Goal: Transaction & Acquisition: Purchase product/service

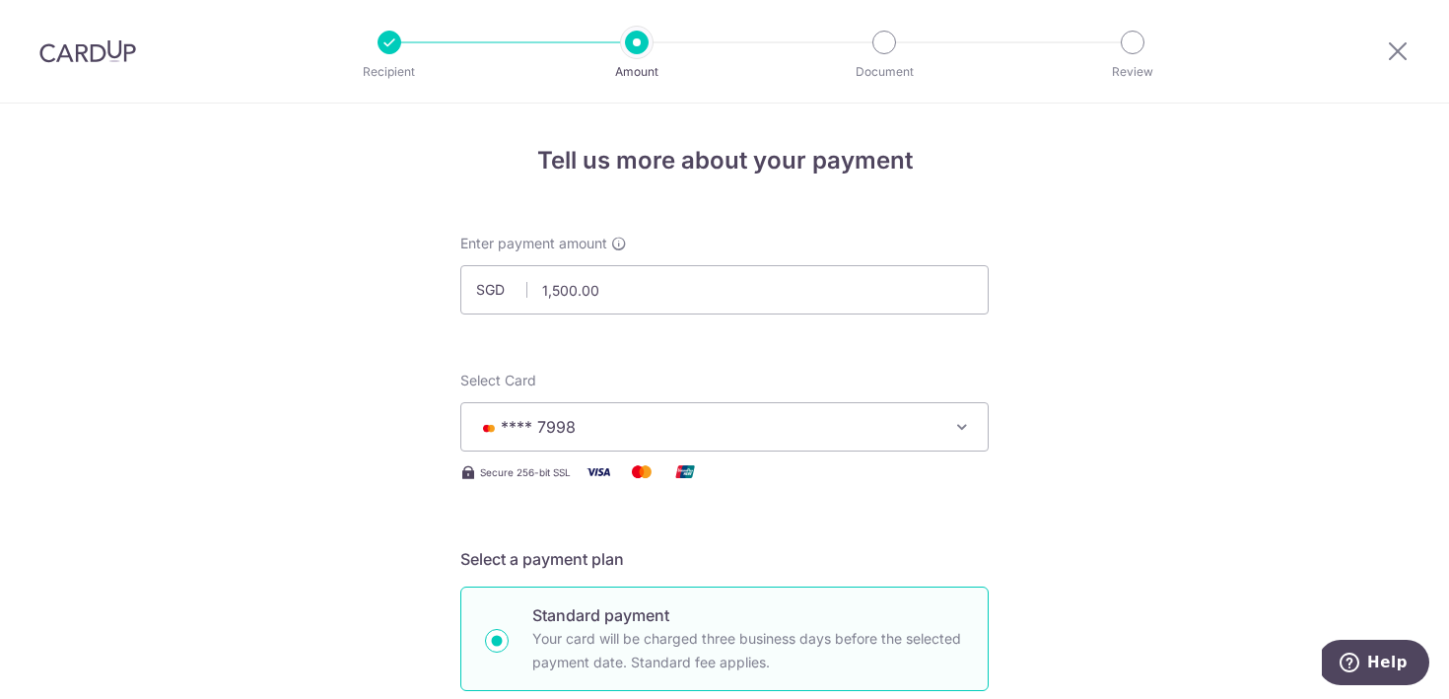
click at [903, 414] on button "**** 7998" at bounding box center [724, 426] width 529 height 49
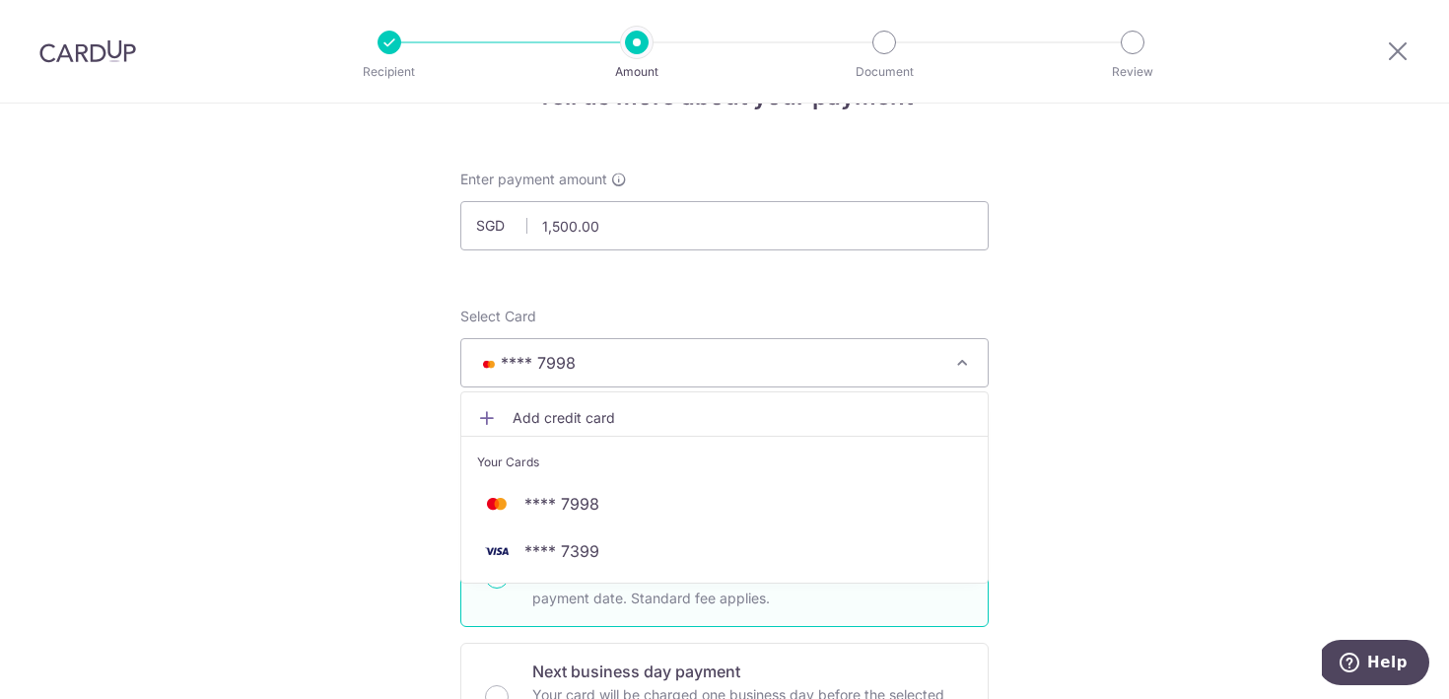
scroll to position [67, 0]
click at [595, 407] on span "Add credit card" at bounding box center [742, 415] width 459 height 20
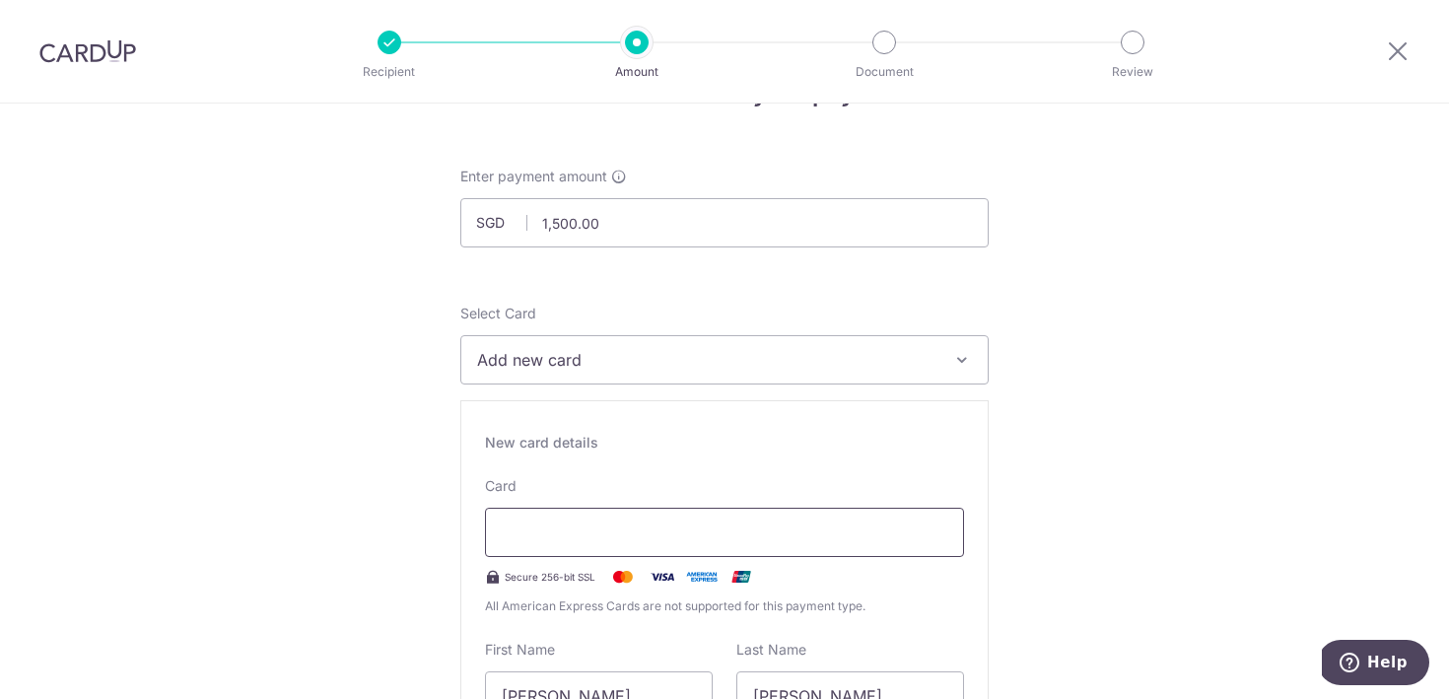
click at [616, 546] on div at bounding box center [724, 532] width 479 height 49
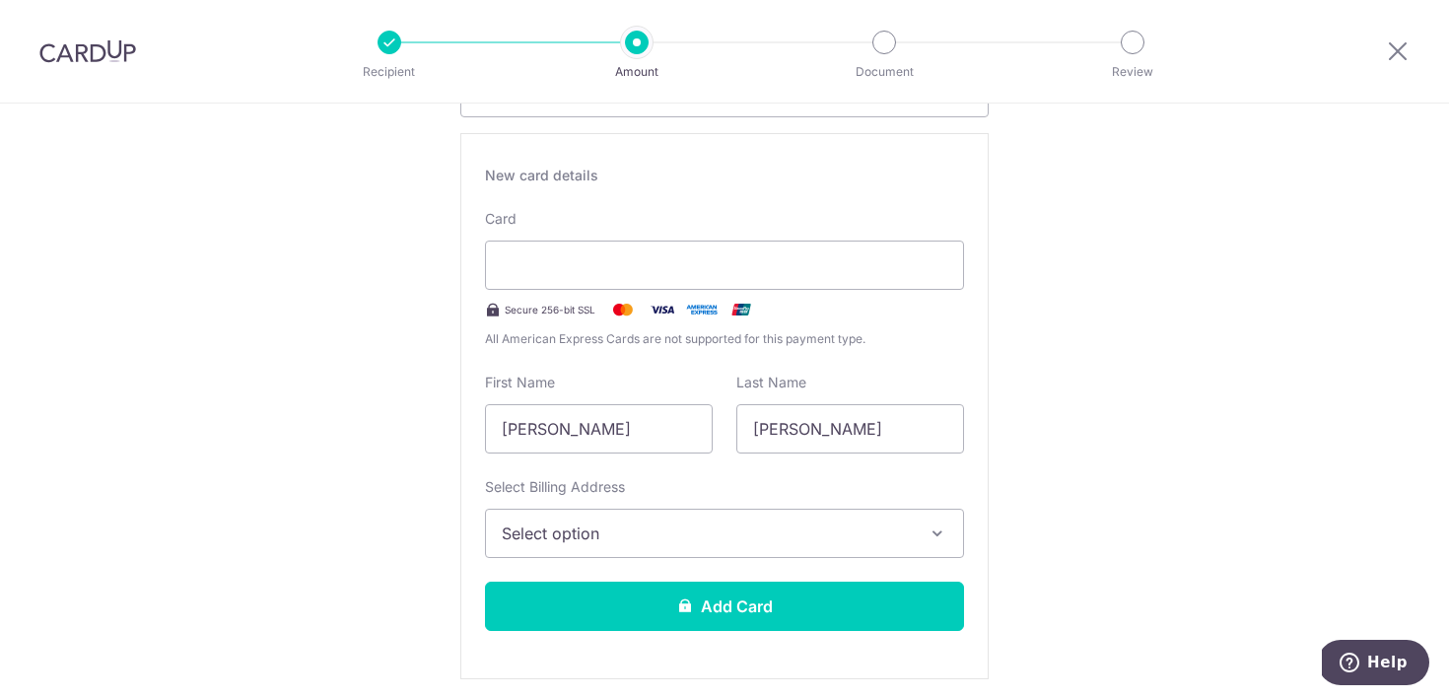
scroll to position [336, 0]
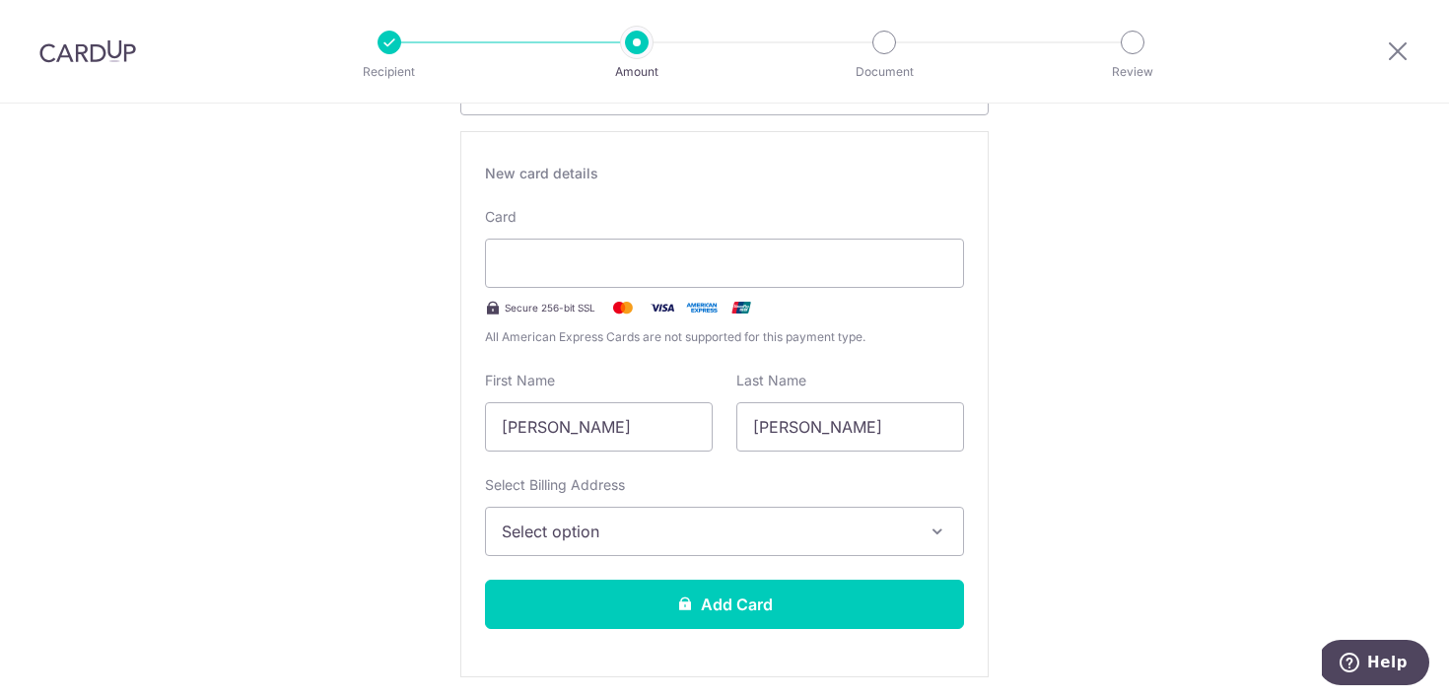
click at [906, 514] on button "Select option" at bounding box center [724, 531] width 479 height 49
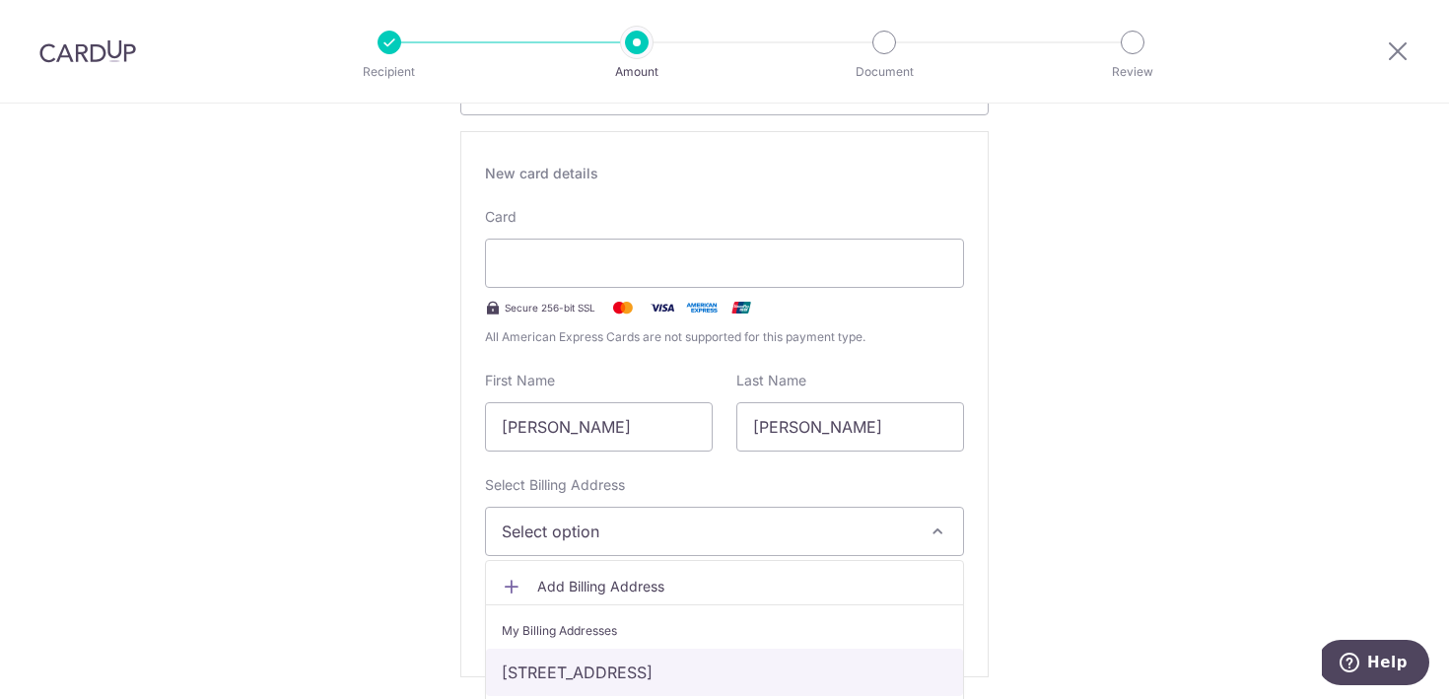
click at [838, 666] on link "[STREET_ADDRESS]" at bounding box center [724, 672] width 477 height 47
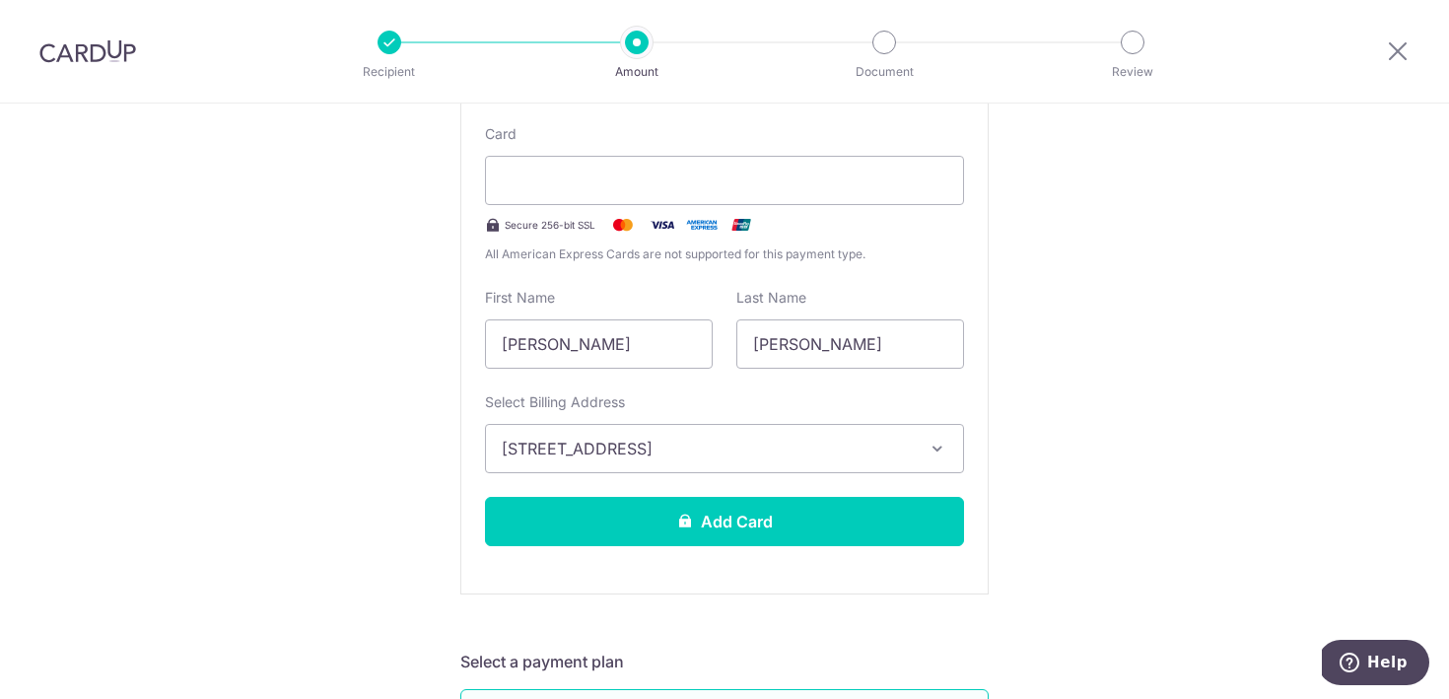
scroll to position [0, 0]
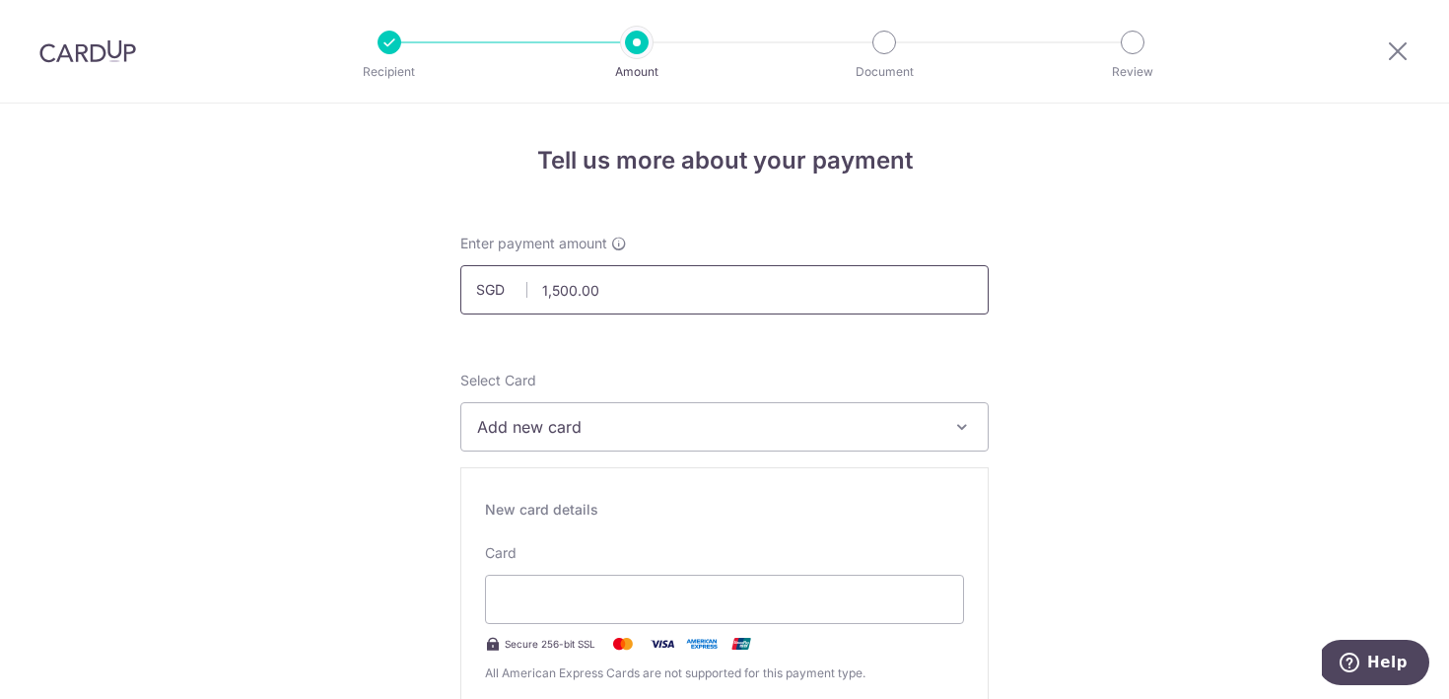
click at [814, 283] on input "1,500.00" at bounding box center [724, 289] width 529 height 49
type input "1,000.00"
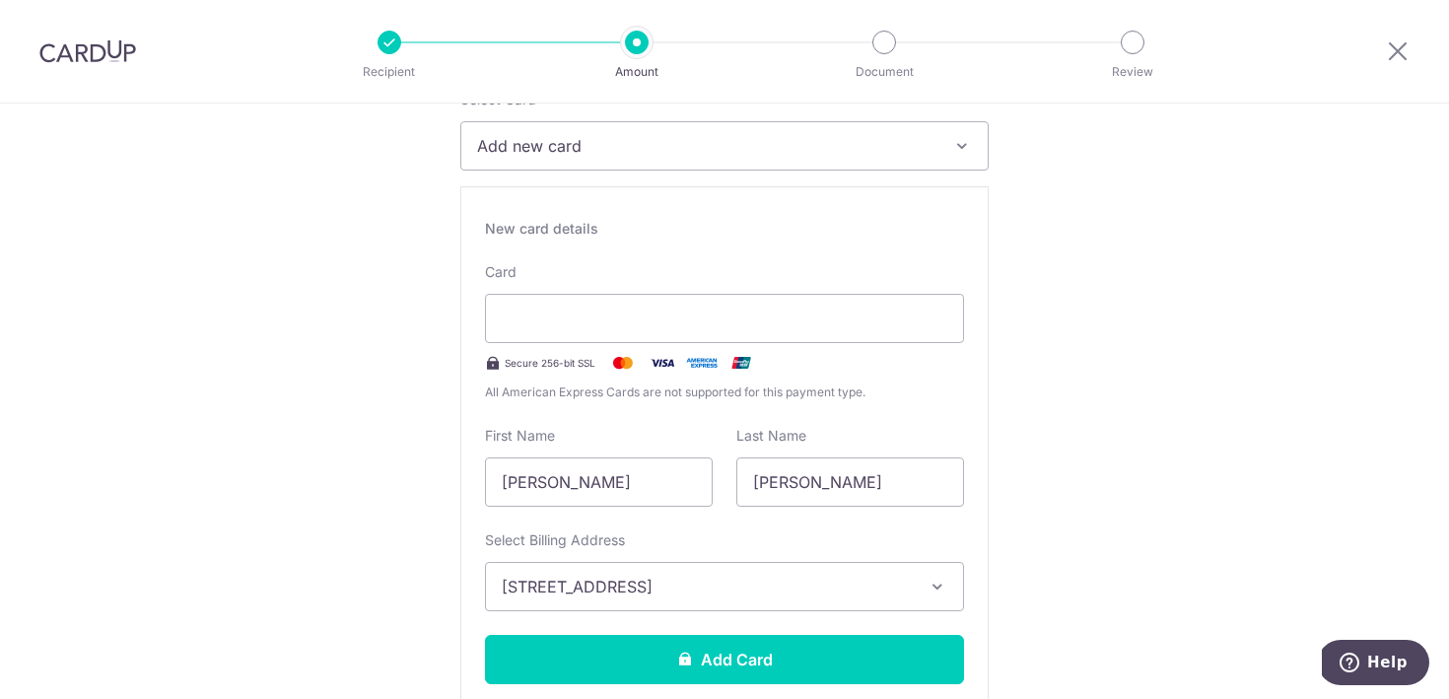
scroll to position [737, 0]
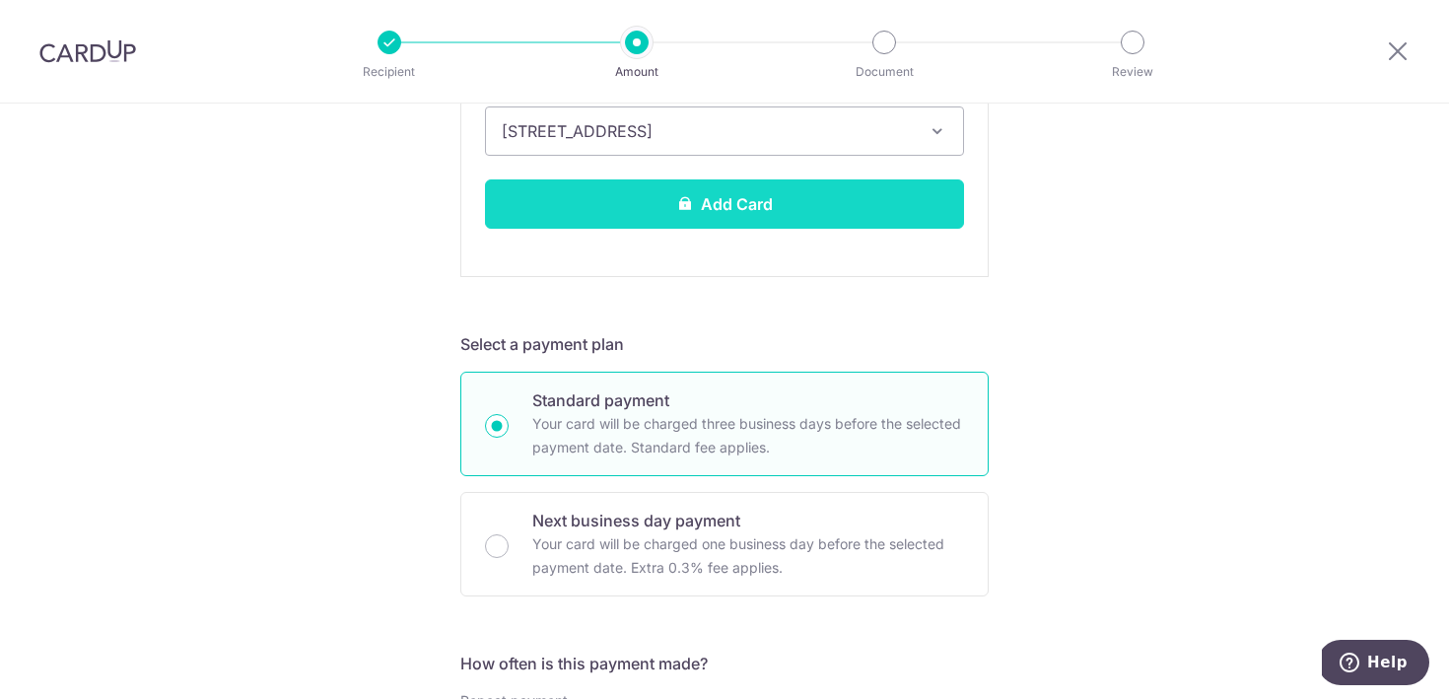
click at [721, 196] on button "Add Card" at bounding box center [724, 203] width 479 height 49
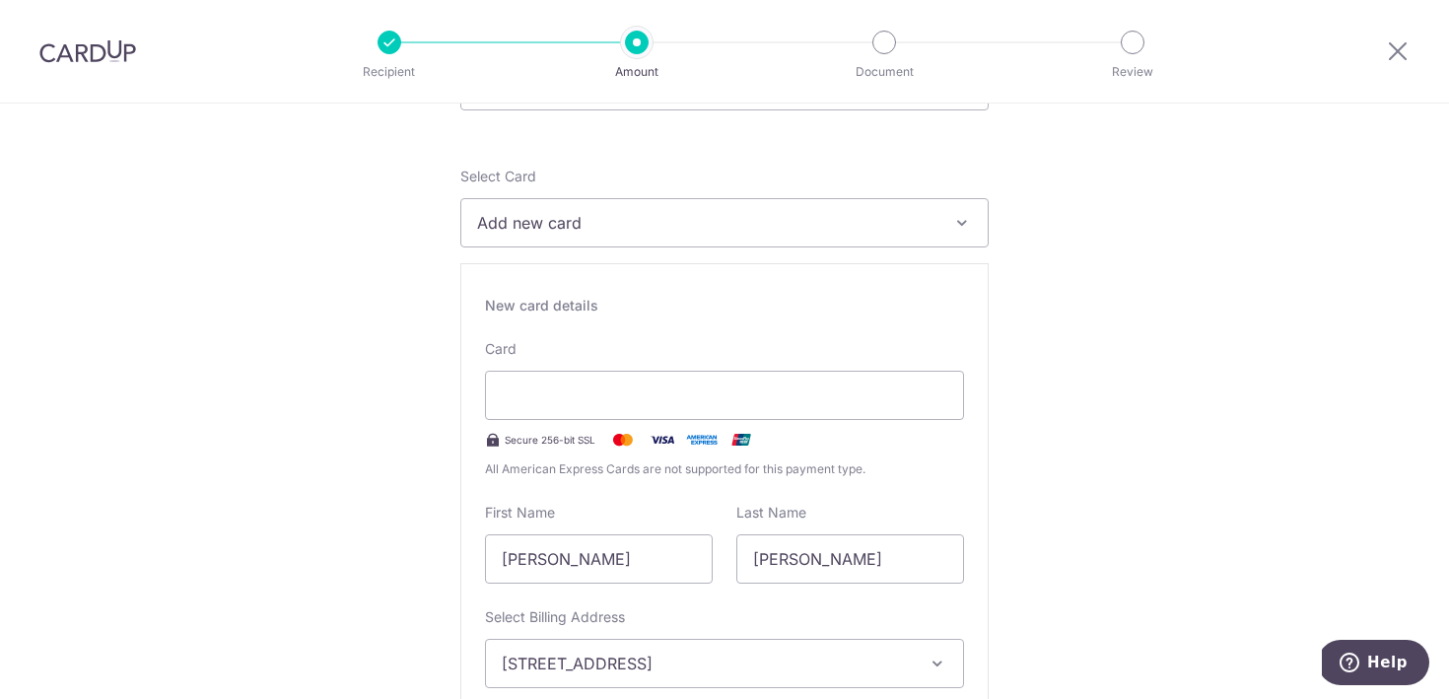
scroll to position [0, 0]
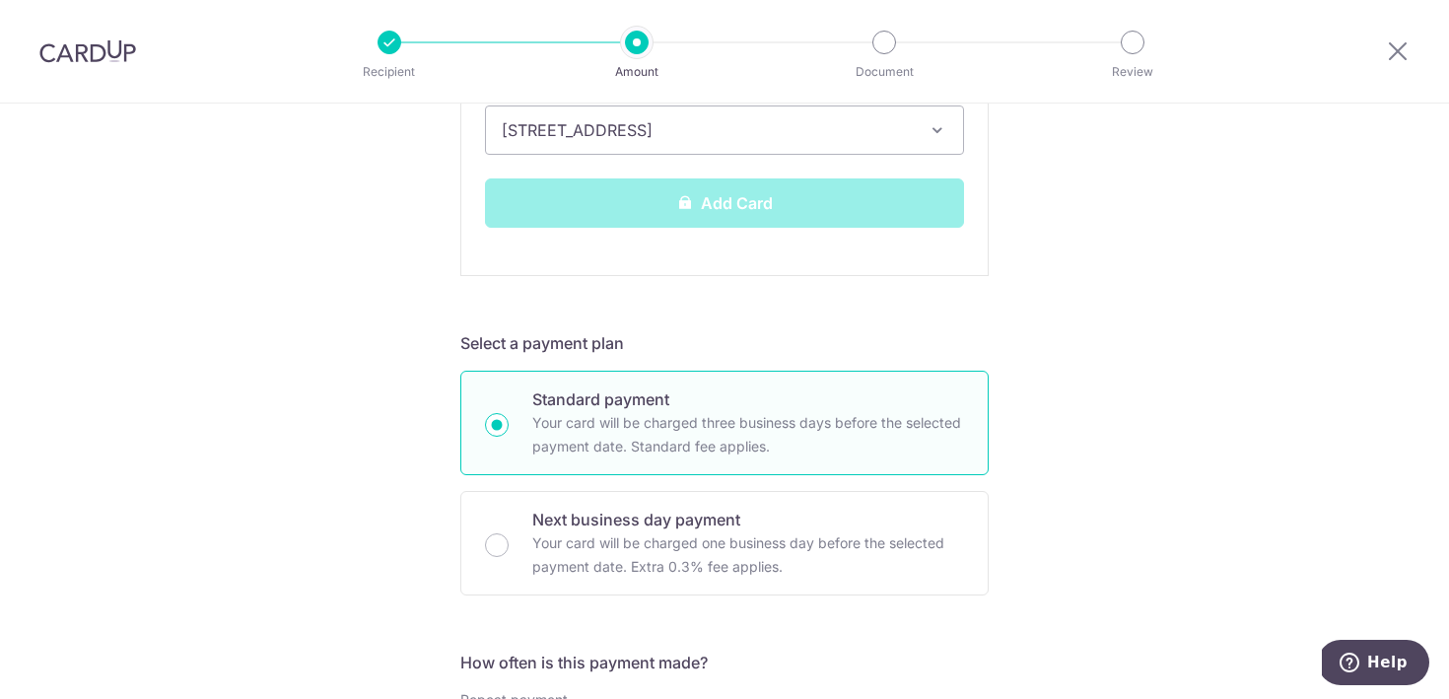
click at [836, 218] on div "Add Card" at bounding box center [724, 202] width 503 height 49
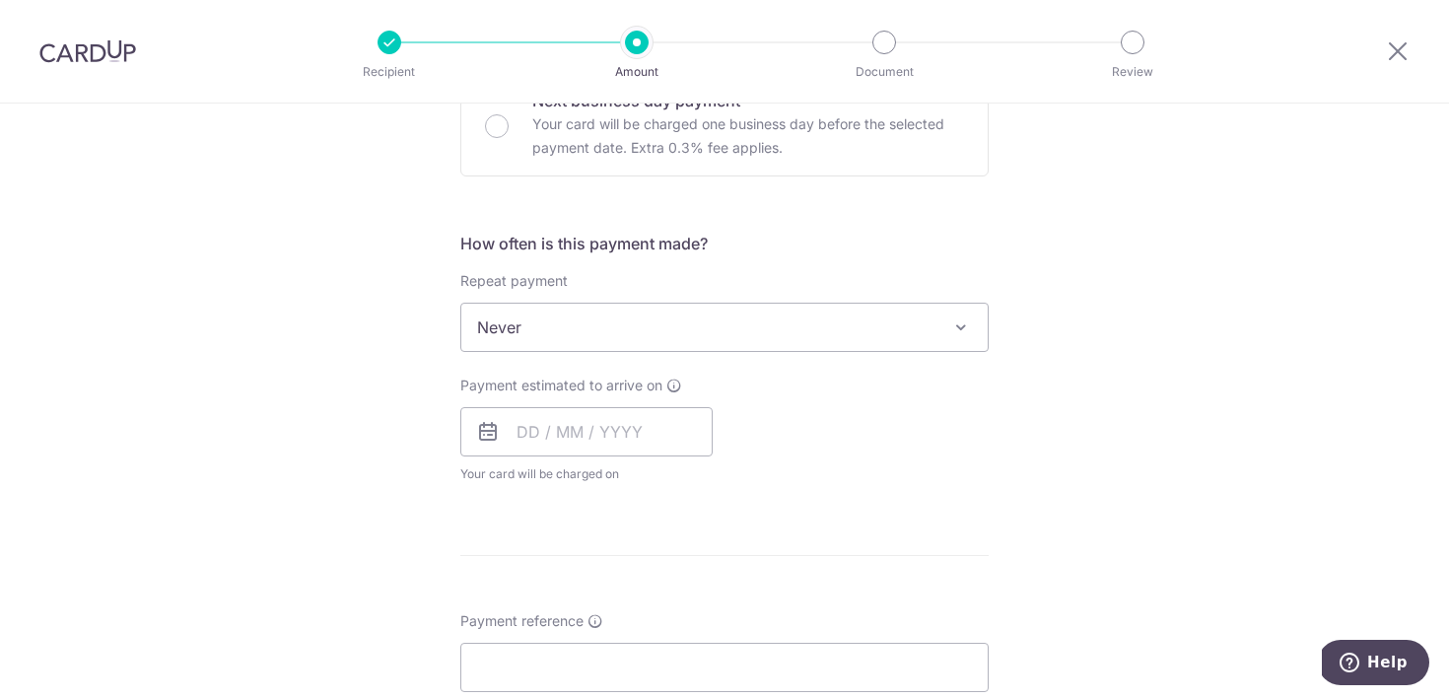
scroll to position [1170, 0]
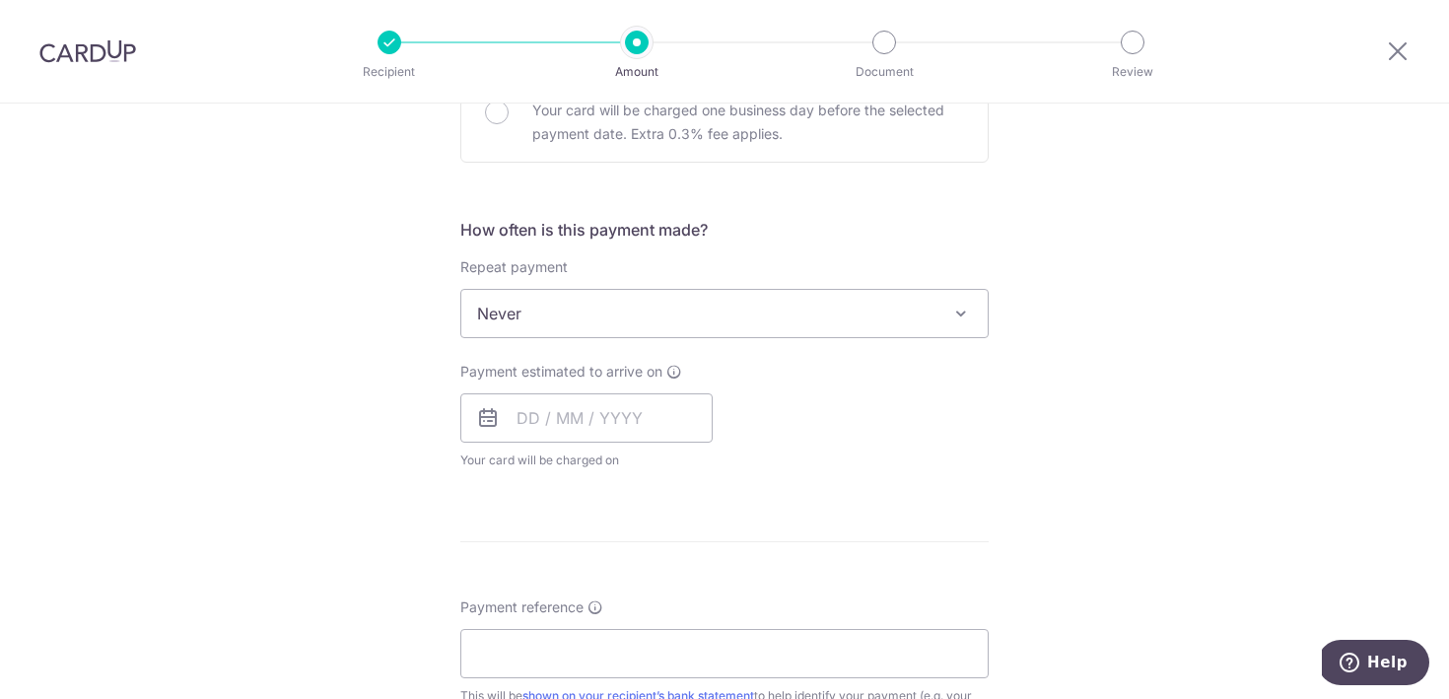
click at [759, 310] on span "Never" at bounding box center [724, 313] width 527 height 47
click at [656, 408] on input "text" at bounding box center [586, 417] width 252 height 49
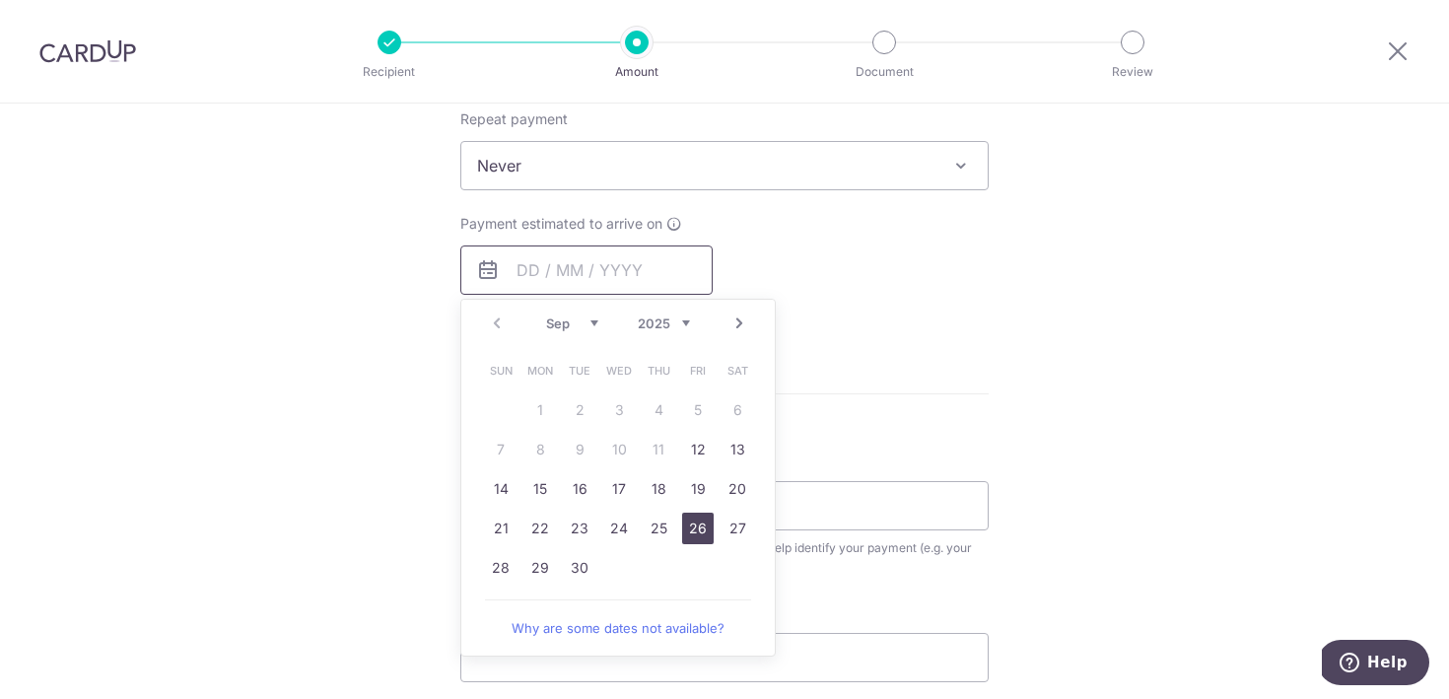
scroll to position [1334, 0]
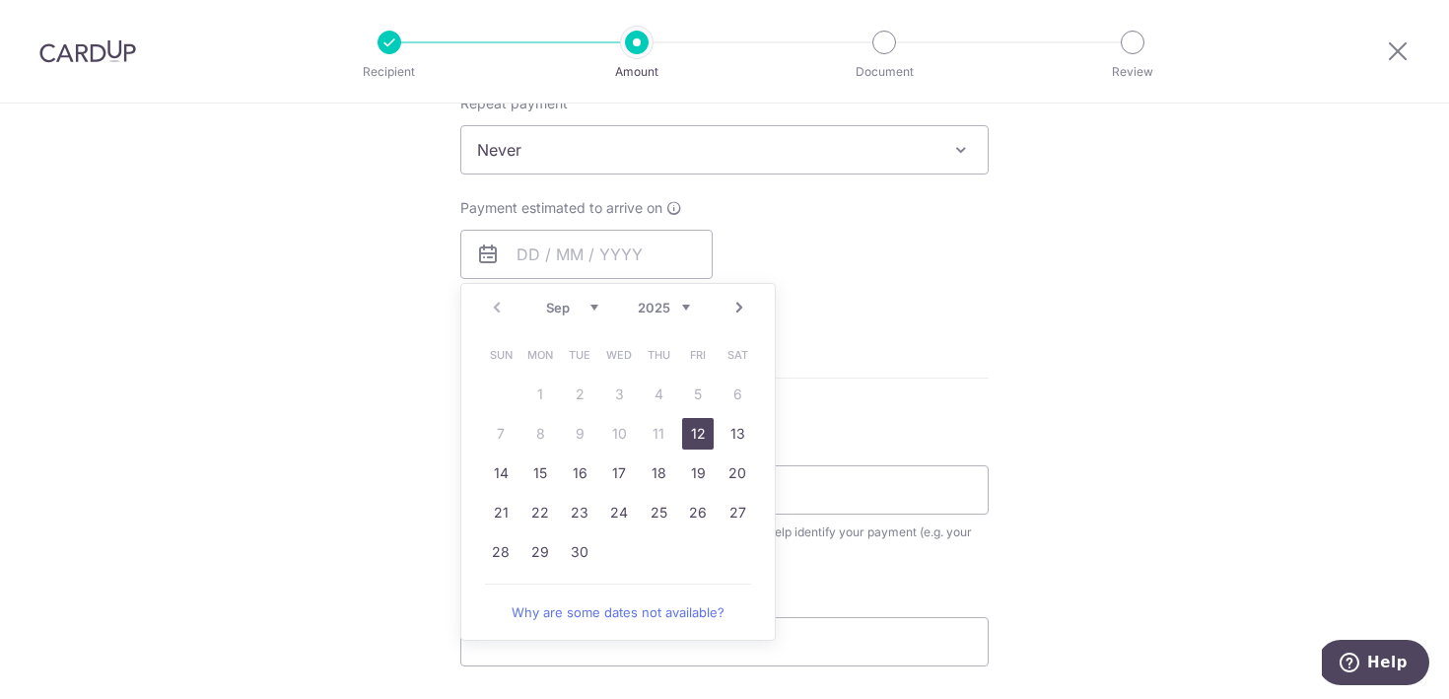
click at [696, 426] on link "12" at bounding box center [698, 434] width 32 height 32
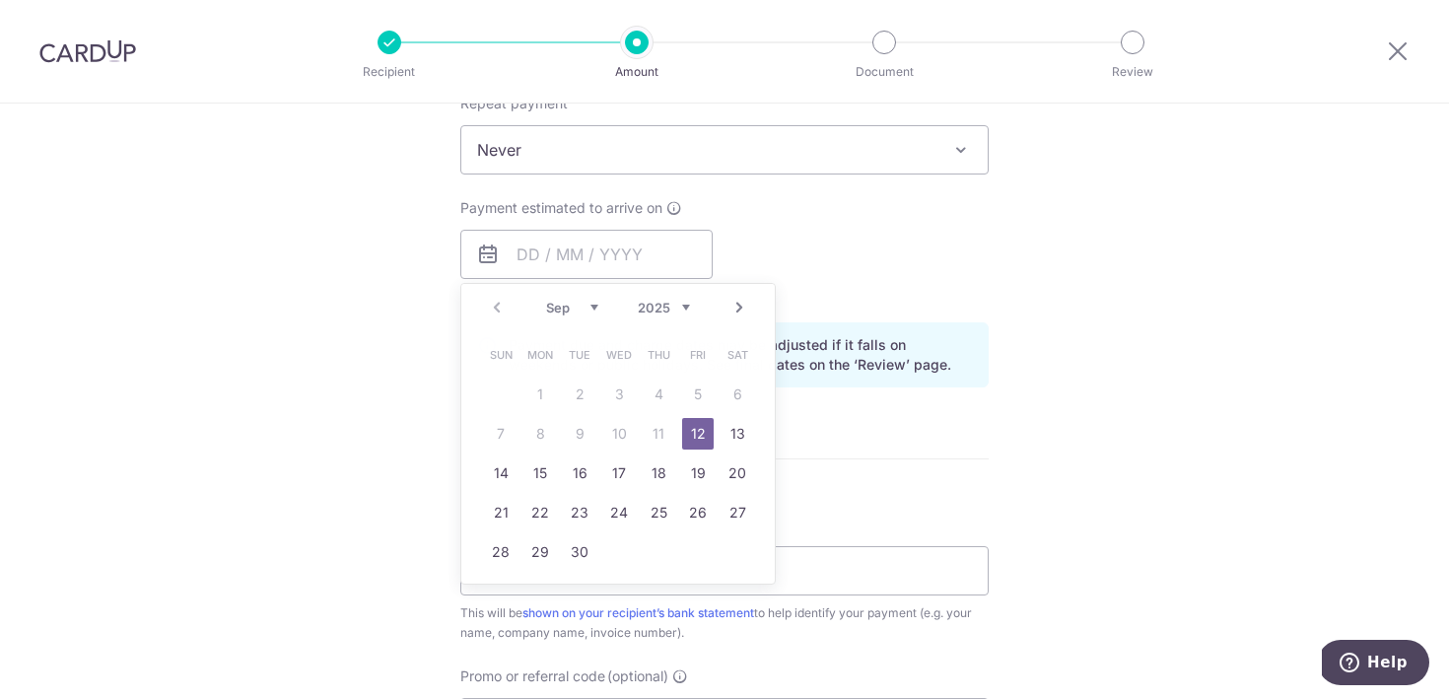
type input "[DATE]"
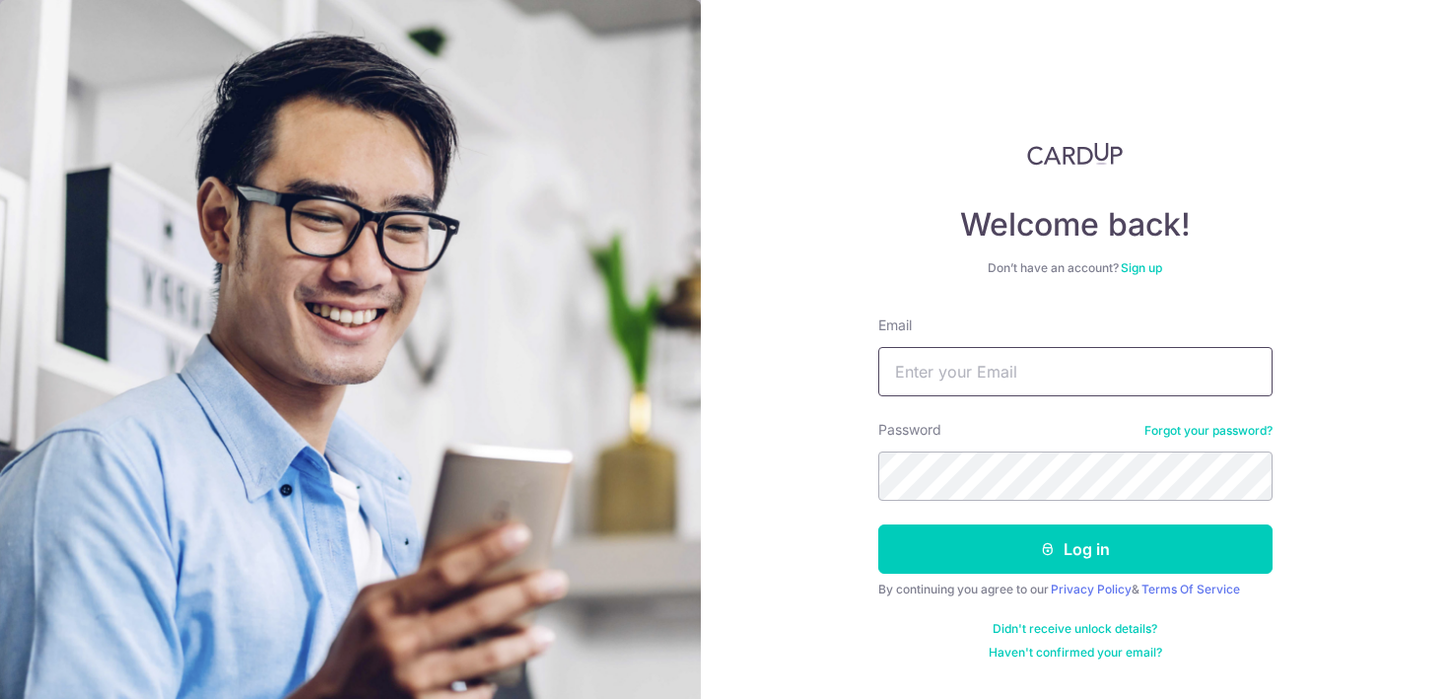
click at [985, 366] on input "Email" at bounding box center [1076, 371] width 394 height 49
click at [1088, 380] on input "mabel.chu@sais.edu.sg" at bounding box center [1076, 371] width 394 height 49
type input "zackandmabel@gmail.com"
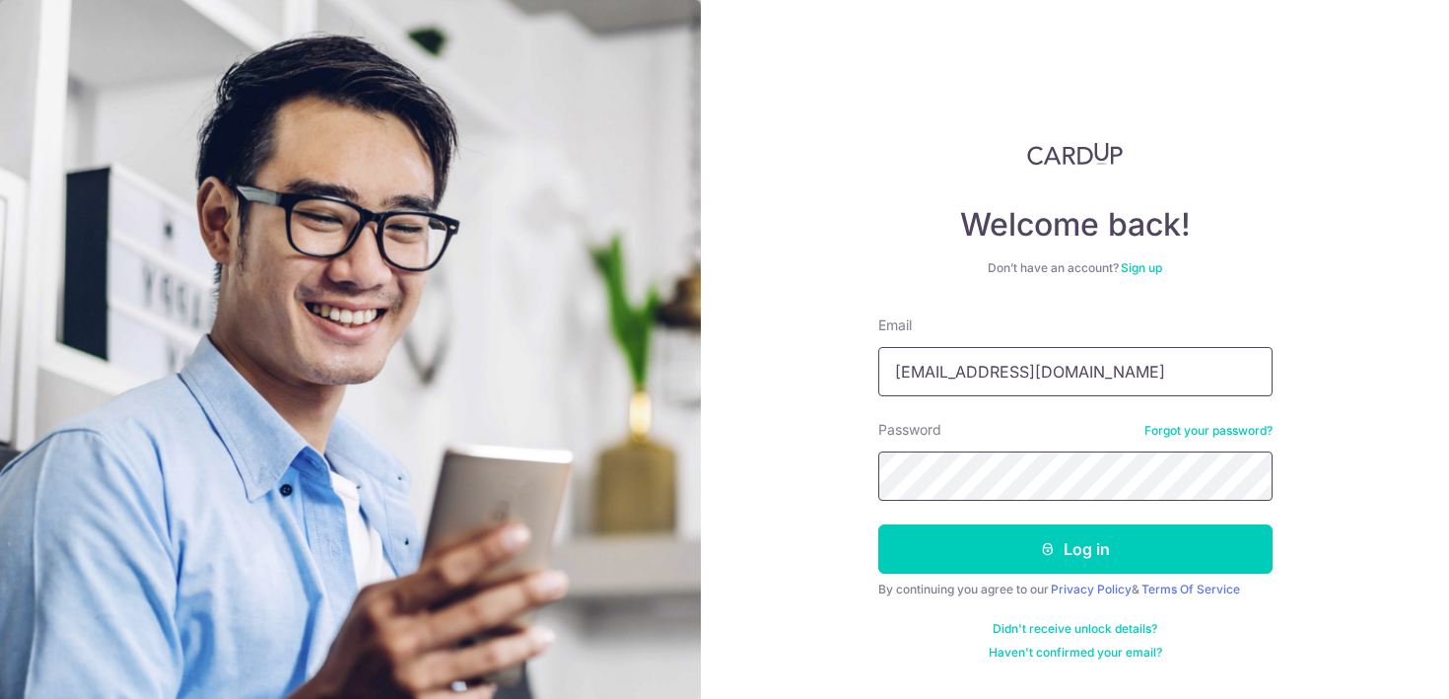
click at [879, 525] on button "Log in" at bounding box center [1076, 549] width 394 height 49
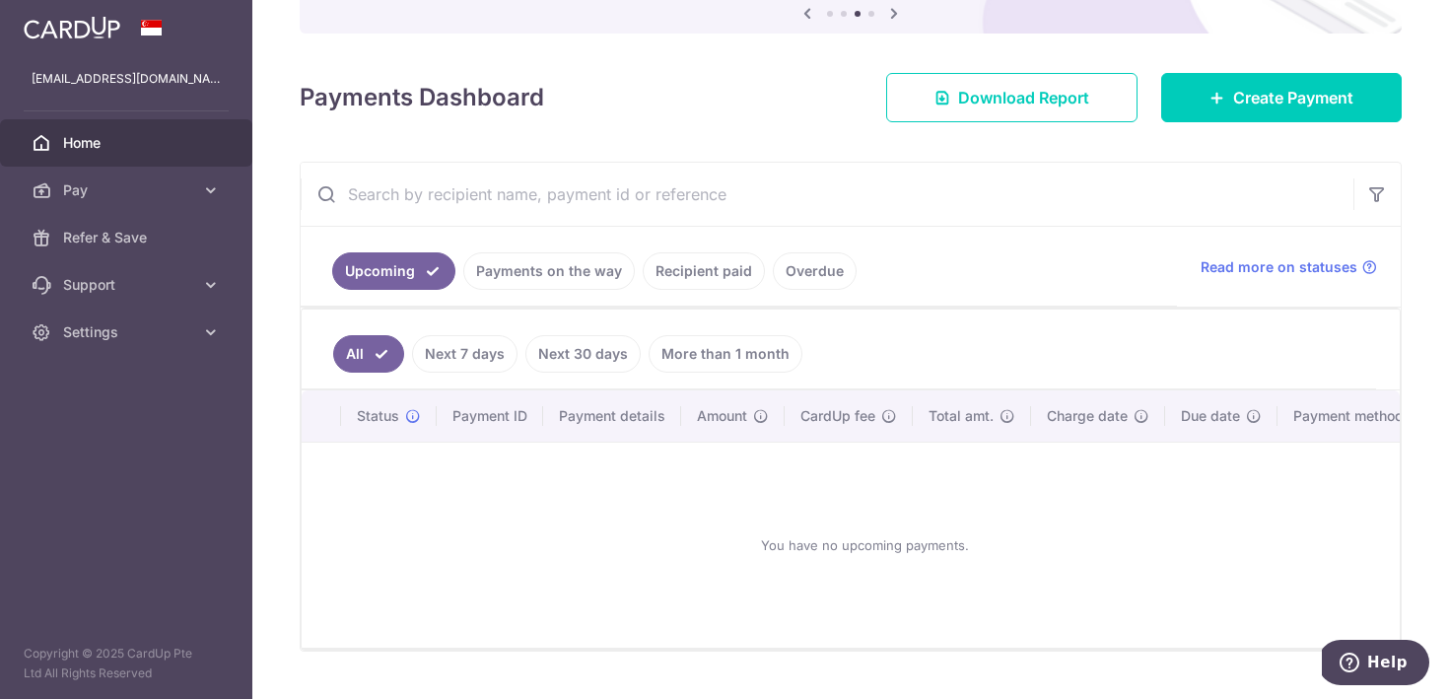
scroll to position [217, 0]
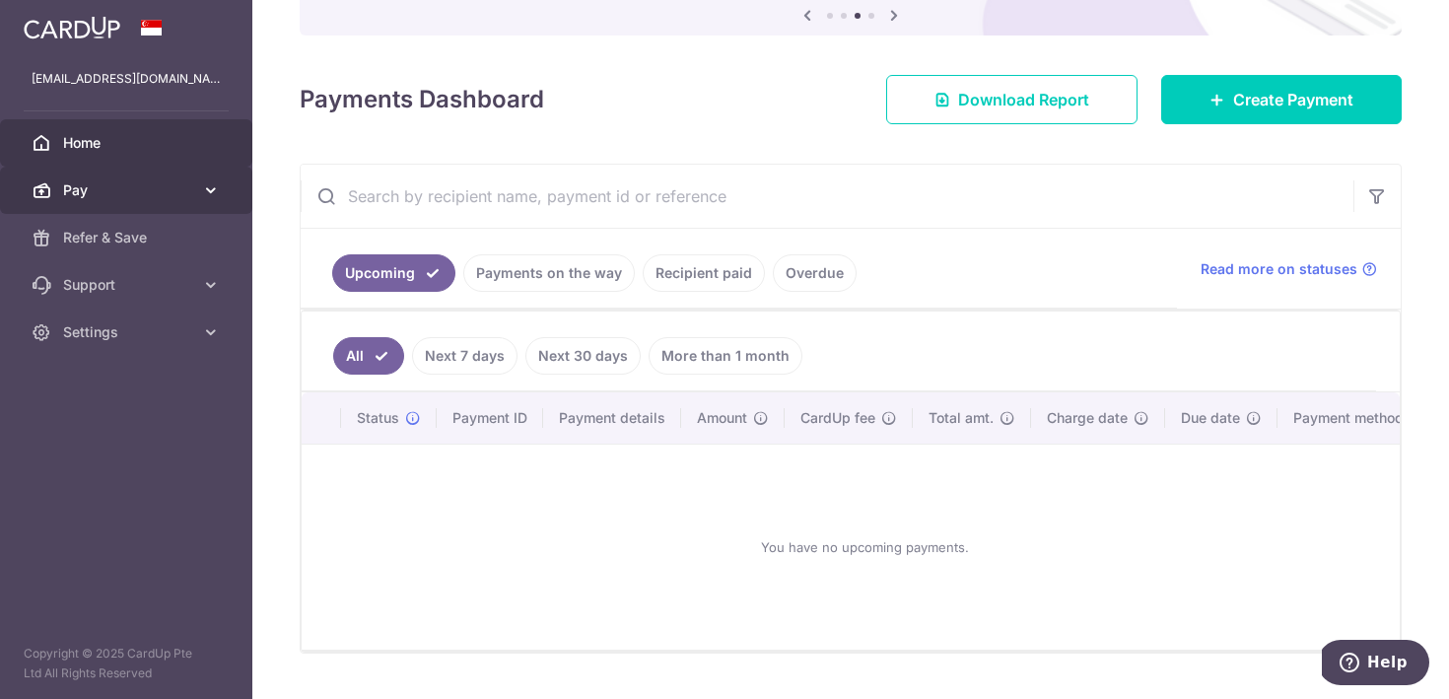
click at [153, 177] on link "Pay" at bounding box center [126, 190] width 252 height 47
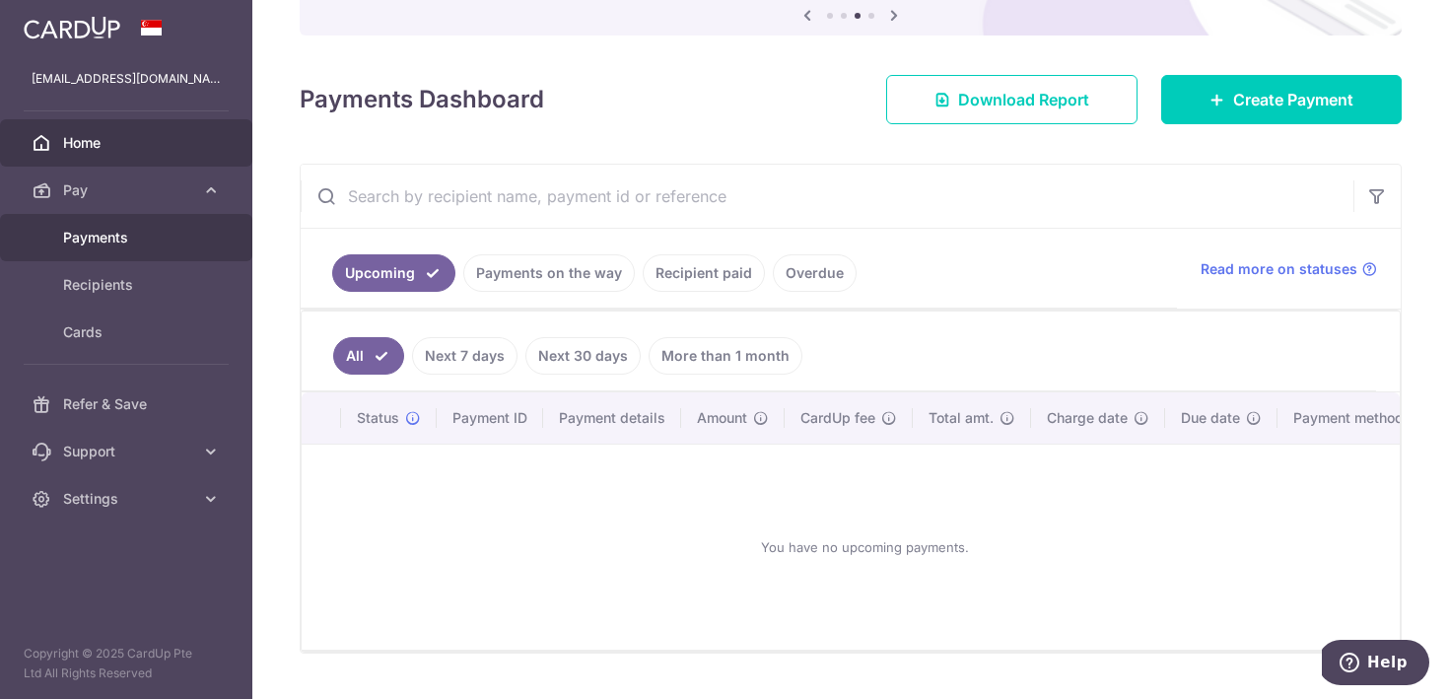
click at [121, 250] on link "Payments" at bounding box center [126, 237] width 252 height 47
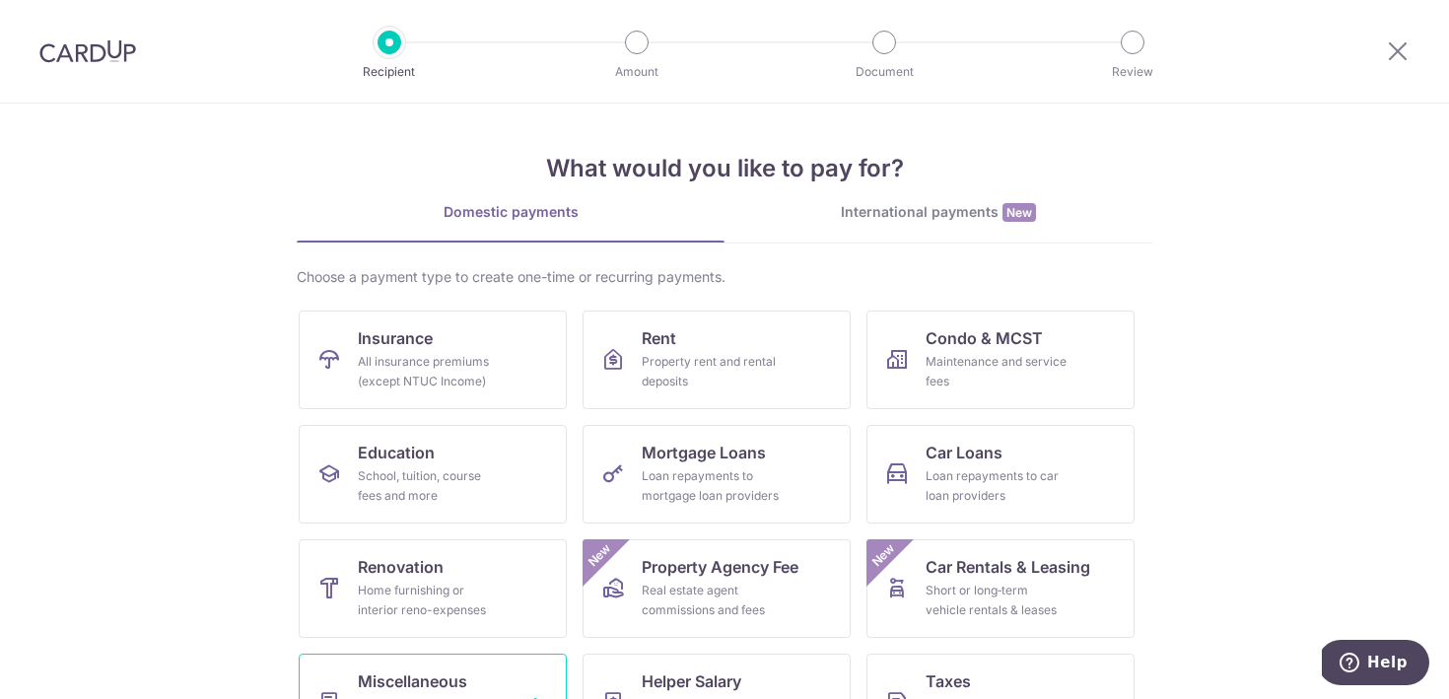
click at [444, 674] on span "Miscellaneous" at bounding box center [412, 682] width 109 height 24
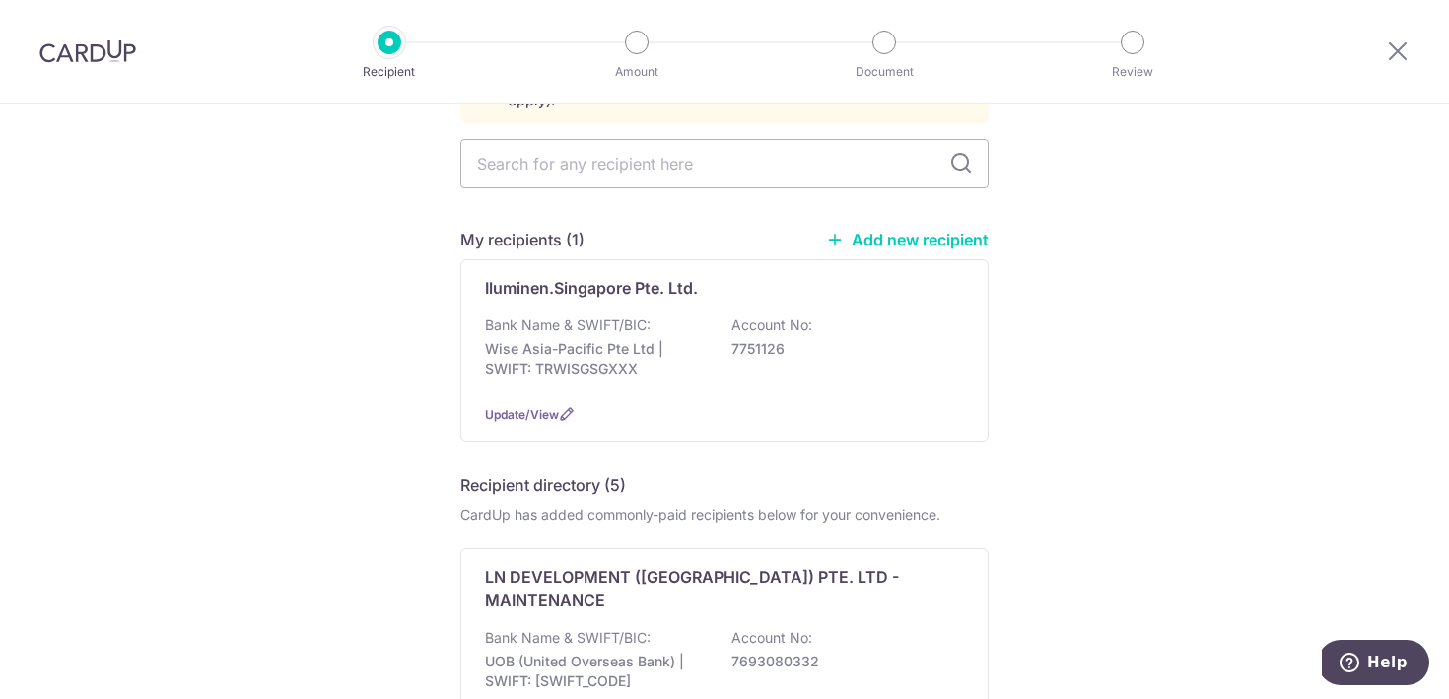
scroll to position [177, 0]
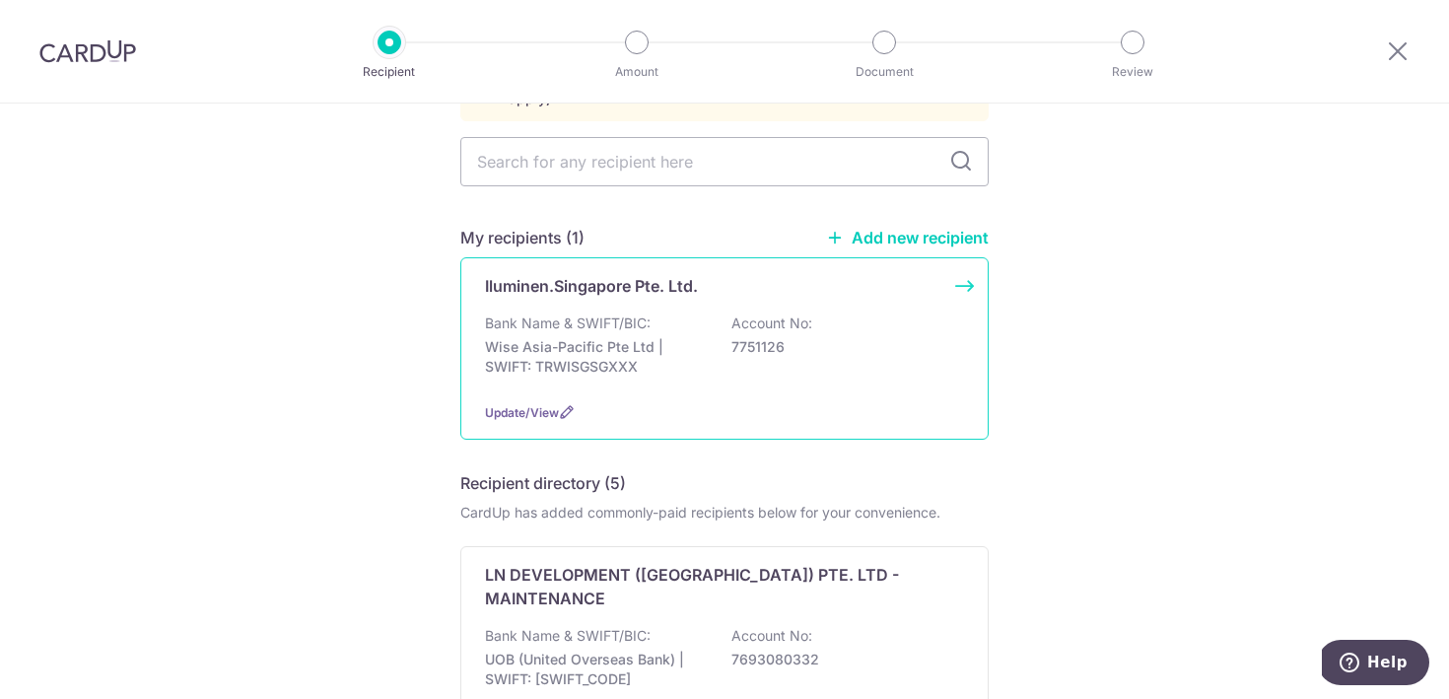
click at [771, 314] on p "Account No:" at bounding box center [772, 324] width 81 height 20
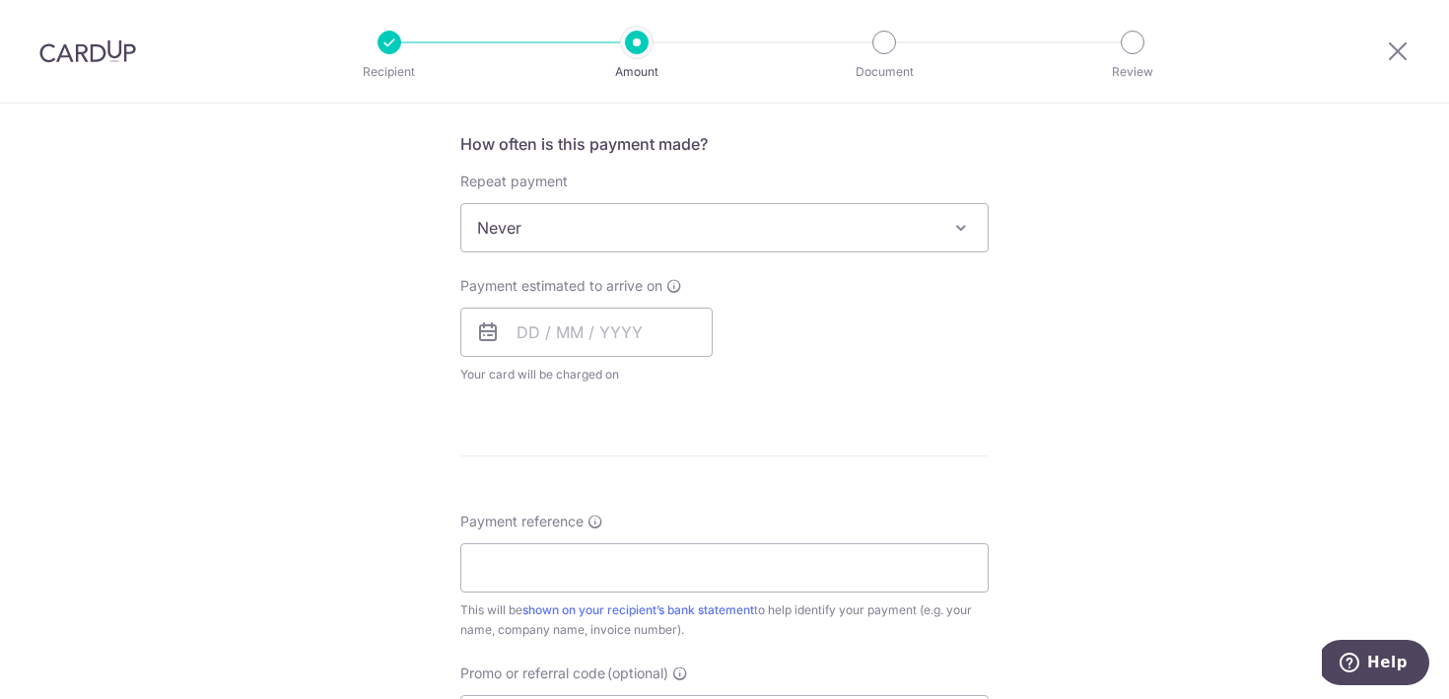
scroll to position [787, 0]
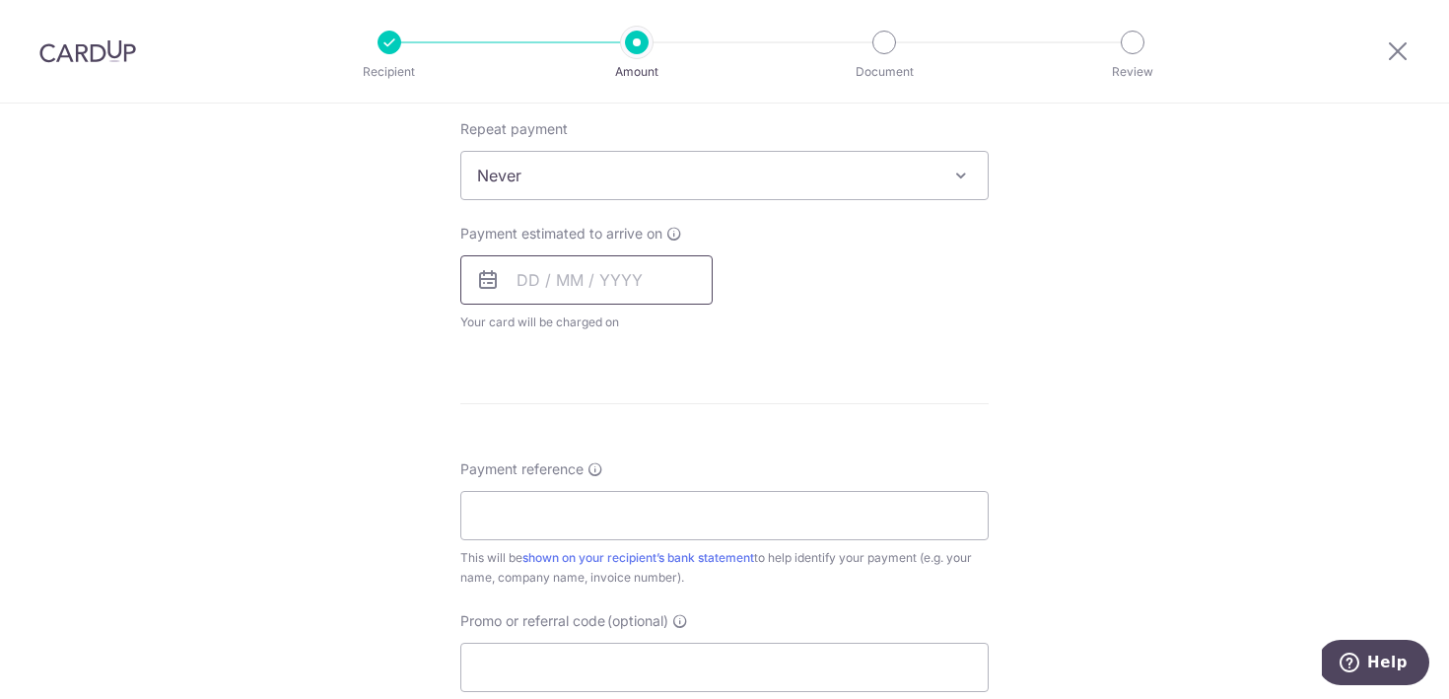
click at [644, 283] on input "text" at bounding box center [586, 279] width 252 height 49
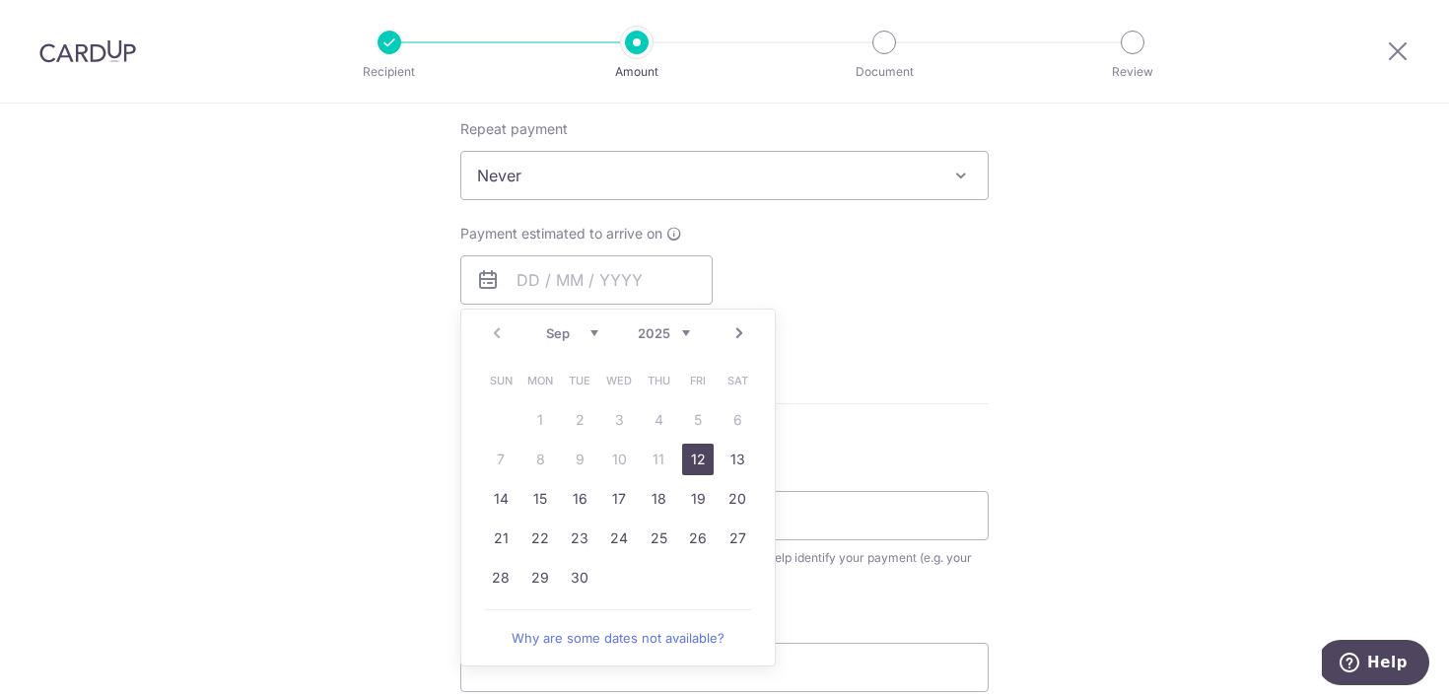
click at [700, 447] on link "12" at bounding box center [698, 460] width 32 height 32
type input "12/09/2025"
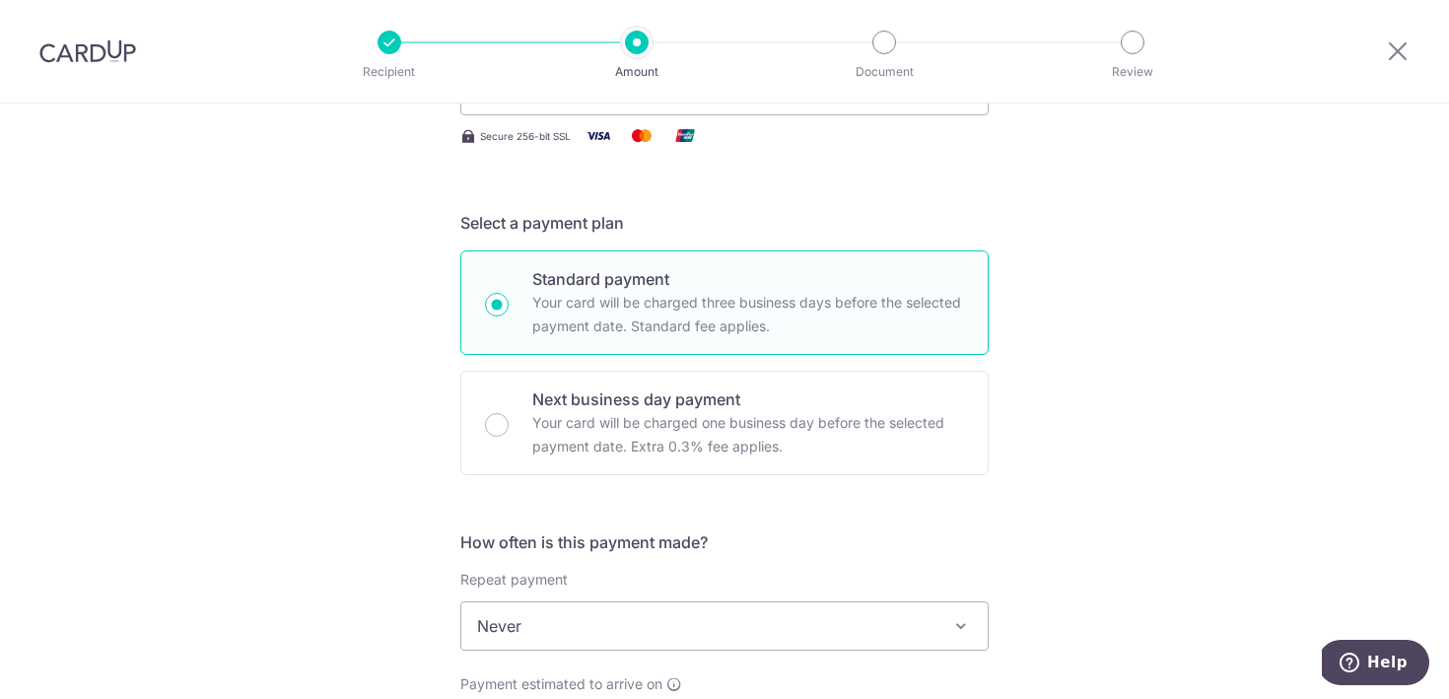
scroll to position [86, 0]
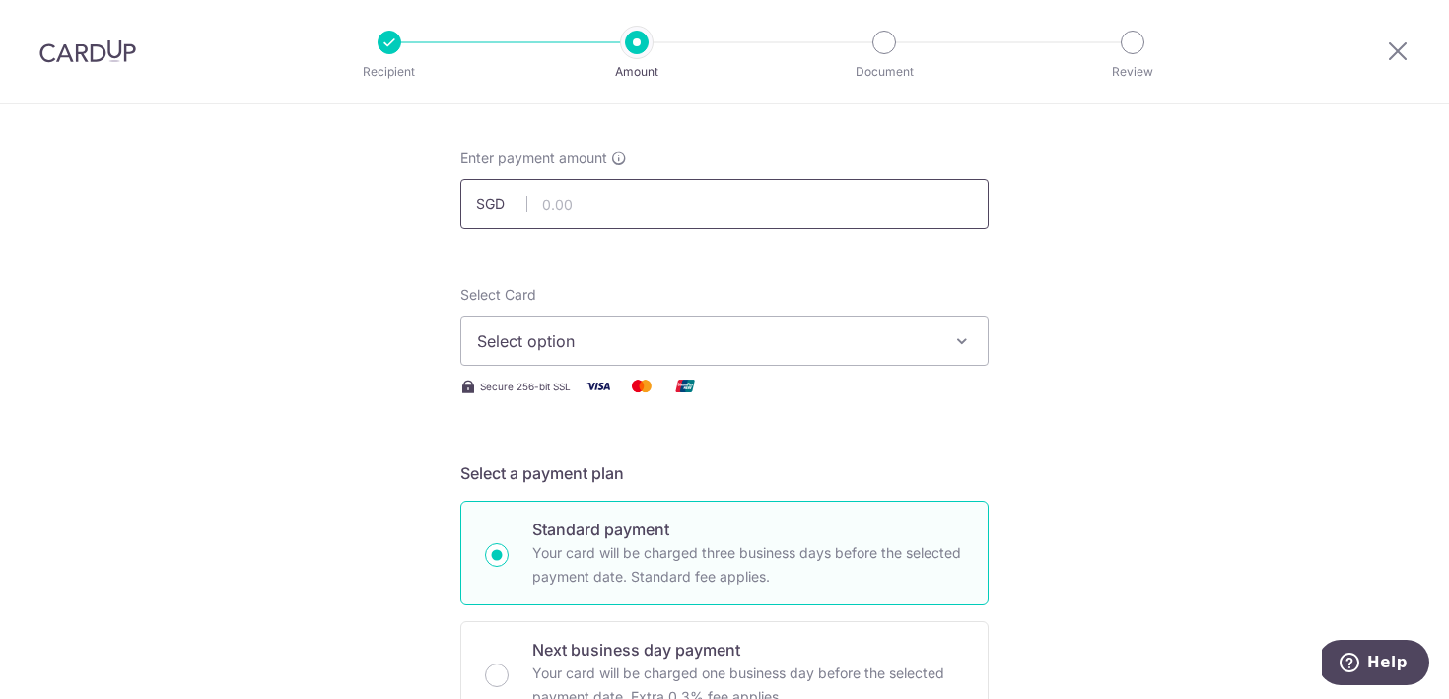
click at [819, 206] on input "text" at bounding box center [724, 203] width 529 height 49
type input "1,000.00"
click at [817, 365] on button "Select option" at bounding box center [724, 341] width 529 height 49
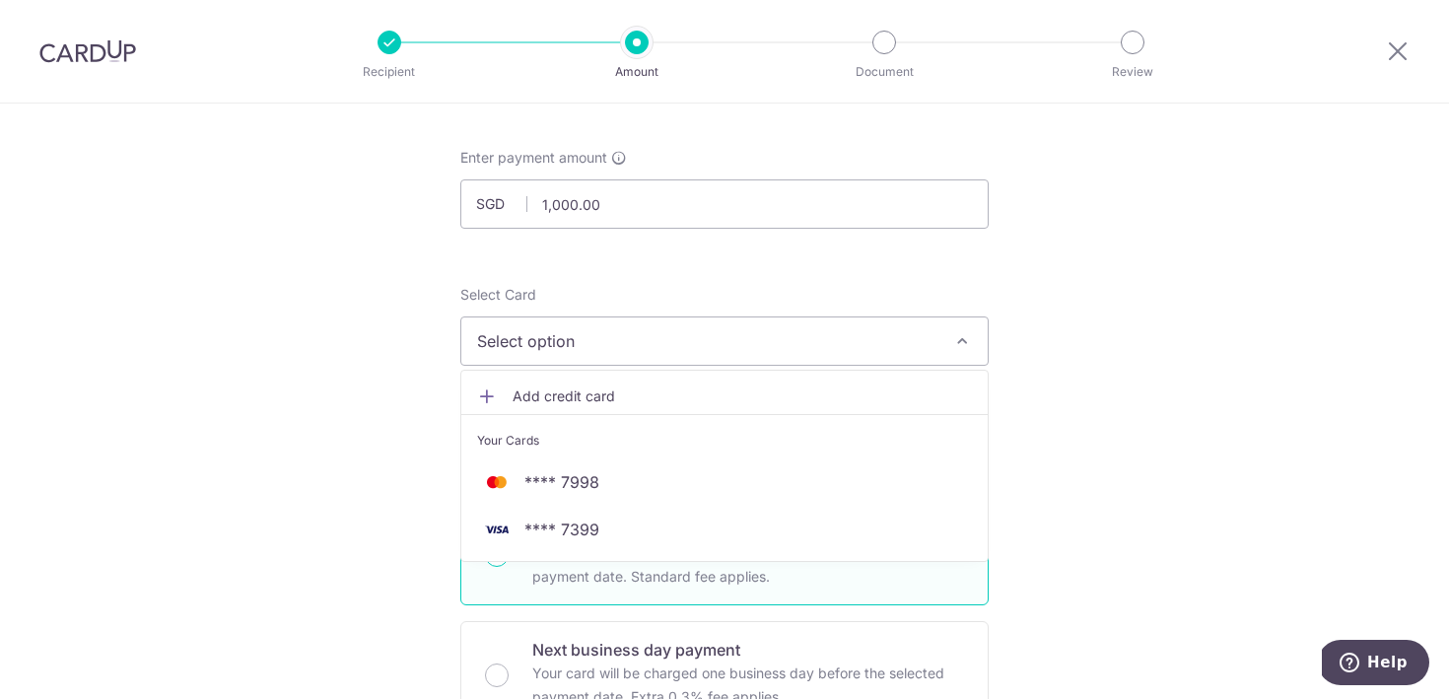
click at [773, 383] on link "Add credit card" at bounding box center [724, 396] width 527 height 35
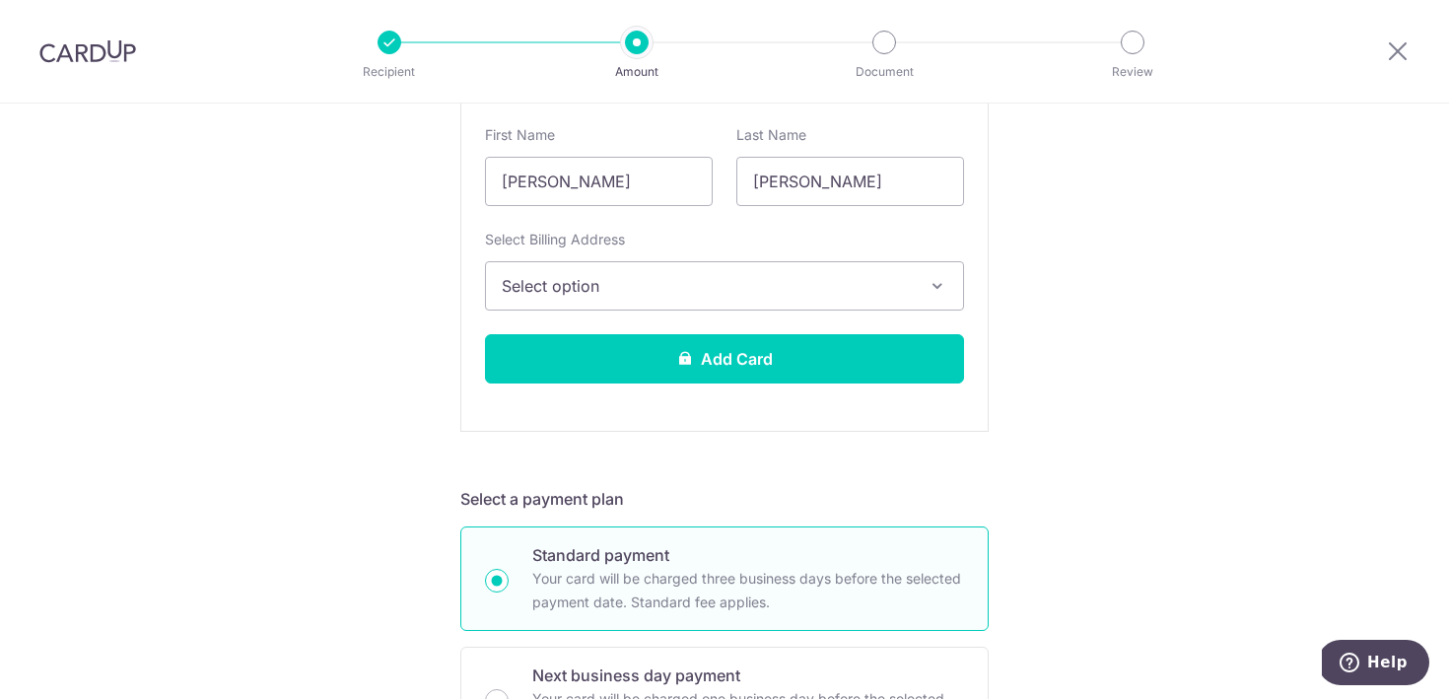
scroll to position [589, 0]
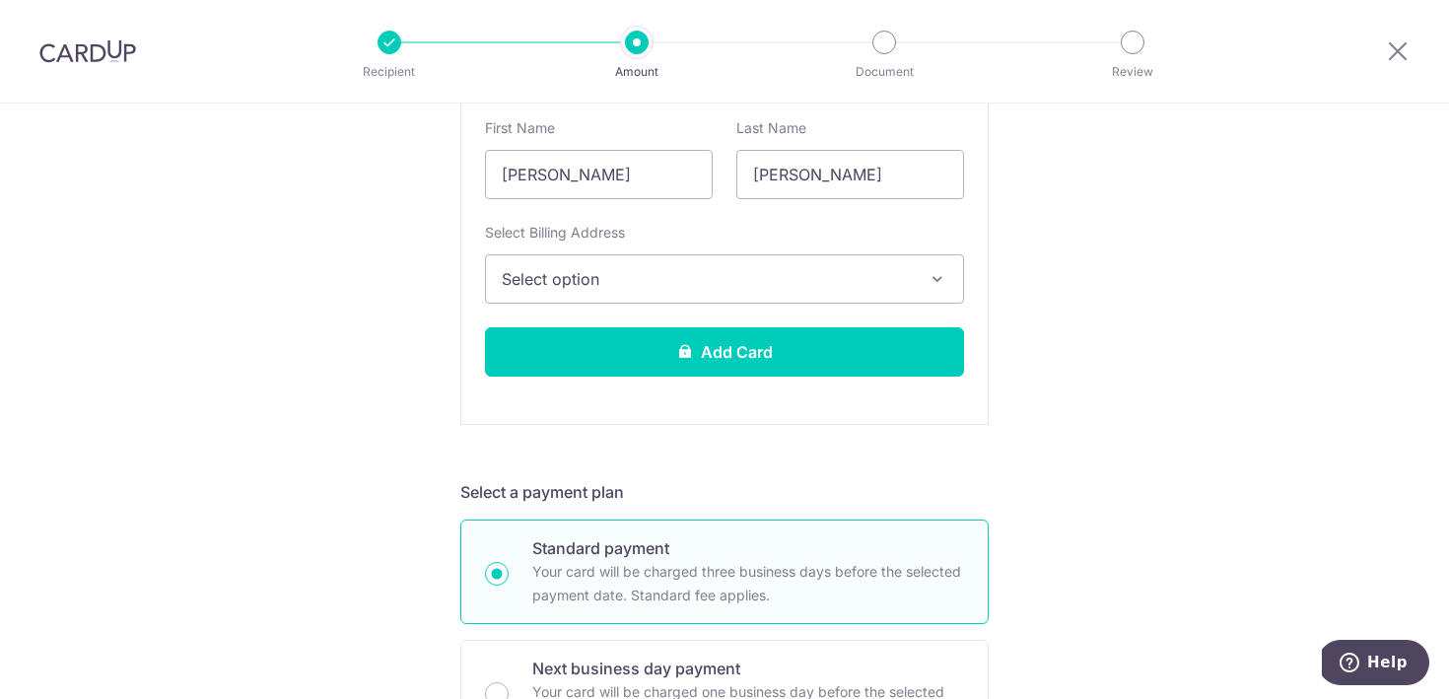
click at [942, 288] on icon "button" at bounding box center [938, 279] width 20 height 20
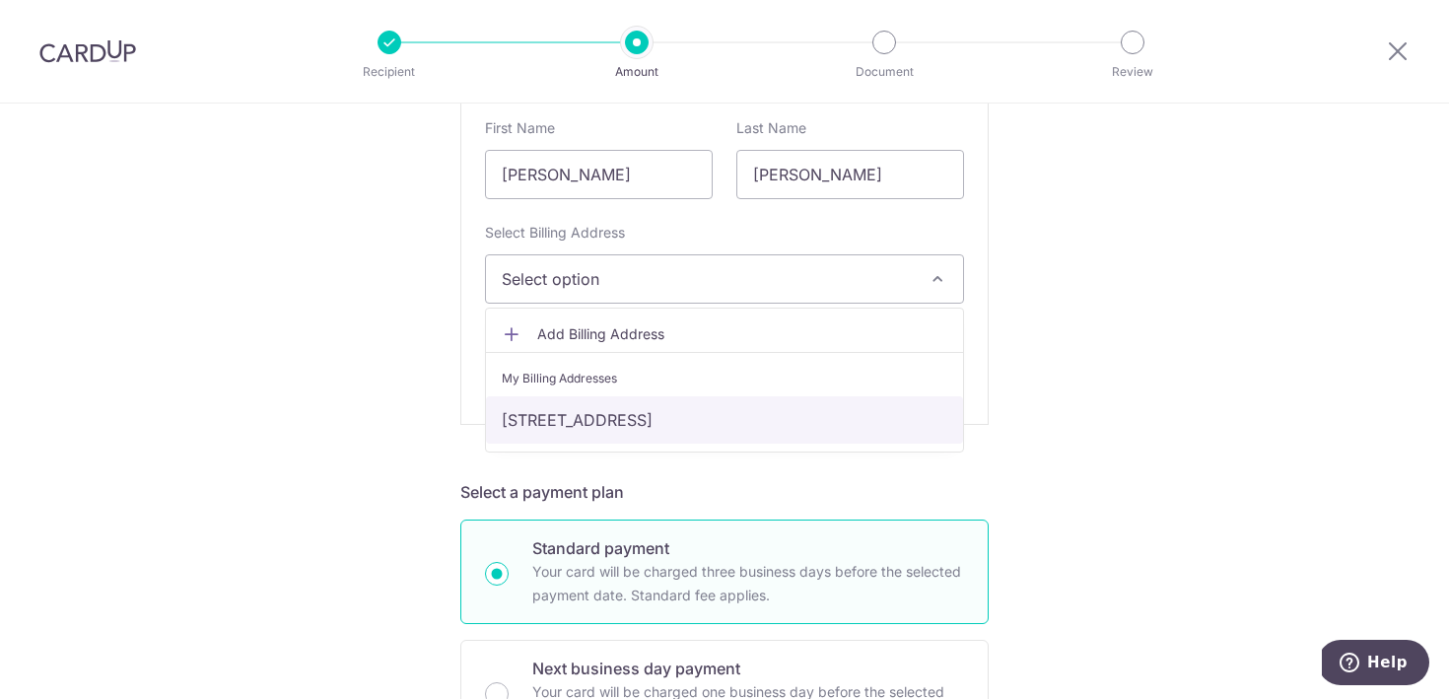
click at [766, 422] on link "164 Tampines street 12, #04-303, S521164, Singapore, Singapore-521164" at bounding box center [724, 419] width 477 height 47
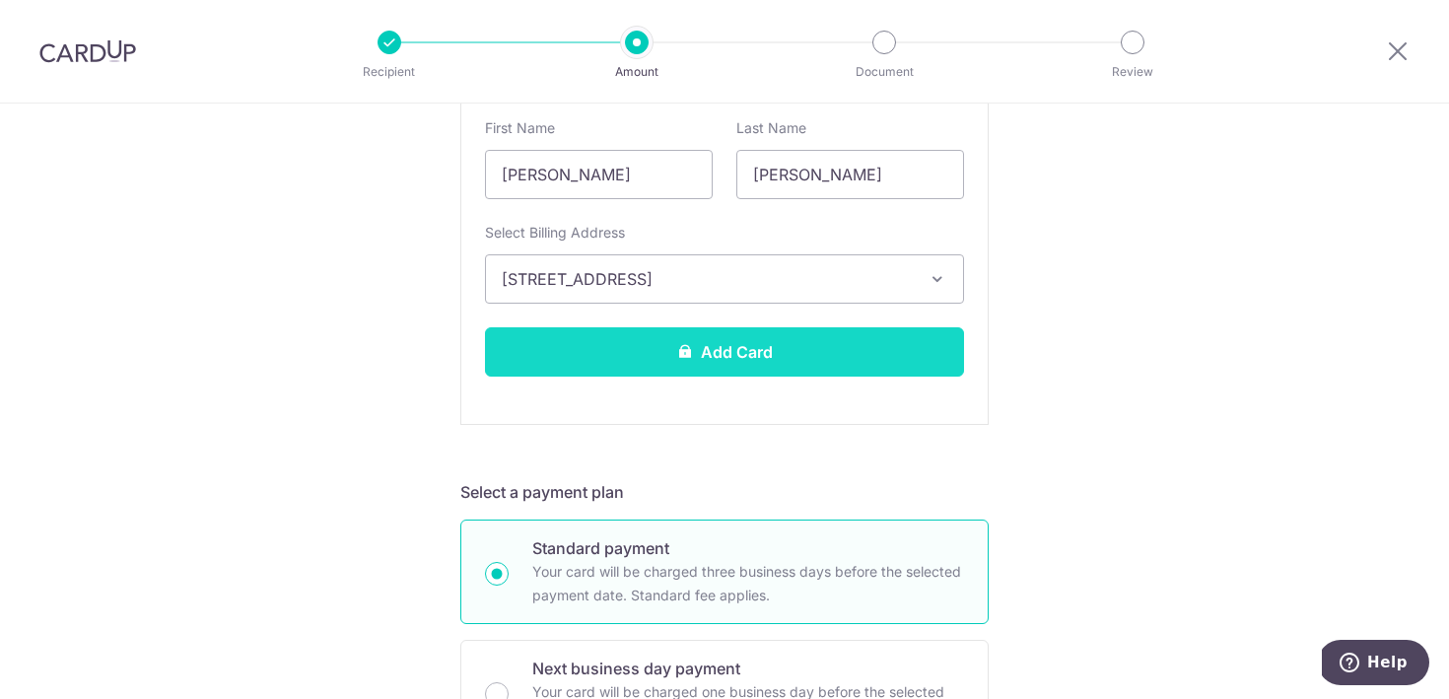
click at [822, 343] on button "Add Card" at bounding box center [724, 351] width 479 height 49
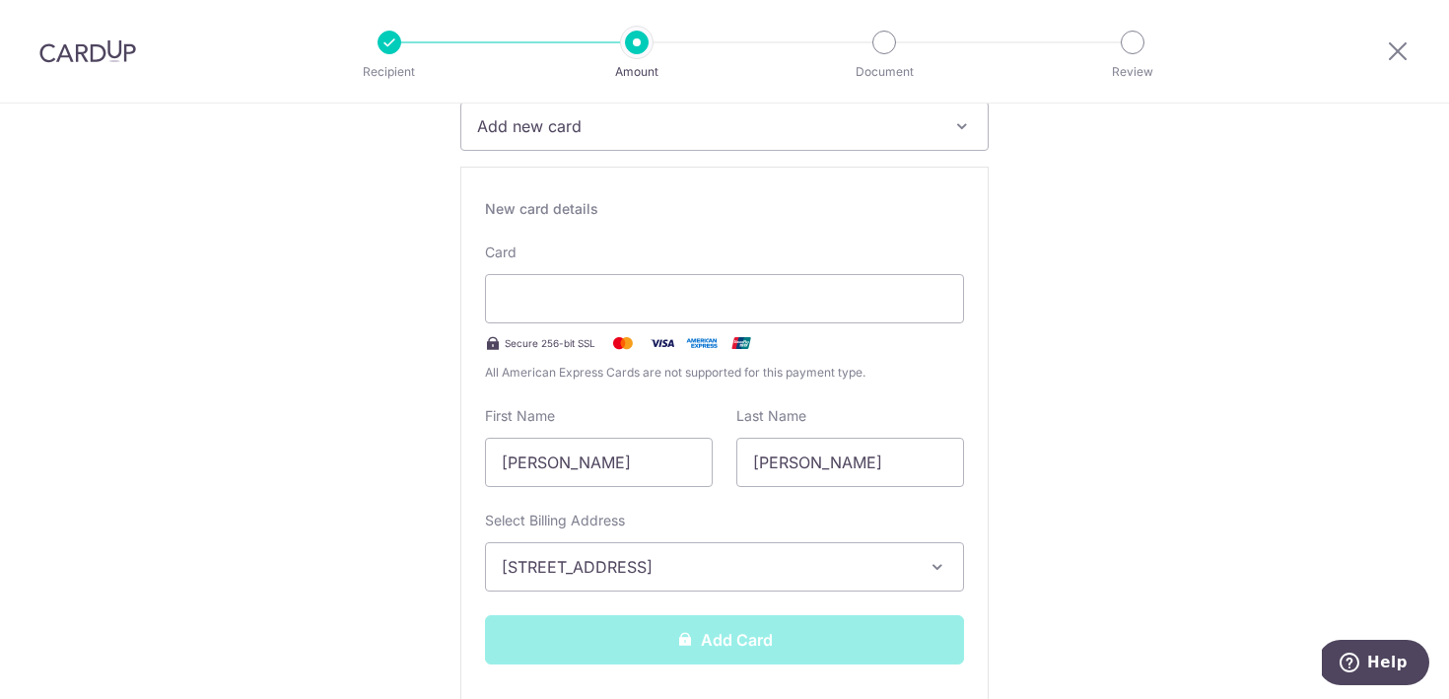
scroll to position [299, 0]
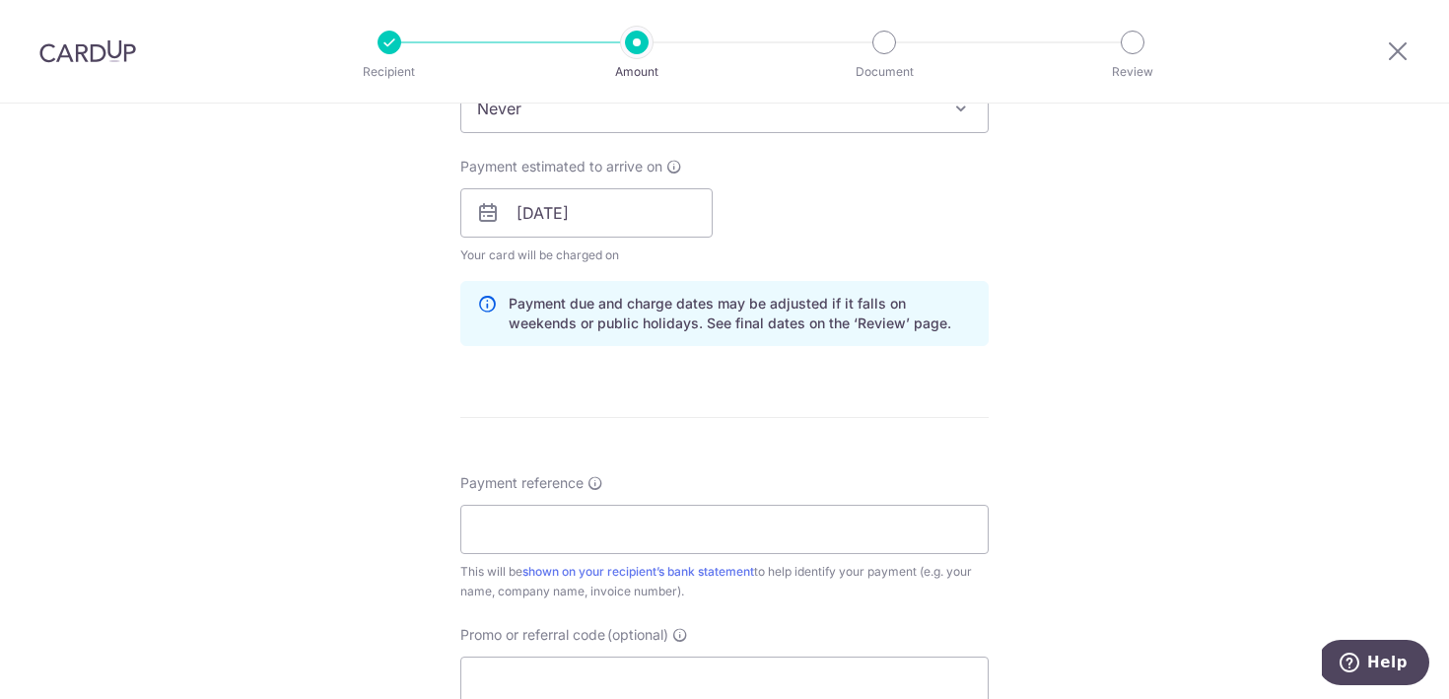
scroll to position [867, 0]
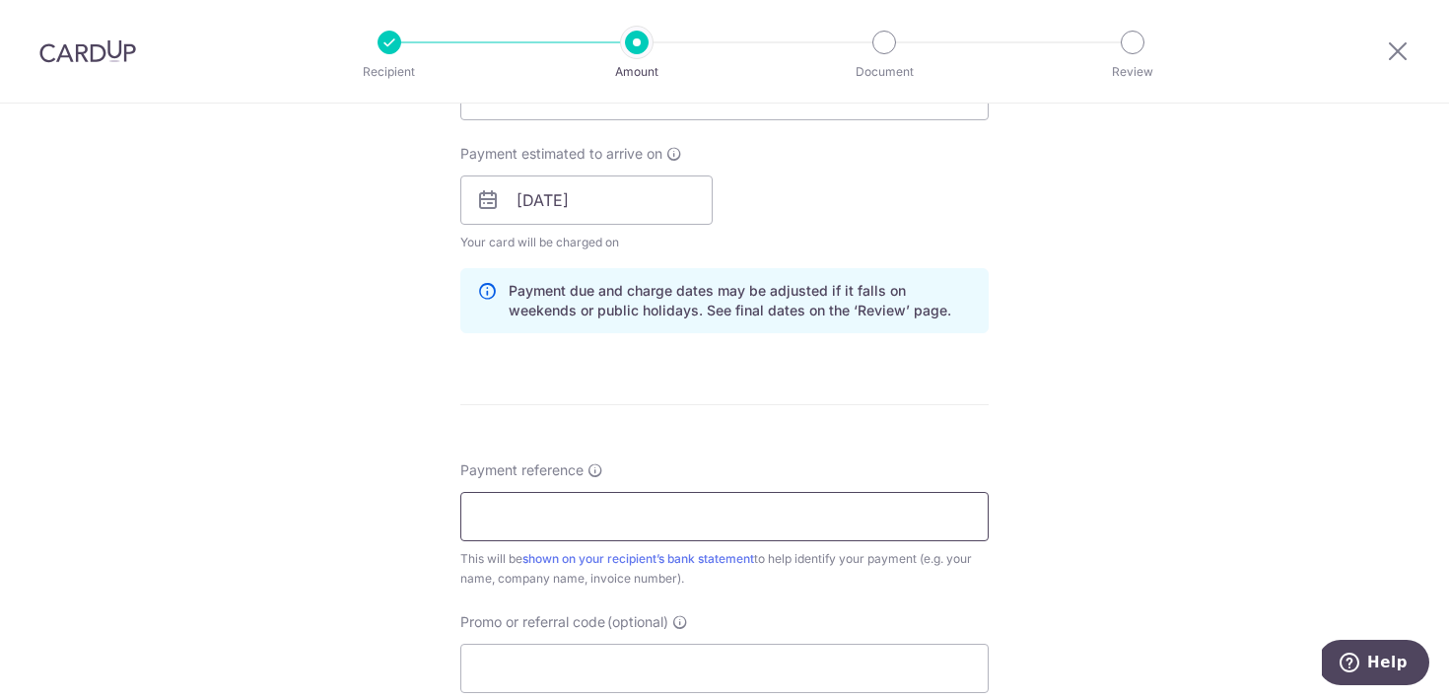
click at [848, 509] on input "Payment reference" at bounding box center [724, 516] width 529 height 49
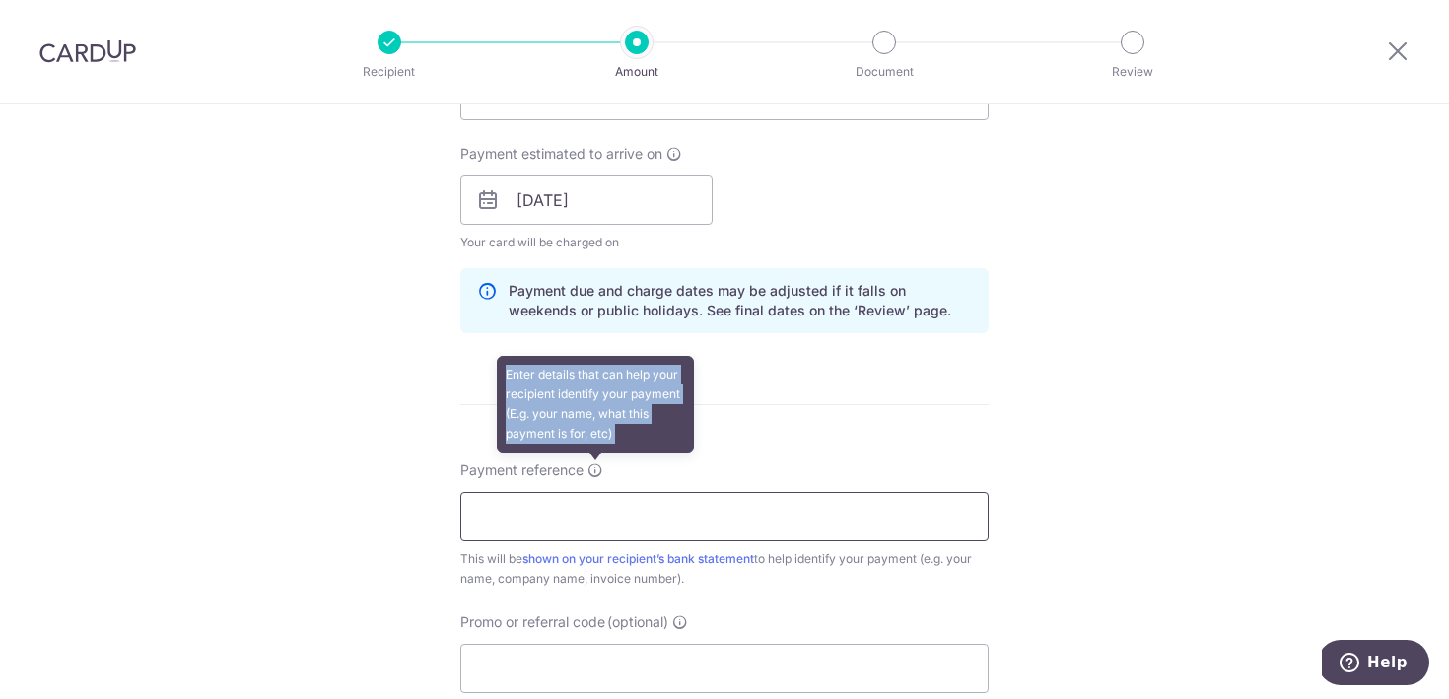
drag, startPoint x: 595, startPoint y: 476, endPoint x: 602, endPoint y: 505, distance: 29.7
click at [602, 505] on div "Payment reference Enter details that can help your recipient identify your paym…" at bounding box center [724, 524] width 529 height 128
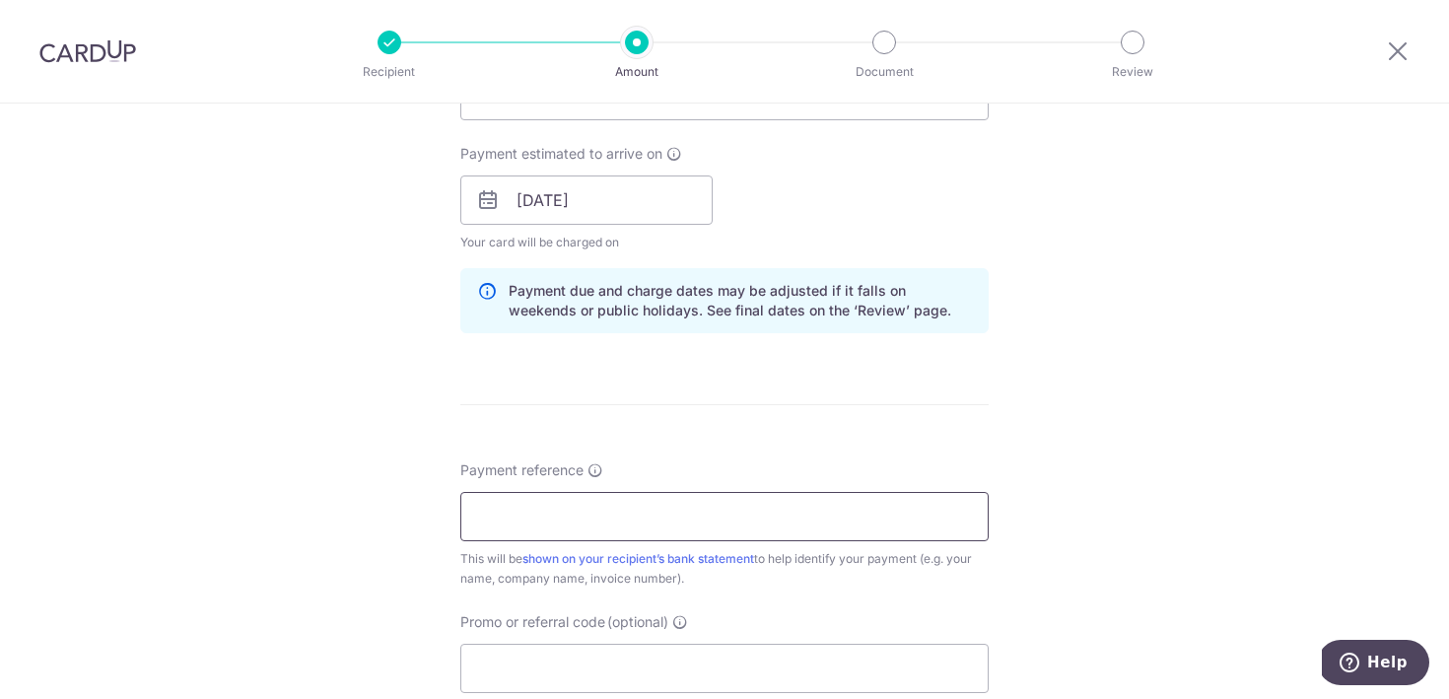
click at [603, 507] on input "Payment reference" at bounding box center [724, 516] width 529 height 49
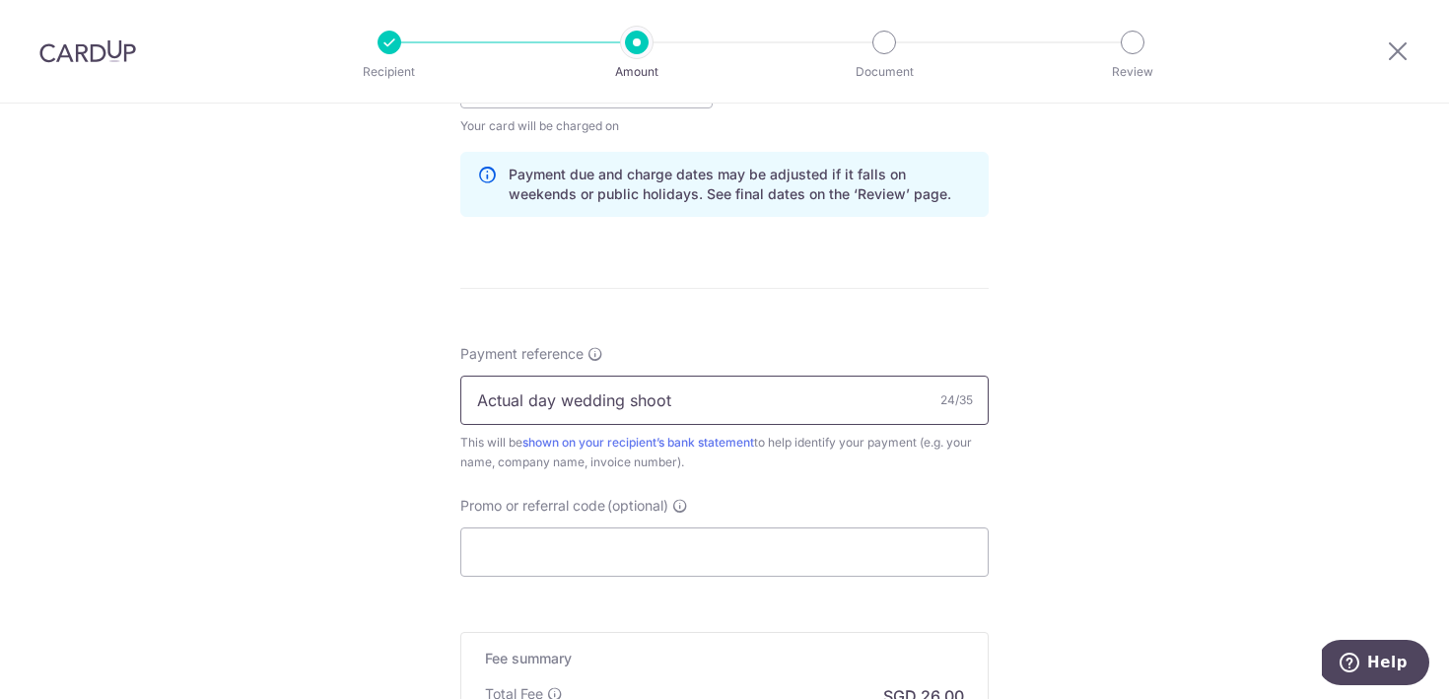
scroll to position [985, 0]
type input "Actual day wedding shoot"
click at [812, 548] on input "Promo or referral code (optional)" at bounding box center [724, 550] width 529 height 49
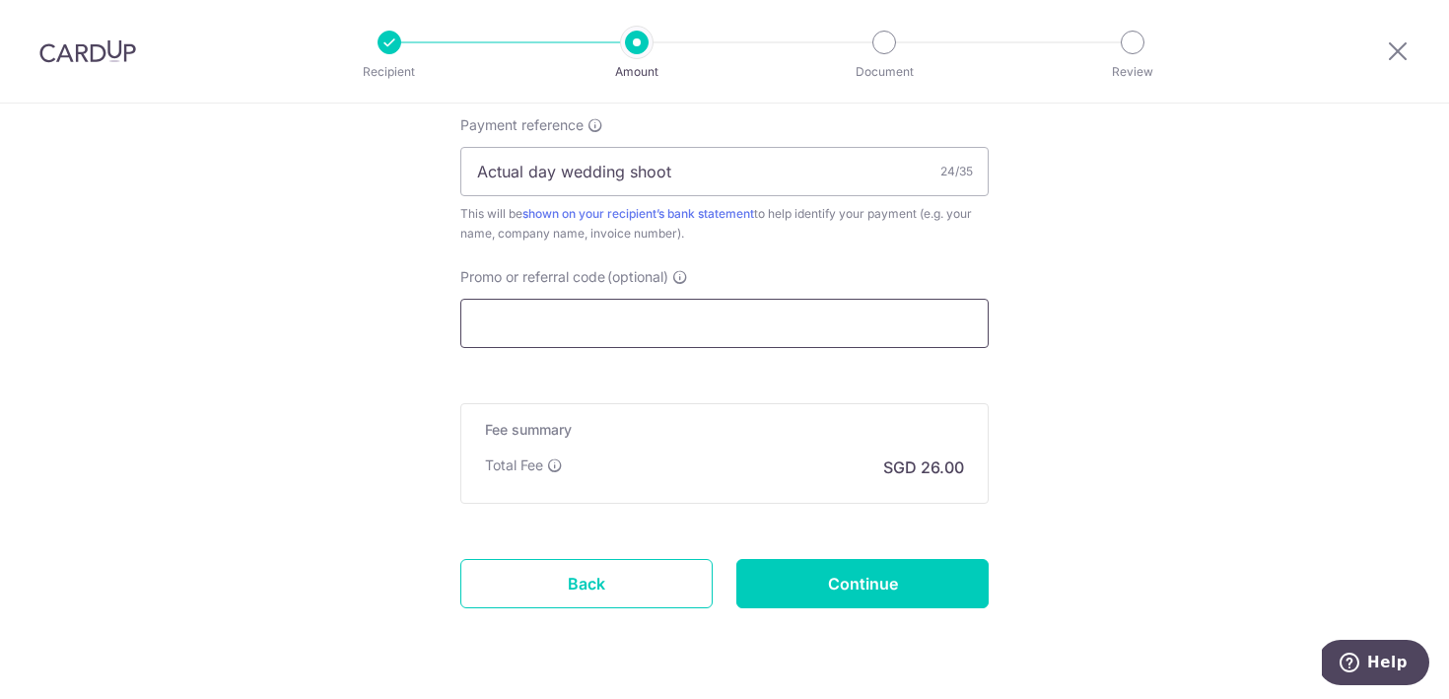
scroll to position [1217, 0]
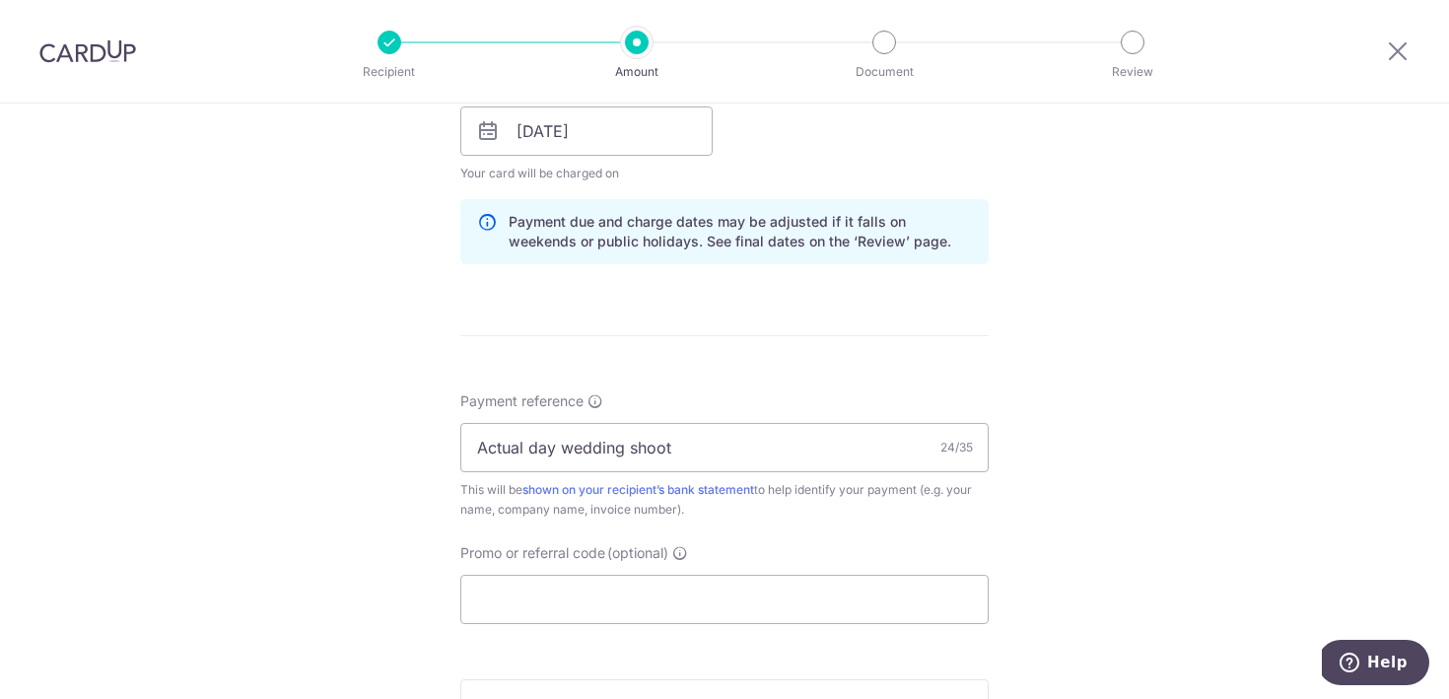
scroll to position [1269, 0]
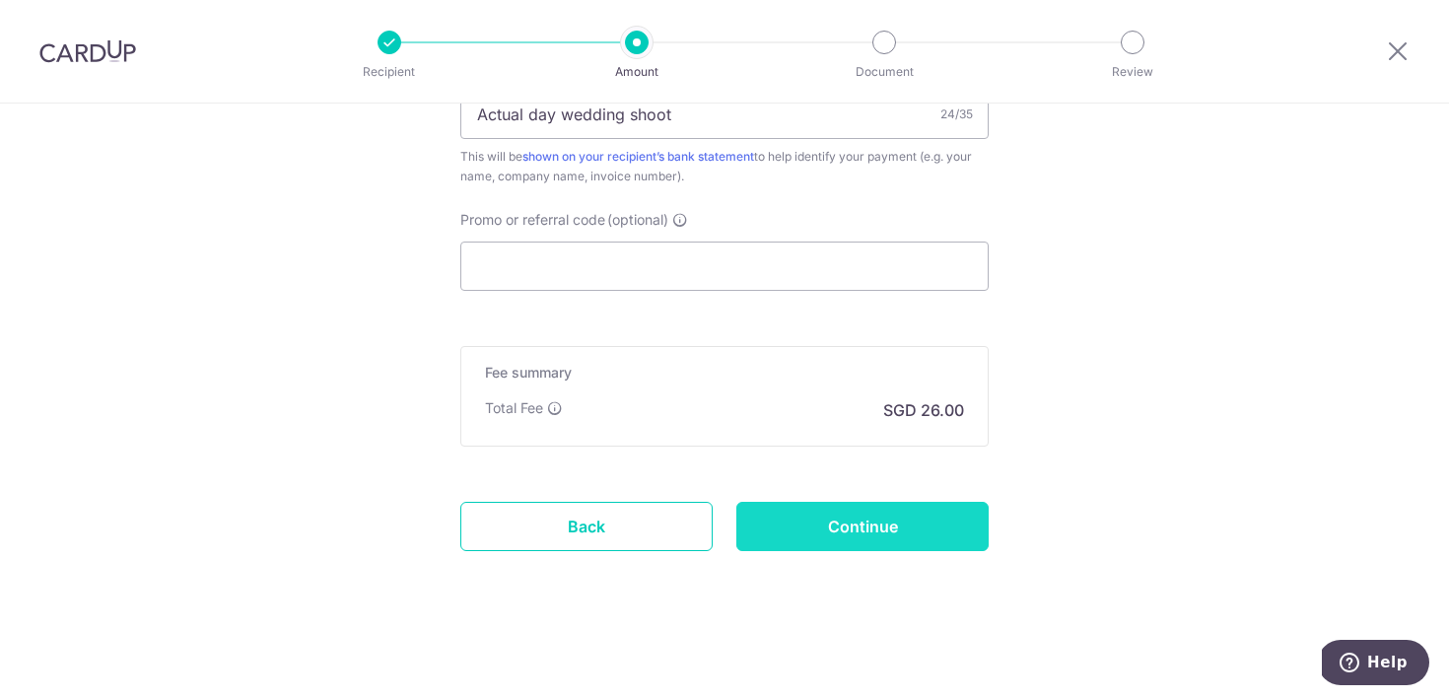
click at [853, 530] on input "Continue" at bounding box center [863, 526] width 252 height 49
type input "Create Schedule"
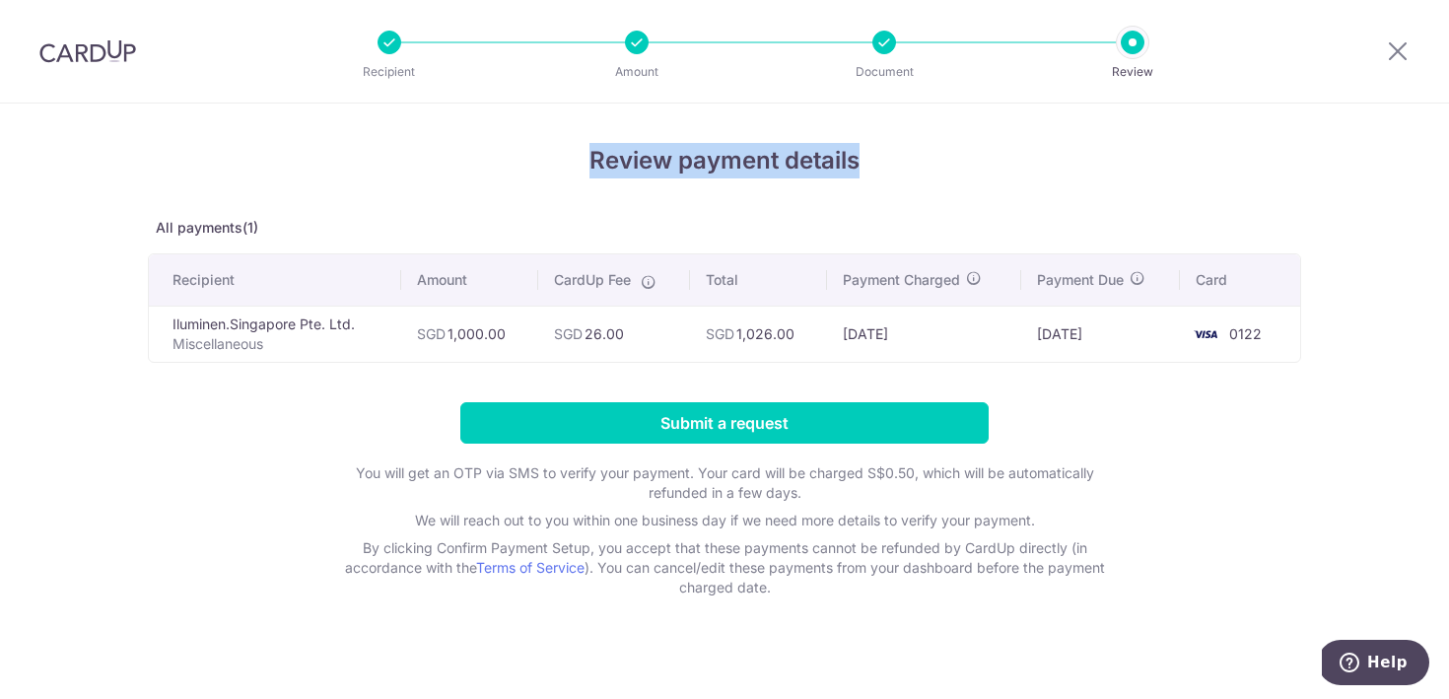
drag, startPoint x: 874, startPoint y: 166, endPoint x: 582, endPoint y: 168, distance: 291.9
click at [582, 164] on h4 "Review payment details" at bounding box center [725, 160] width 1154 height 35
click at [644, 178] on div "Review payment details All payments(1) Recipient Amount CardUp Fee Total Paymen…" at bounding box center [725, 370] width 1154 height 455
drag, startPoint x: 885, startPoint y: 154, endPoint x: 578, endPoint y: 164, distance: 307.8
click at [580, 161] on h4 "Review payment details" at bounding box center [725, 160] width 1154 height 35
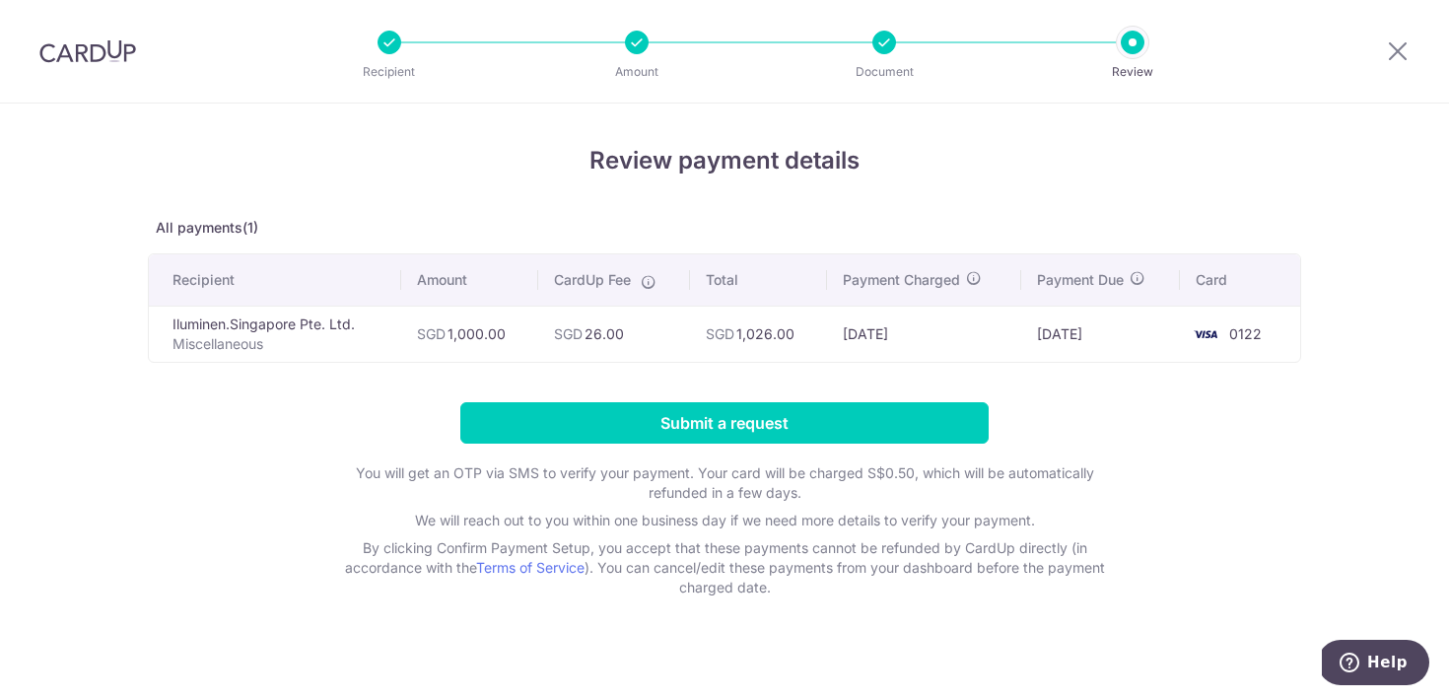
click at [586, 169] on h4 "Review payment details" at bounding box center [725, 160] width 1154 height 35
click at [896, 177] on h4 "Review payment details" at bounding box center [725, 160] width 1154 height 35
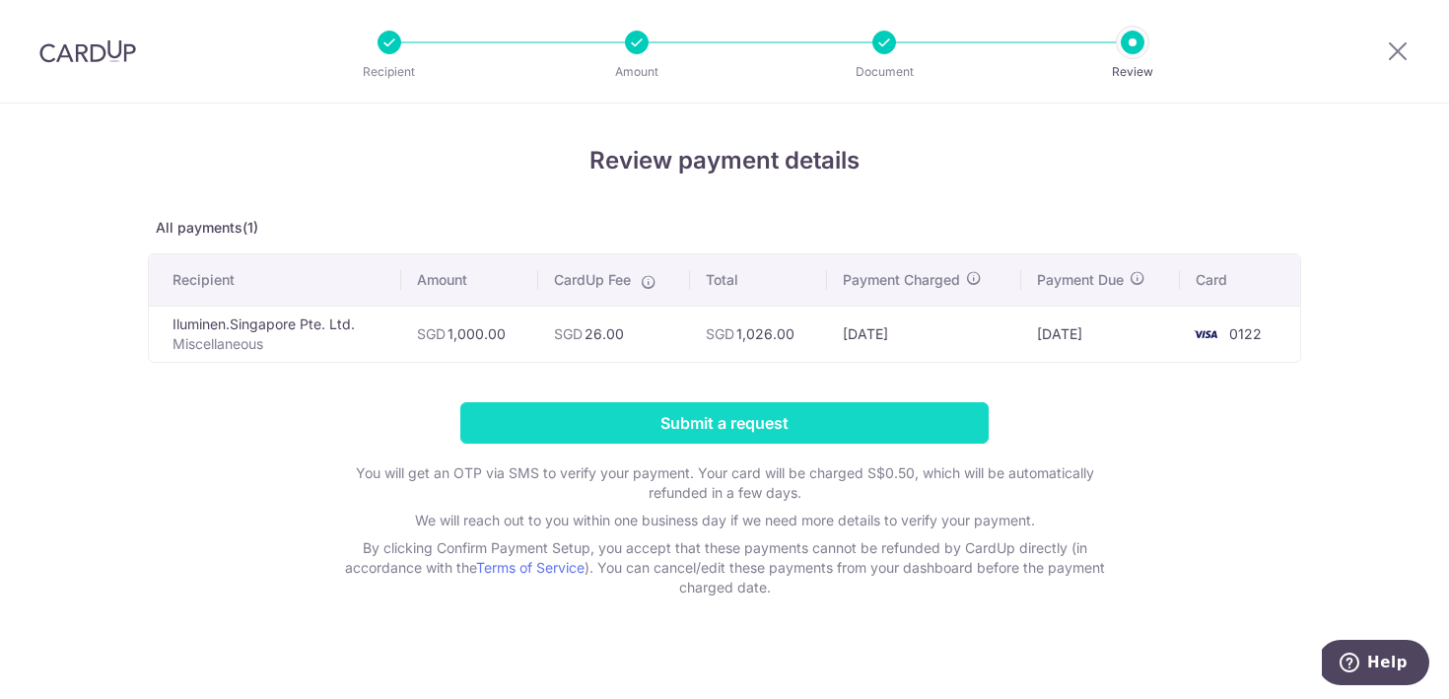
click at [802, 432] on input "Submit a request" at bounding box center [724, 422] width 529 height 41
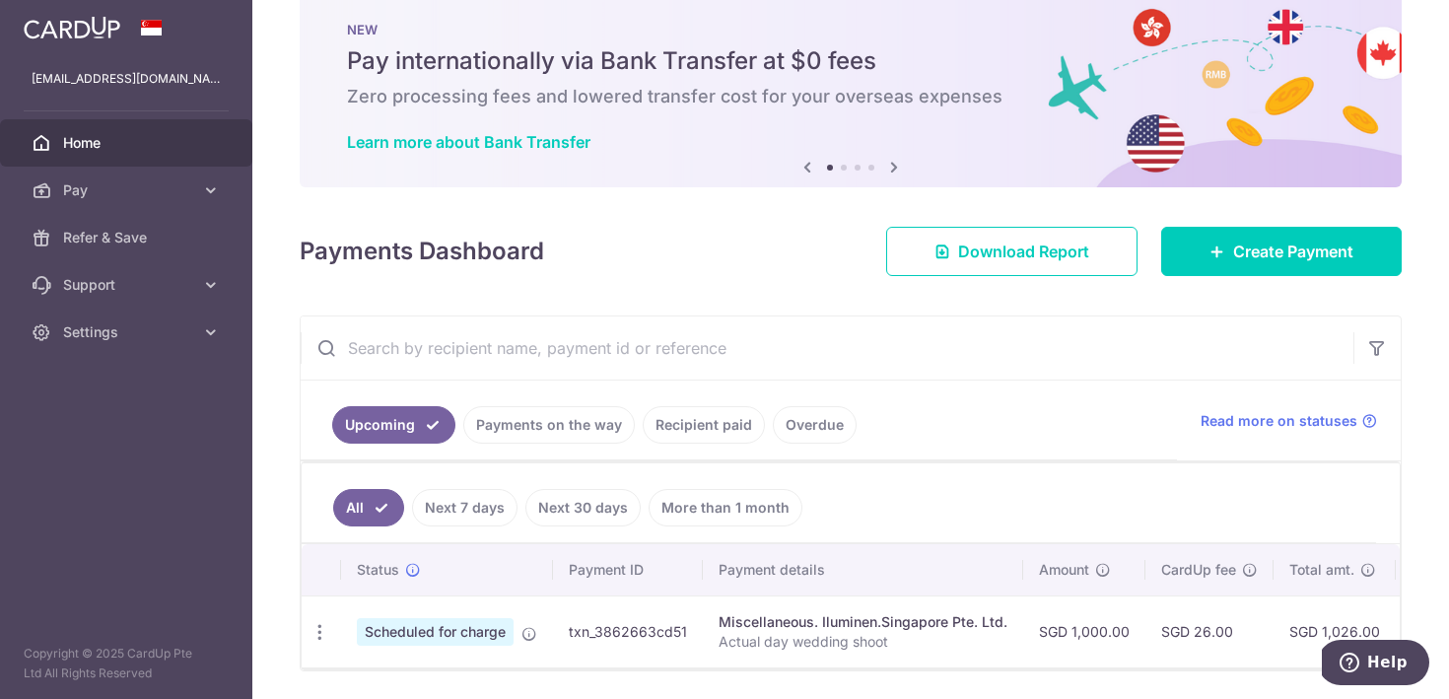
scroll to position [21, 0]
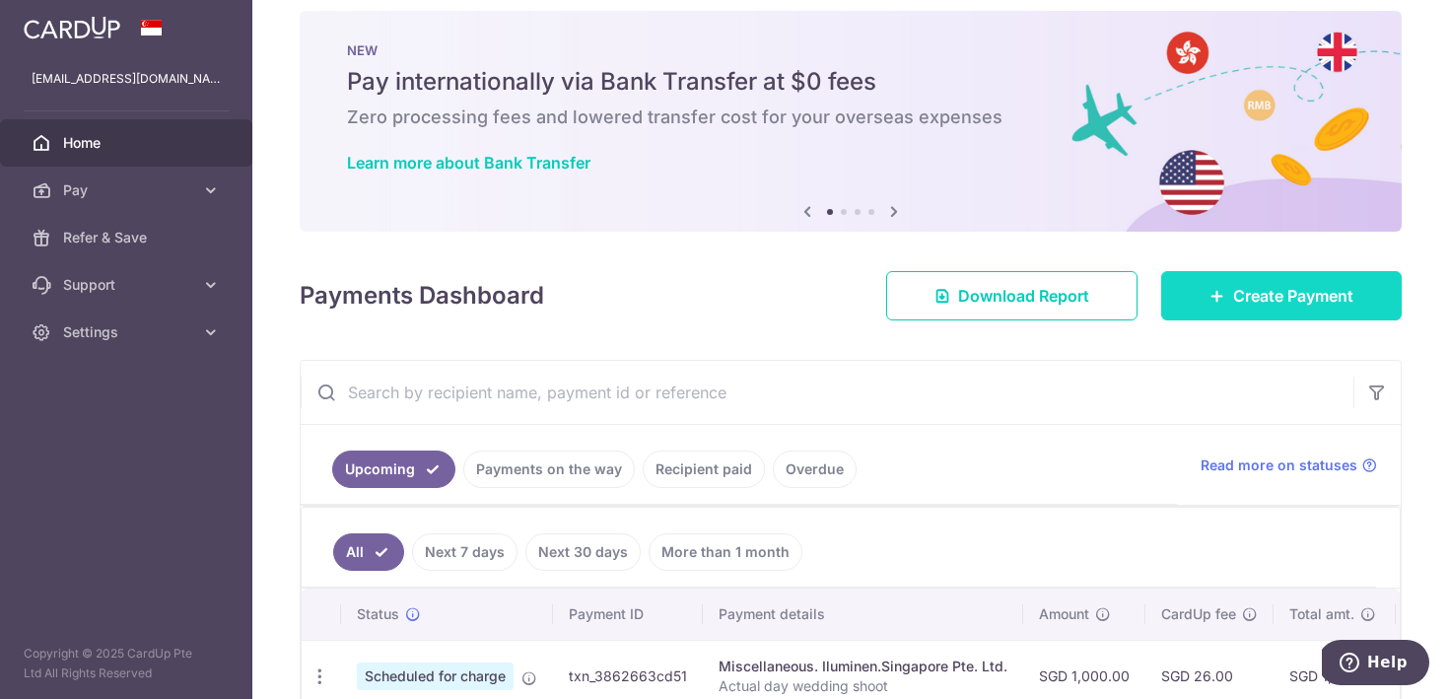
click at [1248, 299] on span "Create Payment" at bounding box center [1294, 296] width 120 height 24
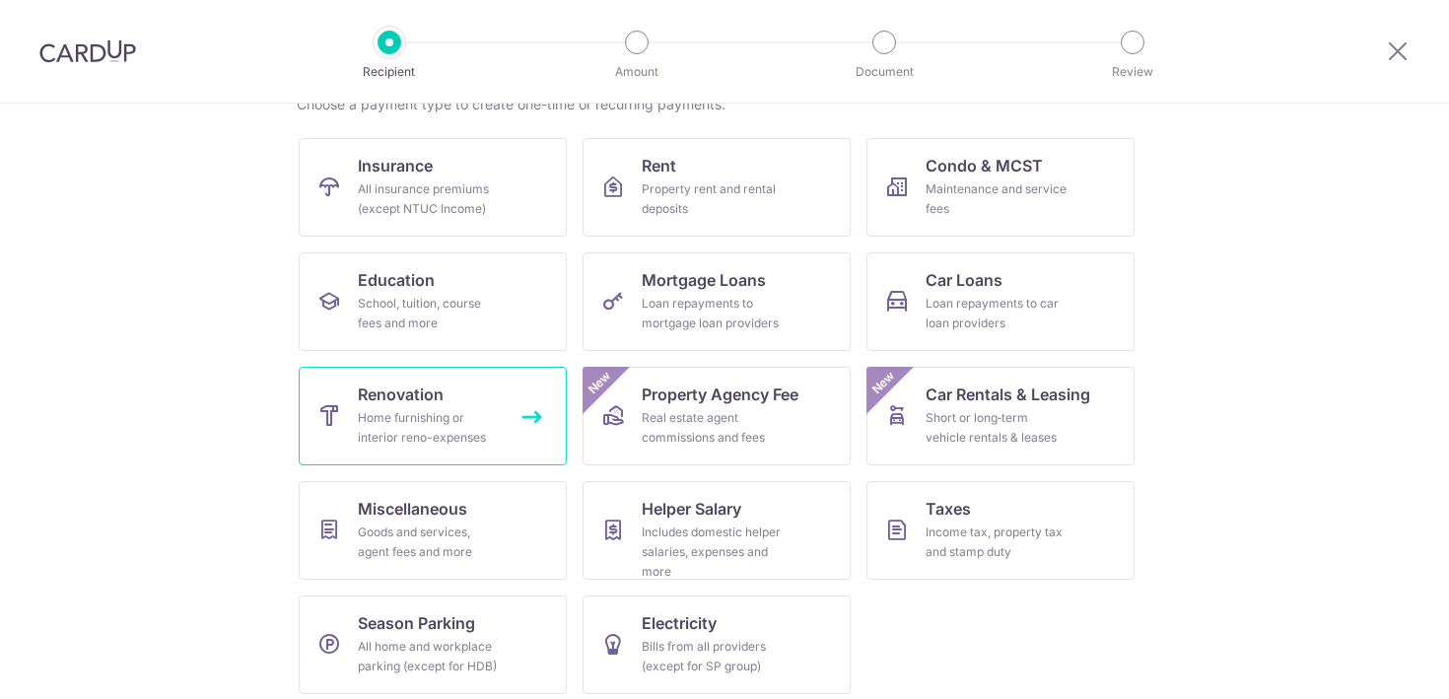
scroll to position [183, 0]
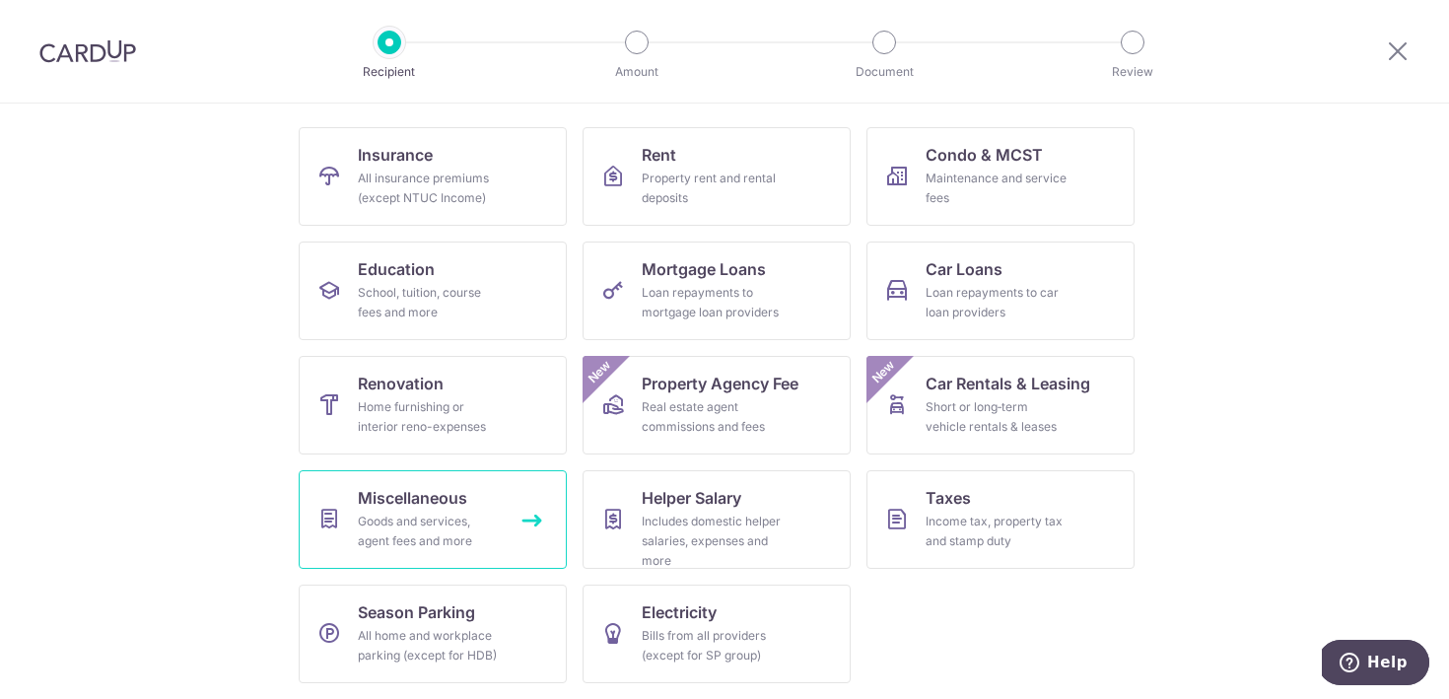
click at [493, 522] on div "Goods and services, agent fees and more" at bounding box center [429, 531] width 142 height 39
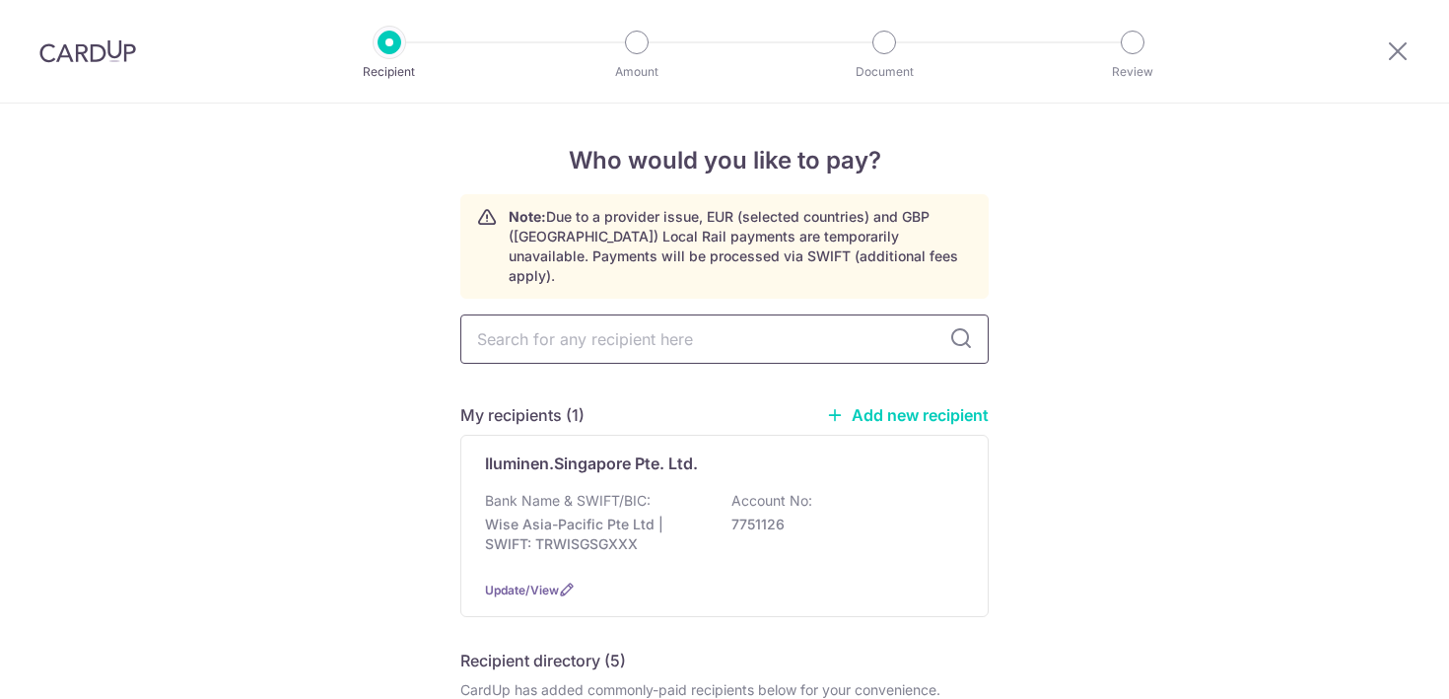
click at [680, 318] on input "text" at bounding box center [724, 339] width 529 height 49
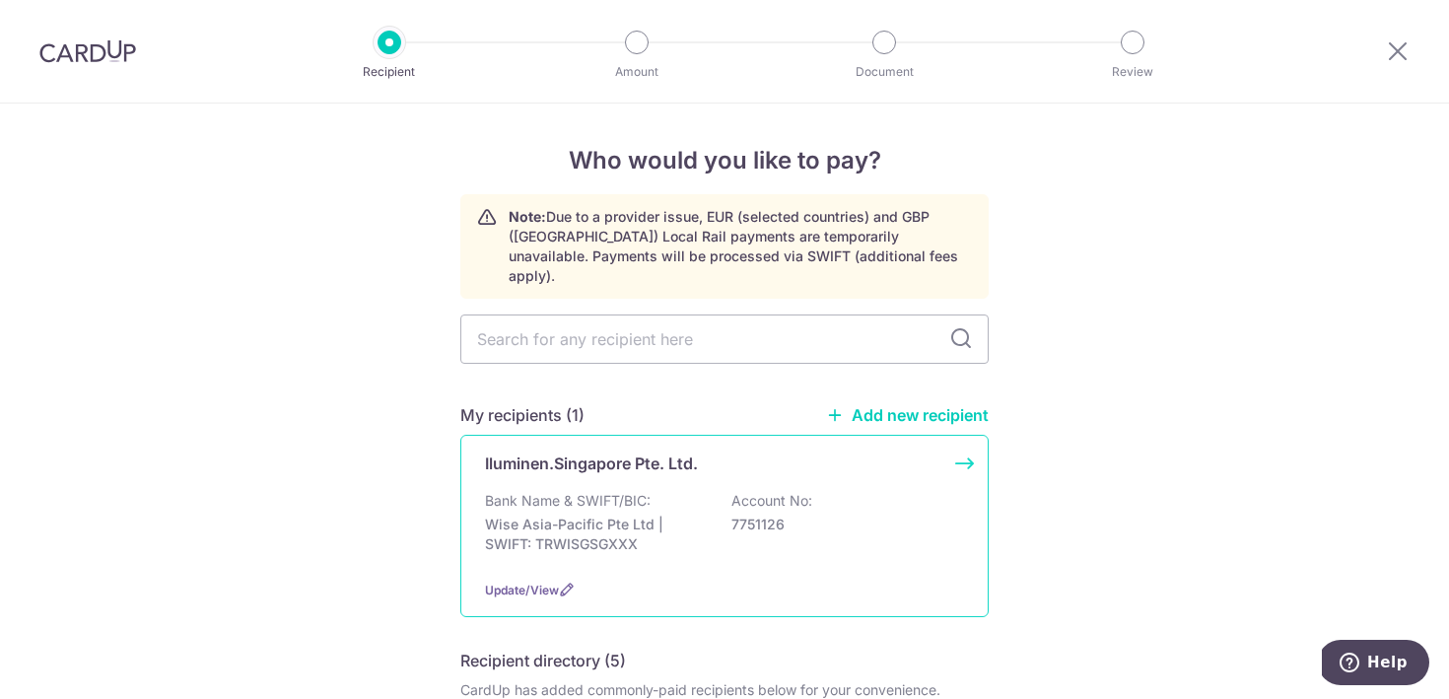
click at [492, 515] on p "Wise Asia-Pacific Pte Ltd | SWIFT: TRWISGSGXXX" at bounding box center [595, 534] width 221 height 39
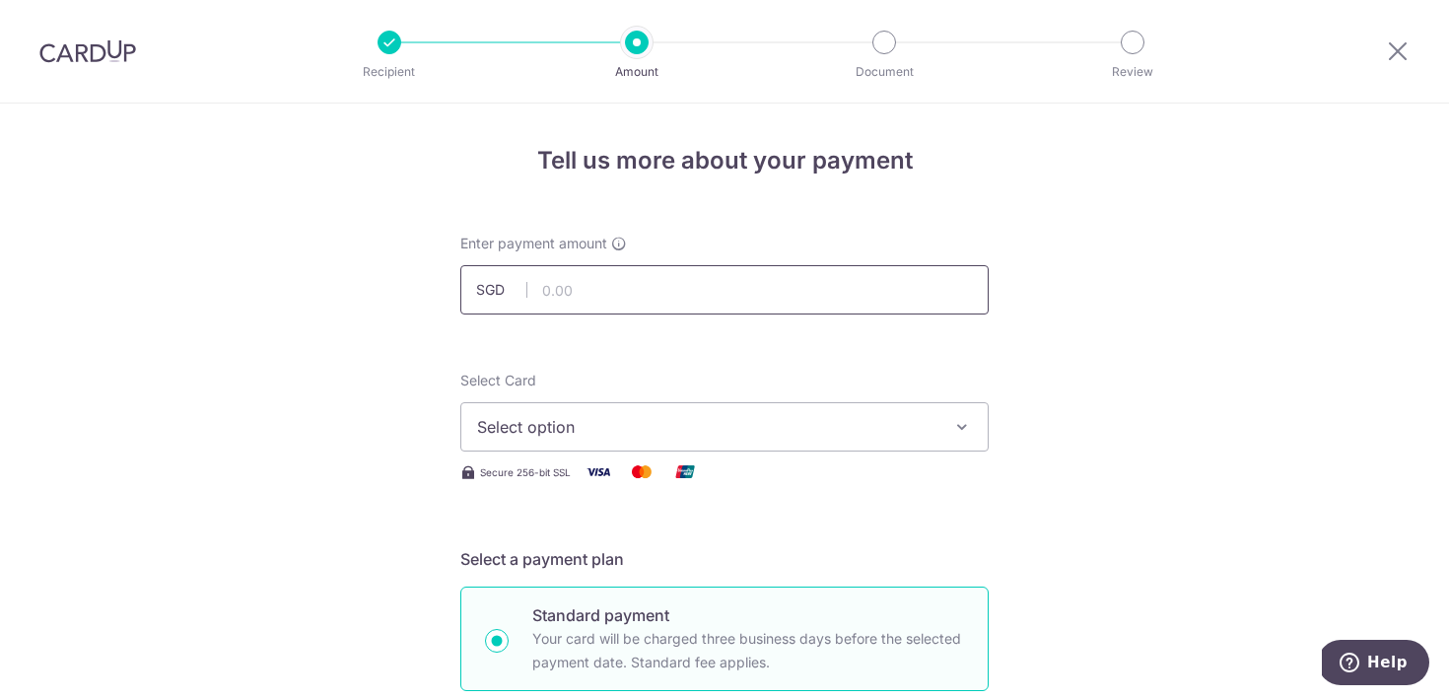
click at [650, 296] on input "text" at bounding box center [724, 289] width 529 height 49
type input "500.00"
click at [709, 421] on span "Select option" at bounding box center [706, 427] width 459 height 24
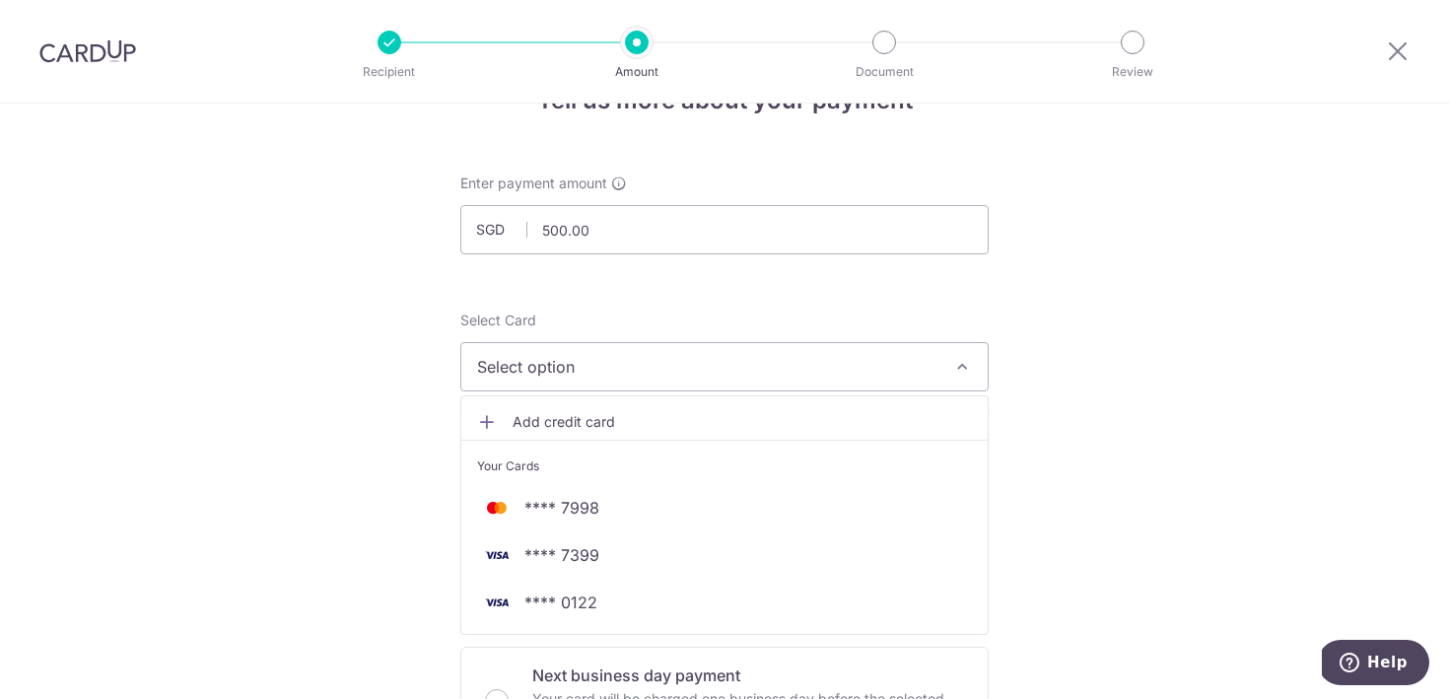
scroll to position [59, 0]
click at [660, 409] on link "Add credit card" at bounding box center [724, 422] width 527 height 35
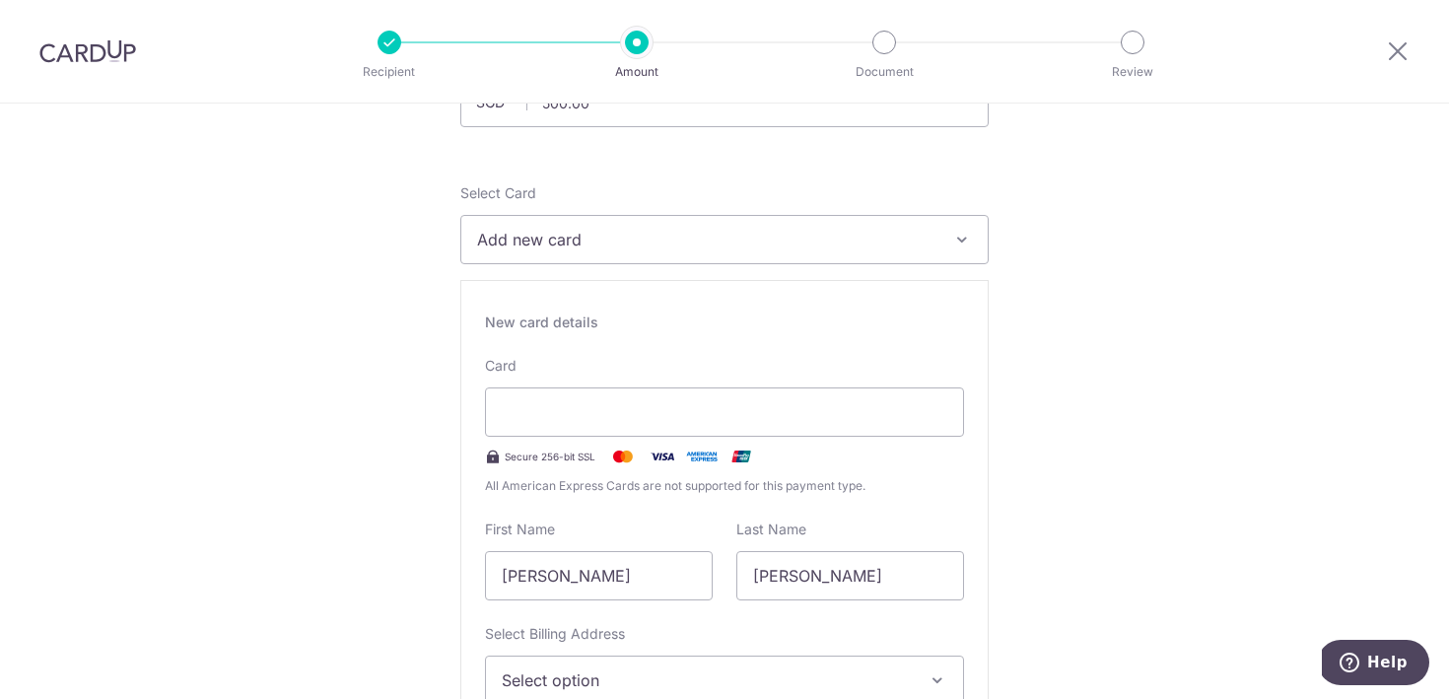
scroll to position [177, 0]
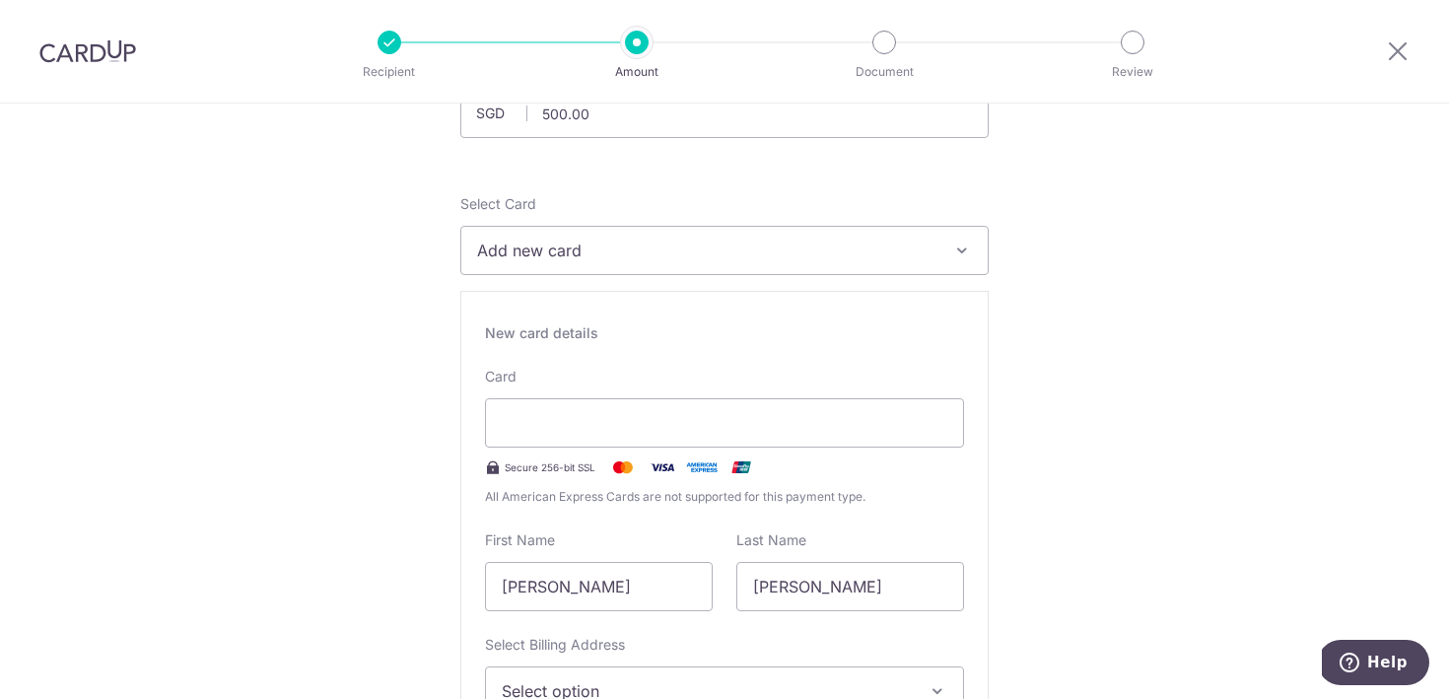
click at [953, 239] on button "Add new card" at bounding box center [724, 250] width 529 height 49
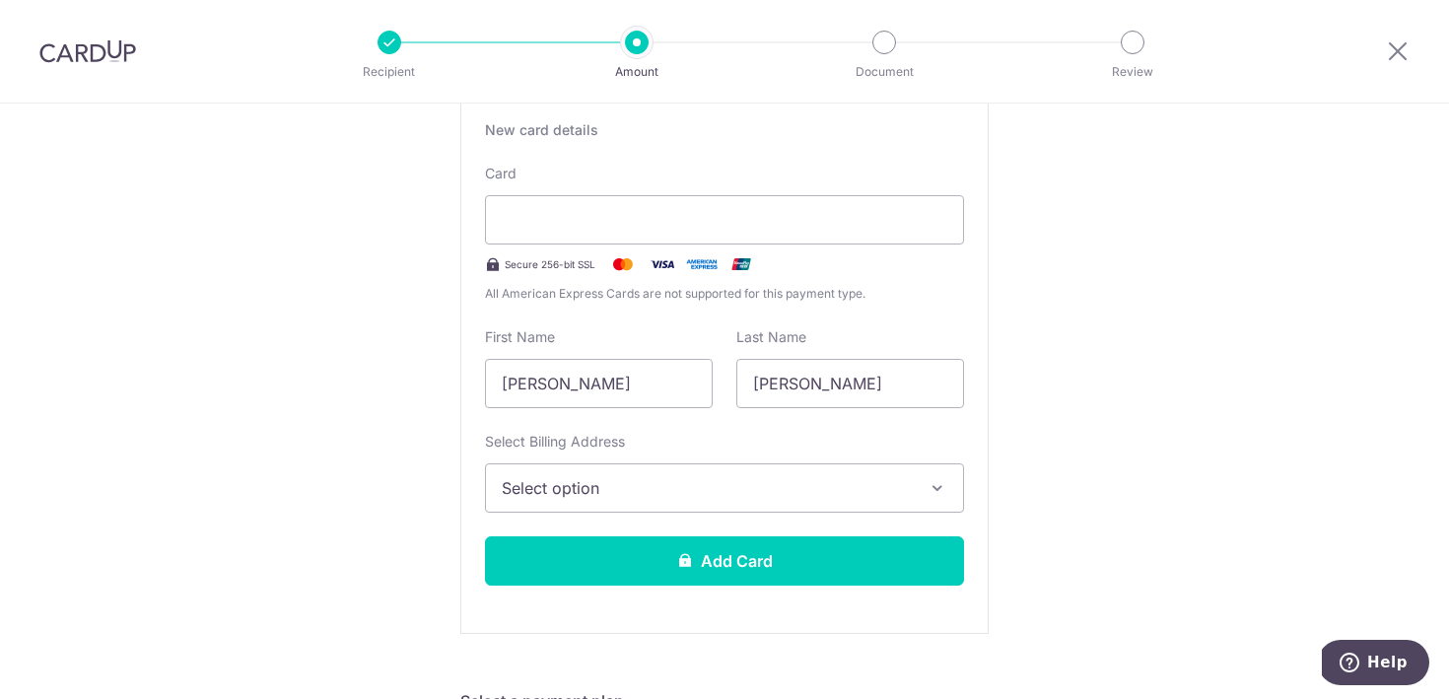
scroll to position [391, 0]
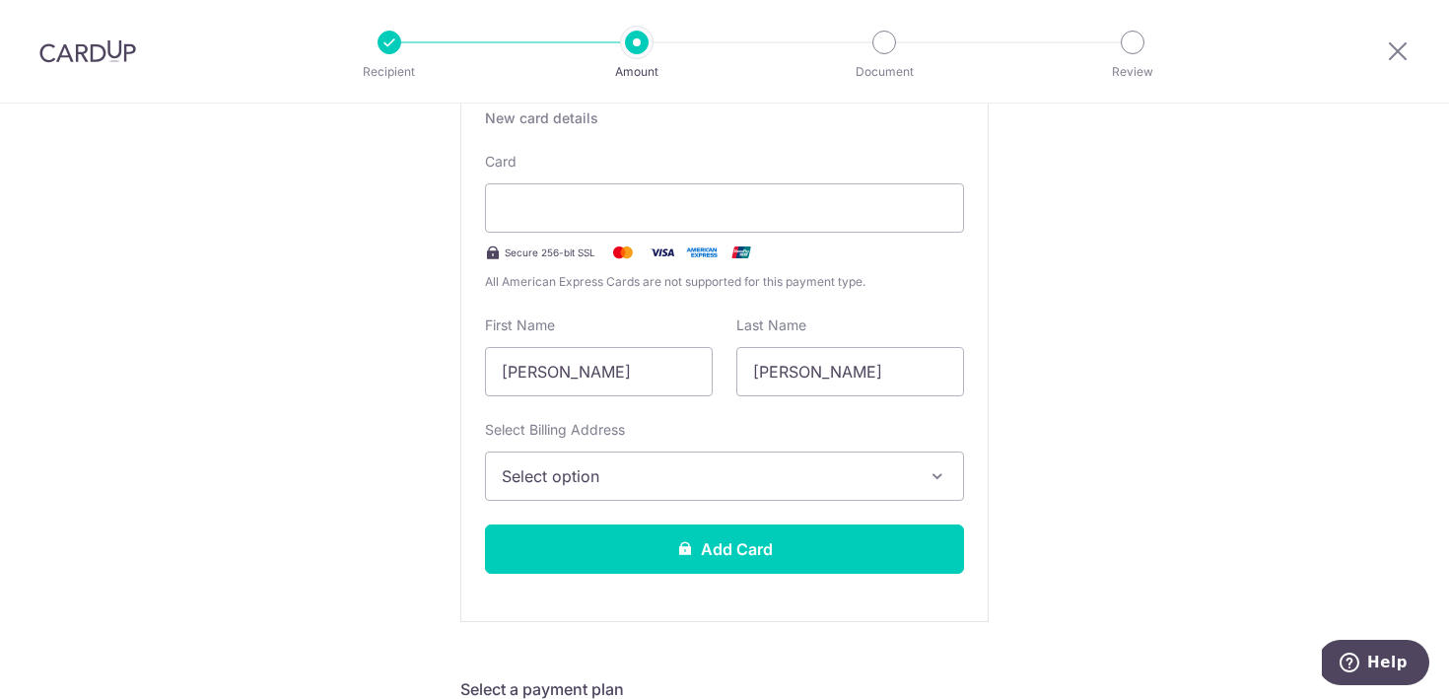
click at [823, 467] on span "Select option" at bounding box center [707, 476] width 410 height 24
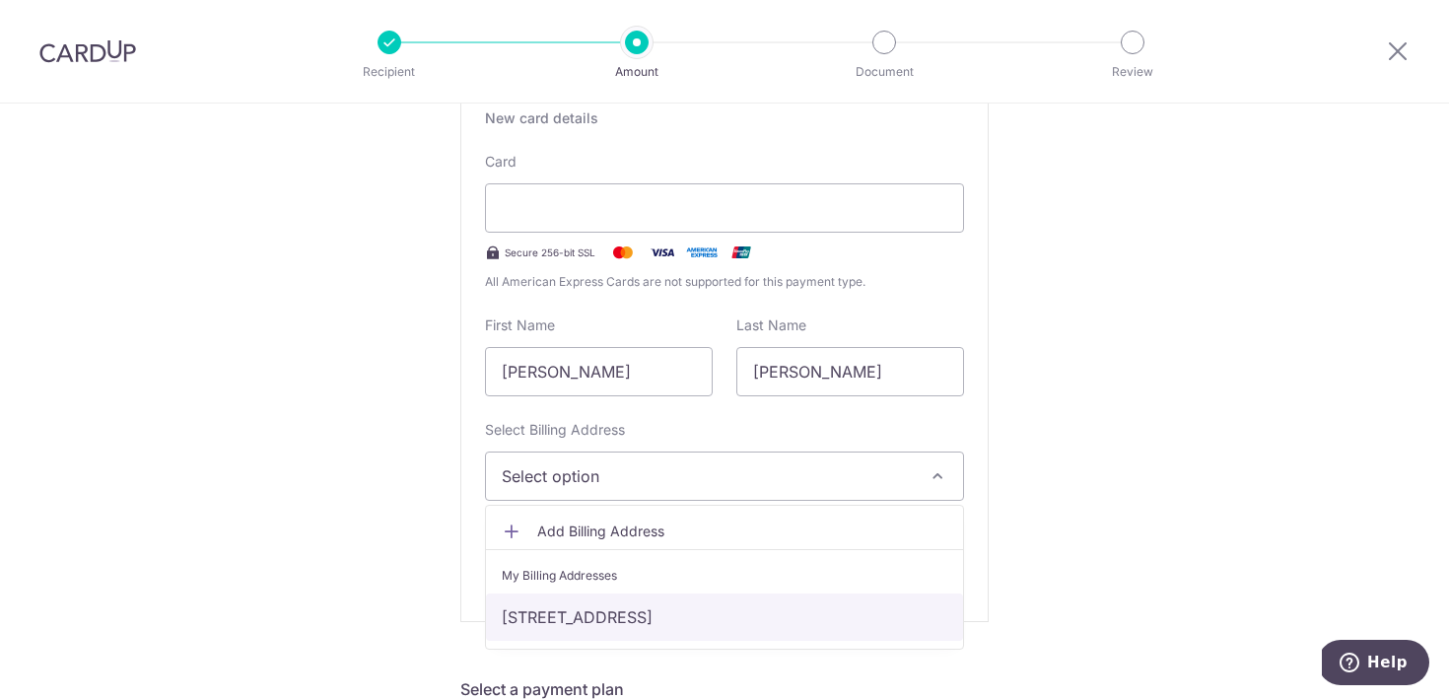
click at [716, 619] on link "164 Tampines street 12, #04-303, S521164, Singapore, Singapore-521164" at bounding box center [724, 617] width 477 height 47
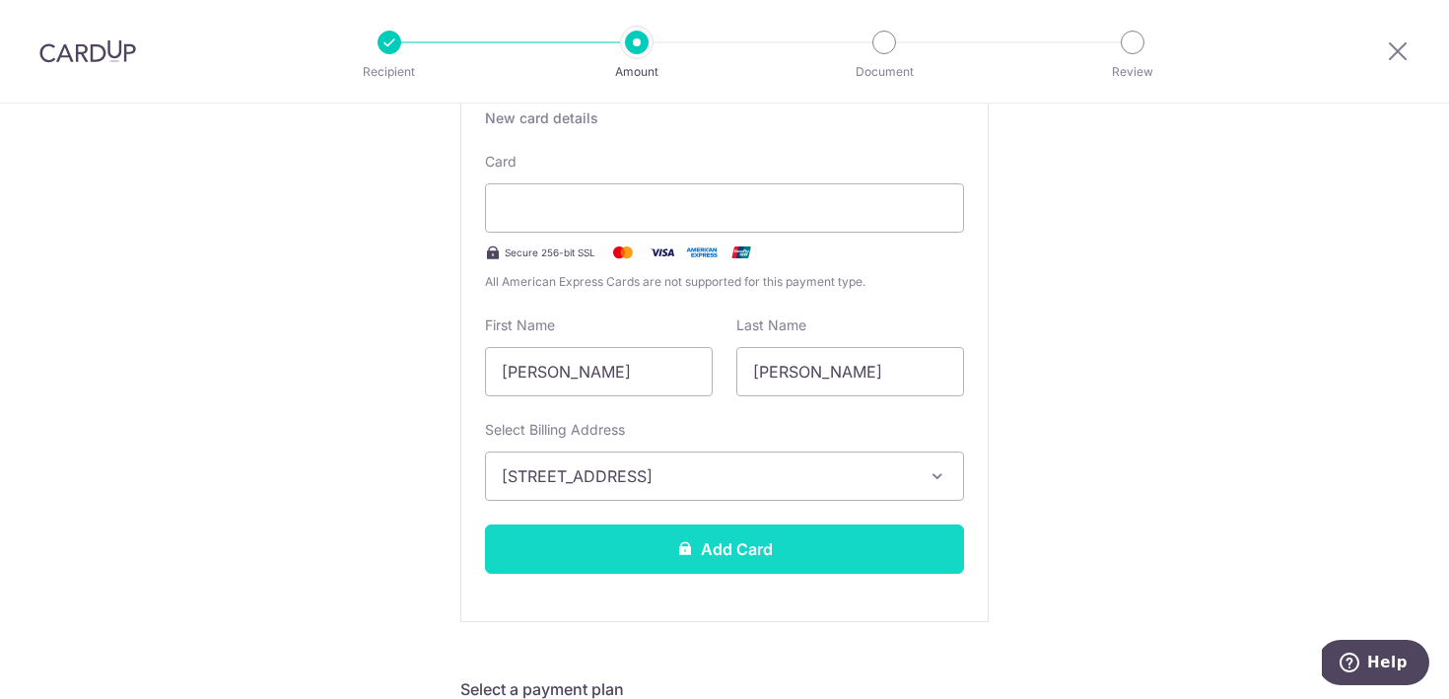
click at [724, 557] on button "Add Card" at bounding box center [724, 549] width 479 height 49
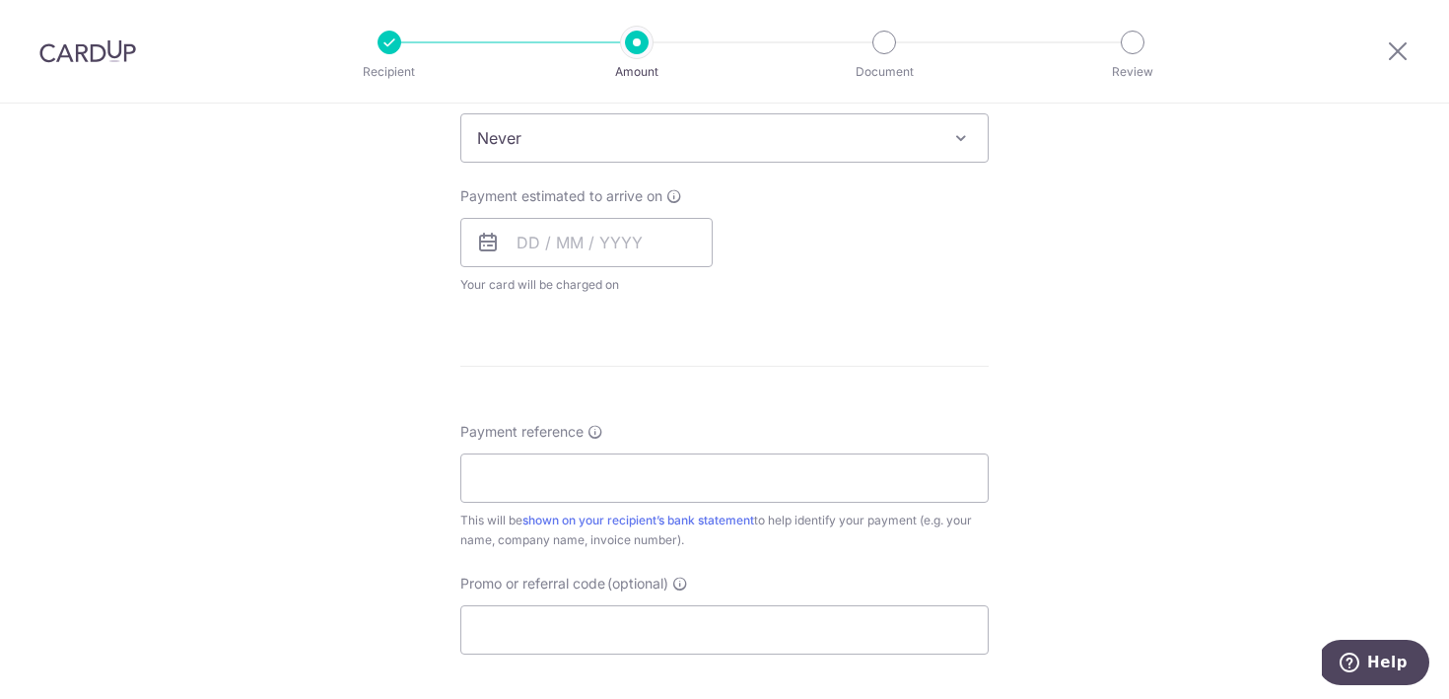
scroll to position [1464, 0]
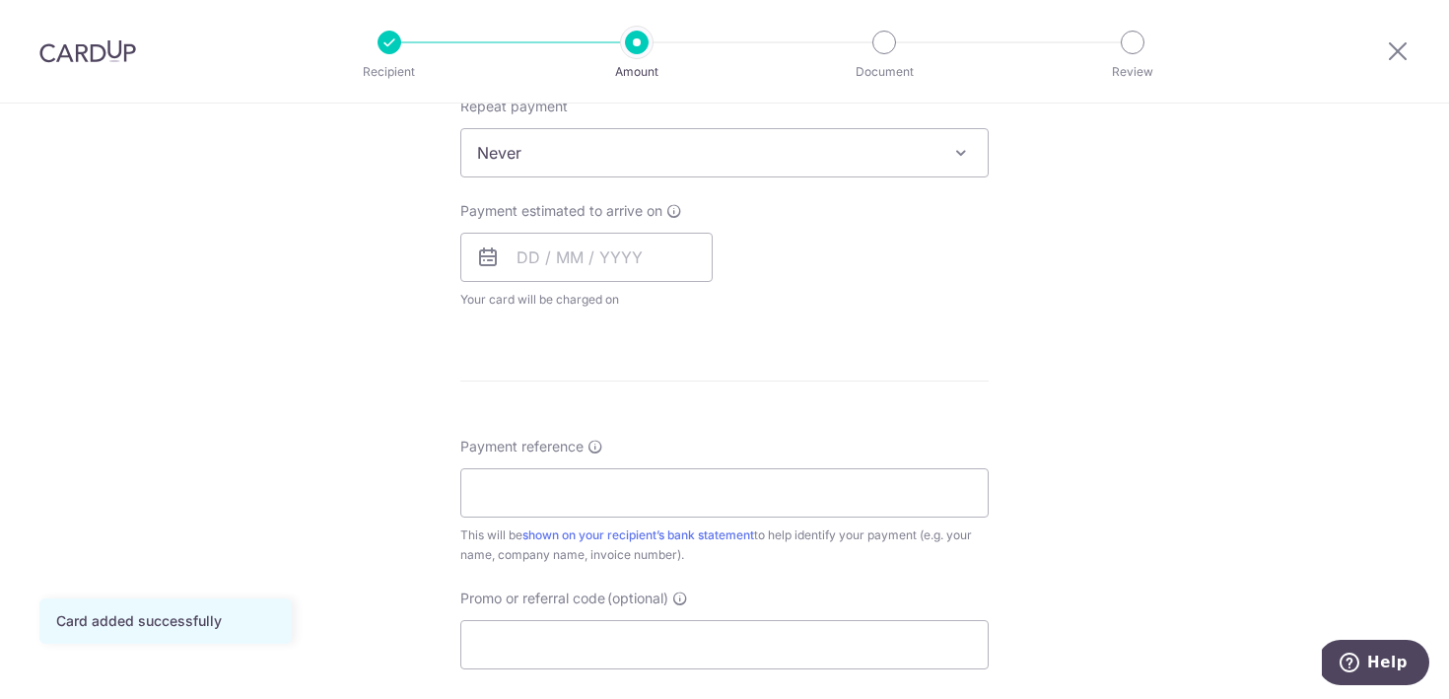
scroll to position [724, 0]
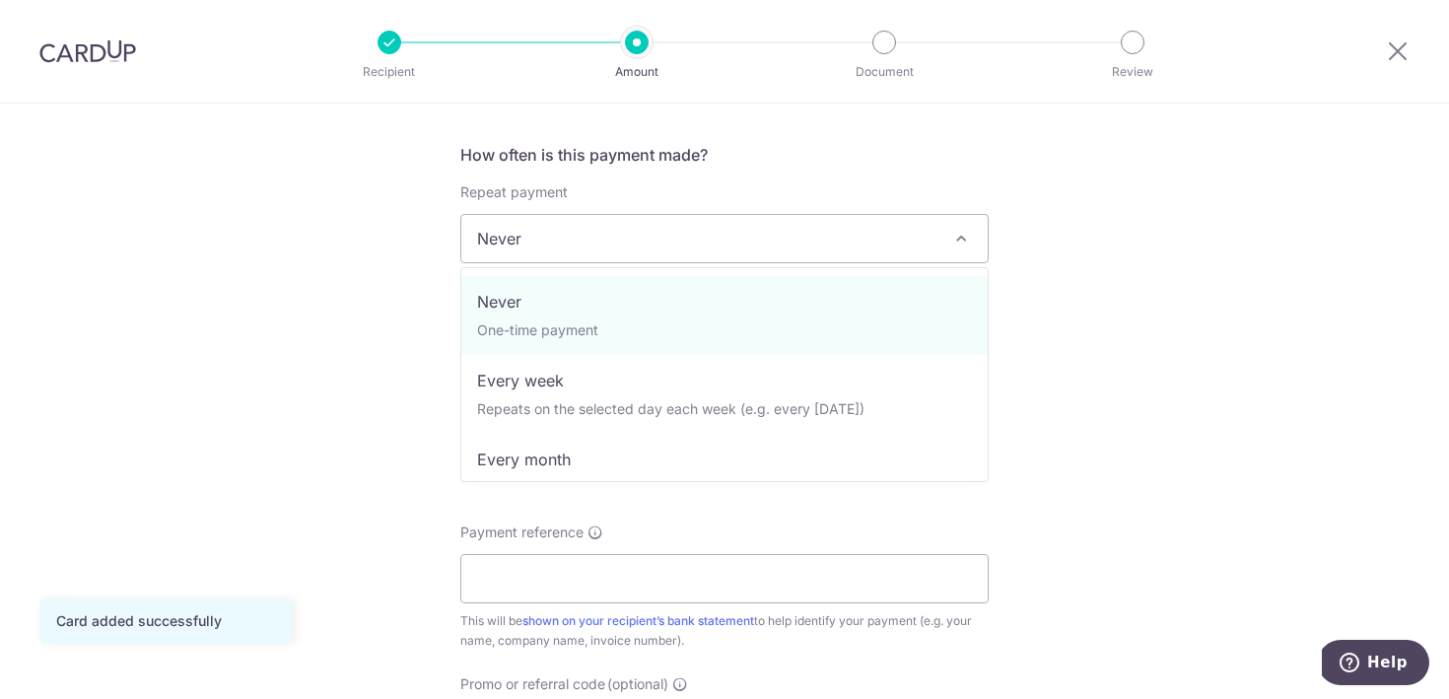
click at [741, 234] on span "Never" at bounding box center [724, 238] width 527 height 47
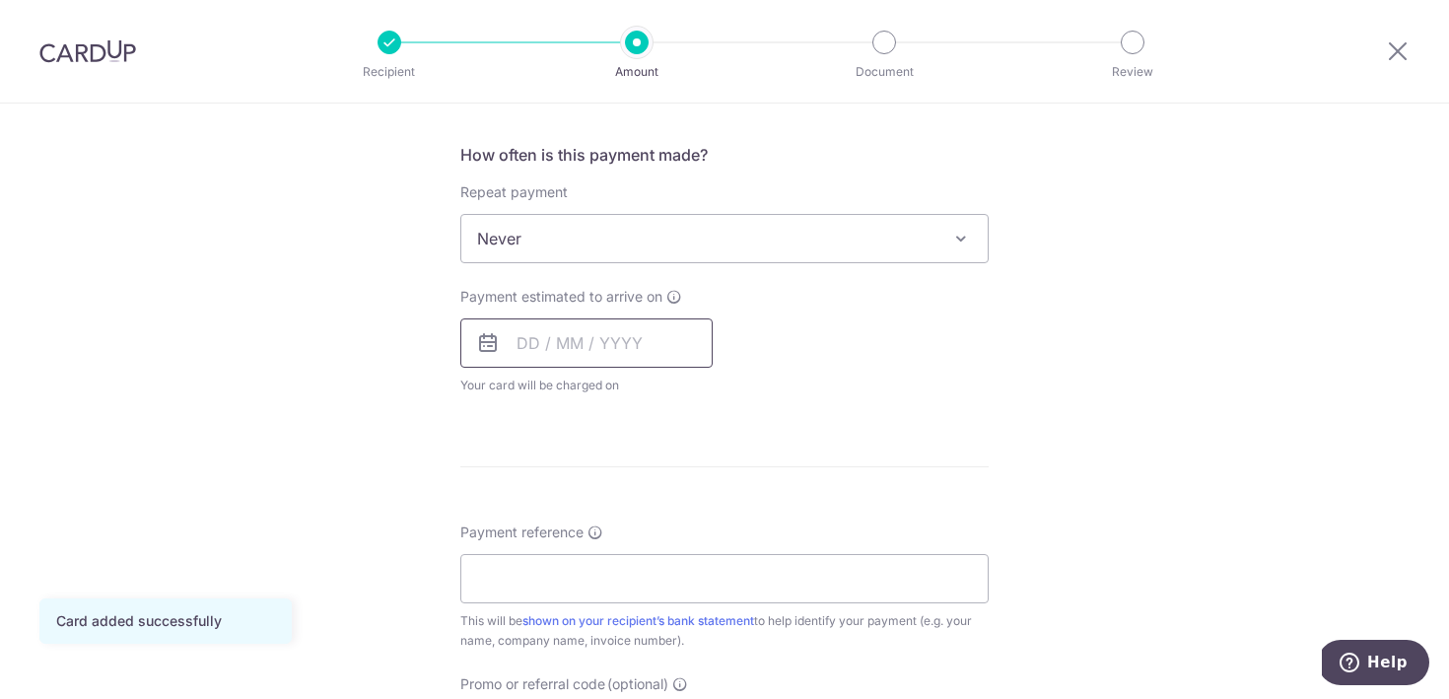
click at [642, 348] on input "text" at bounding box center [586, 342] width 252 height 49
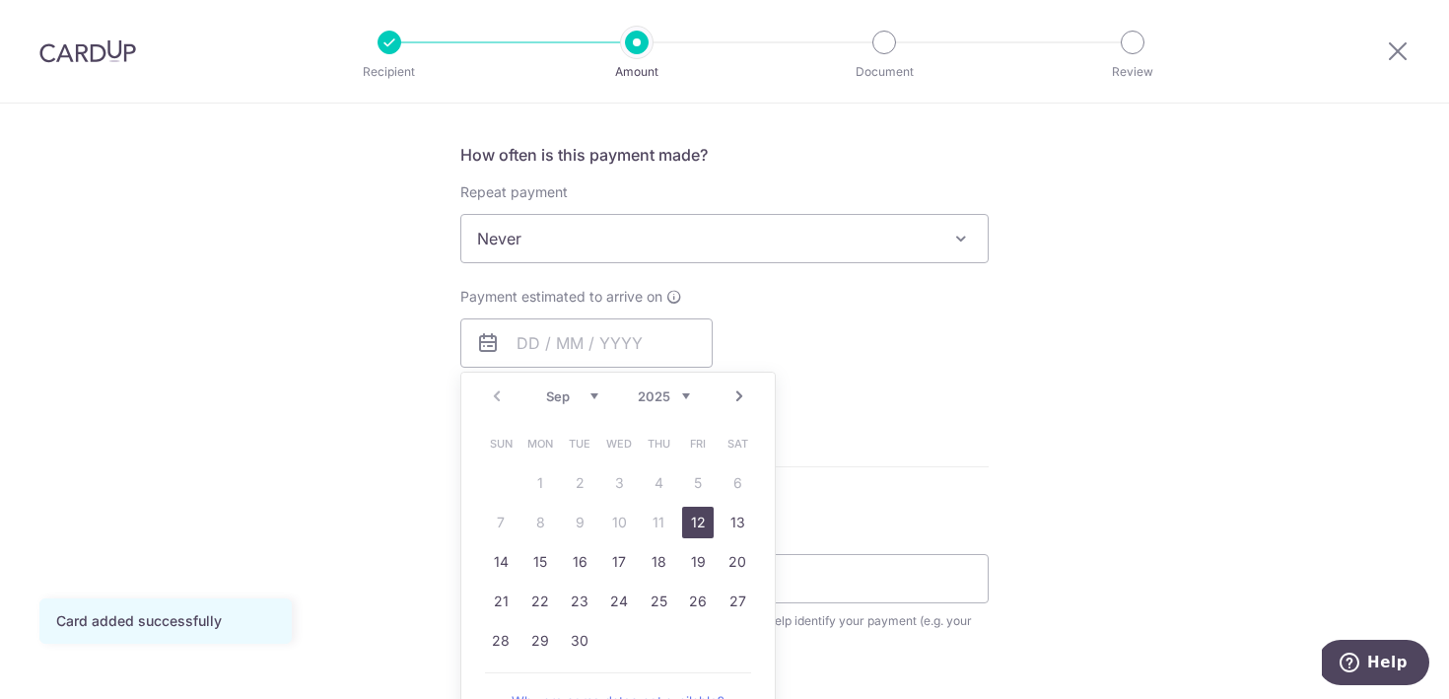
click at [697, 530] on link "12" at bounding box center [698, 523] width 32 height 32
type input "[DATE]"
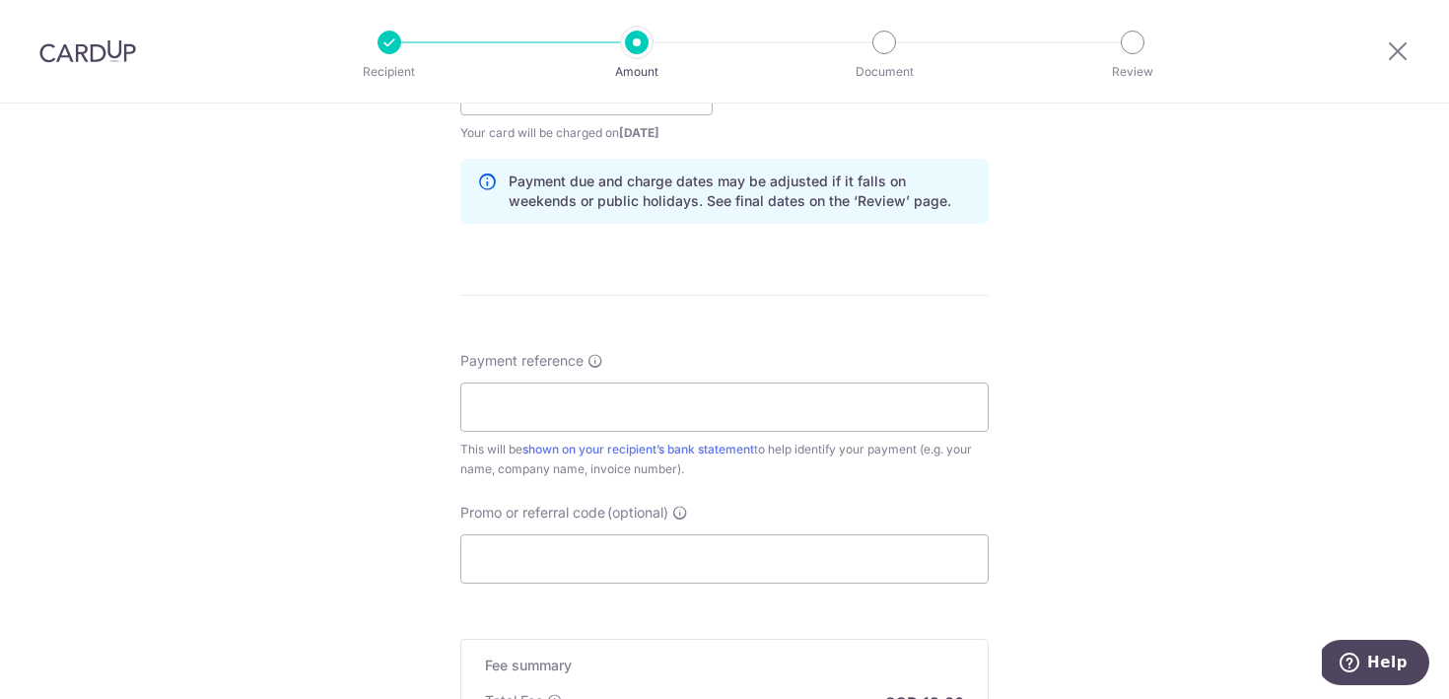
scroll to position [979, 0]
click at [823, 416] on input "Payment reference" at bounding box center [724, 404] width 529 height 49
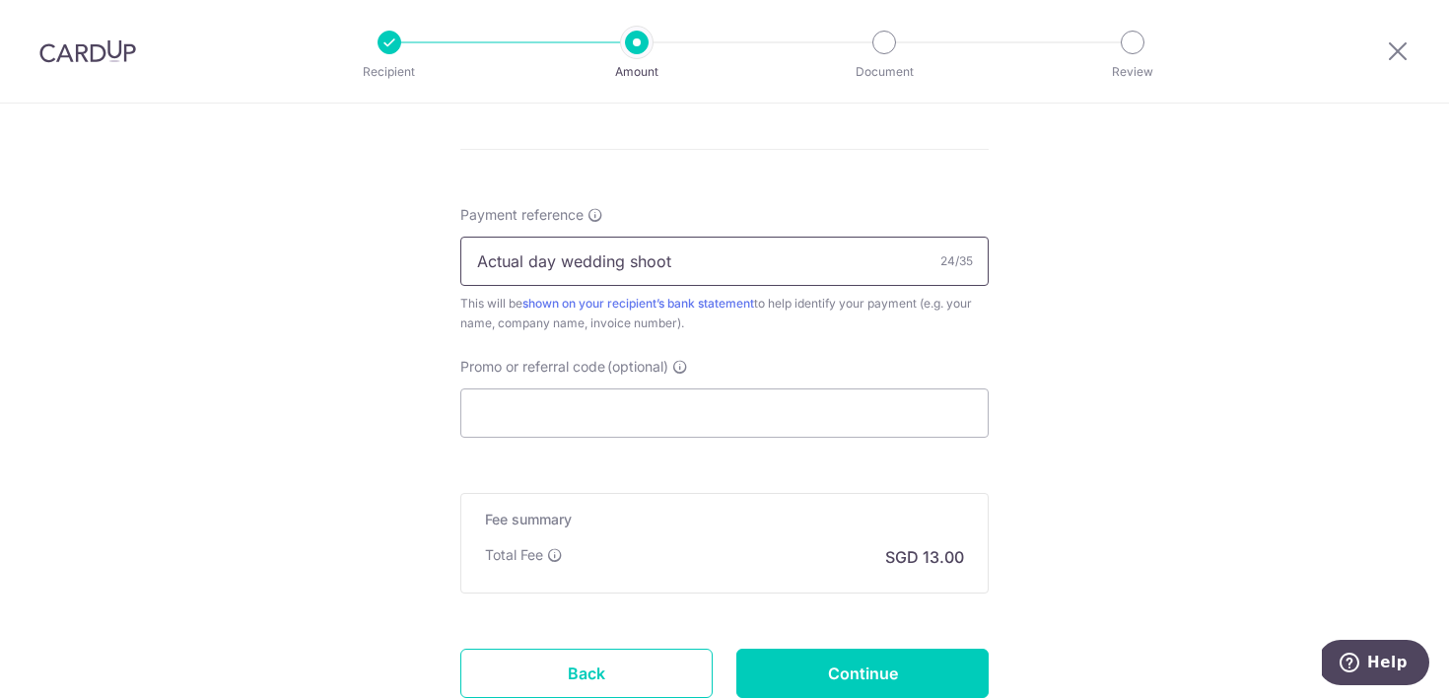
scroll to position [1157, 0]
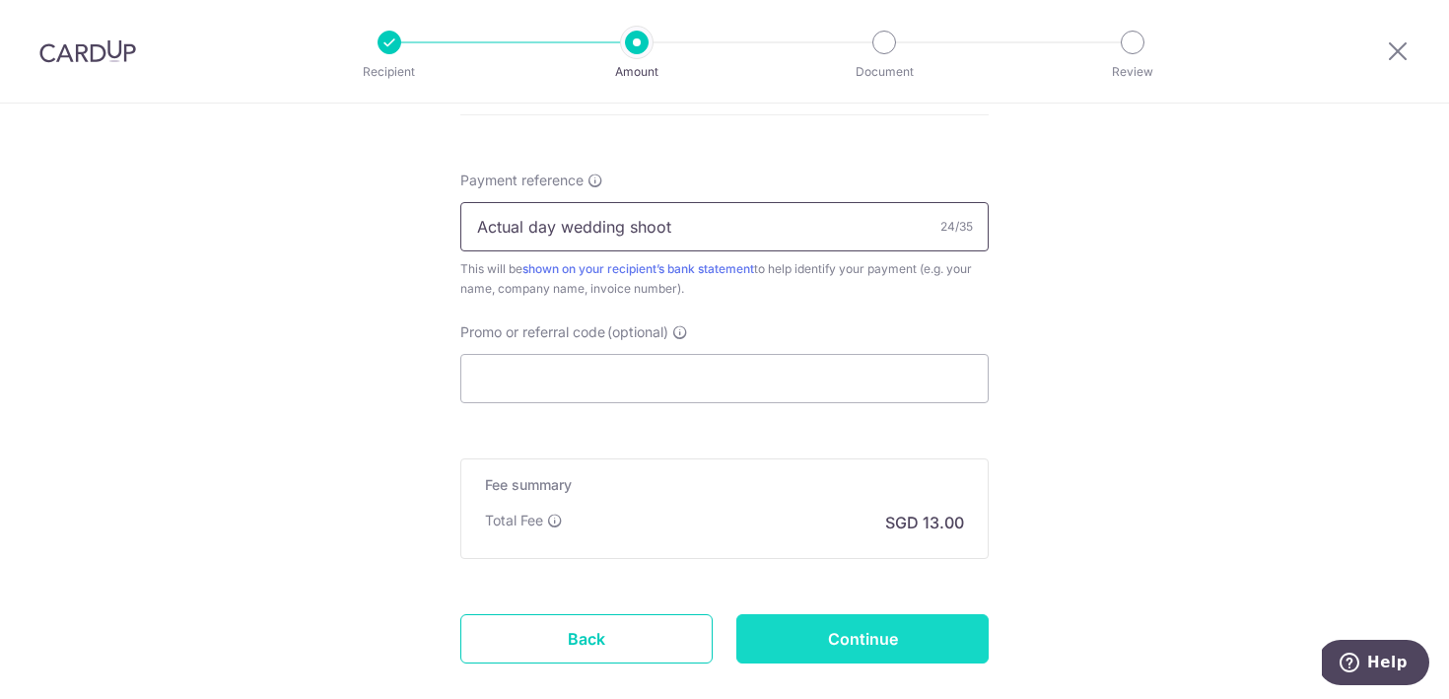
type input "Actual day wedding shoot"
click at [827, 641] on input "Continue" at bounding box center [863, 638] width 252 height 49
type input "Create Schedule"
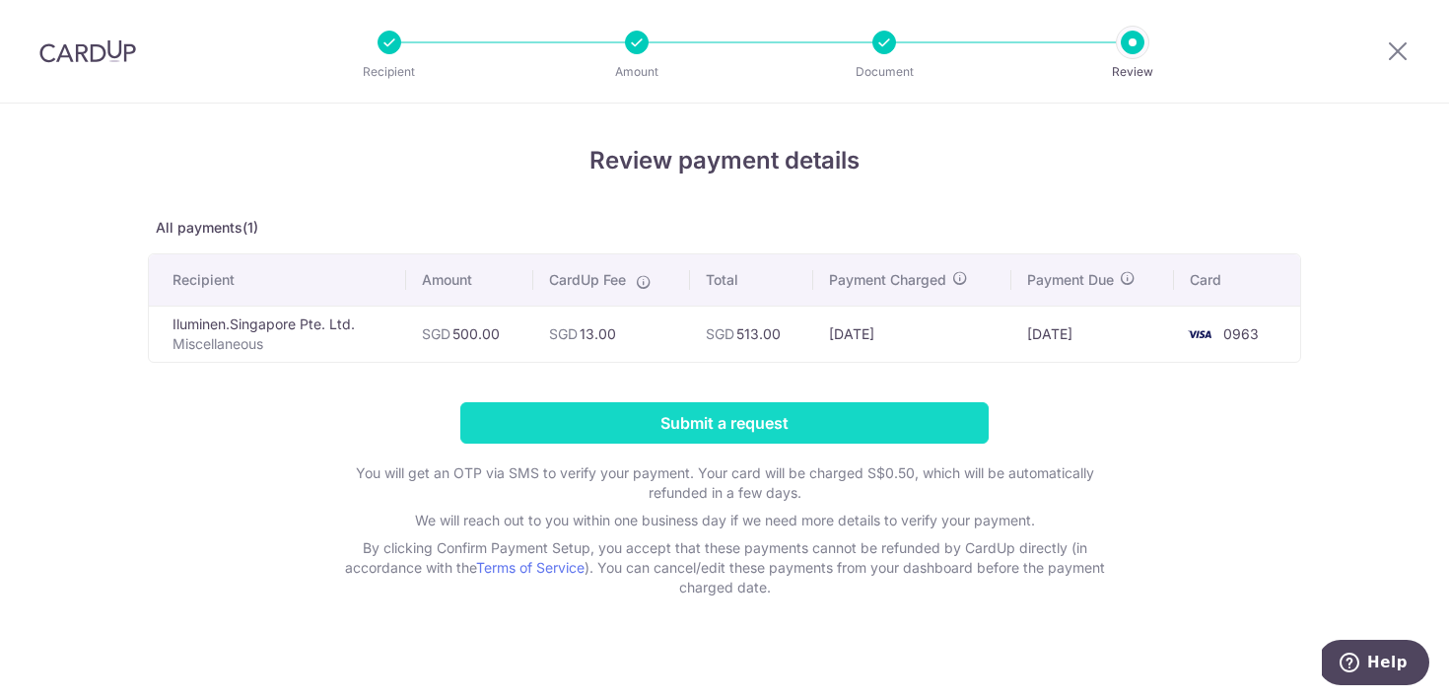
click at [661, 423] on input "Submit a request" at bounding box center [724, 422] width 529 height 41
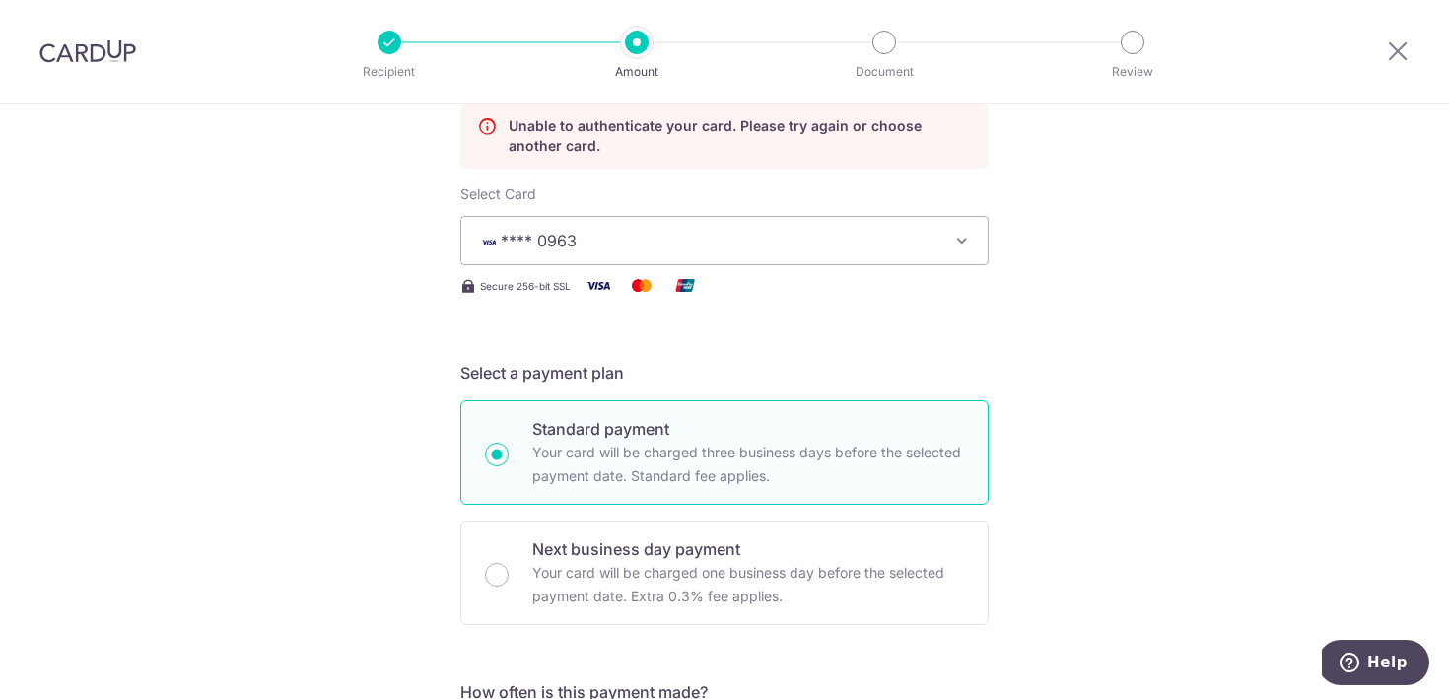
click at [779, 245] on span "**** 0963" at bounding box center [706, 241] width 459 height 24
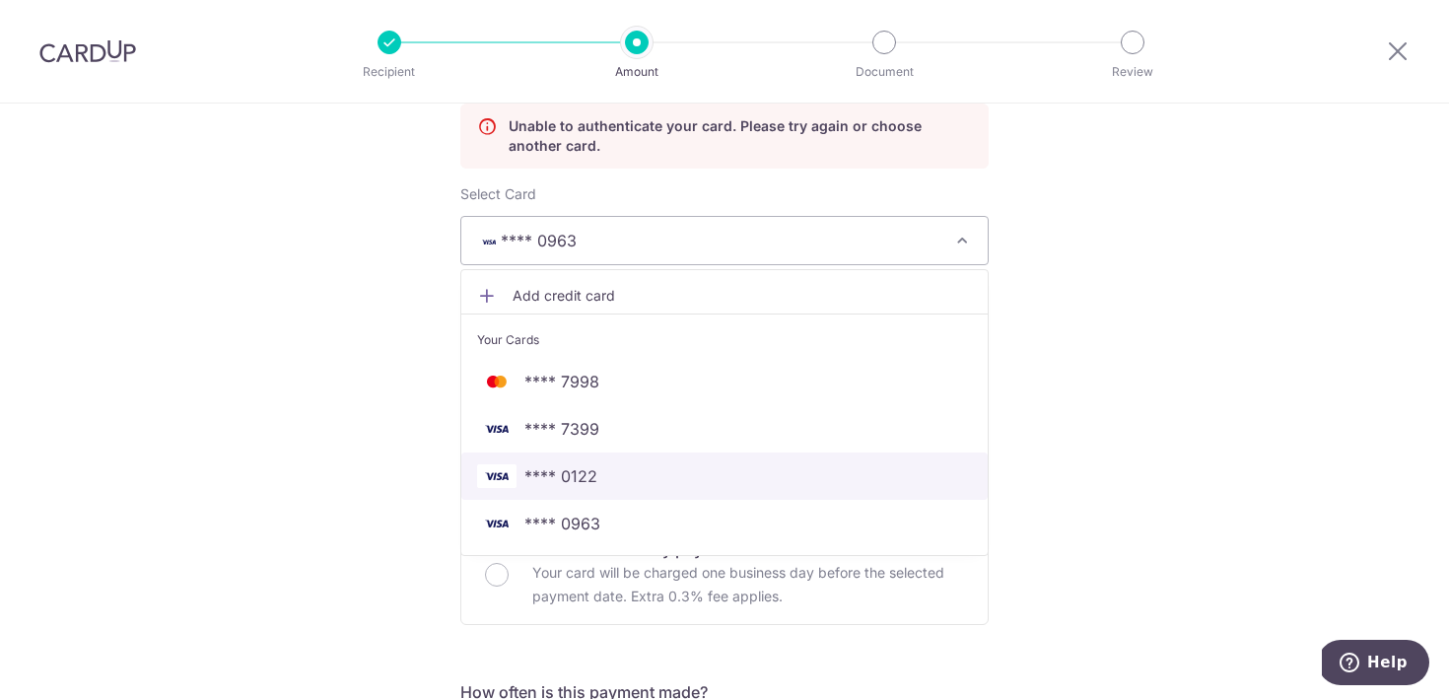
click at [667, 472] on span "**** 0122" at bounding box center [724, 476] width 495 height 24
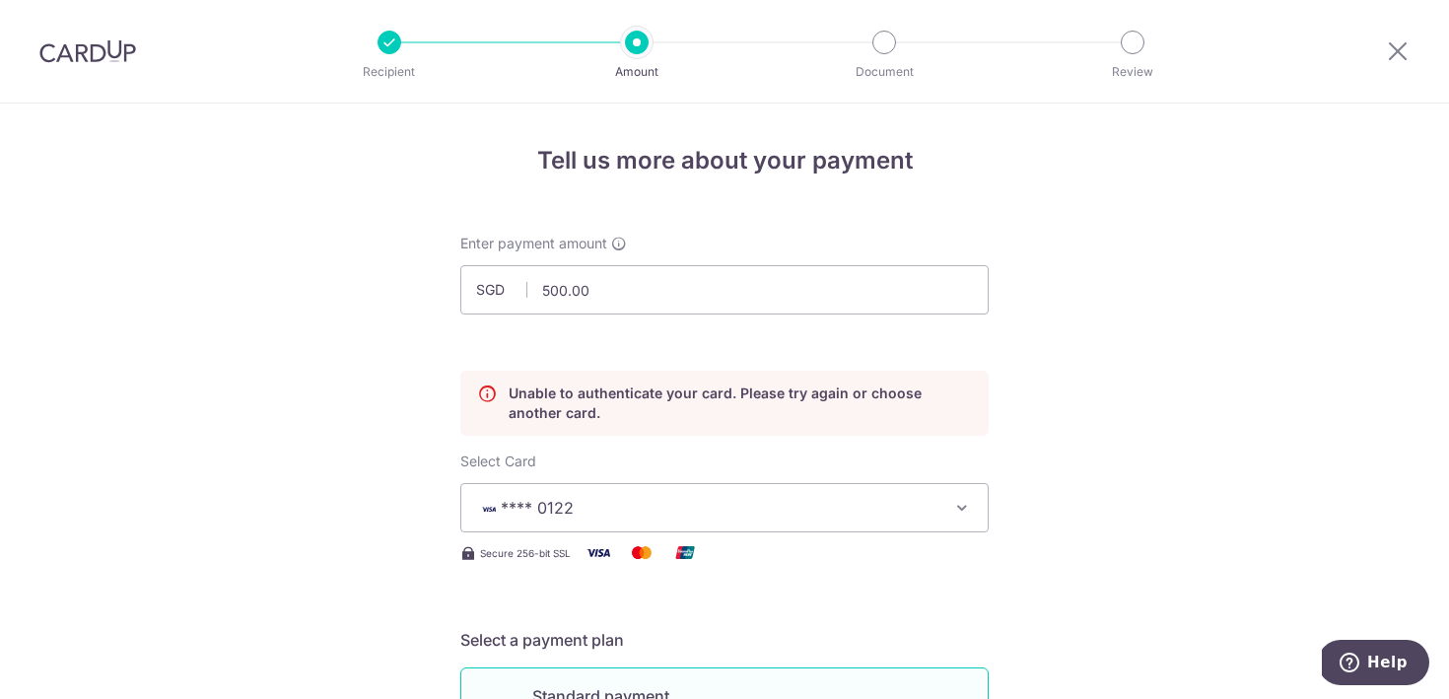
scroll to position [8, 0]
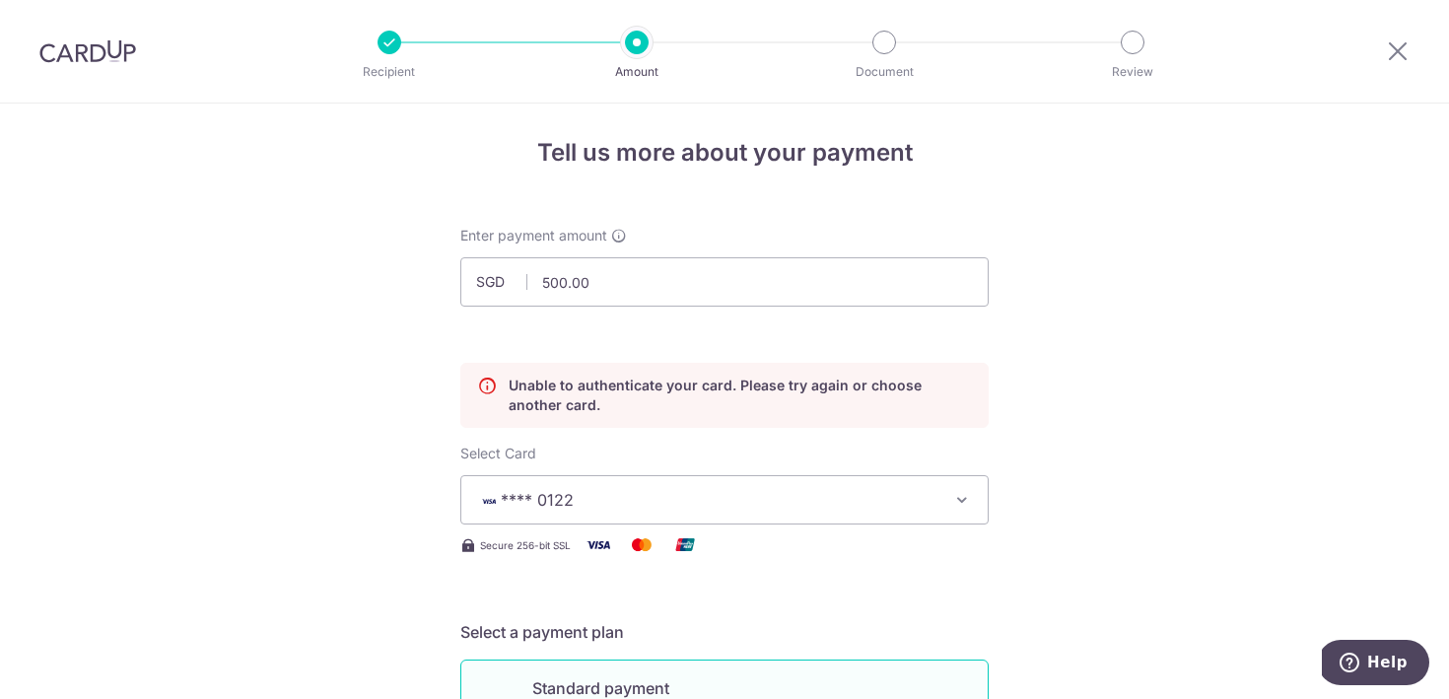
click at [664, 482] on button "**** 0122" at bounding box center [724, 499] width 529 height 49
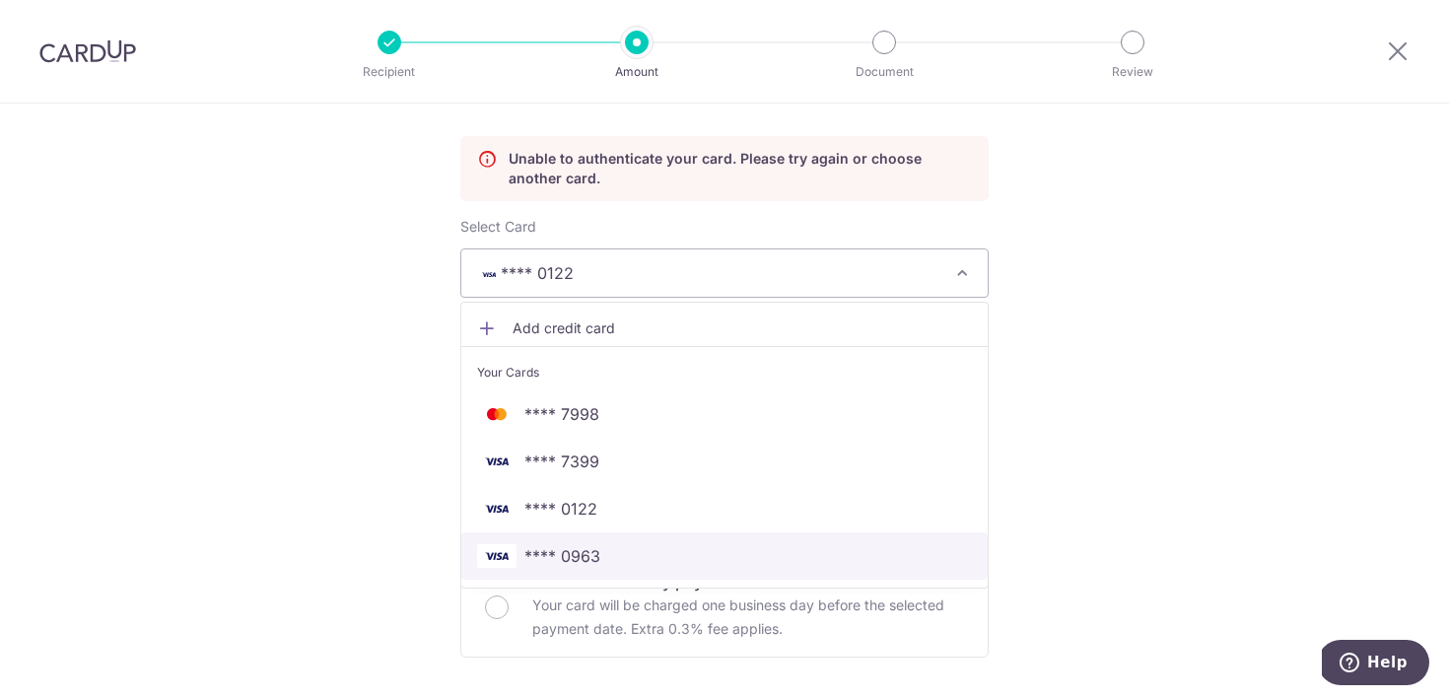
scroll to position [267, 0]
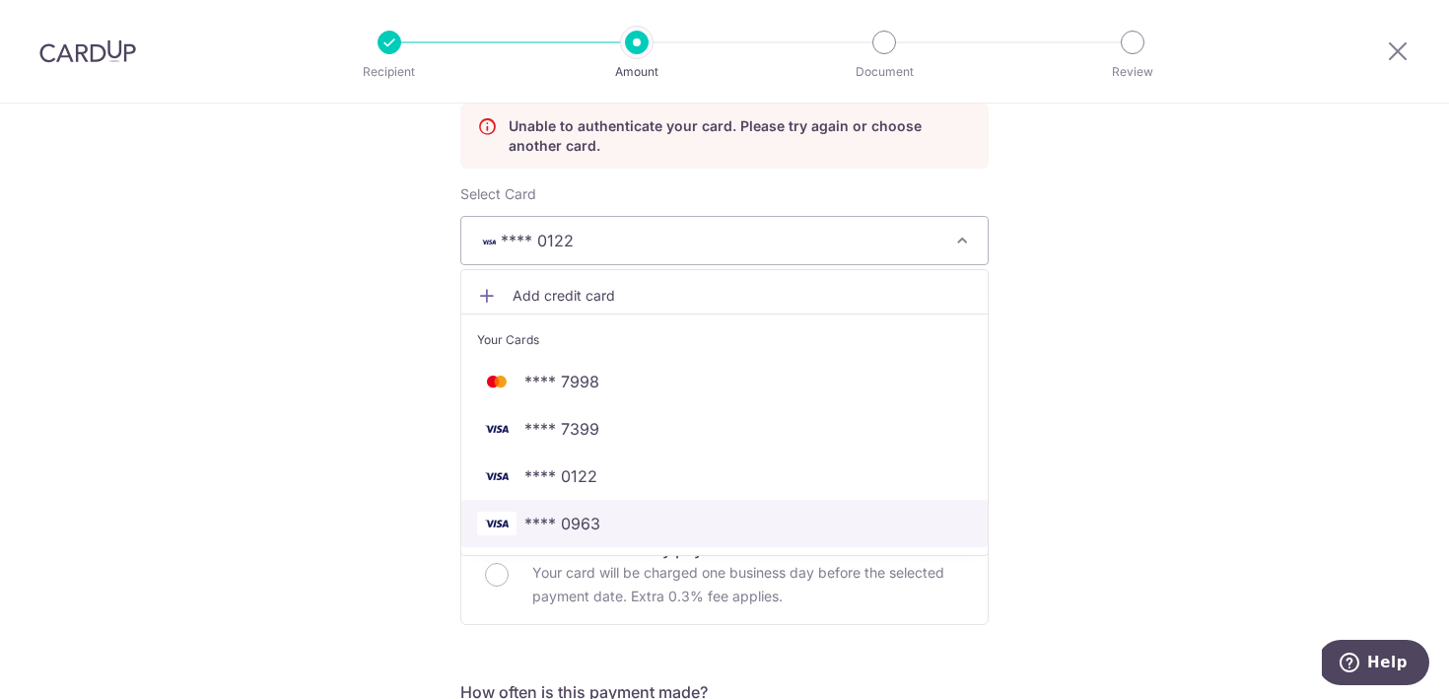
click at [650, 525] on span "**** 0963" at bounding box center [724, 524] width 495 height 24
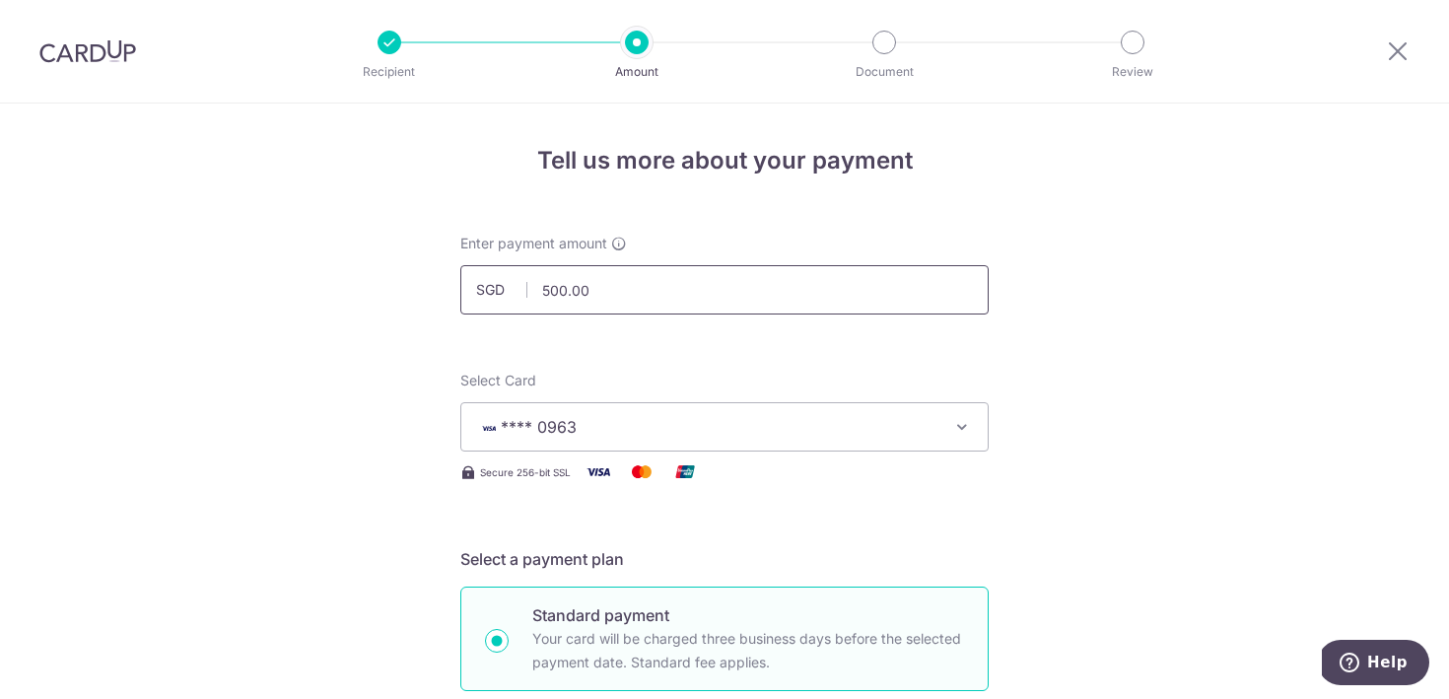
click at [750, 292] on input "500.00" at bounding box center [724, 289] width 529 height 49
click at [70, 62] on img at bounding box center [87, 51] width 97 height 24
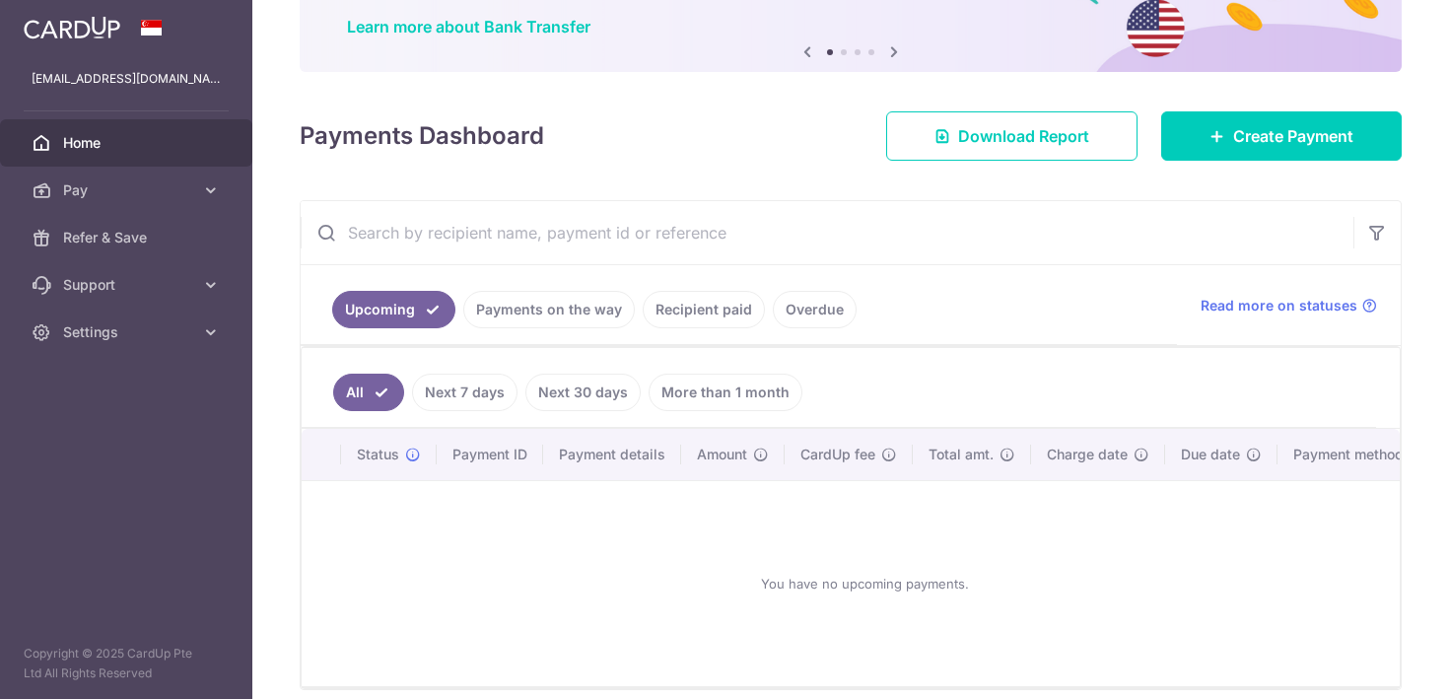
scroll to position [155, 0]
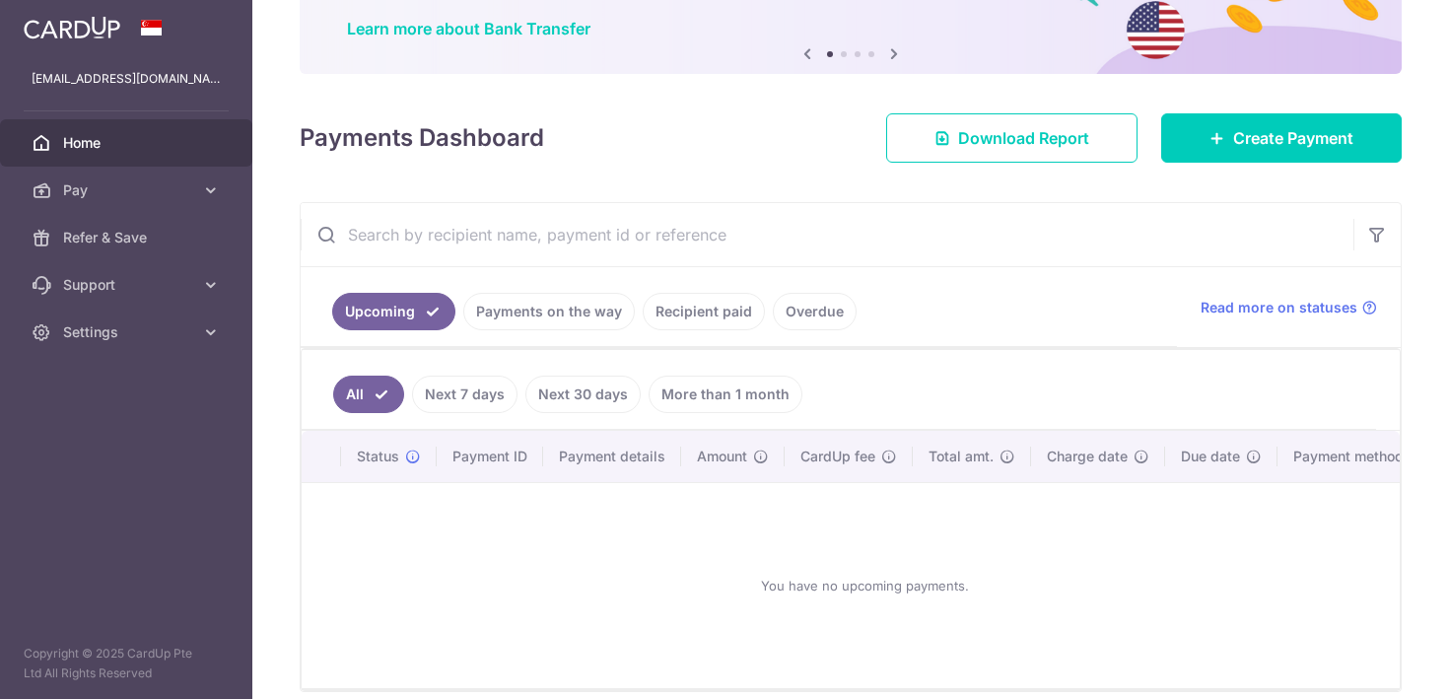
click at [541, 308] on link "Payments on the way" at bounding box center [549, 311] width 172 height 37
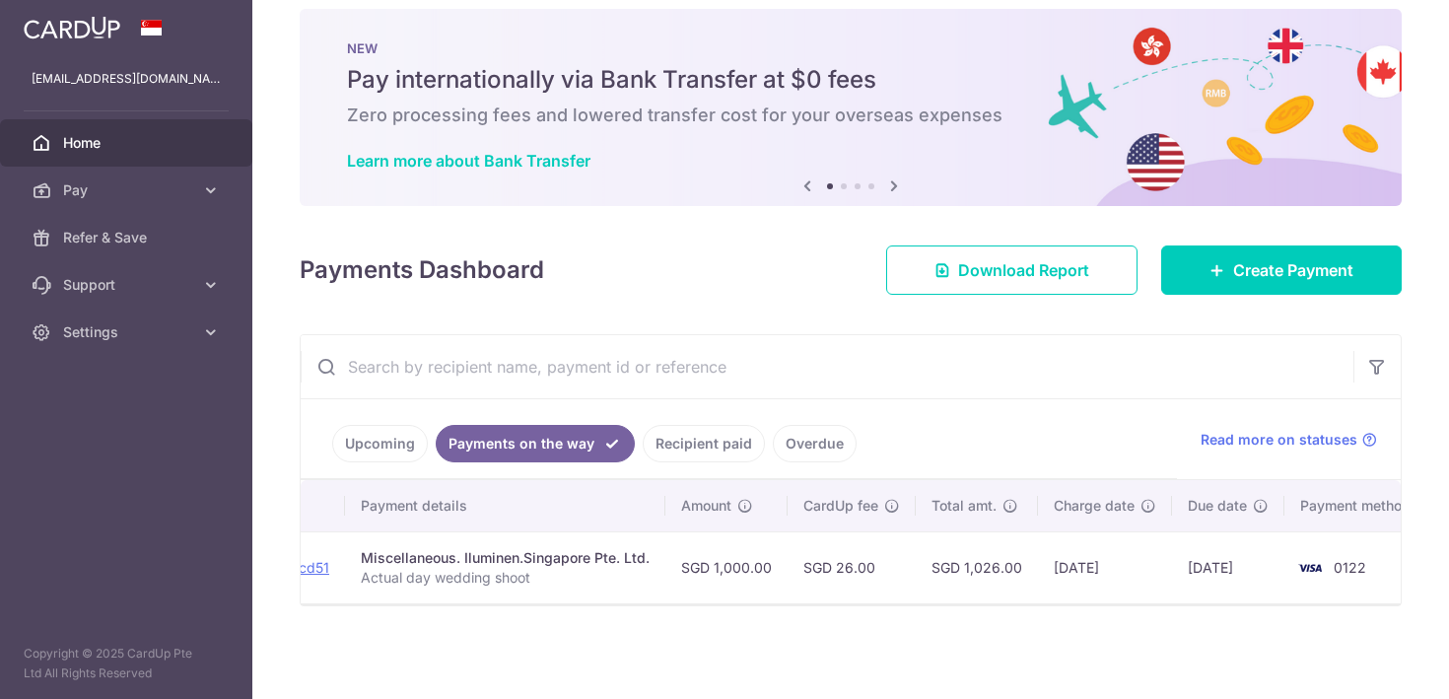
scroll to position [0, 350]
click at [684, 432] on link "Recipient paid" at bounding box center [704, 443] width 122 height 37
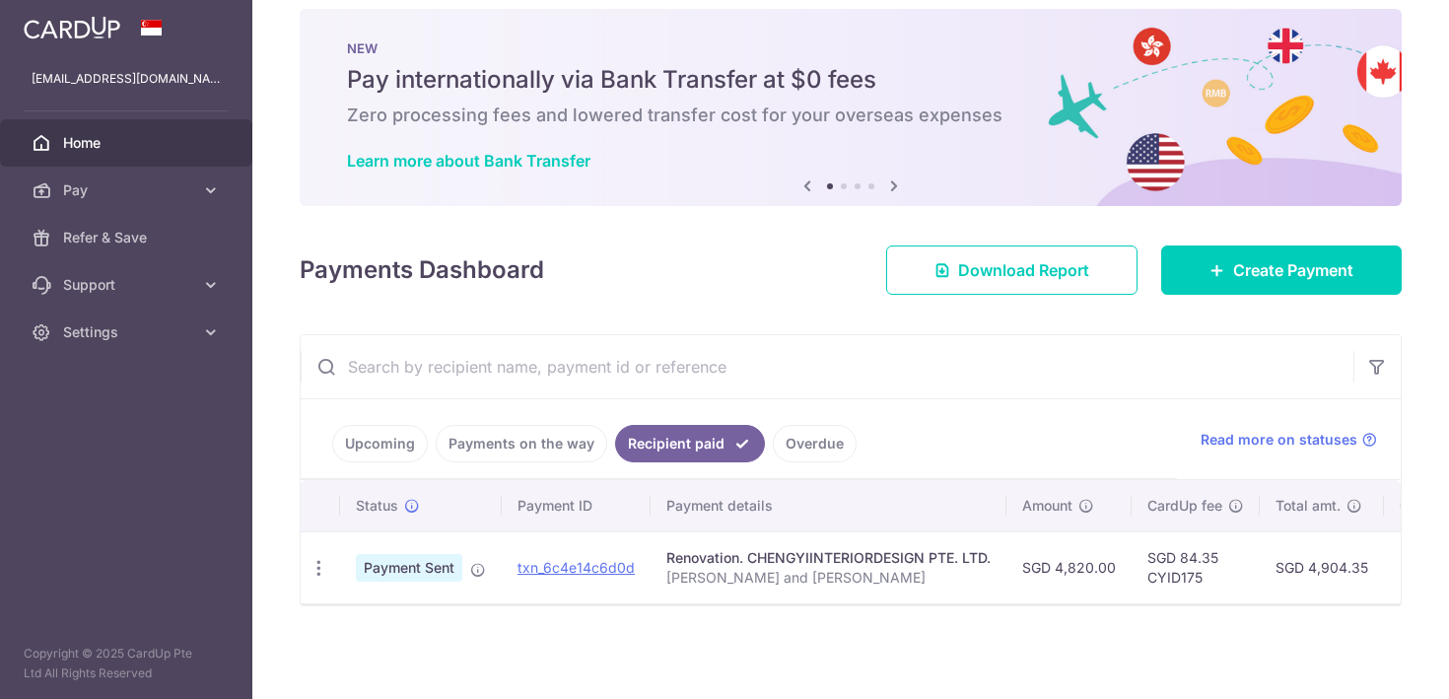
click at [383, 446] on link "Upcoming" at bounding box center [380, 443] width 96 height 37
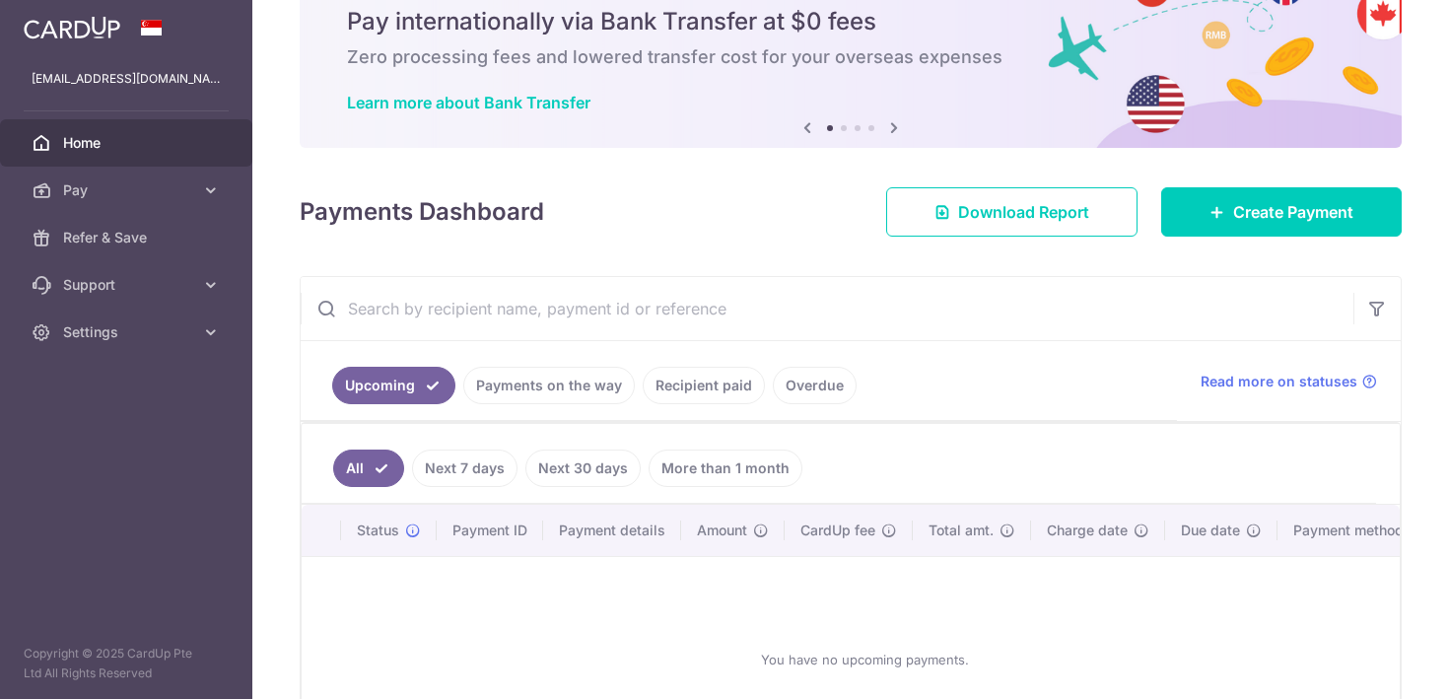
click at [490, 372] on link "Payments on the way" at bounding box center [549, 385] width 172 height 37
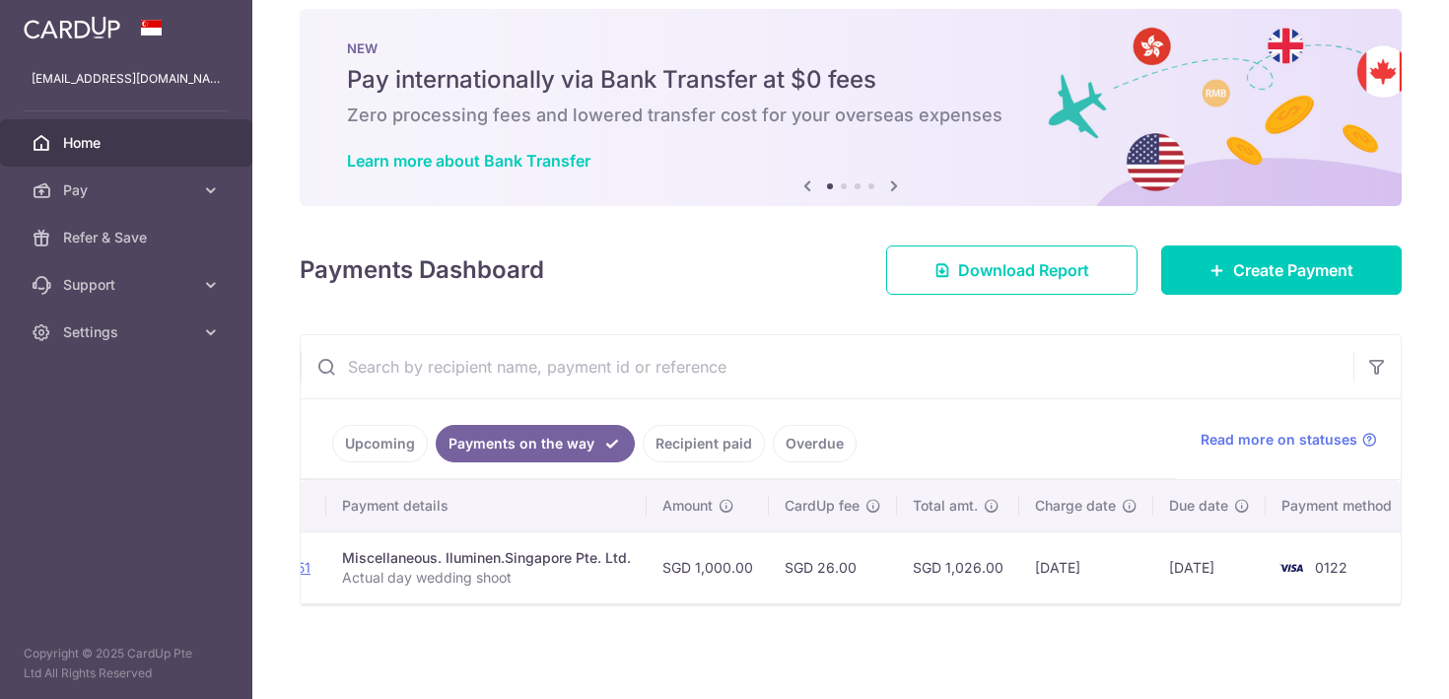
click at [824, 443] on link "Overdue" at bounding box center [815, 443] width 84 height 37
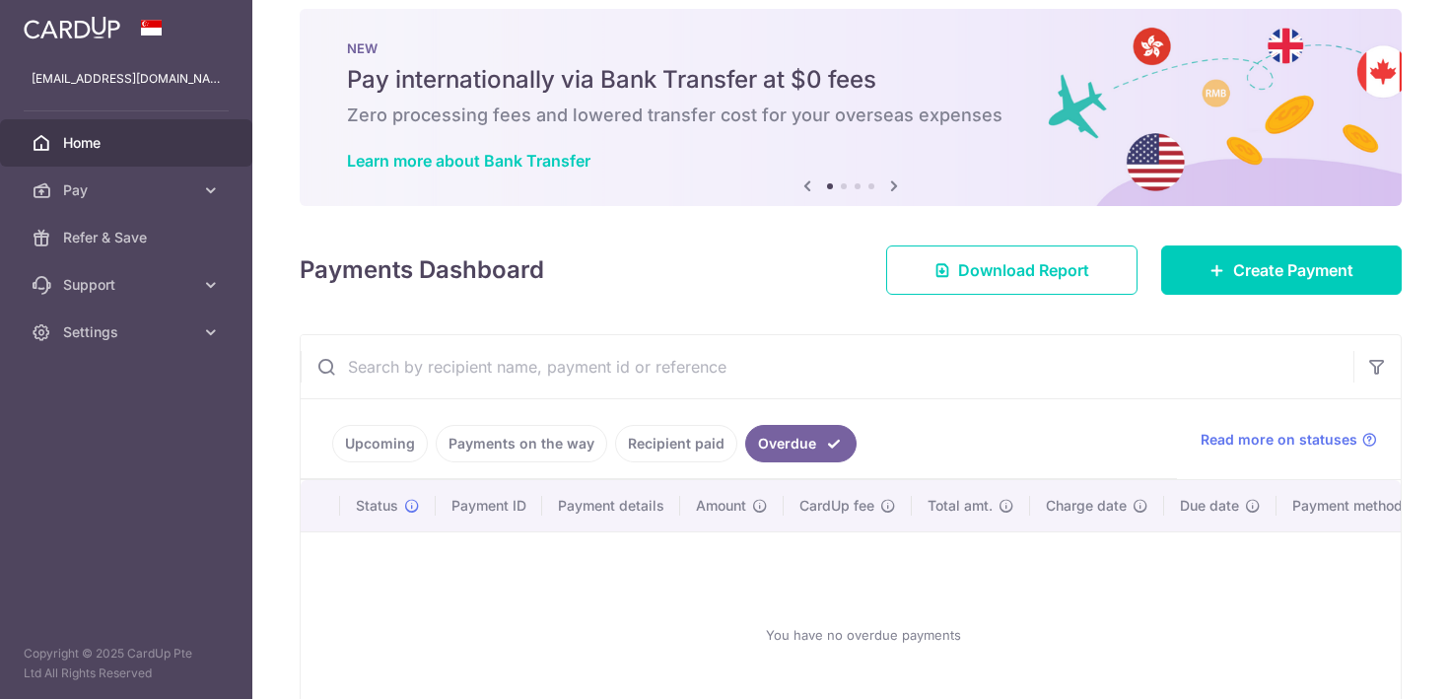
click at [525, 437] on link "Payments on the way" at bounding box center [522, 443] width 172 height 37
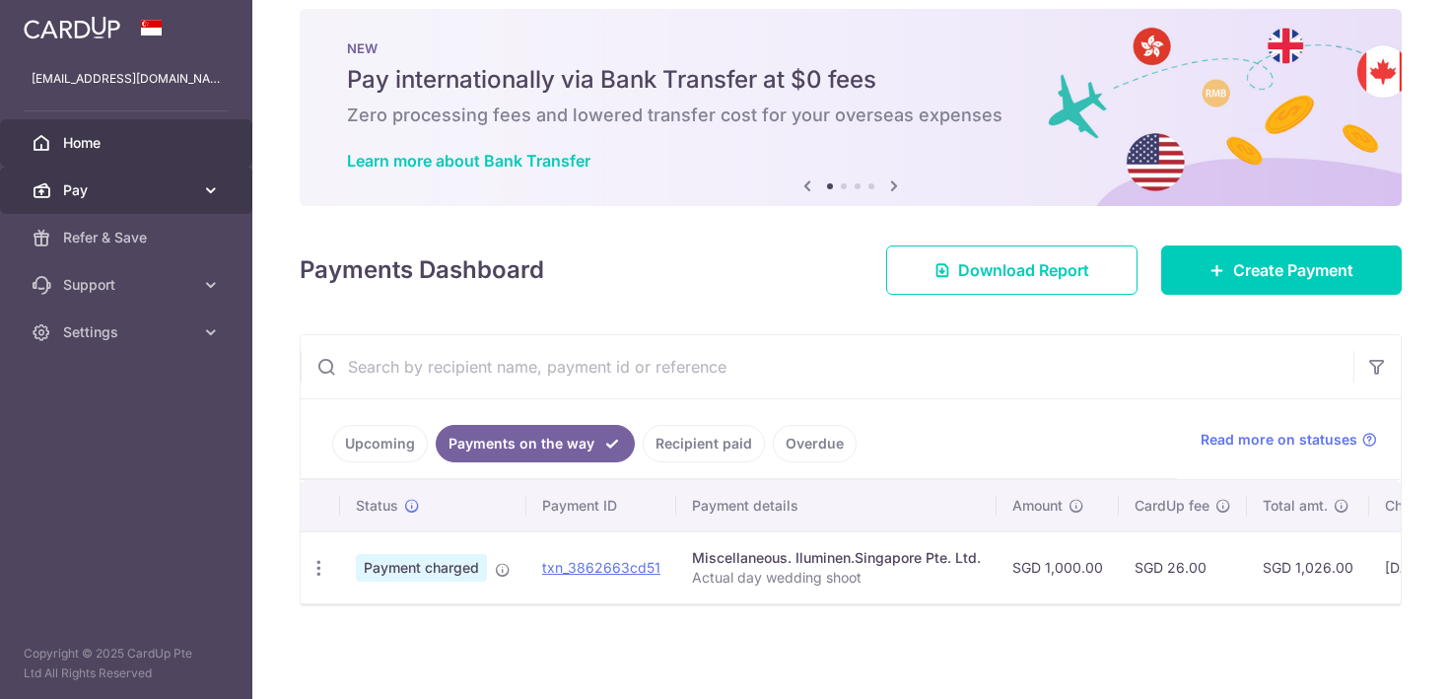
click at [177, 191] on span "Pay" at bounding box center [128, 190] width 130 height 20
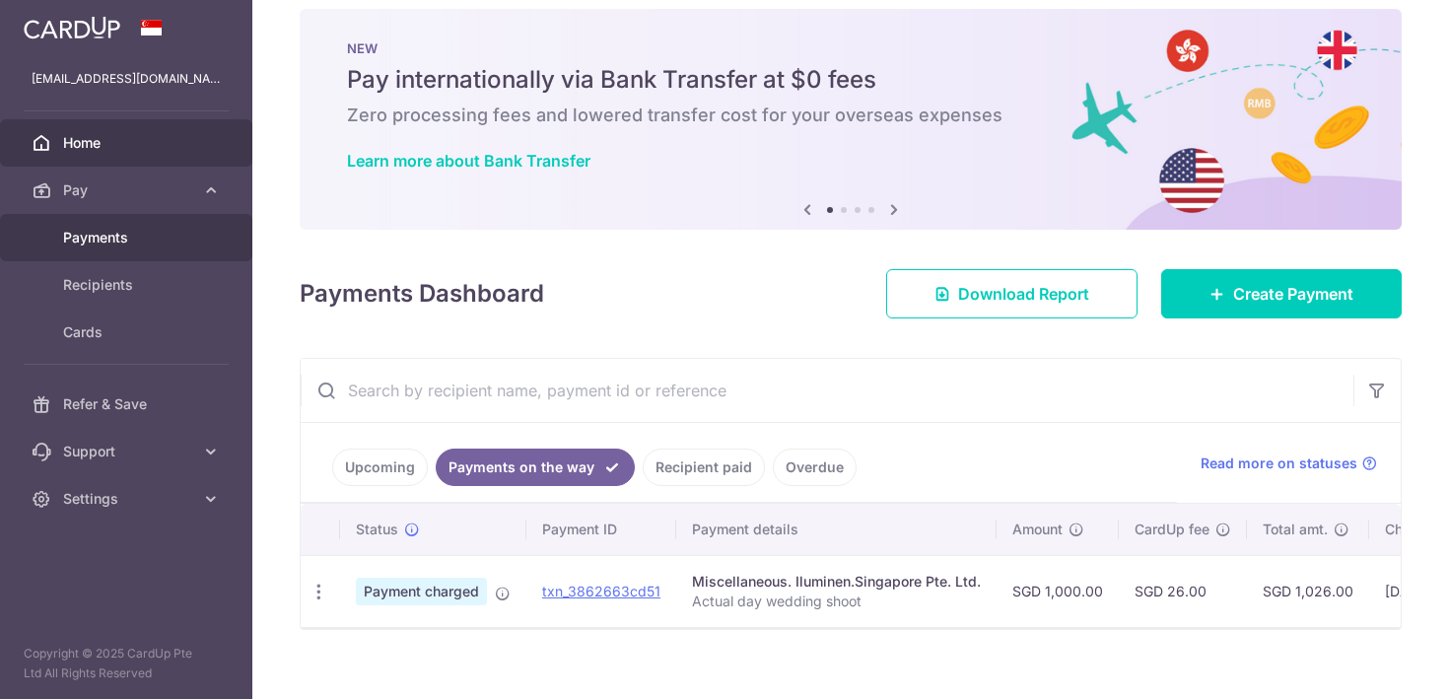
click at [123, 230] on span "Payments" at bounding box center [128, 238] width 130 height 20
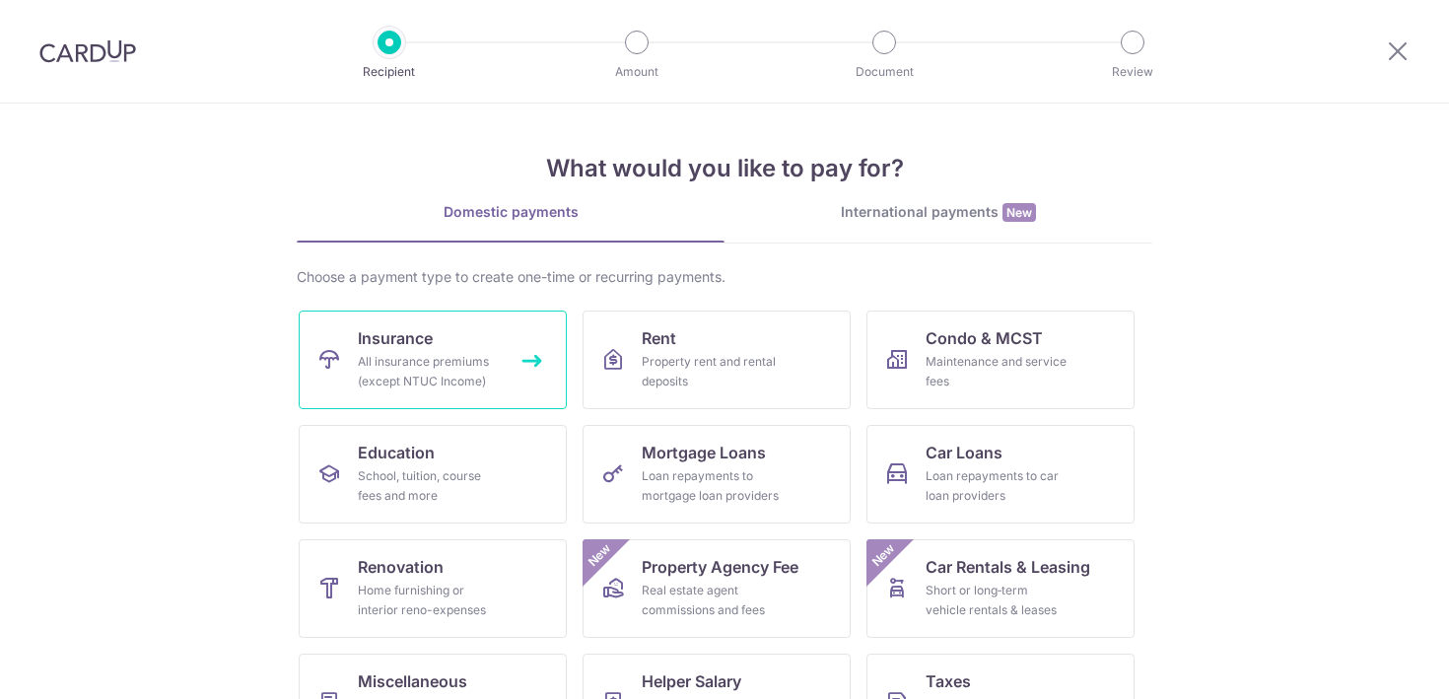
scroll to position [103, 0]
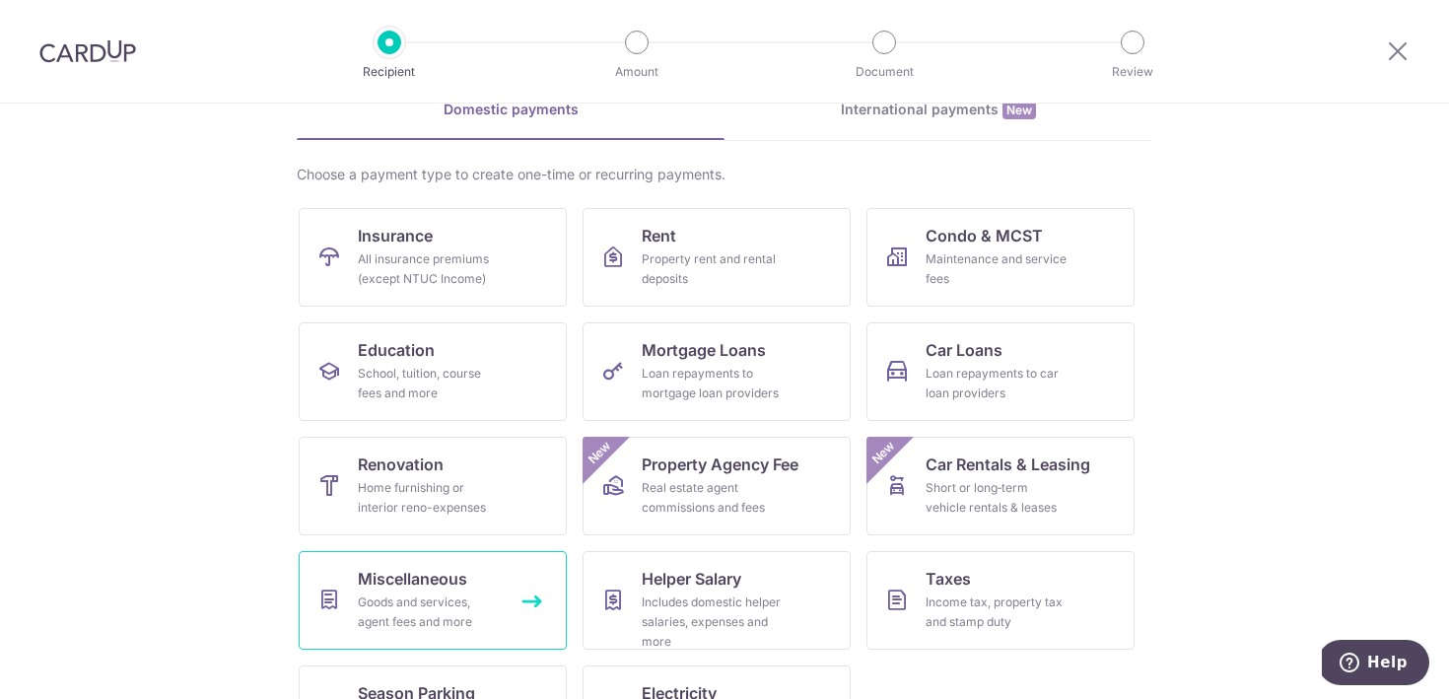
click at [436, 552] on link "Miscellaneous Goods and services, agent fees and more" at bounding box center [433, 600] width 268 height 99
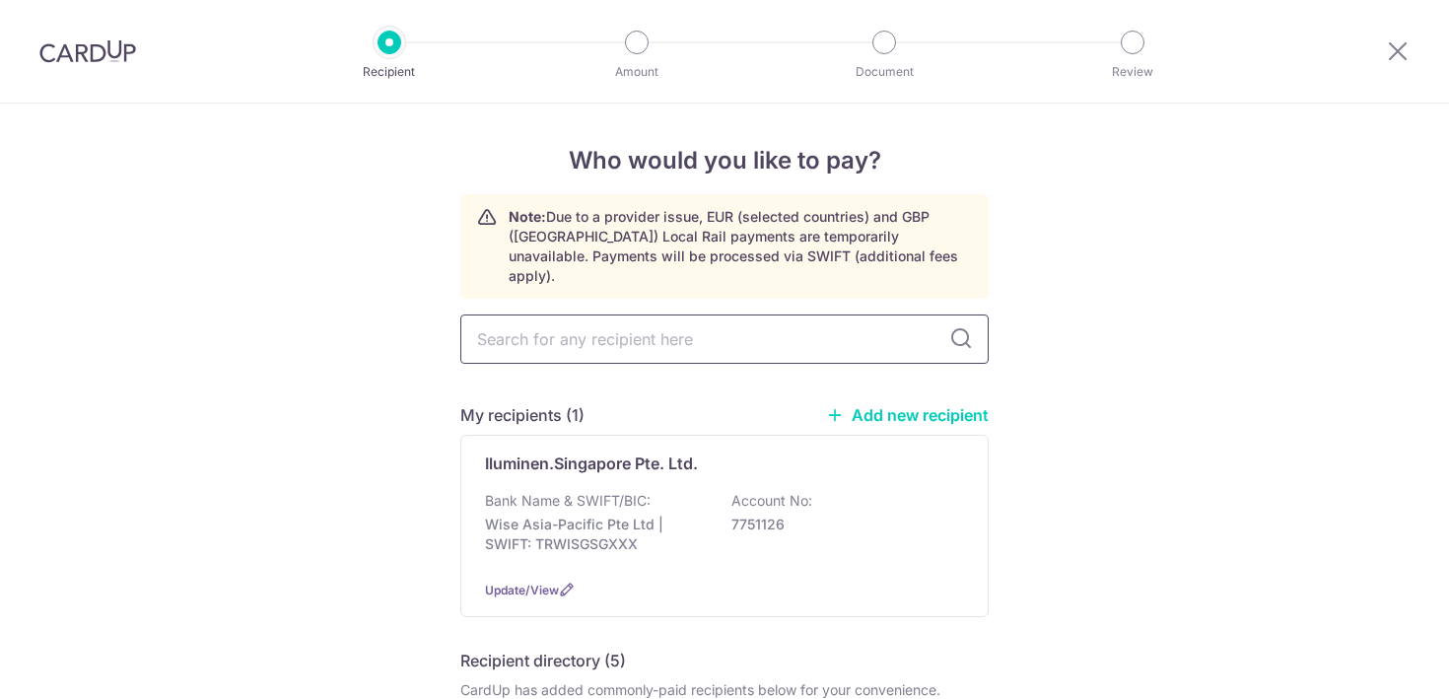
click at [722, 315] on input "text" at bounding box center [724, 339] width 529 height 49
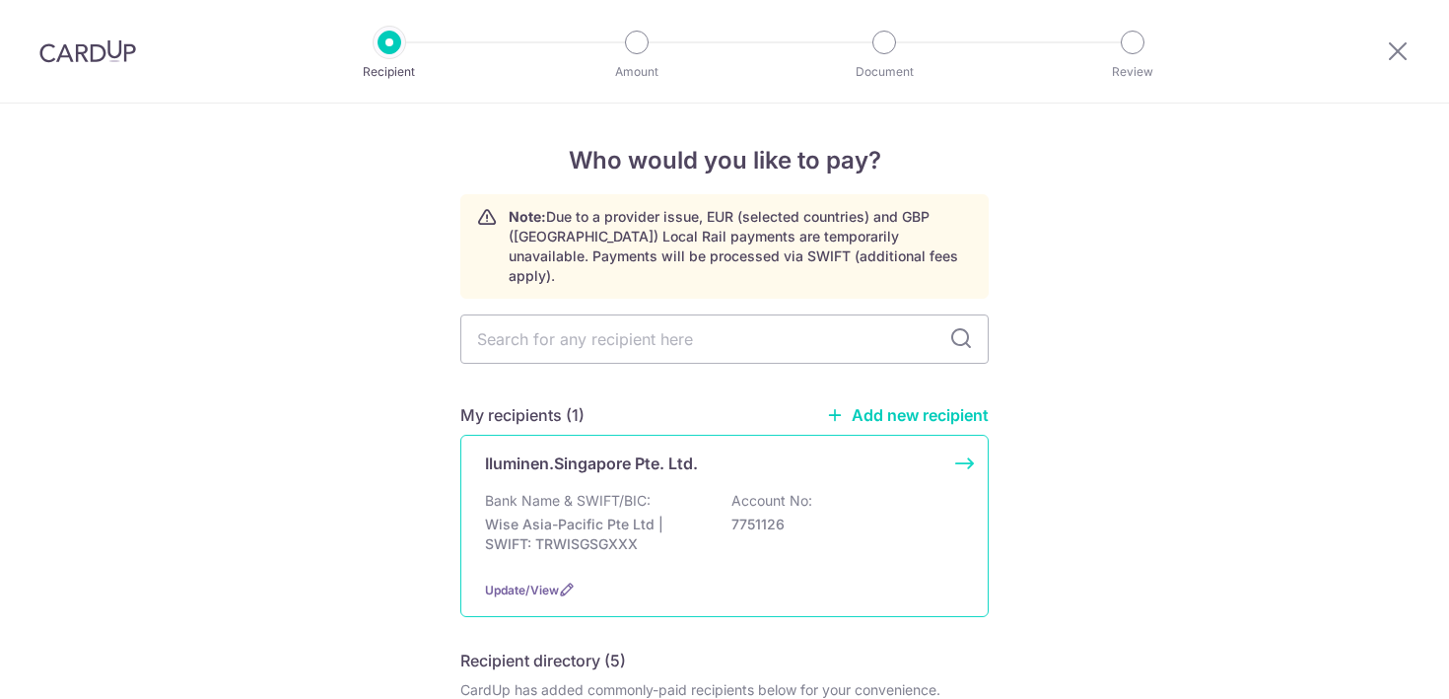
click at [849, 452] on div "Iluminen.Singapore Pte. Ltd." at bounding box center [713, 464] width 456 height 24
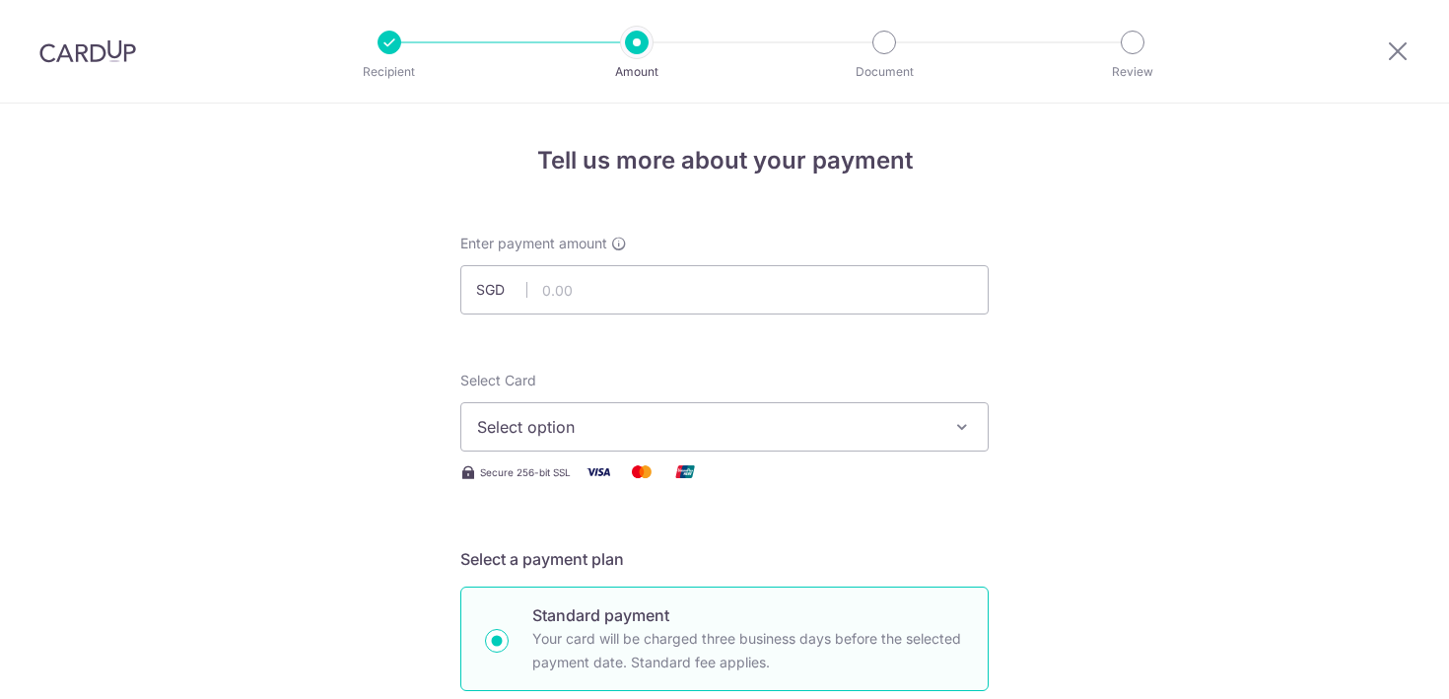
click at [849, 441] on button "Select option" at bounding box center [724, 426] width 529 height 49
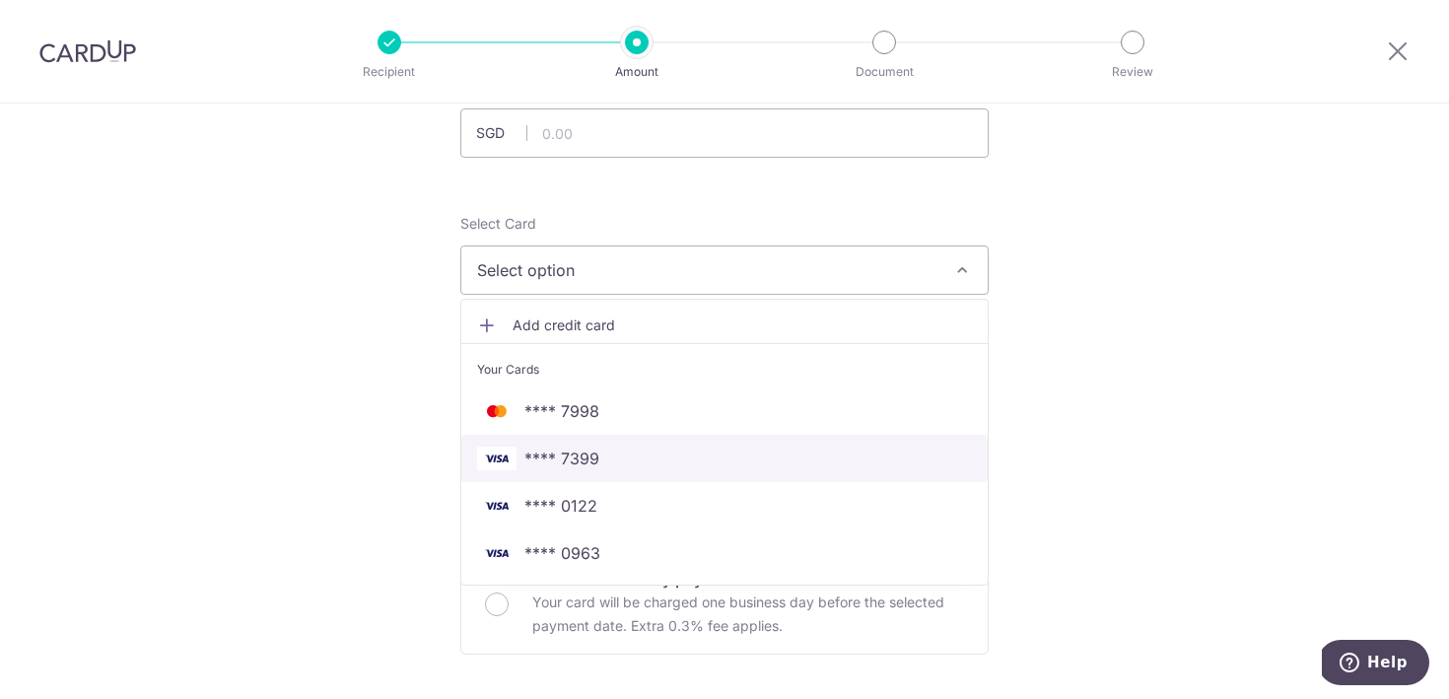
scroll to position [158, 0]
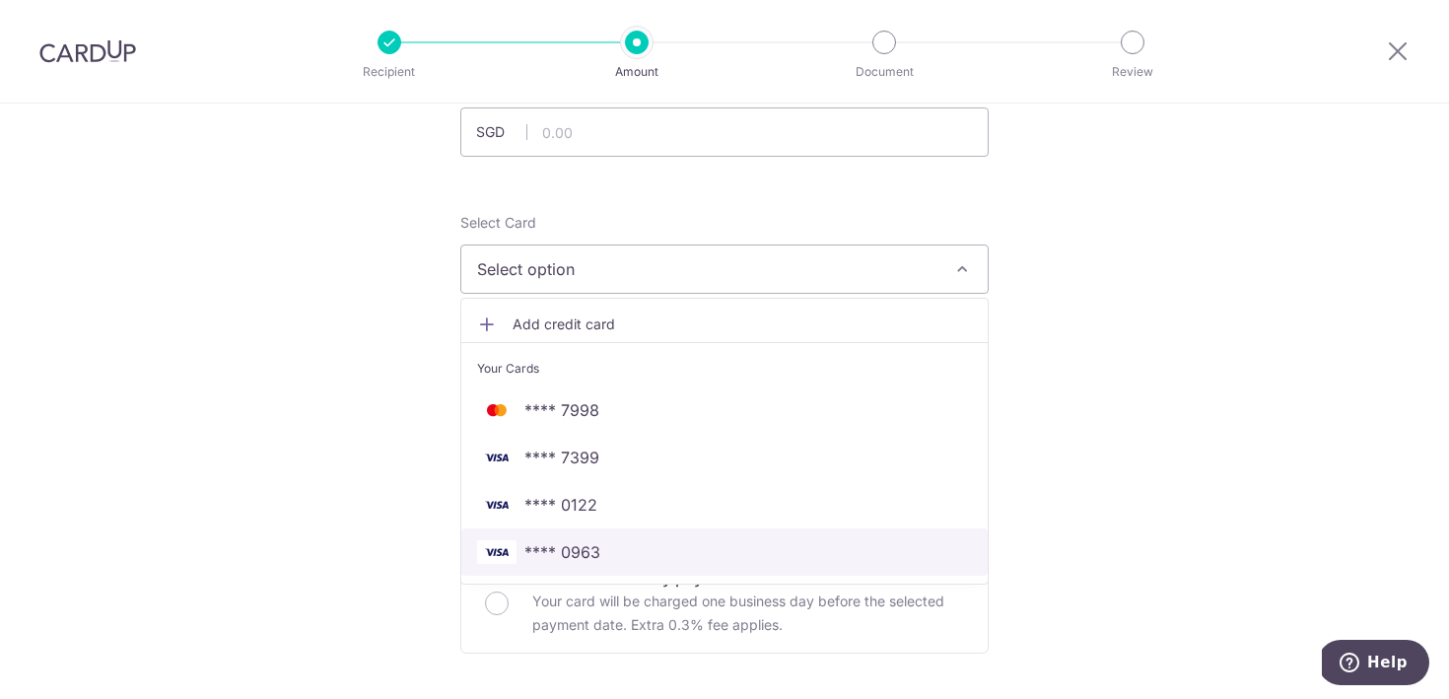
click at [742, 542] on span "**** 0963" at bounding box center [724, 552] width 495 height 24
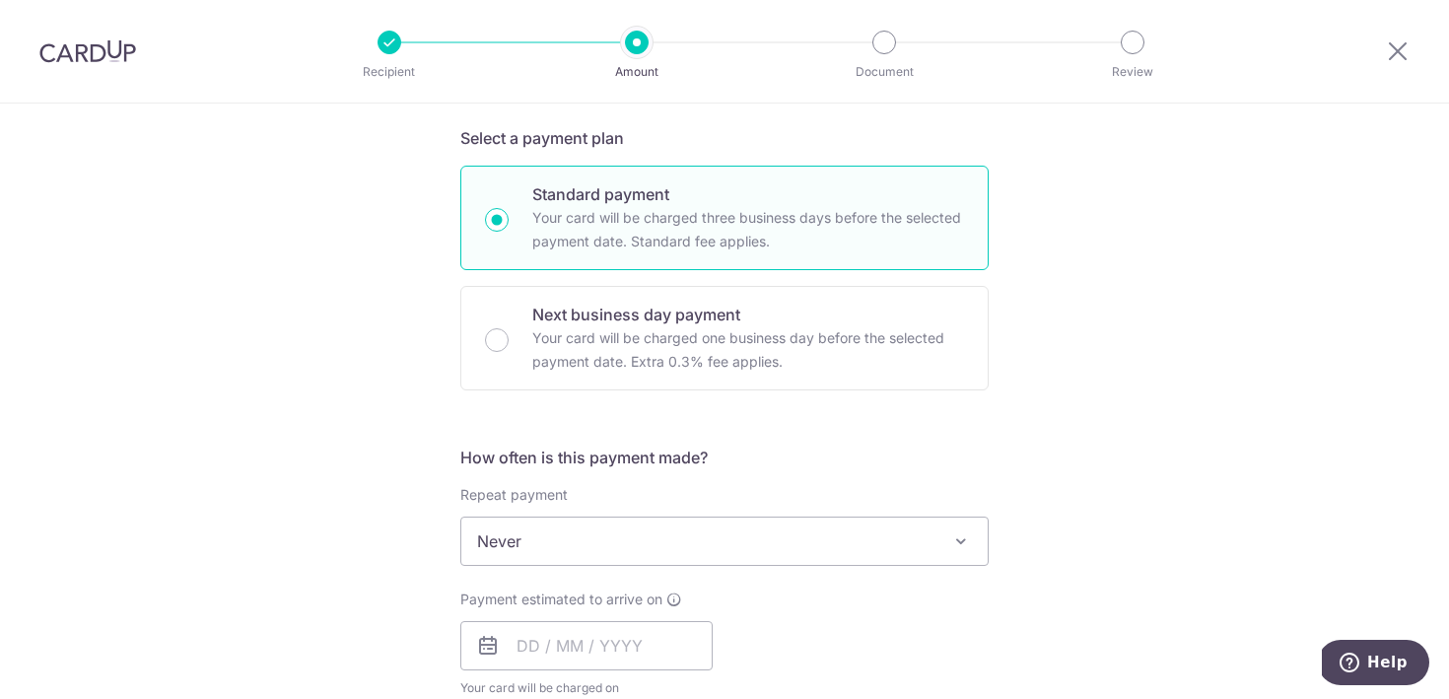
scroll to position [473, 0]
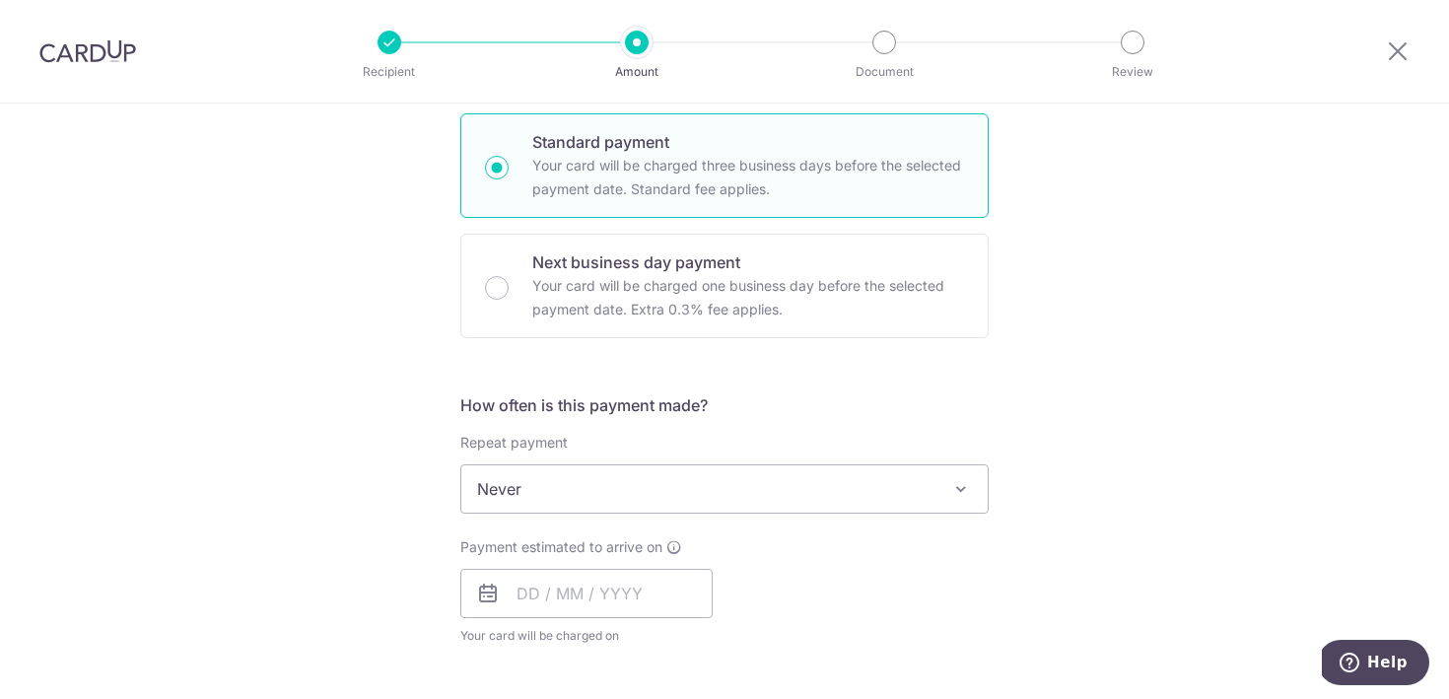
click at [714, 492] on span "Never" at bounding box center [724, 488] width 527 height 47
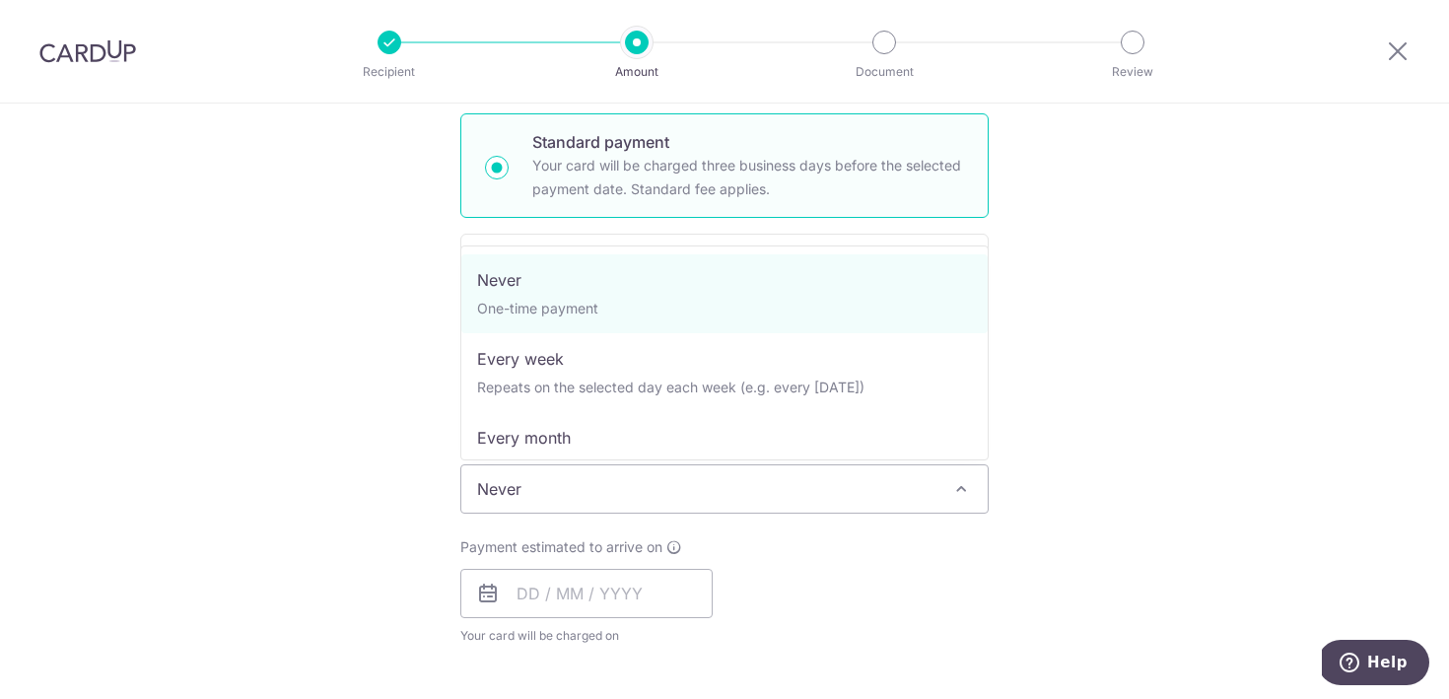
click at [714, 492] on span "Never" at bounding box center [724, 488] width 527 height 47
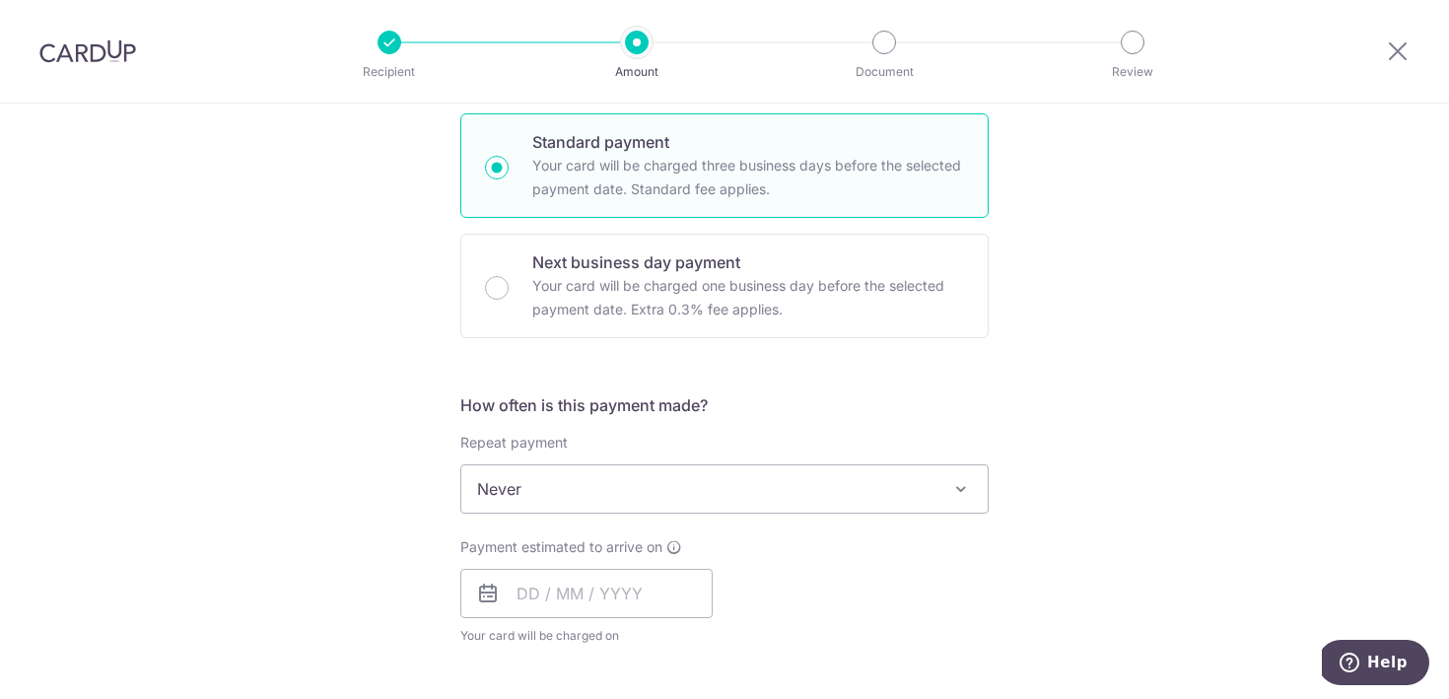
click at [697, 560] on div "Payment estimated to arrive on Your card will be charged on for the first payme…" at bounding box center [586, 591] width 252 height 108
click at [697, 565] on div "Payment estimated to arrive on Your card will be charged on for the first payme…" at bounding box center [586, 591] width 252 height 108
click at [675, 589] on input "text" at bounding box center [586, 593] width 252 height 49
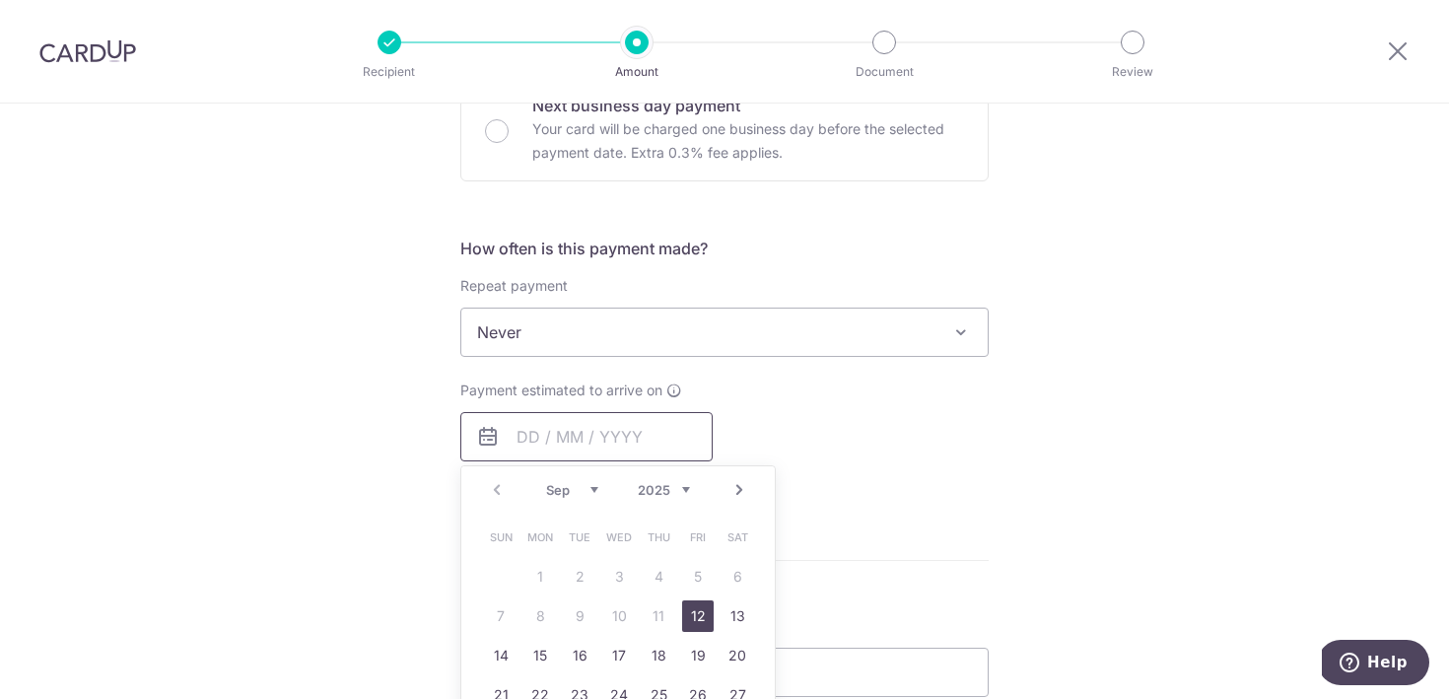
scroll to position [635, 0]
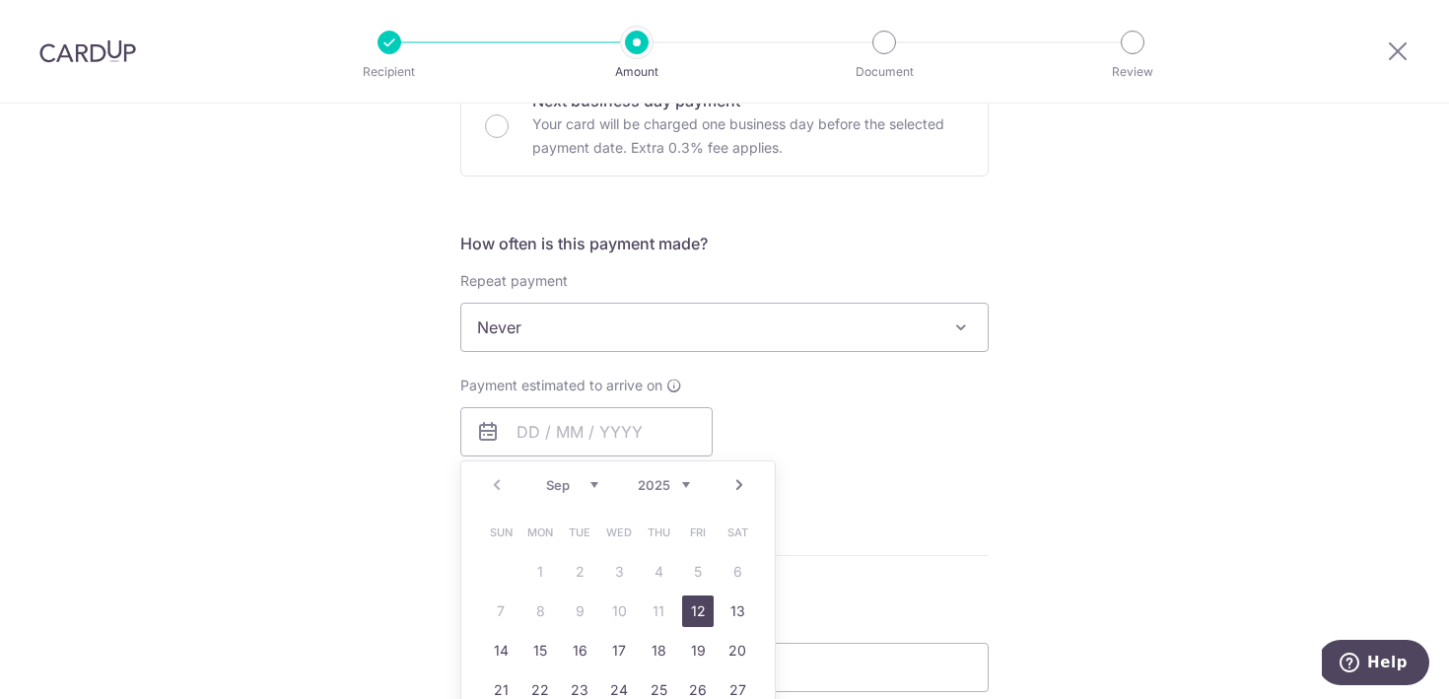
click at [700, 601] on link "12" at bounding box center [698, 612] width 32 height 32
type input "[DATE]"
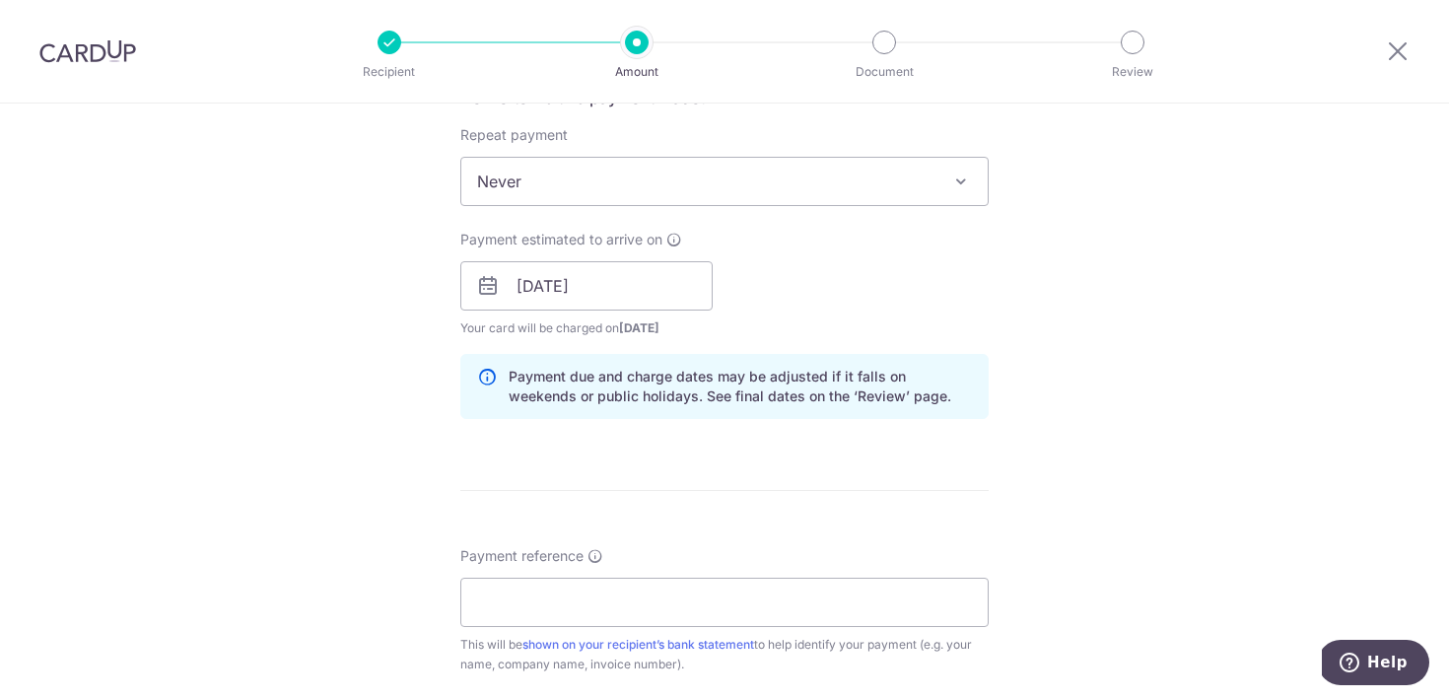
scroll to position [916, 0]
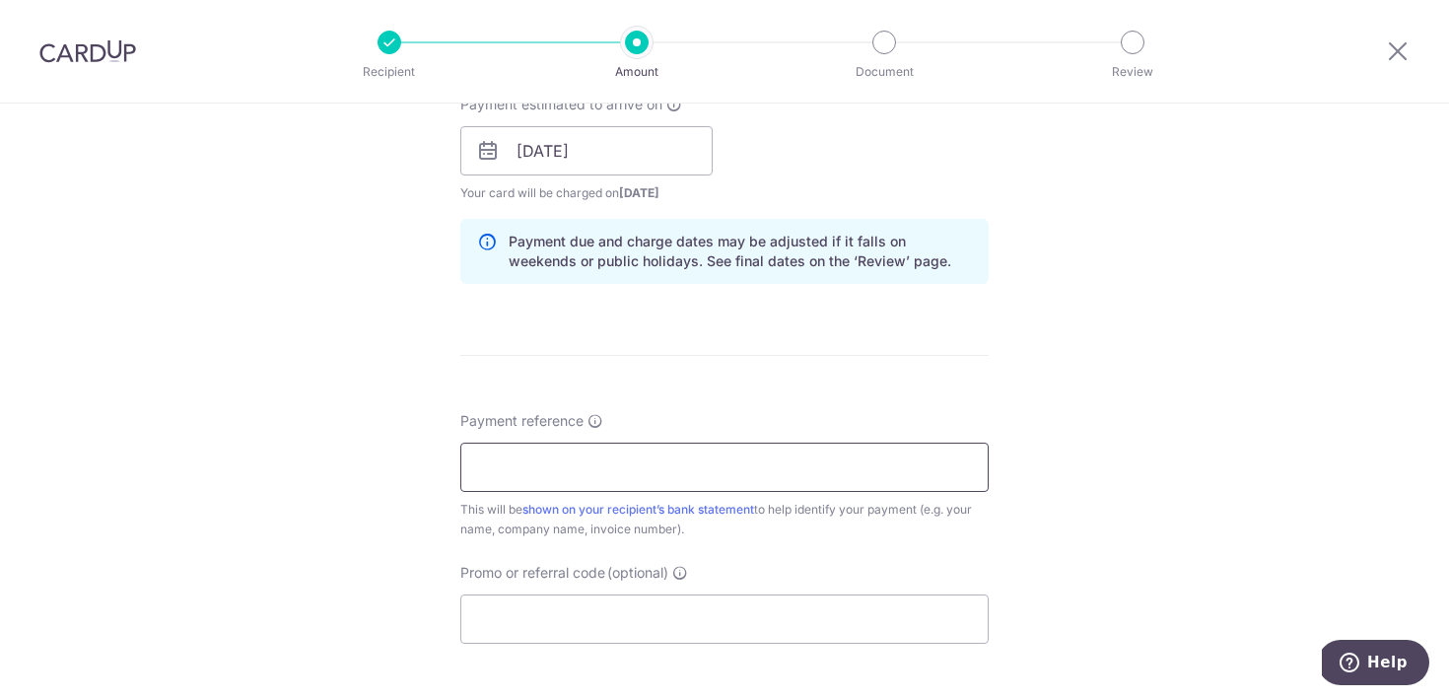
click at [749, 484] on input "Payment reference" at bounding box center [724, 467] width 529 height 49
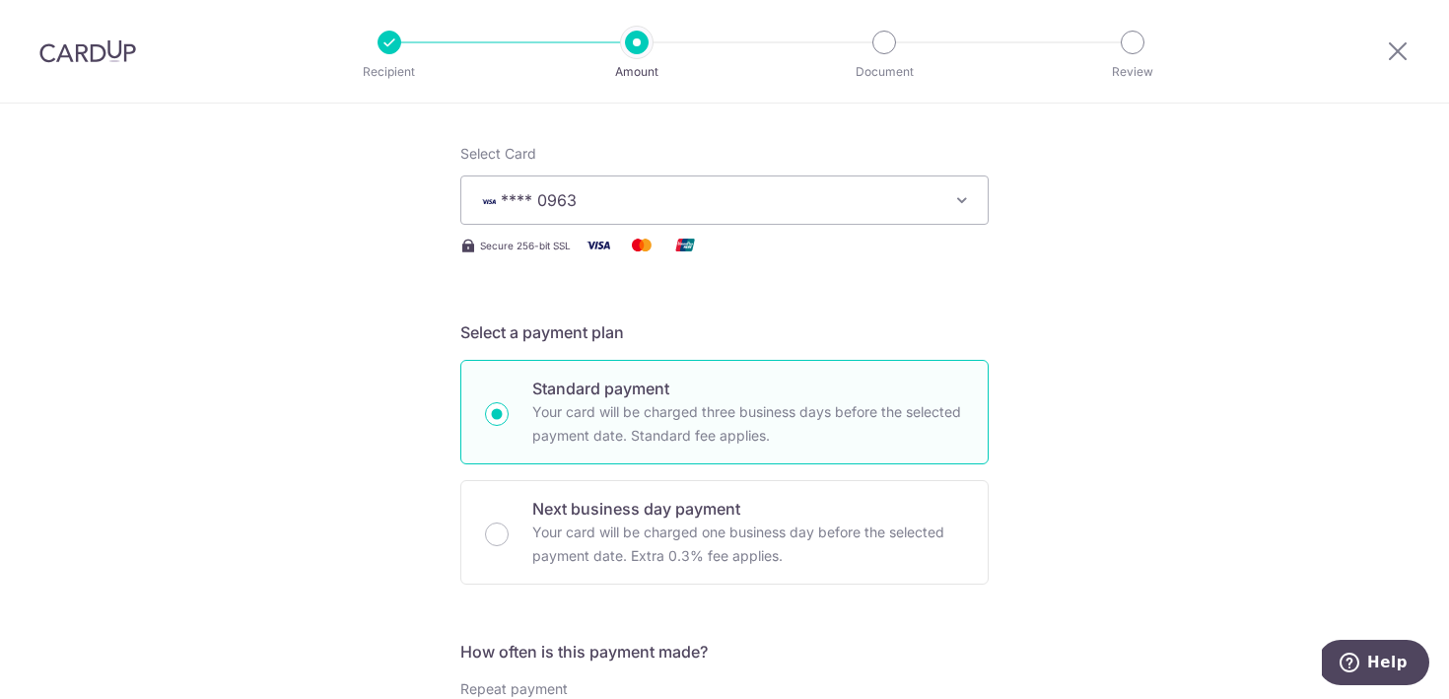
scroll to position [0, 0]
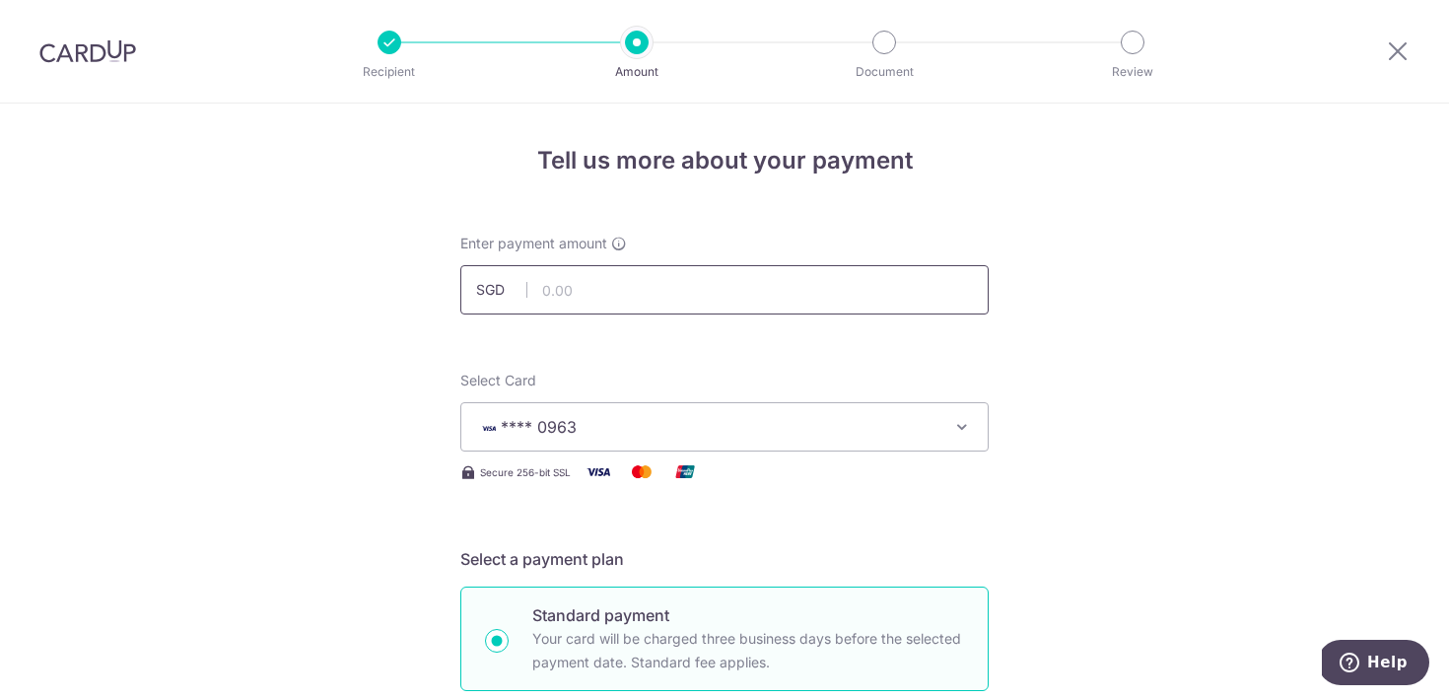
type input "Actual Day weddng shoot"
click at [822, 287] on input "text" at bounding box center [724, 289] width 529 height 49
type input "500.00"
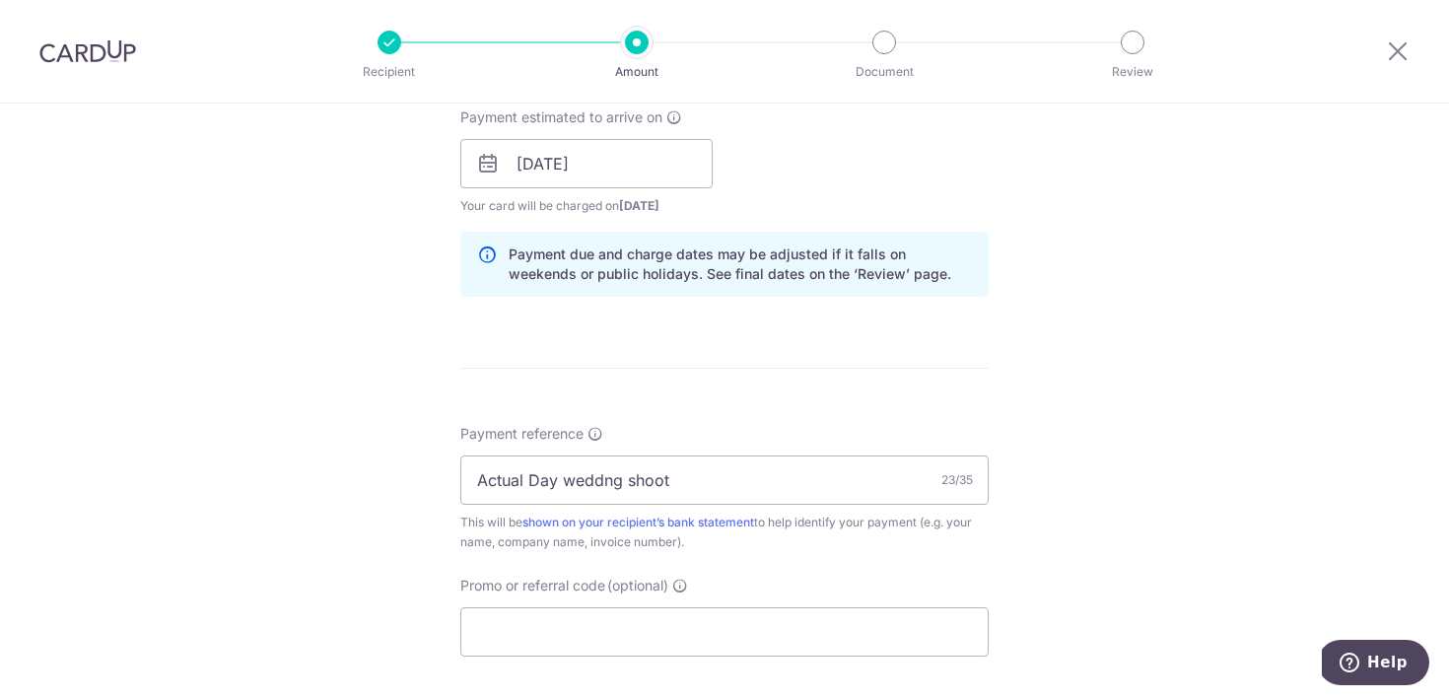
scroll to position [1269, 0]
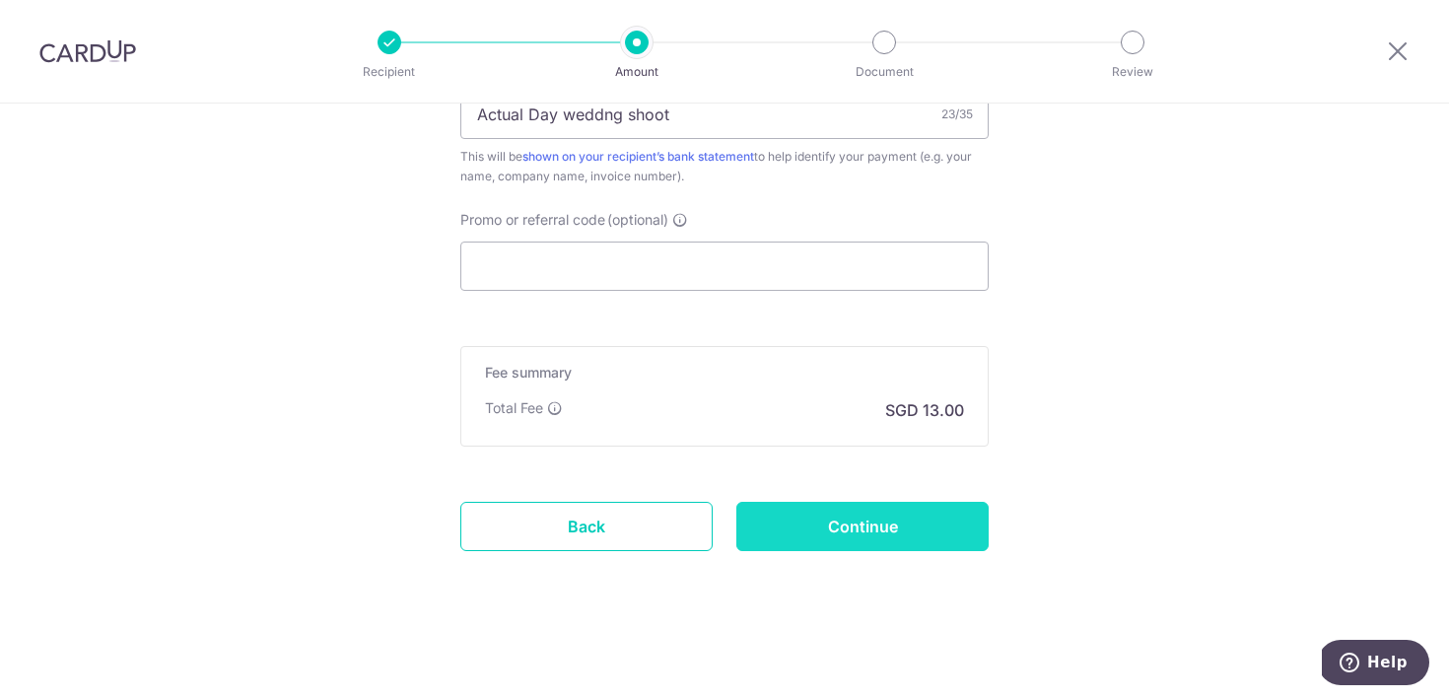
click at [831, 513] on input "Continue" at bounding box center [863, 526] width 252 height 49
type input "Create Schedule"
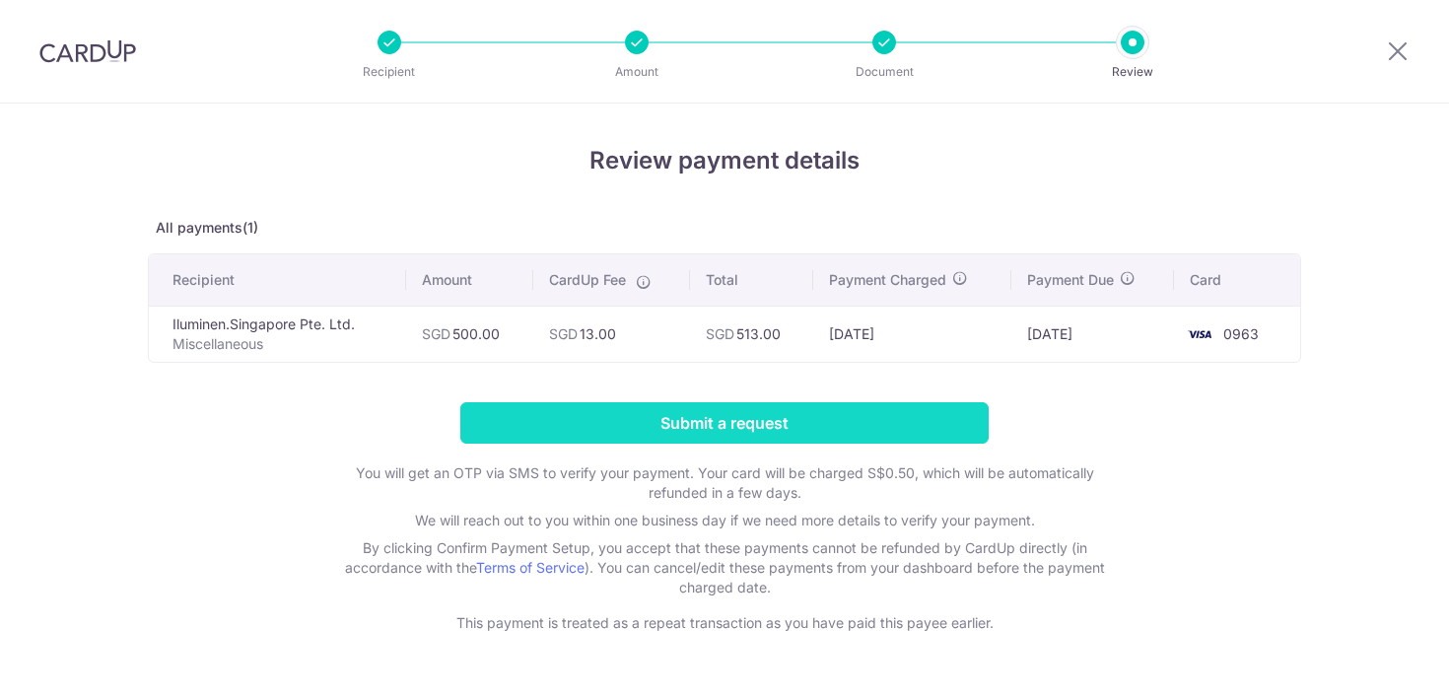
scroll to position [16, 0]
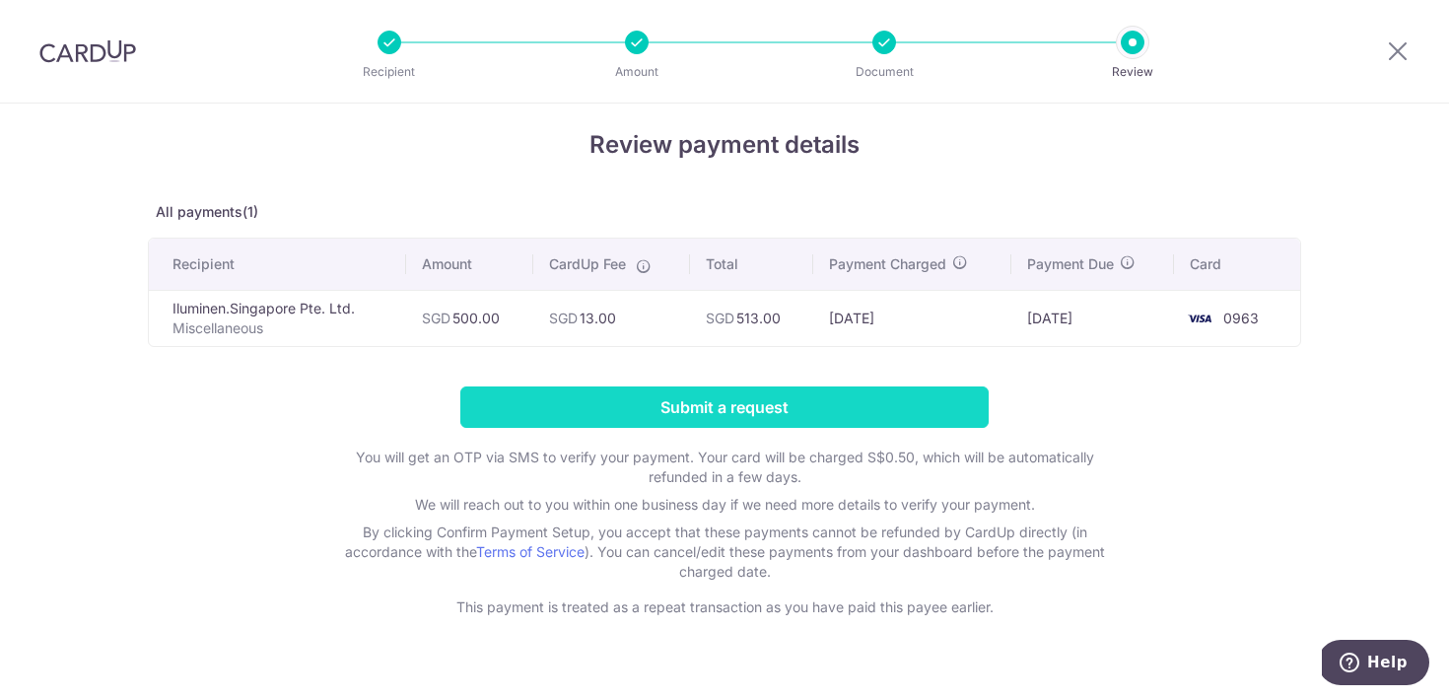
click at [841, 405] on input "Submit a request" at bounding box center [724, 407] width 529 height 41
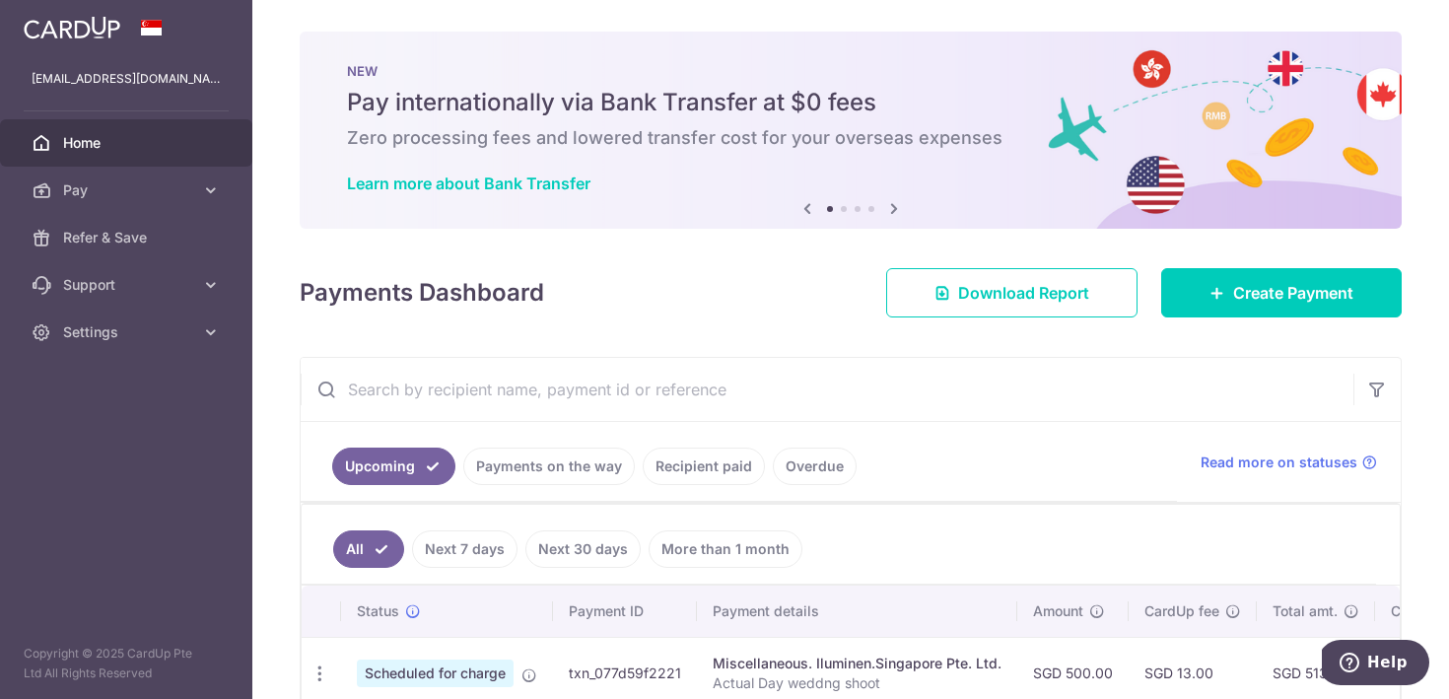
scroll to position [106, 0]
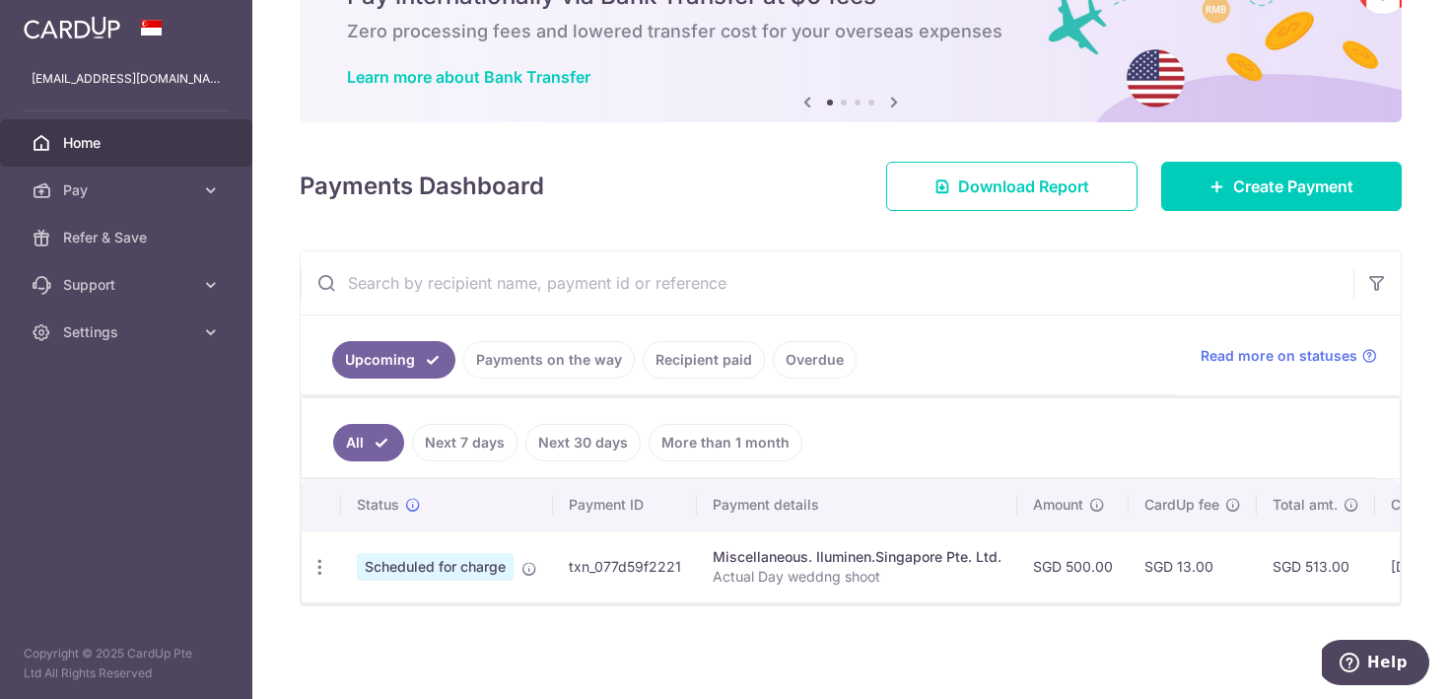
click at [529, 355] on link "Payments on the way" at bounding box center [549, 359] width 172 height 37
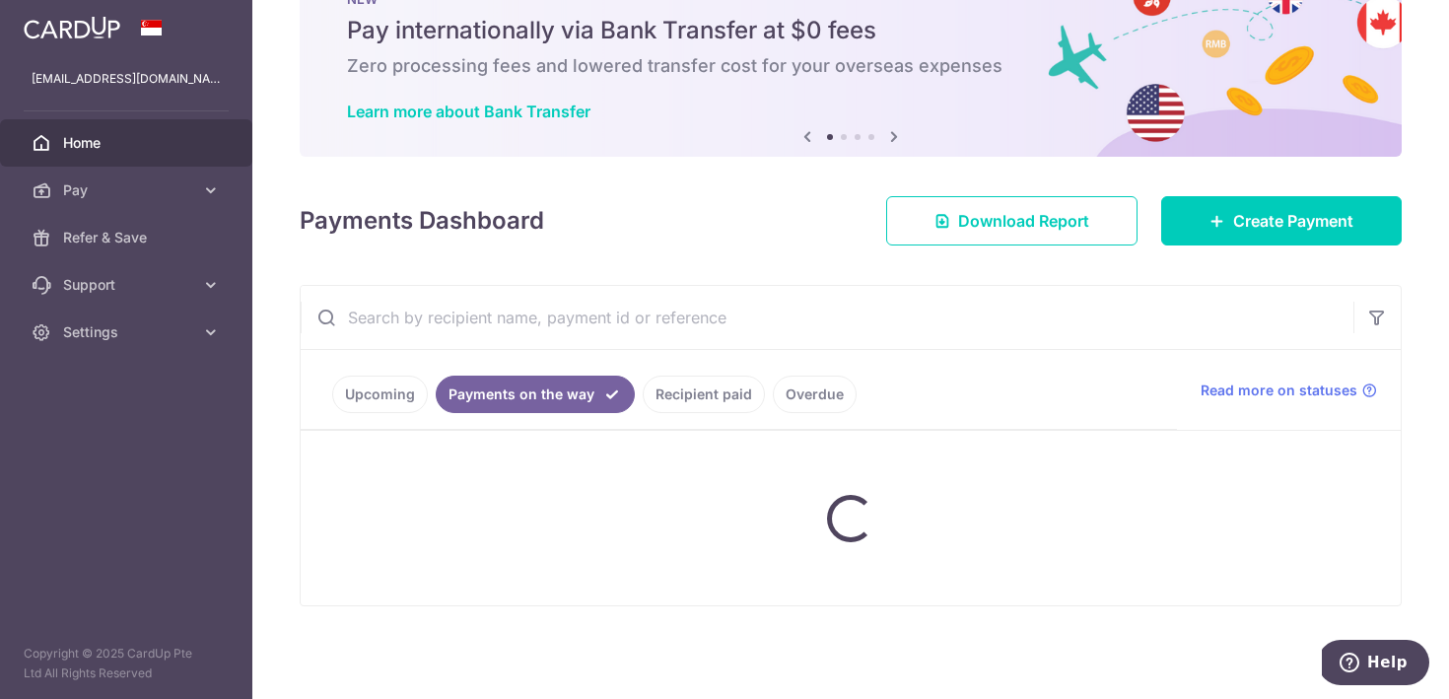
scroll to position [23, 0]
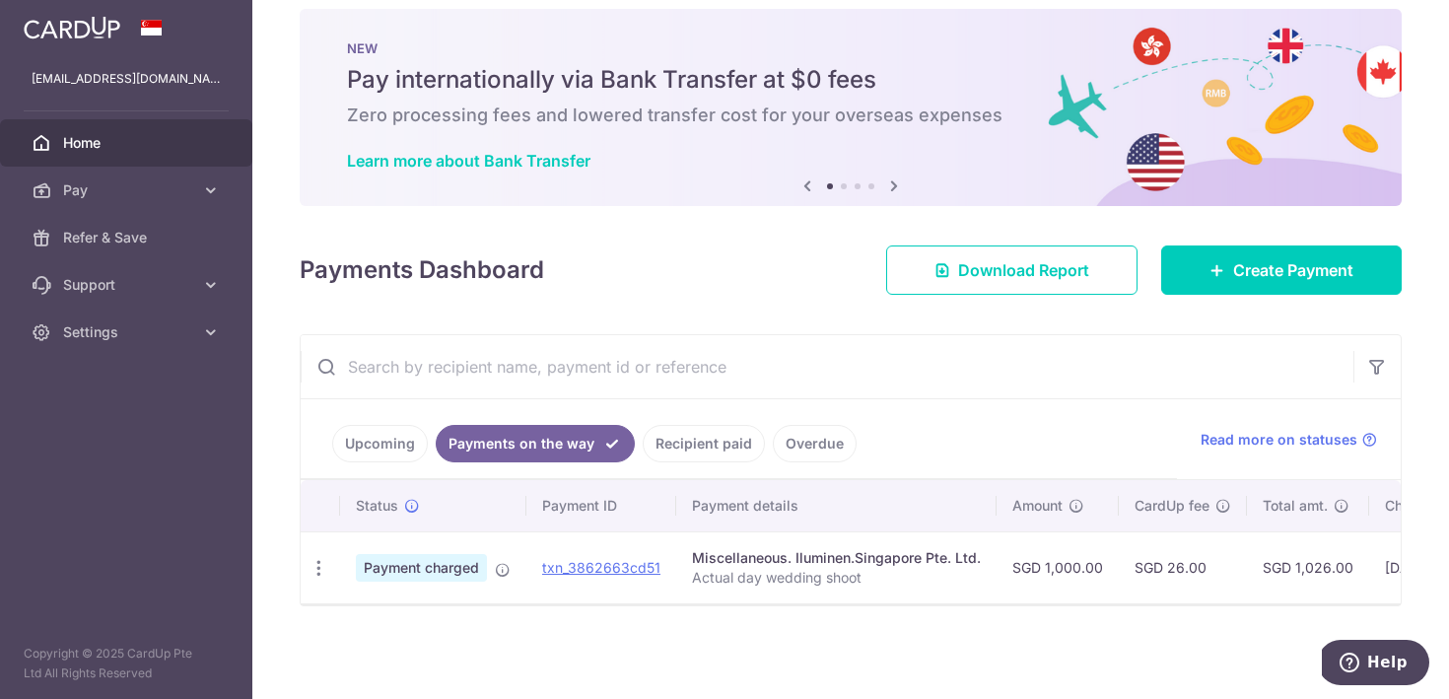
click at [376, 434] on link "Upcoming" at bounding box center [380, 443] width 96 height 37
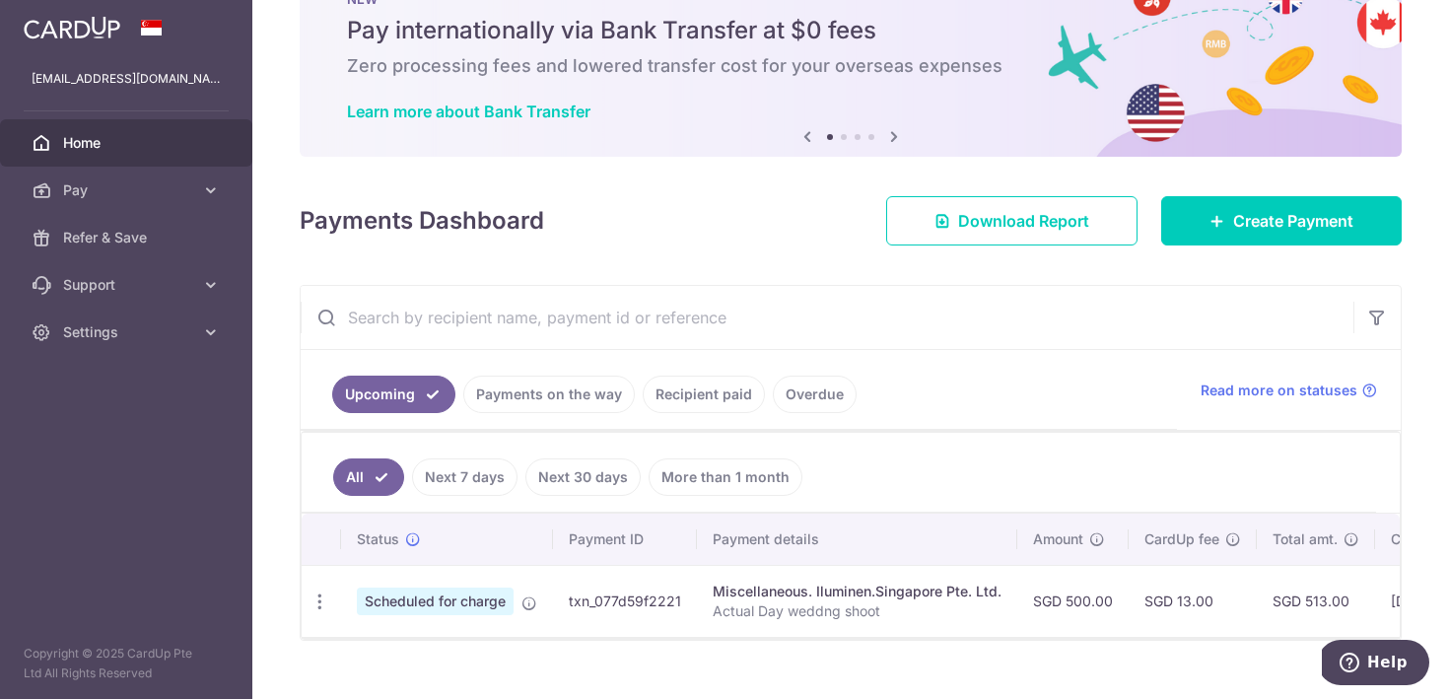
scroll to position [106, 0]
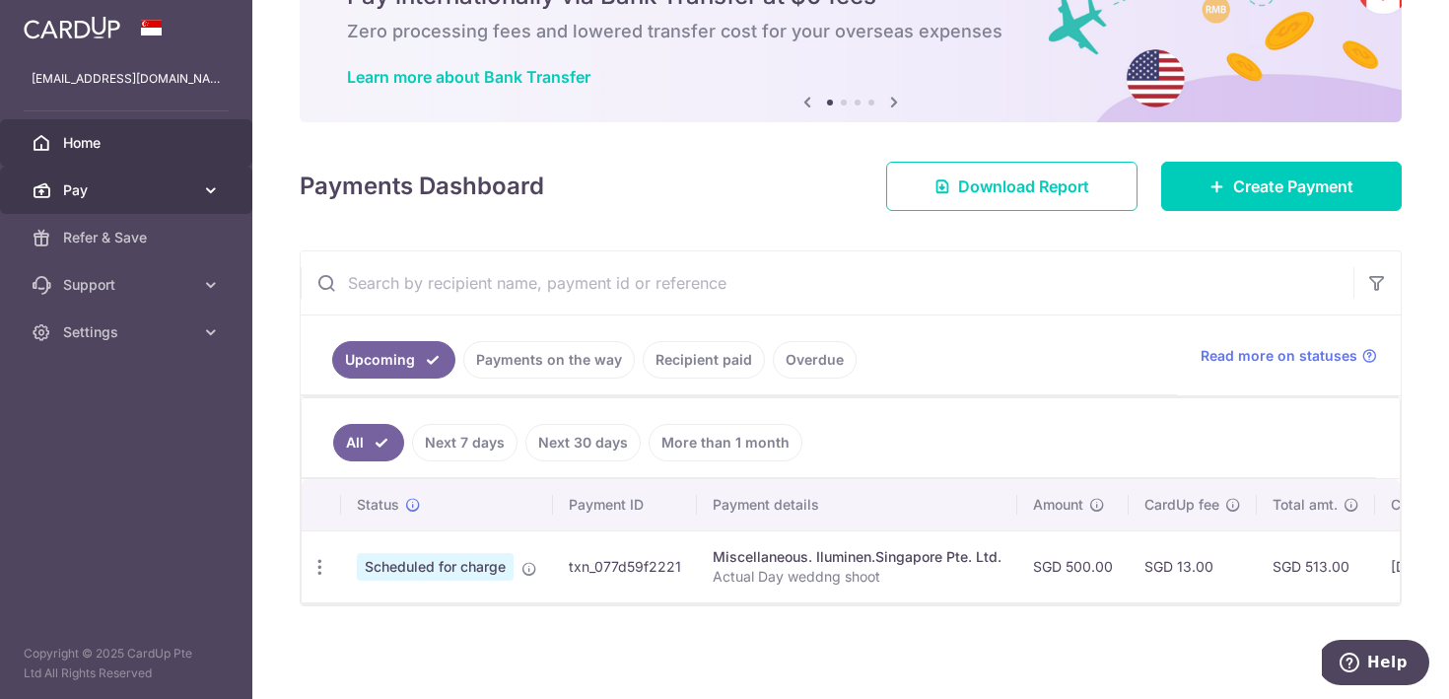
click at [164, 188] on span "Pay" at bounding box center [128, 190] width 130 height 20
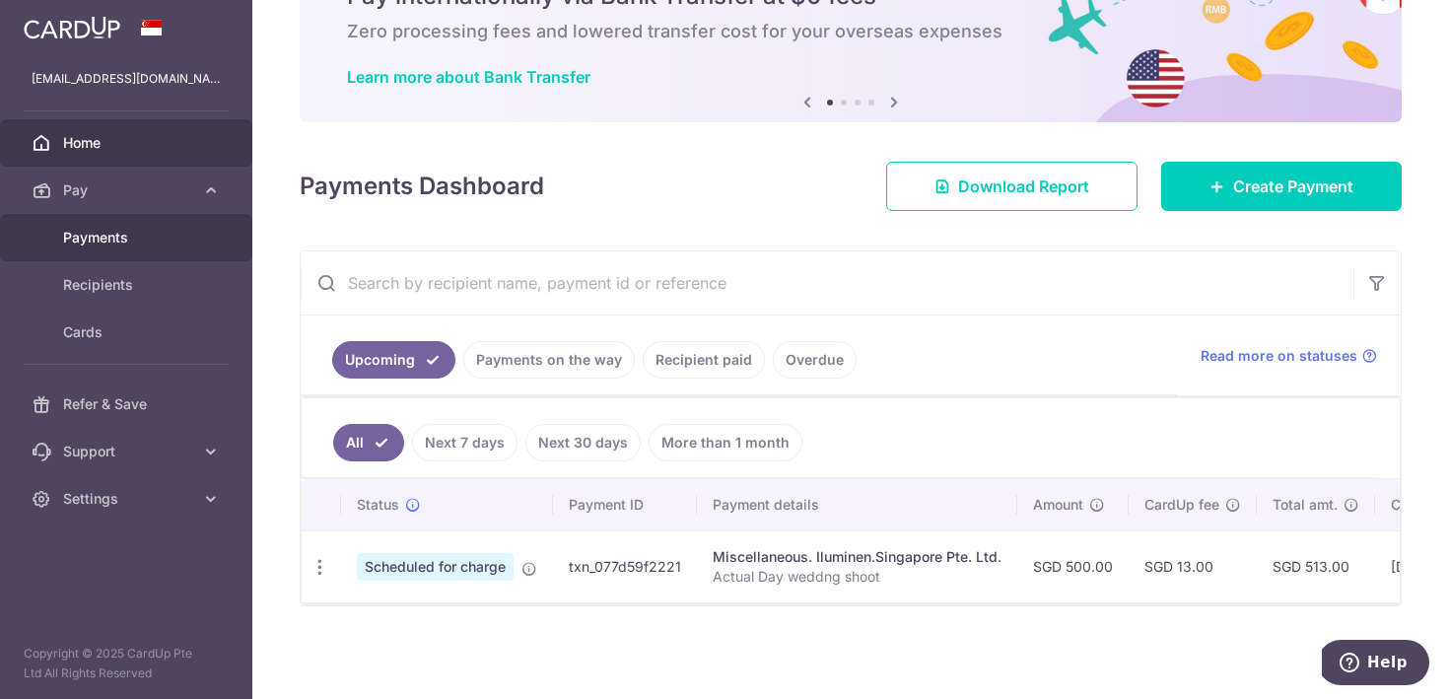
click at [115, 234] on span "Payments" at bounding box center [128, 238] width 130 height 20
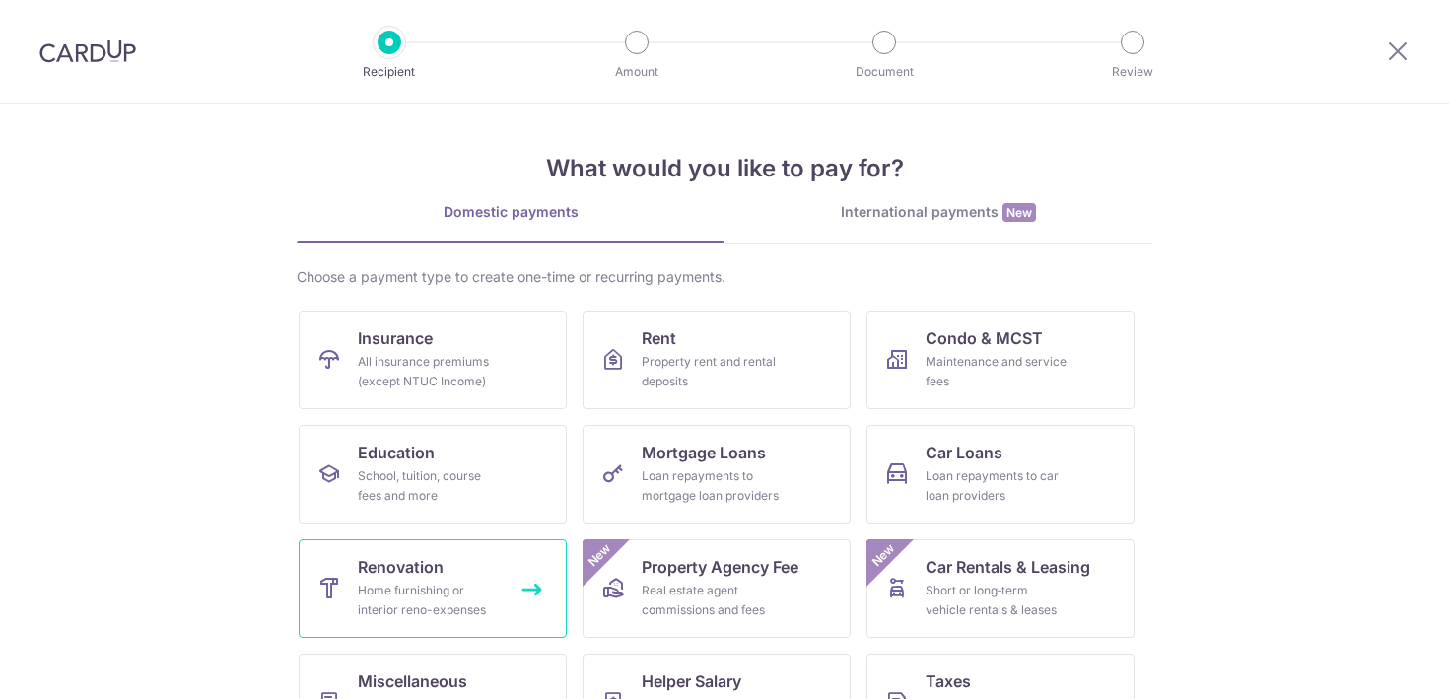
scroll to position [72, 0]
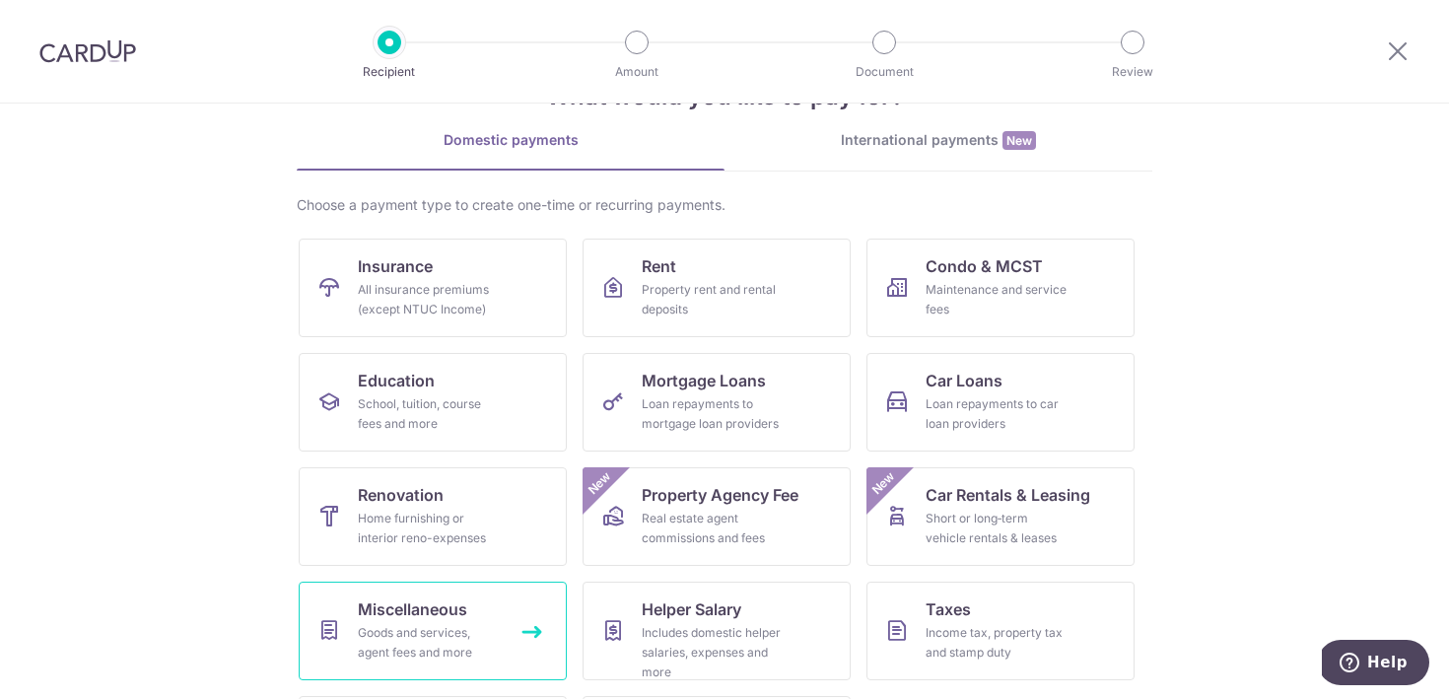
click at [454, 625] on div "Goods and services, agent fees and more" at bounding box center [429, 642] width 142 height 39
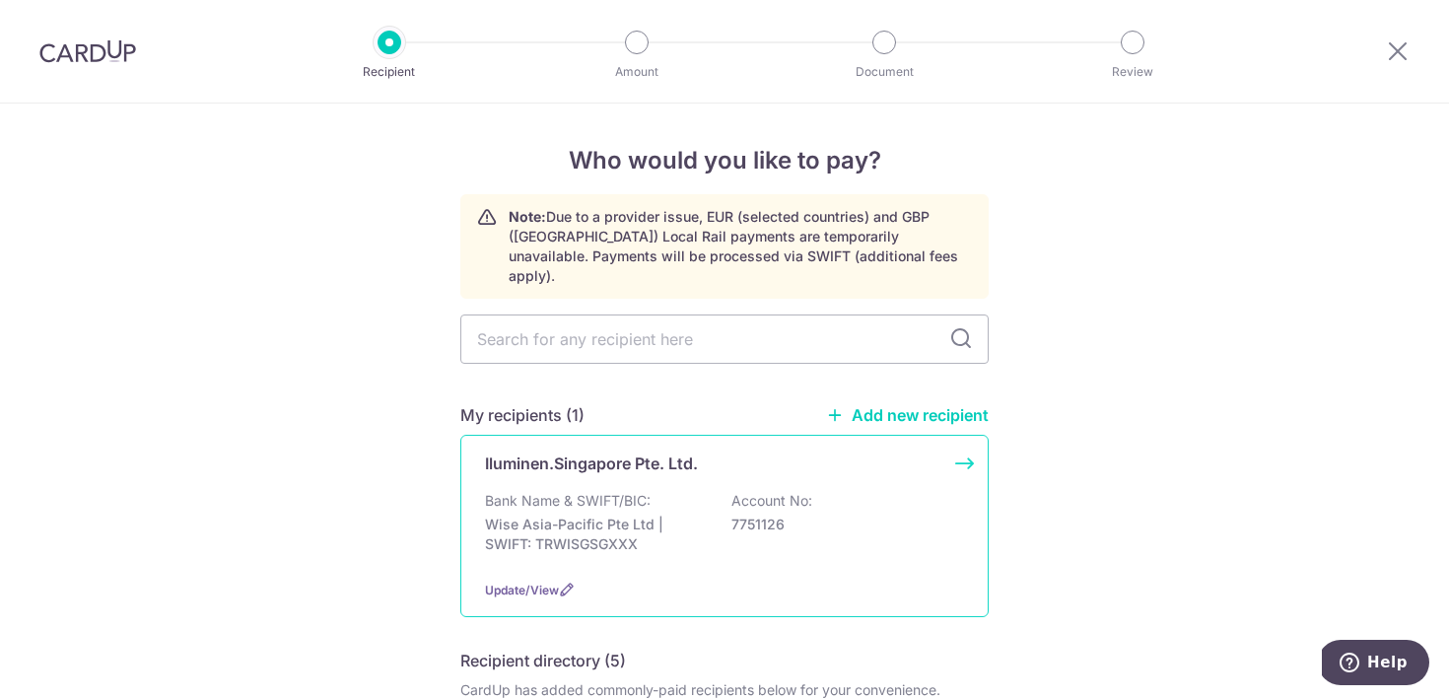
click at [653, 459] on div "Iluminen.Singapore Pte. Ltd. Bank Name & SWIFT/BIC: Wise Asia-Pacific Pte Ltd |…" at bounding box center [724, 526] width 529 height 182
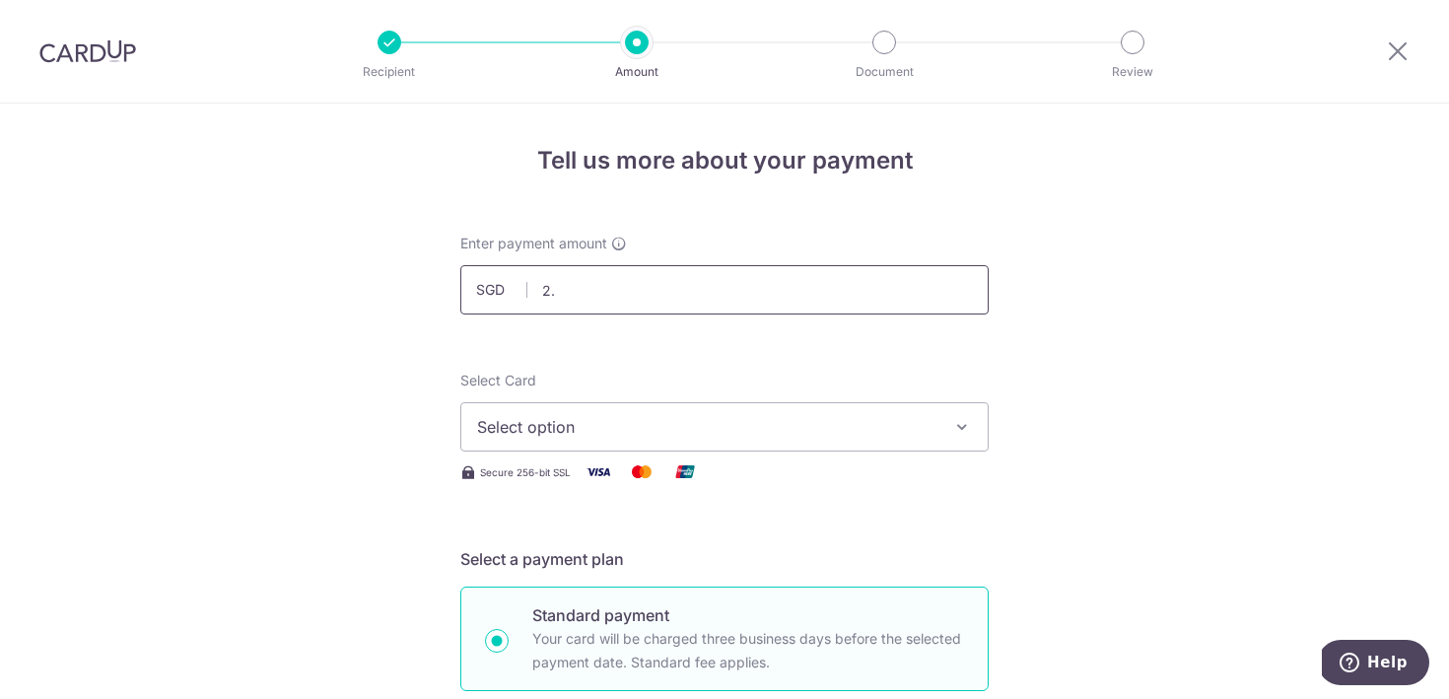
type input "2"
type input "240.00"
click at [600, 442] on button "Select option" at bounding box center [724, 426] width 529 height 49
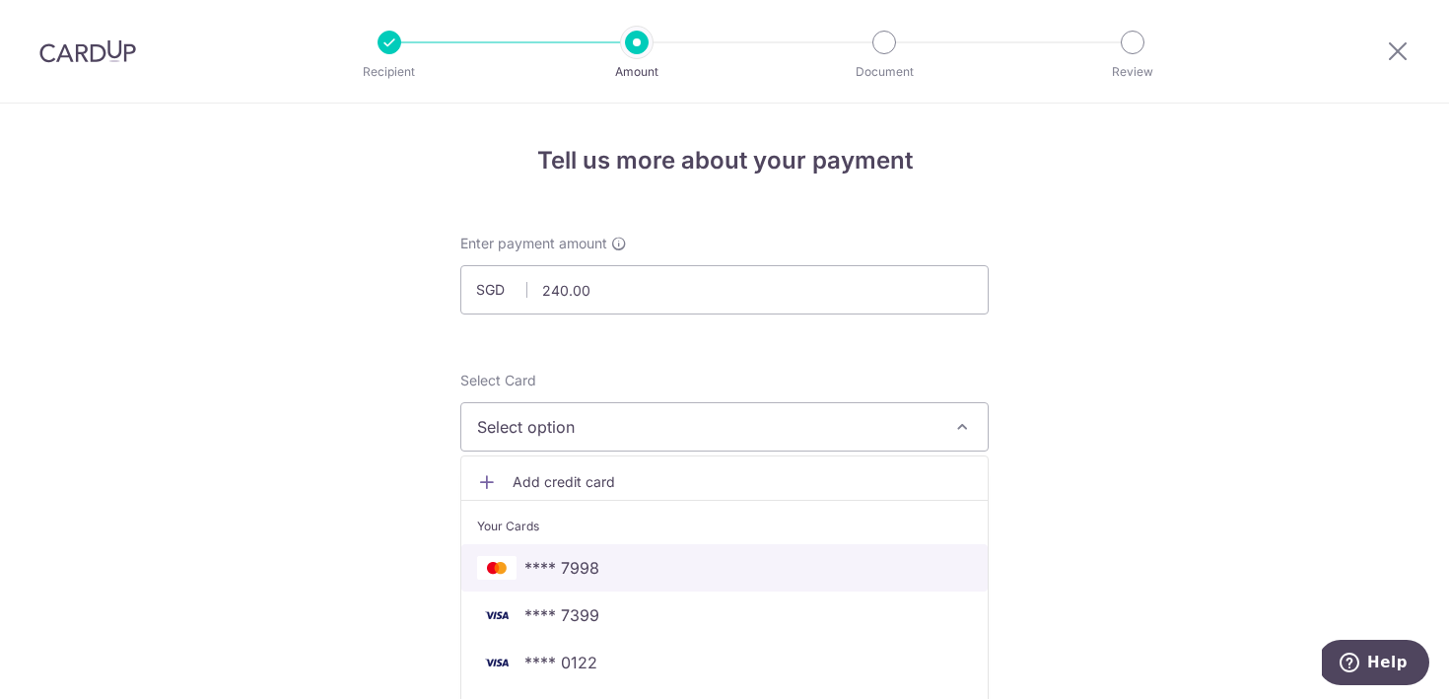
scroll to position [71, 0]
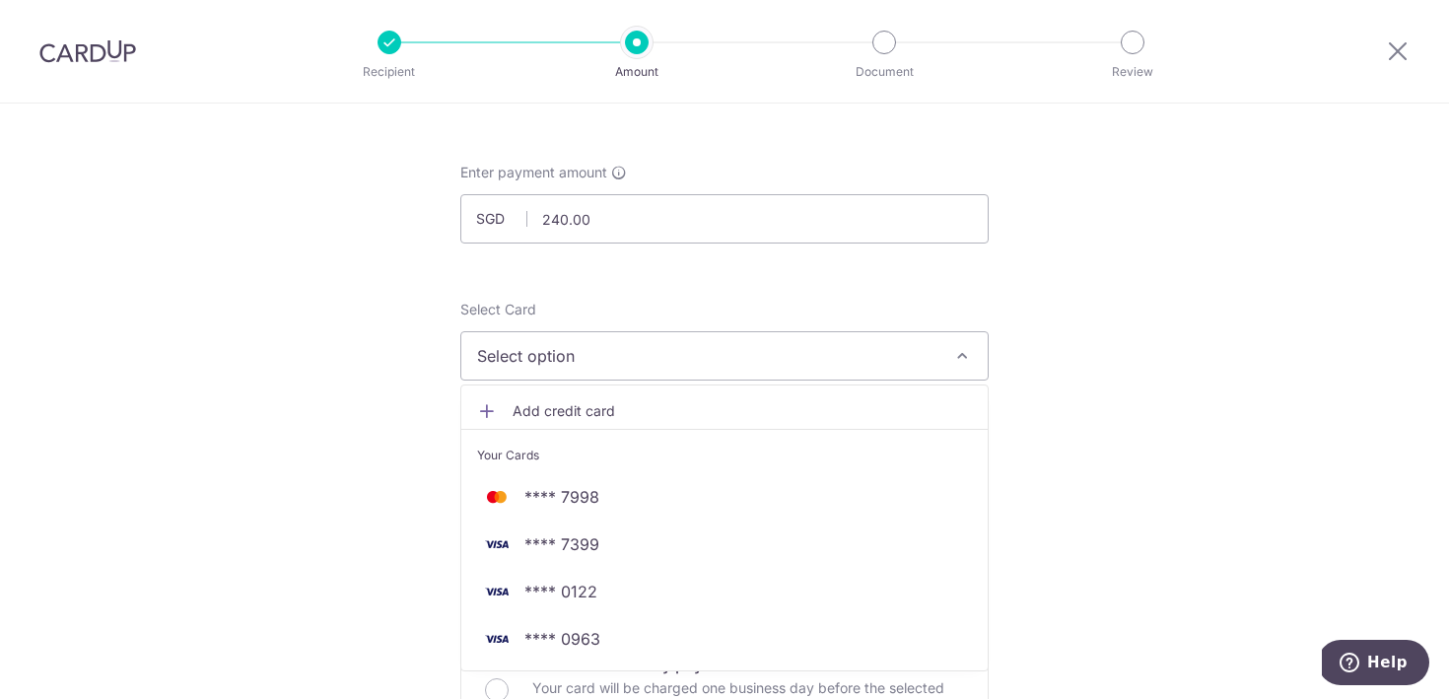
click at [647, 418] on span "Add credit card" at bounding box center [742, 411] width 459 height 20
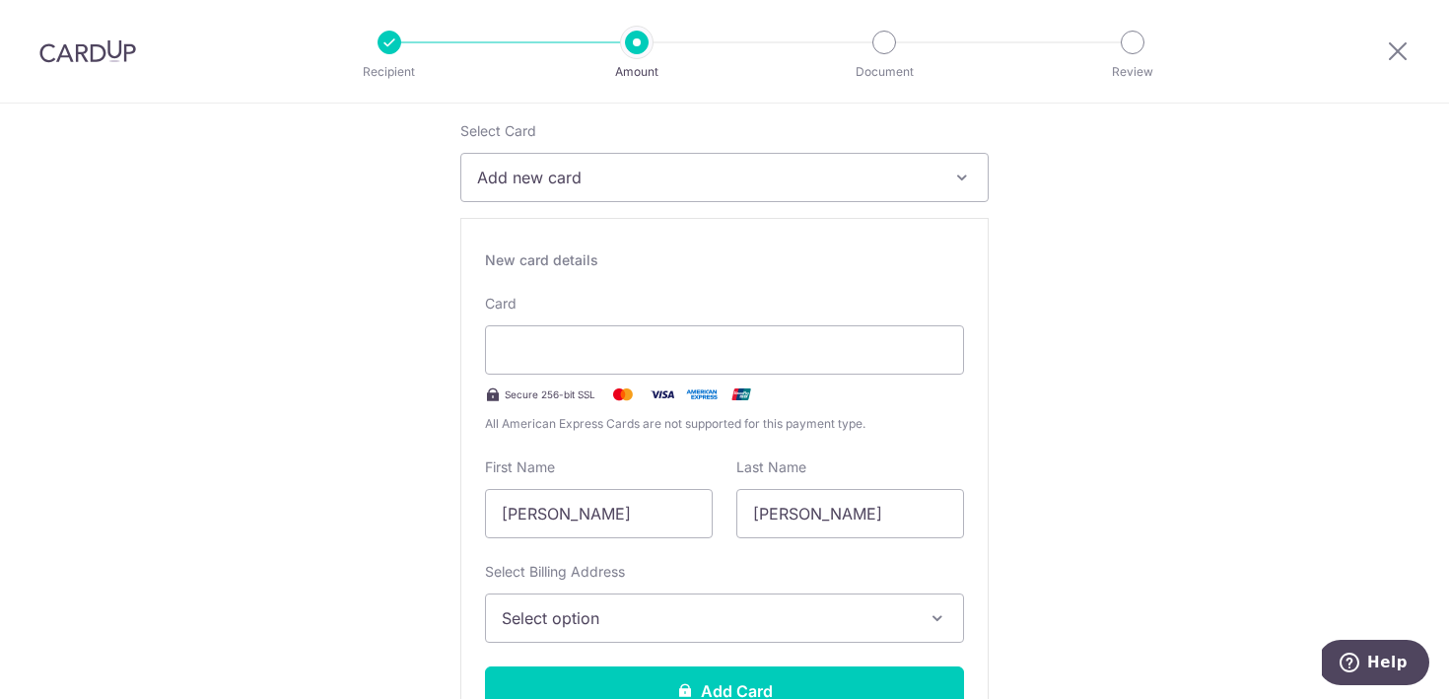
scroll to position [307, 0]
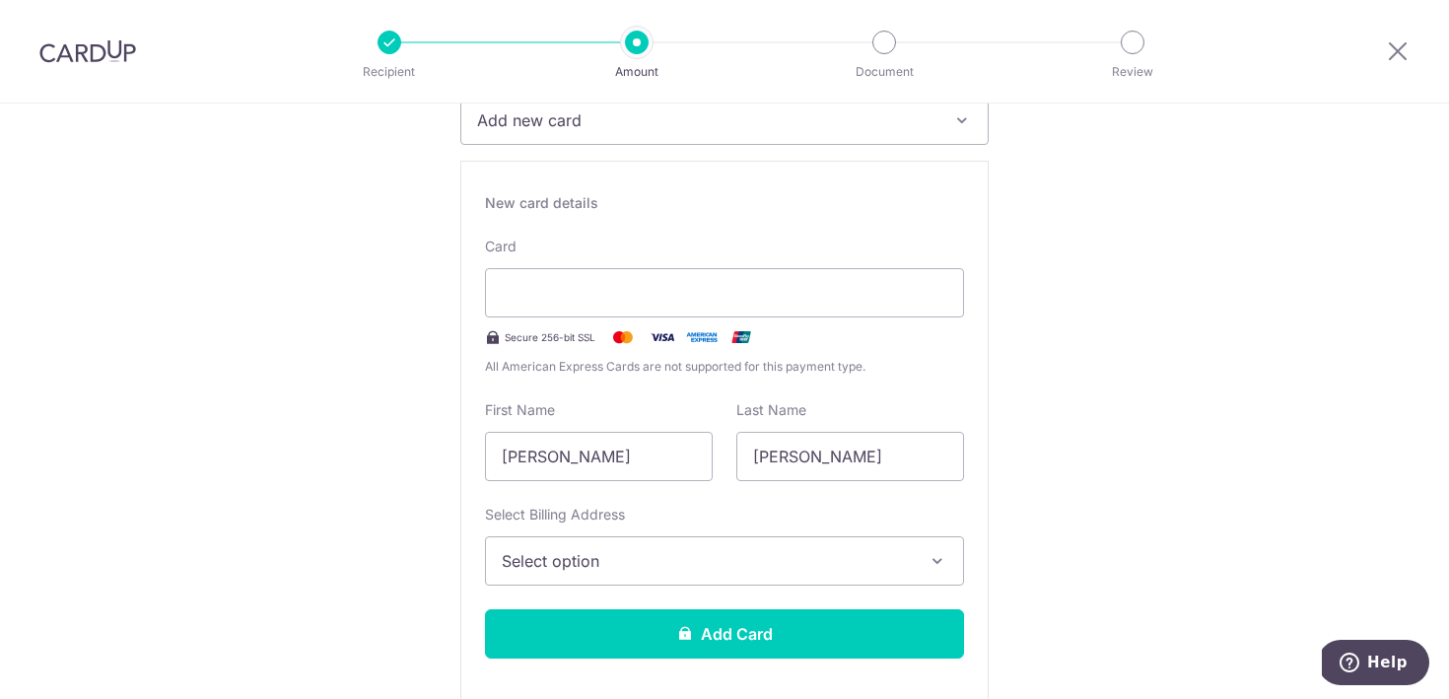
click at [812, 556] on span "Select option" at bounding box center [707, 561] width 410 height 24
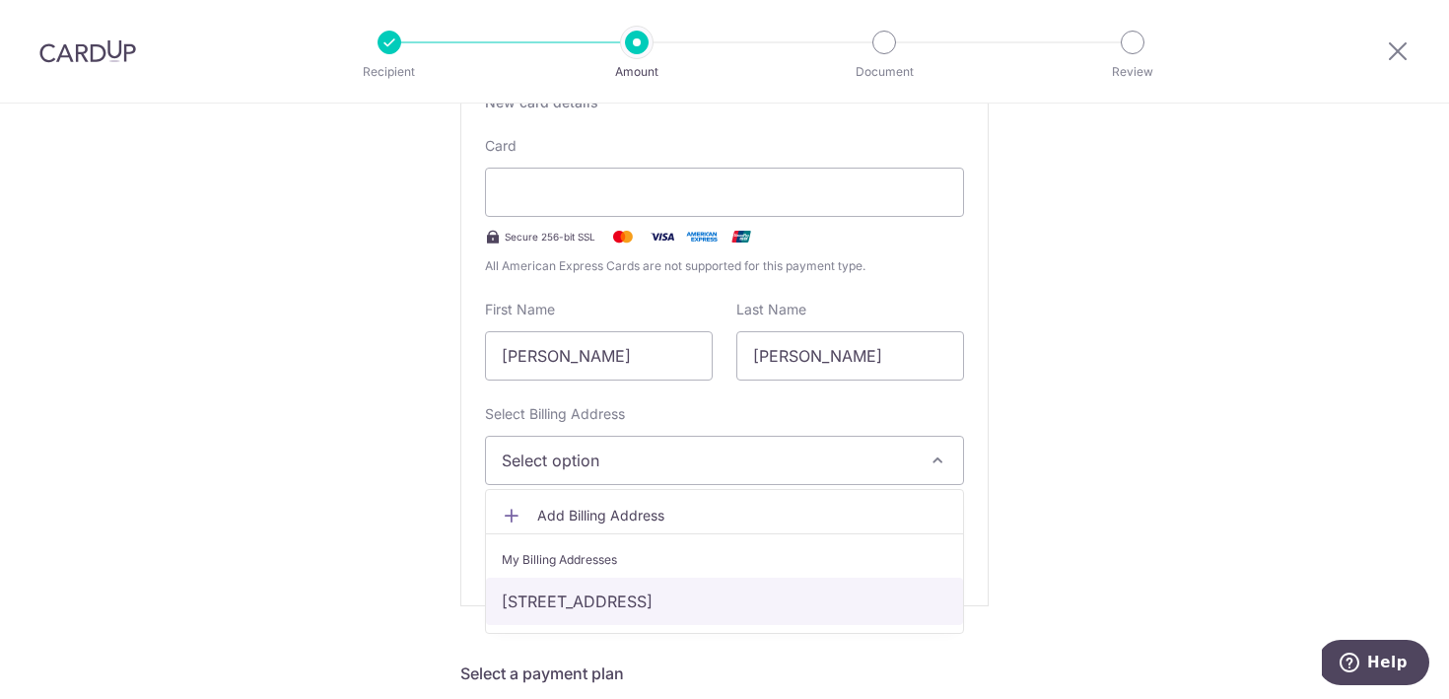
scroll to position [410, 0]
click at [768, 590] on link "[STREET_ADDRESS]" at bounding box center [724, 598] width 477 height 47
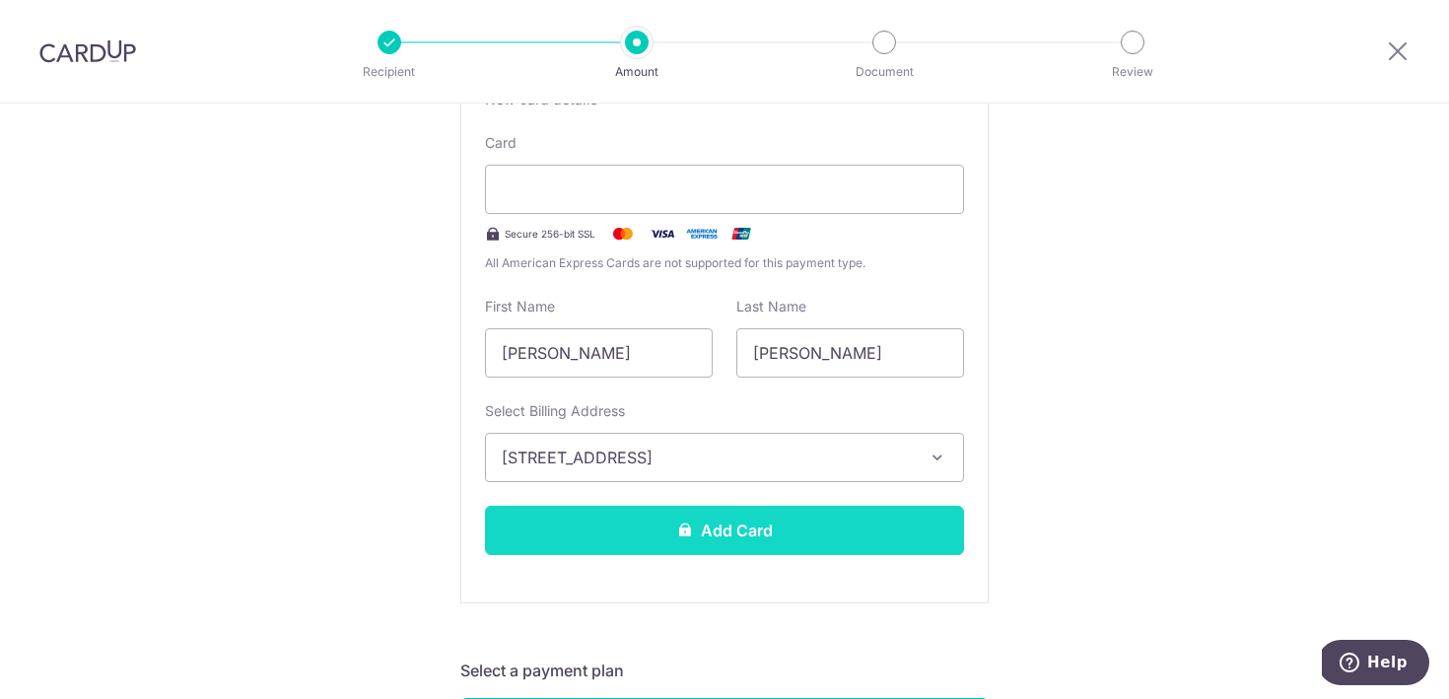
click at [890, 521] on button "Add Card" at bounding box center [724, 530] width 479 height 49
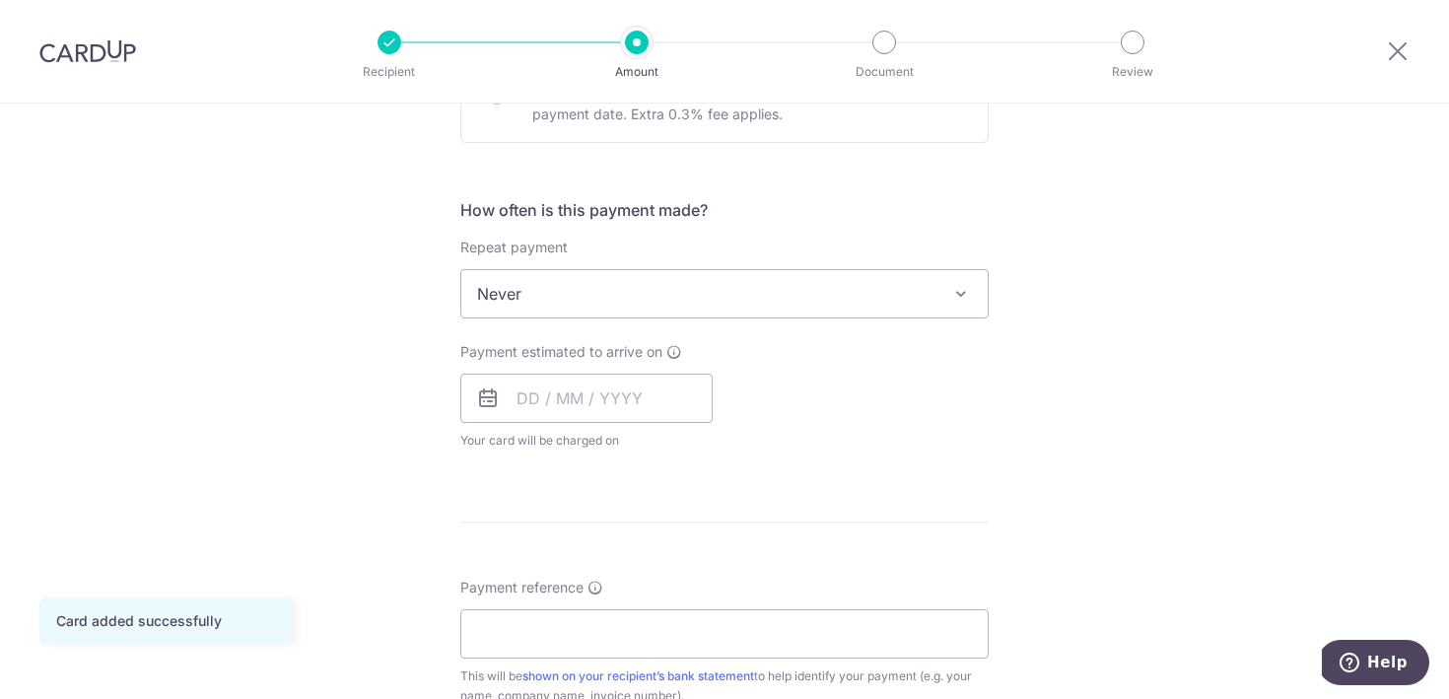
scroll to position [698, 0]
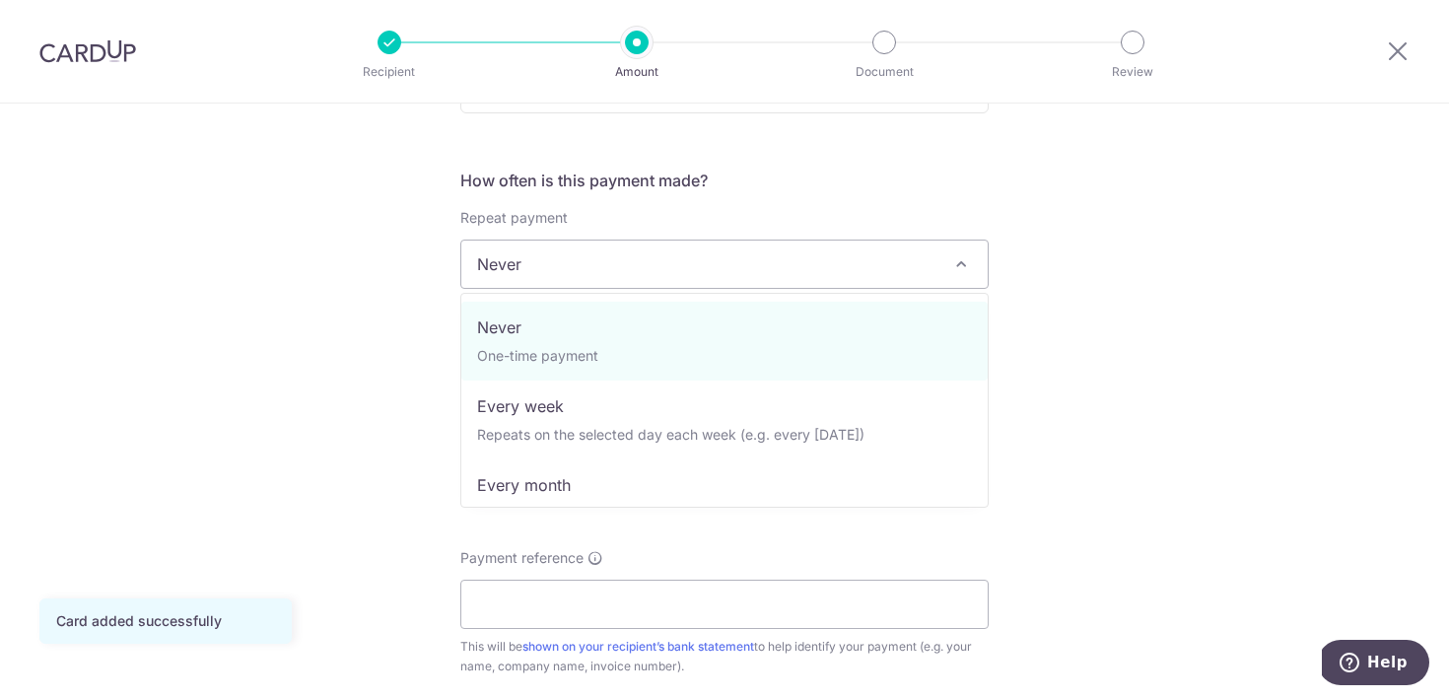
click at [792, 251] on span "Never" at bounding box center [724, 264] width 527 height 47
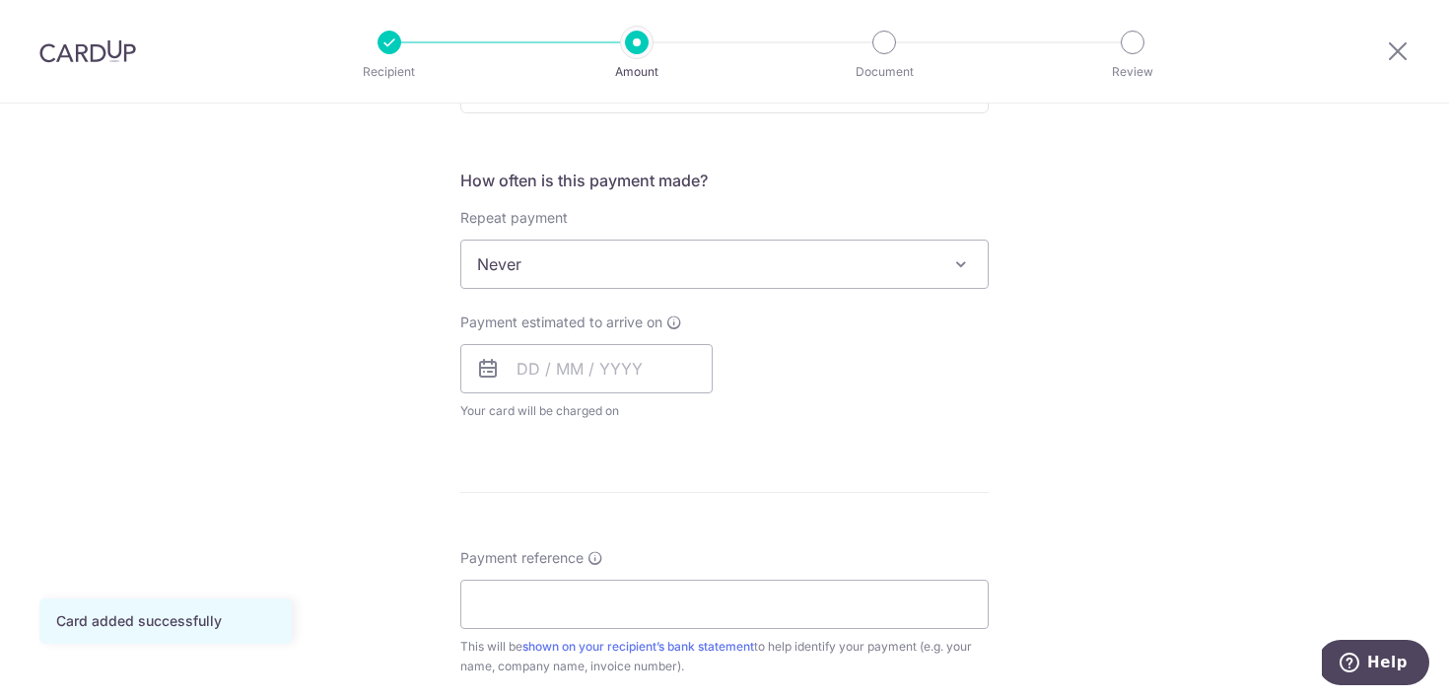
click at [781, 254] on span "Never" at bounding box center [724, 264] width 527 height 47
click at [598, 367] on input "text" at bounding box center [586, 368] width 252 height 49
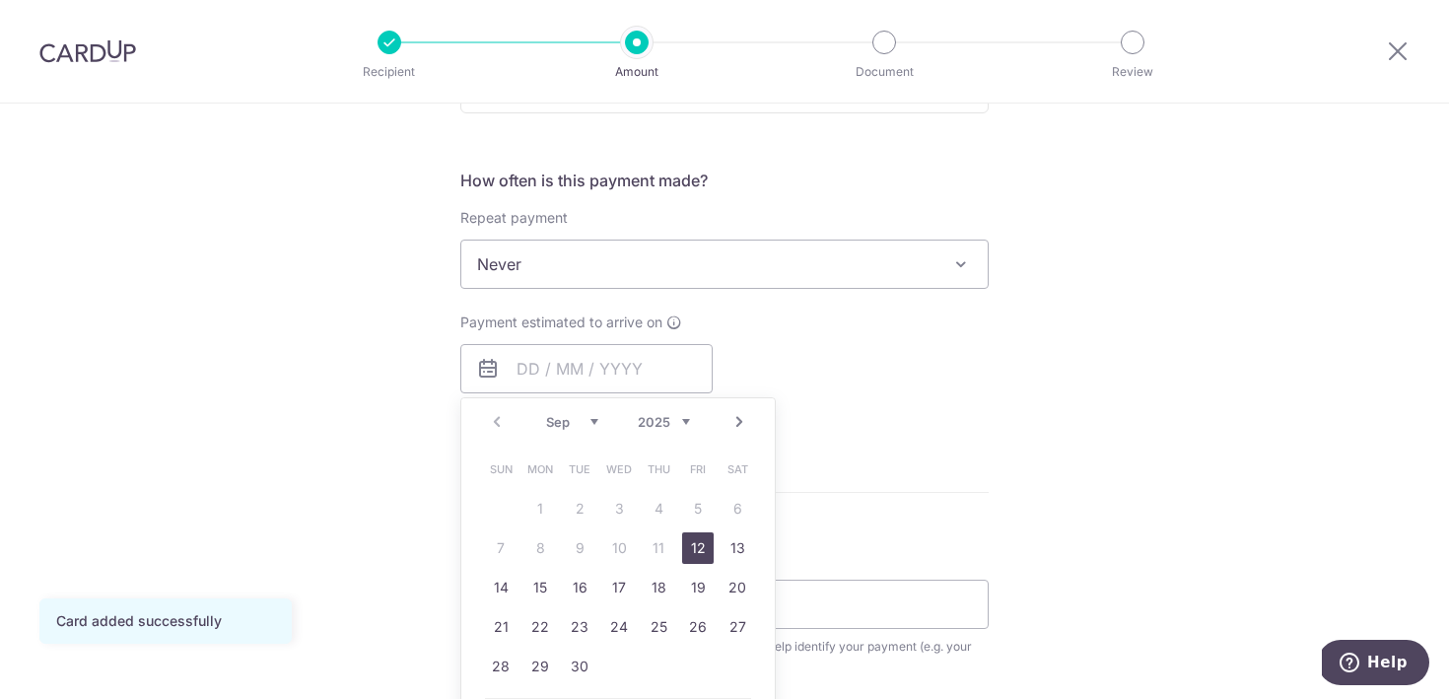
click at [705, 543] on link "12" at bounding box center [698, 548] width 32 height 32
type input "[DATE]"
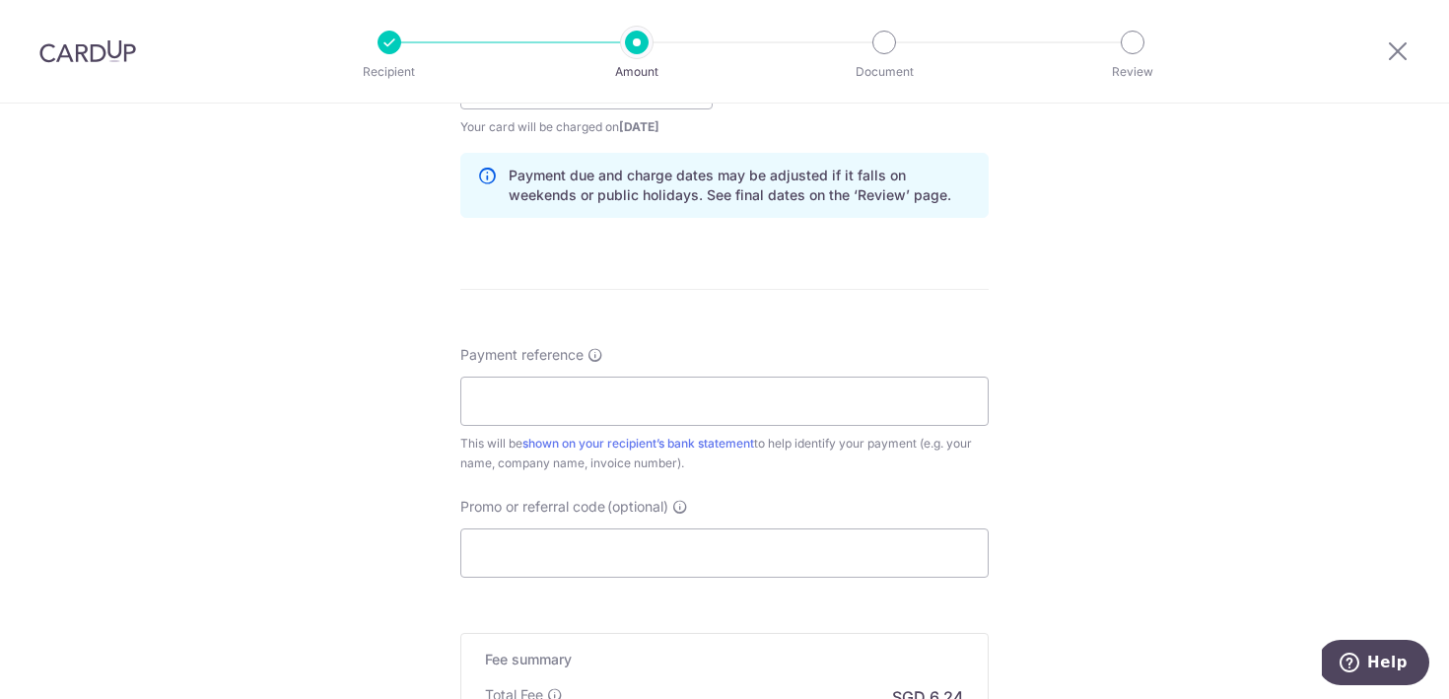
scroll to position [988, 0]
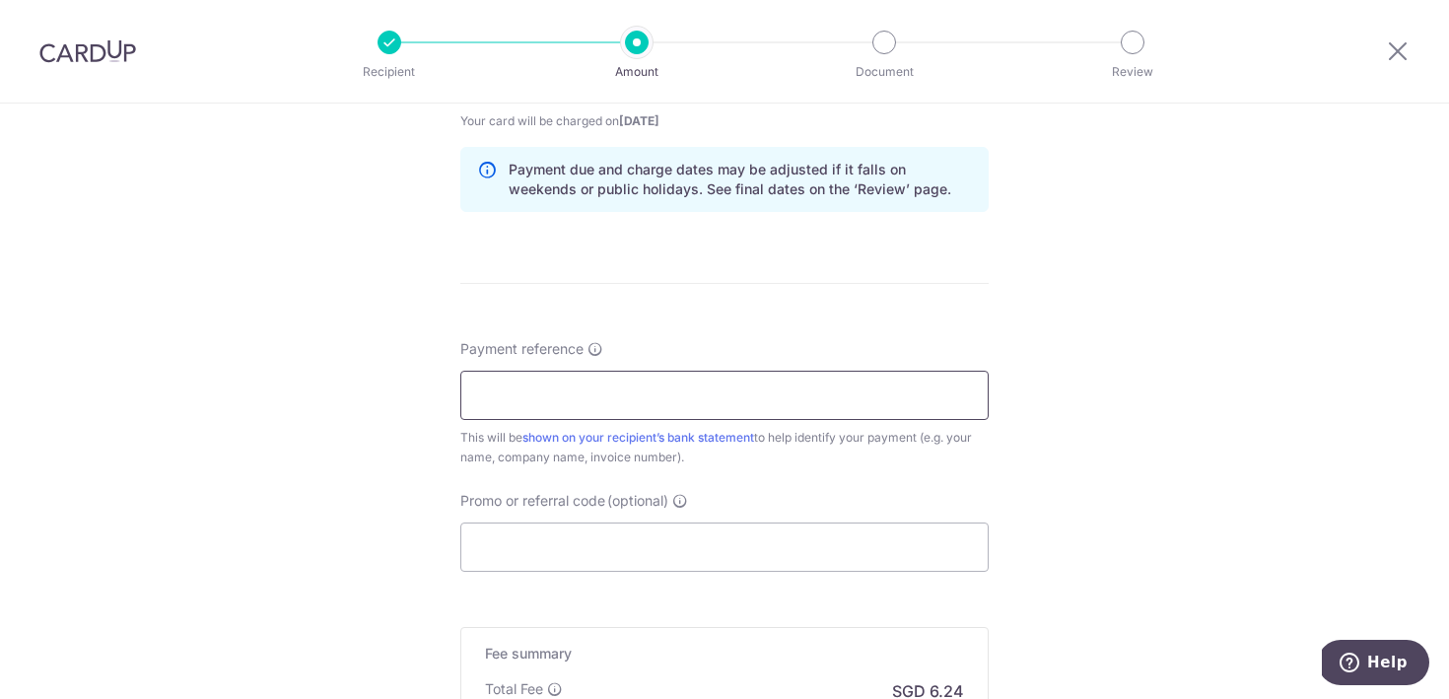
click at [736, 389] on input "Payment reference" at bounding box center [724, 395] width 529 height 49
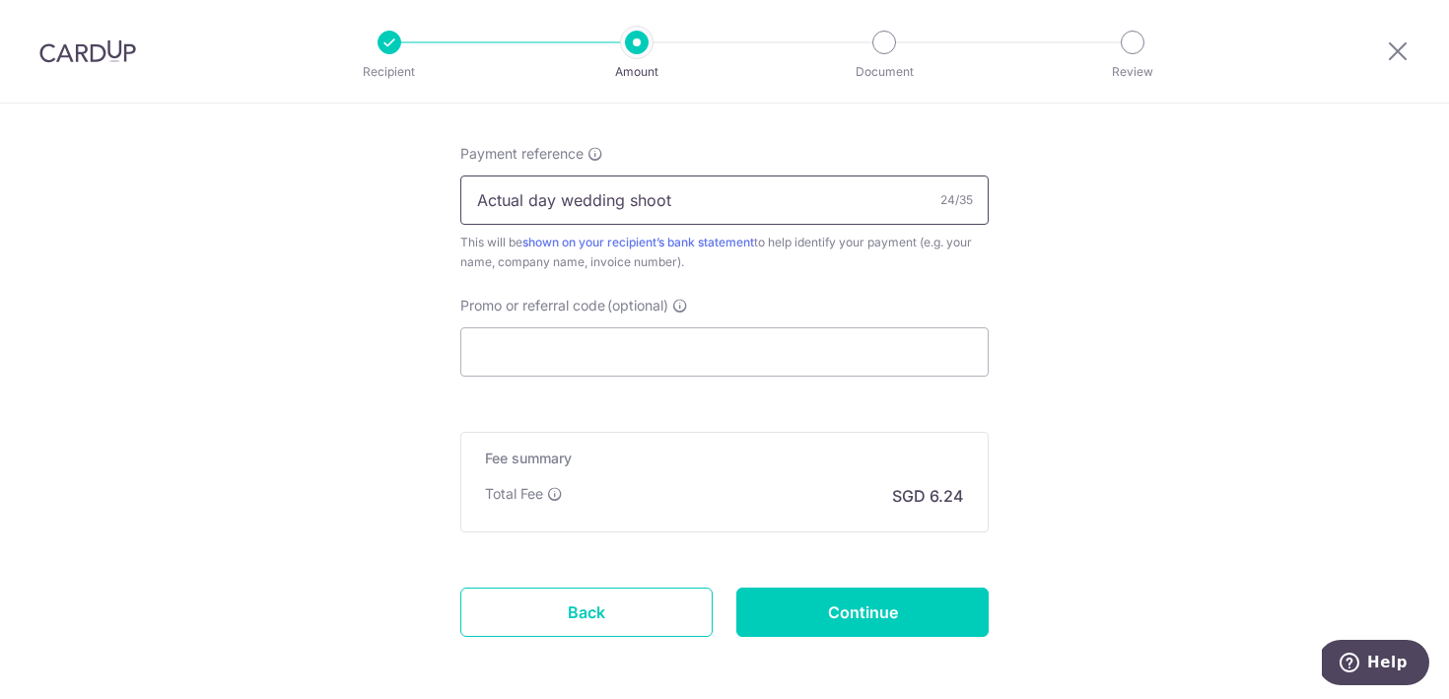
scroll to position [1245, 0]
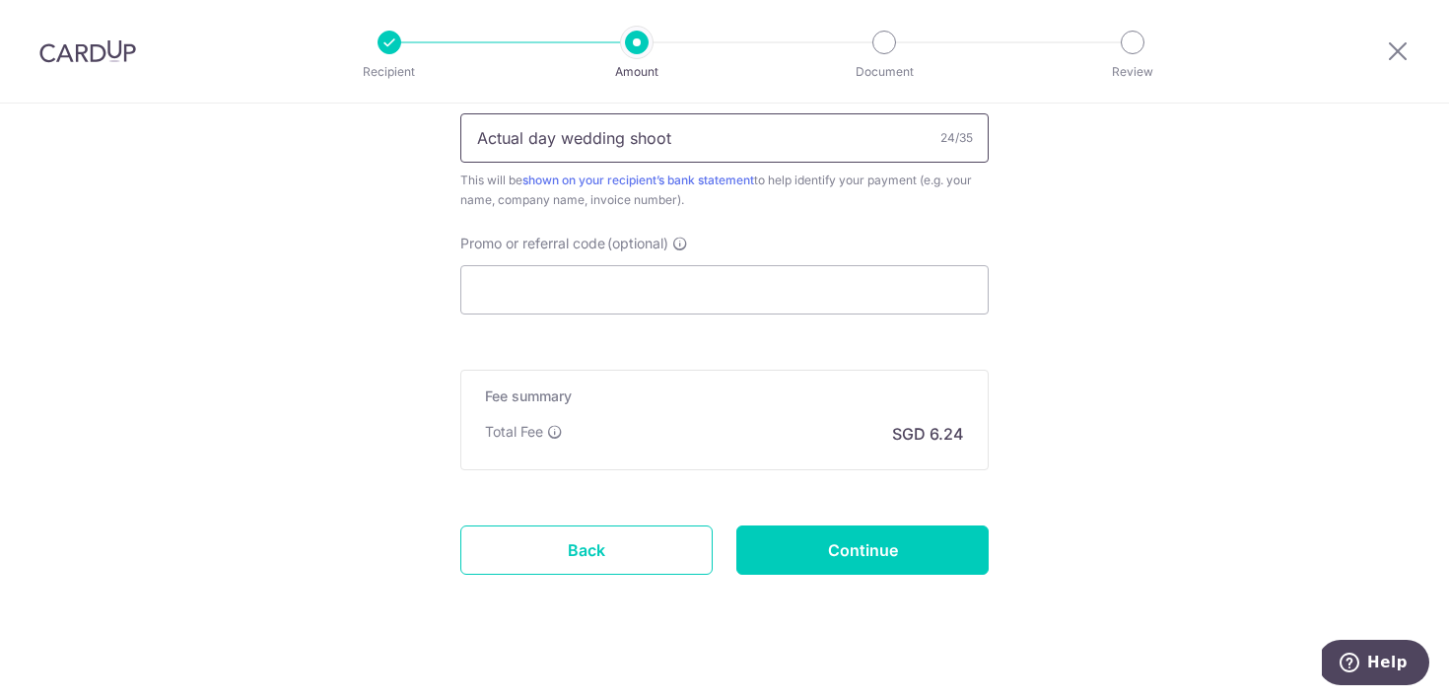
type input "Actual day wedding shoot"
click at [853, 548] on input "Continue" at bounding box center [863, 550] width 252 height 49
type input "Create Schedule"
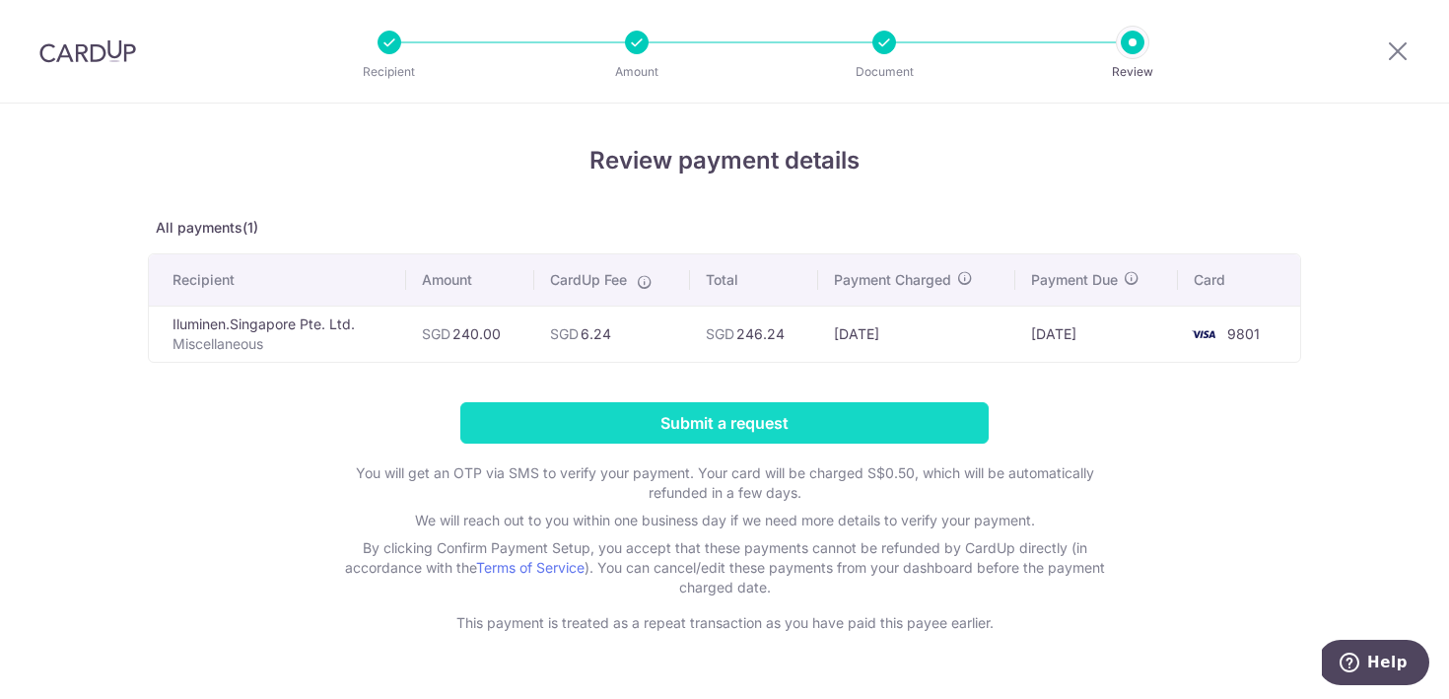
click at [737, 430] on input "Submit a request" at bounding box center [724, 422] width 529 height 41
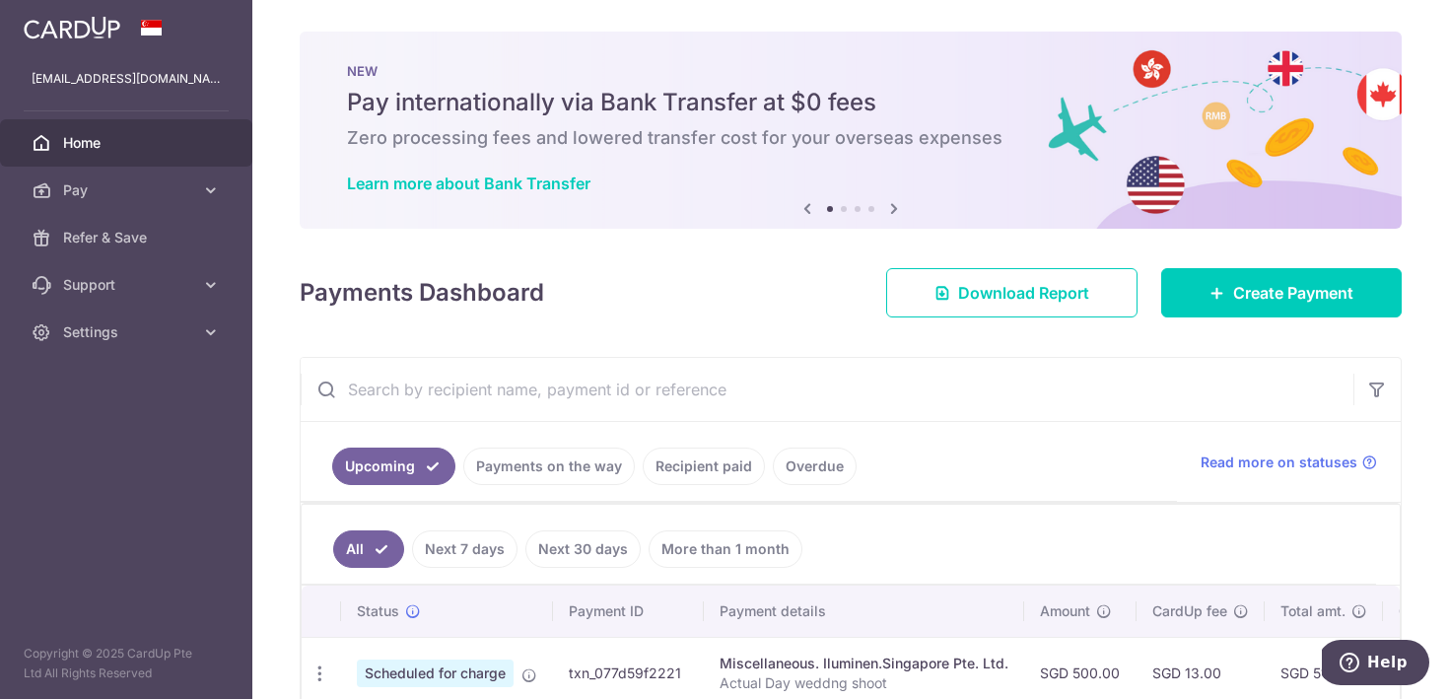
scroll to position [178, 0]
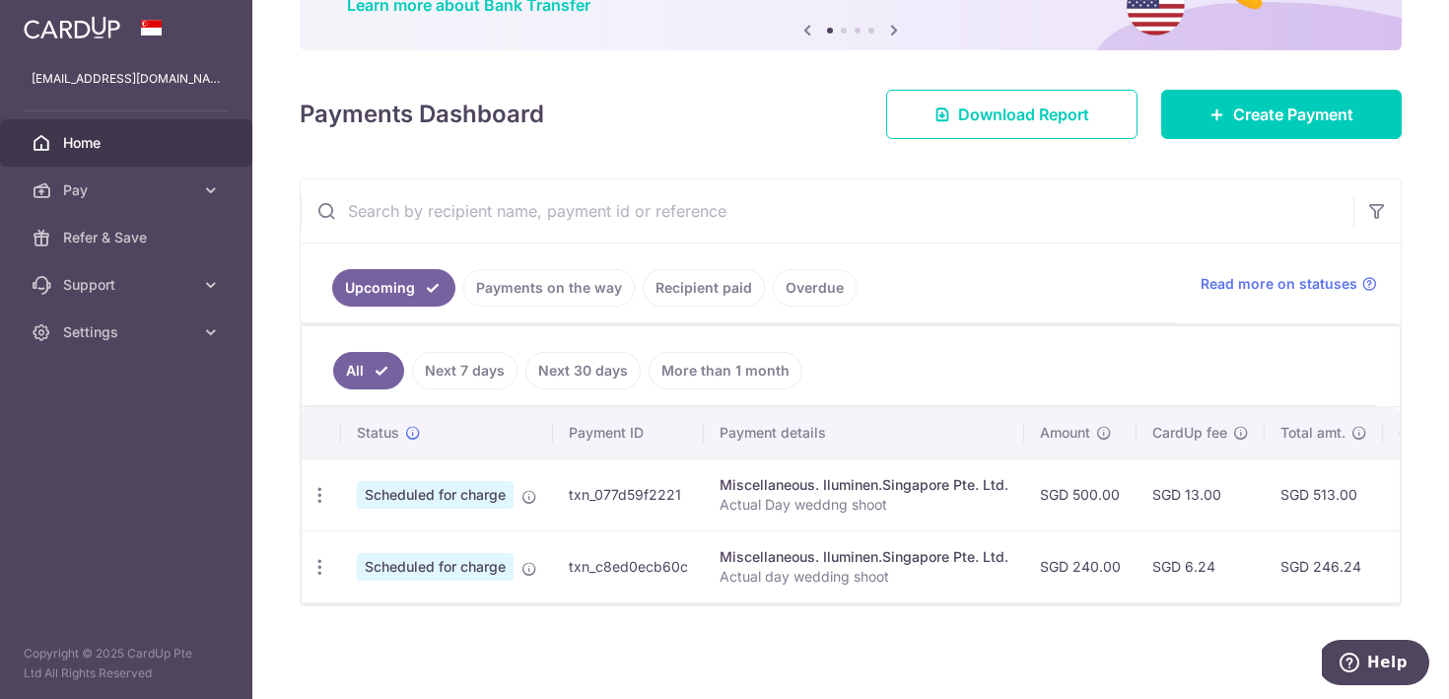
click at [536, 297] on link "Payments on the way" at bounding box center [549, 287] width 172 height 37
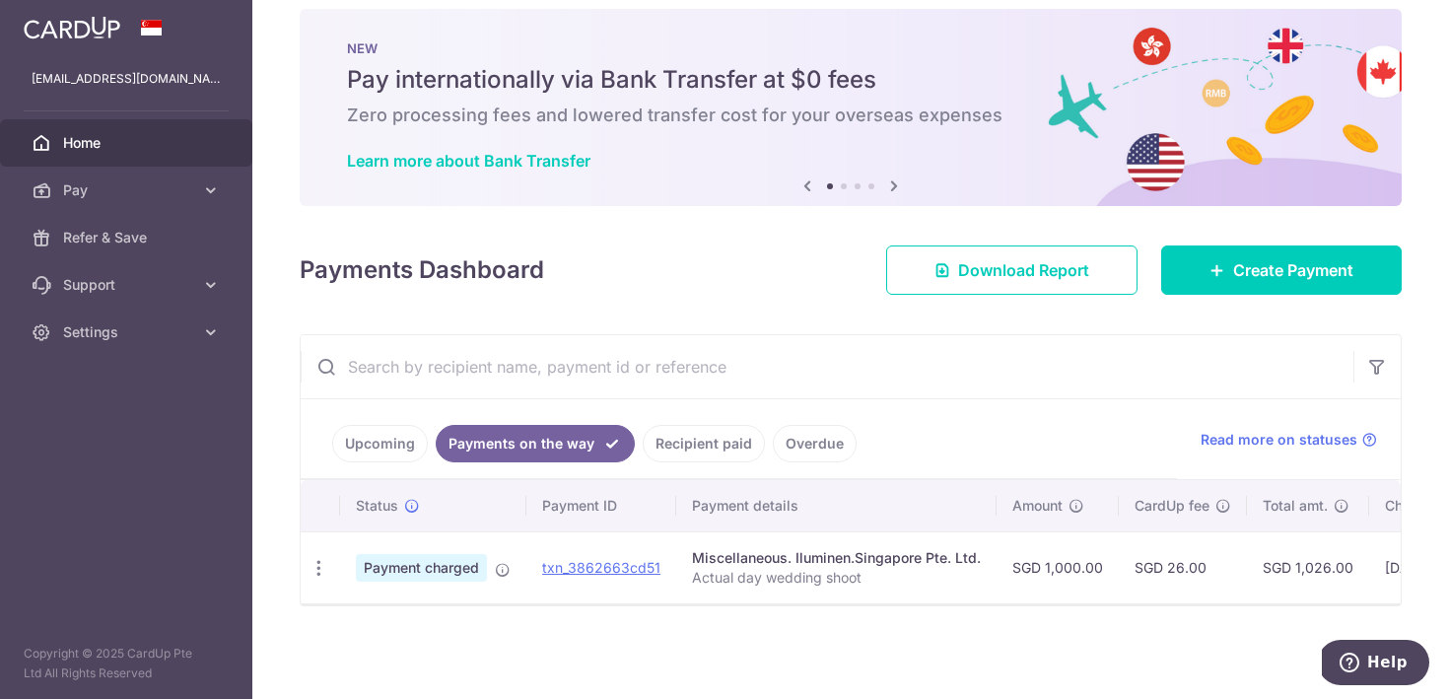
scroll to position [23, 0]
click at [386, 444] on link "Upcoming" at bounding box center [380, 443] width 96 height 37
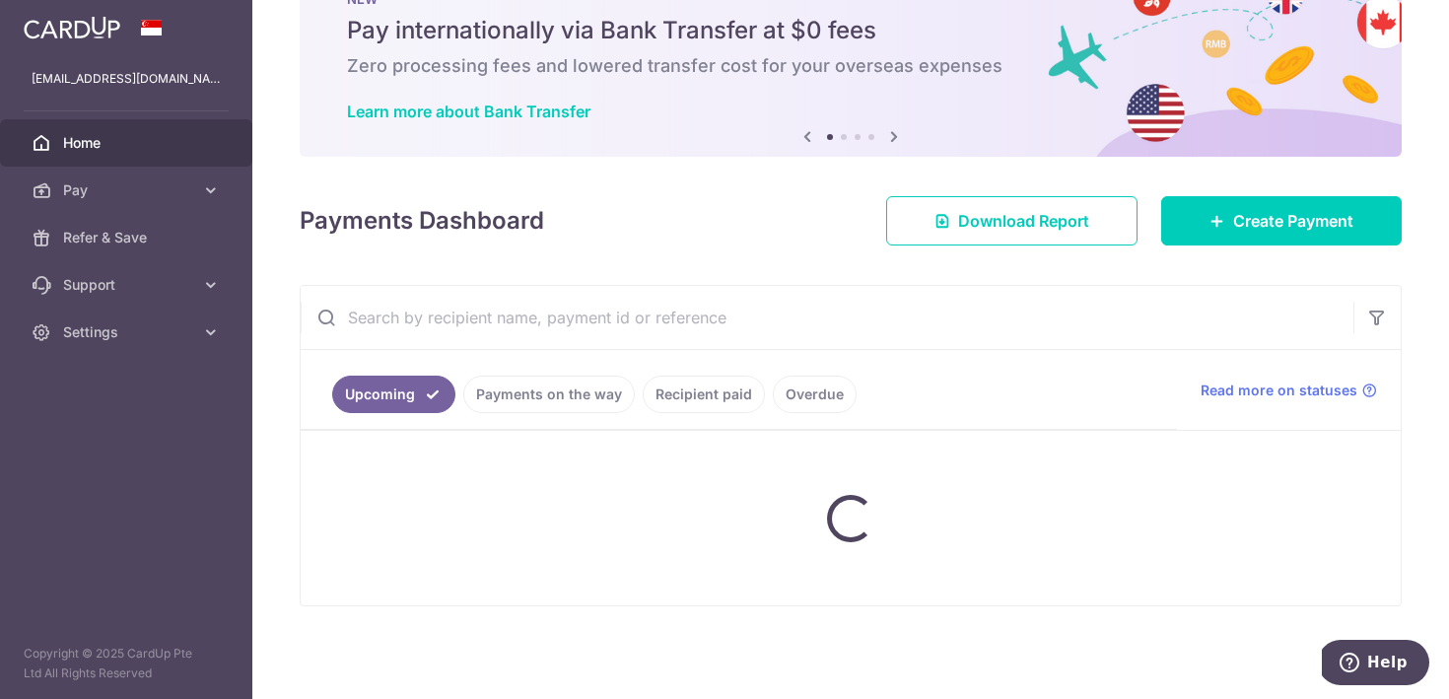
scroll to position [178, 0]
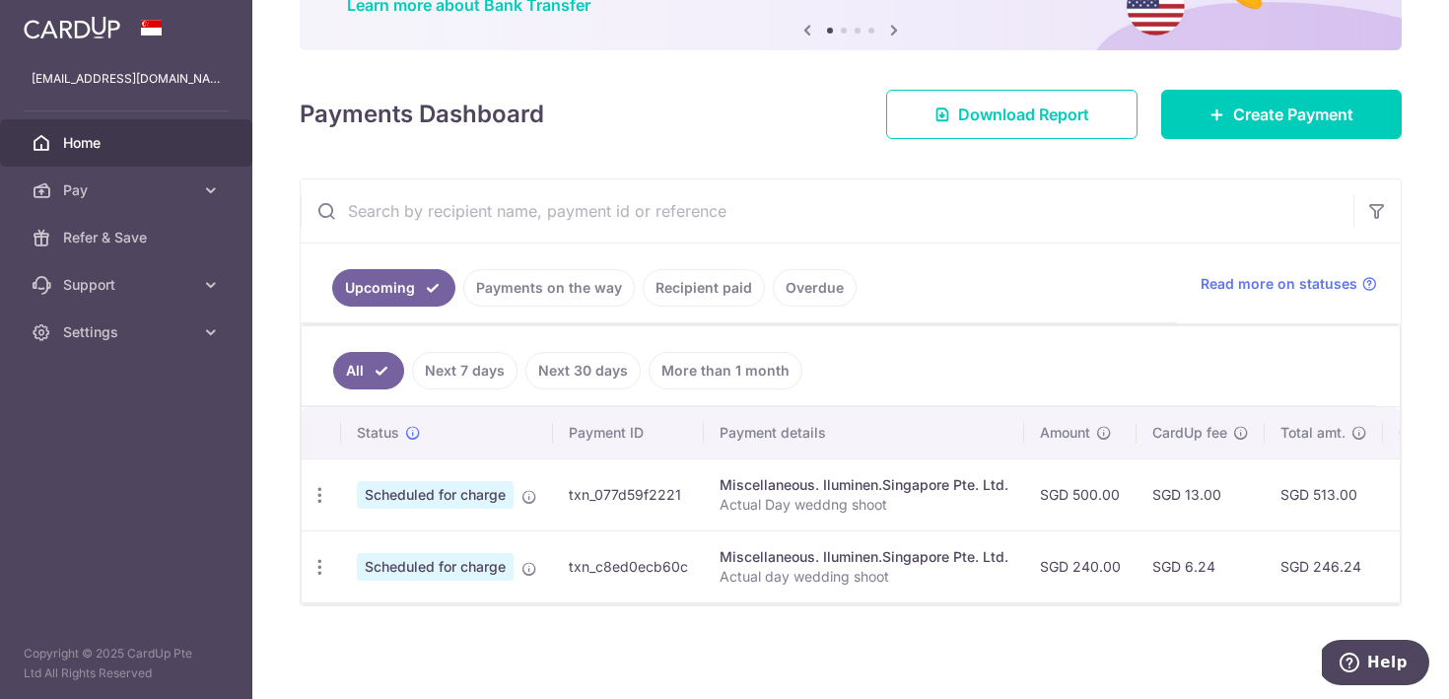
click at [492, 363] on link "Next 7 days" at bounding box center [465, 370] width 106 height 37
click at [525, 279] on link "Payments on the way" at bounding box center [549, 287] width 172 height 37
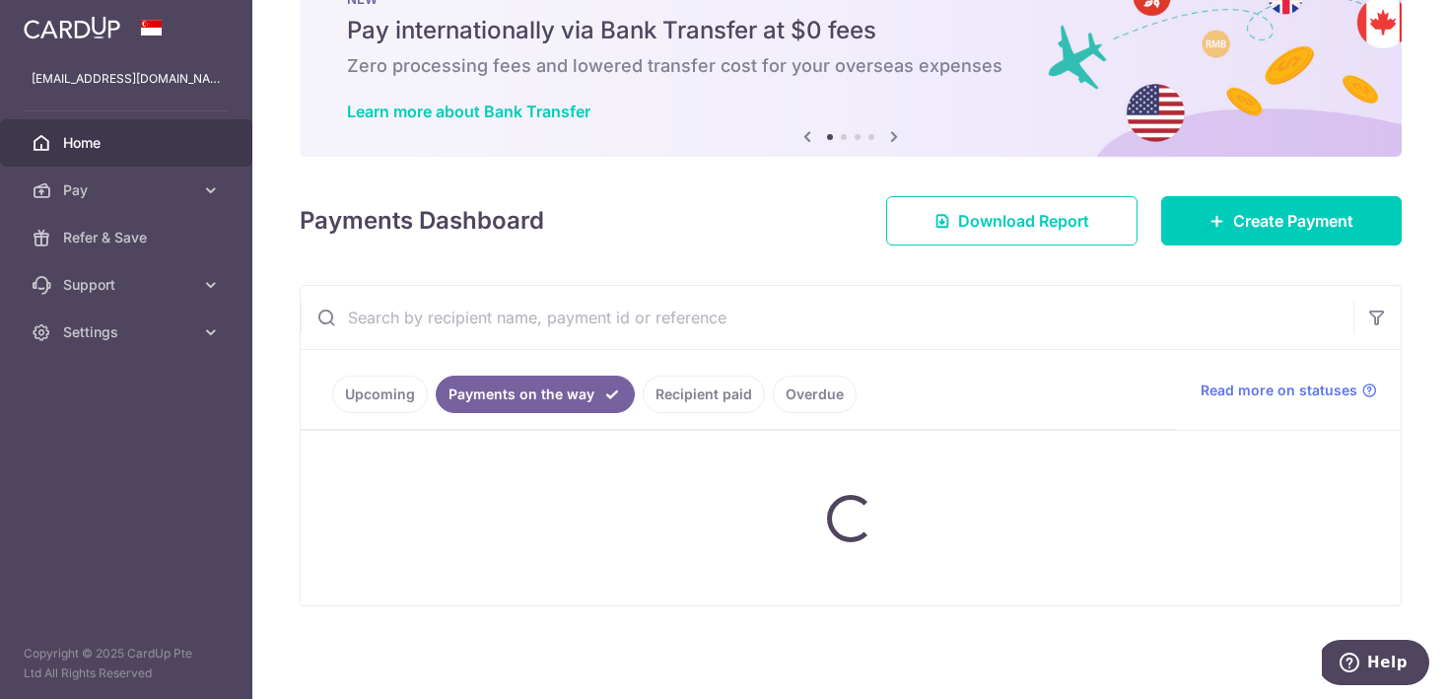
scroll to position [23, 0]
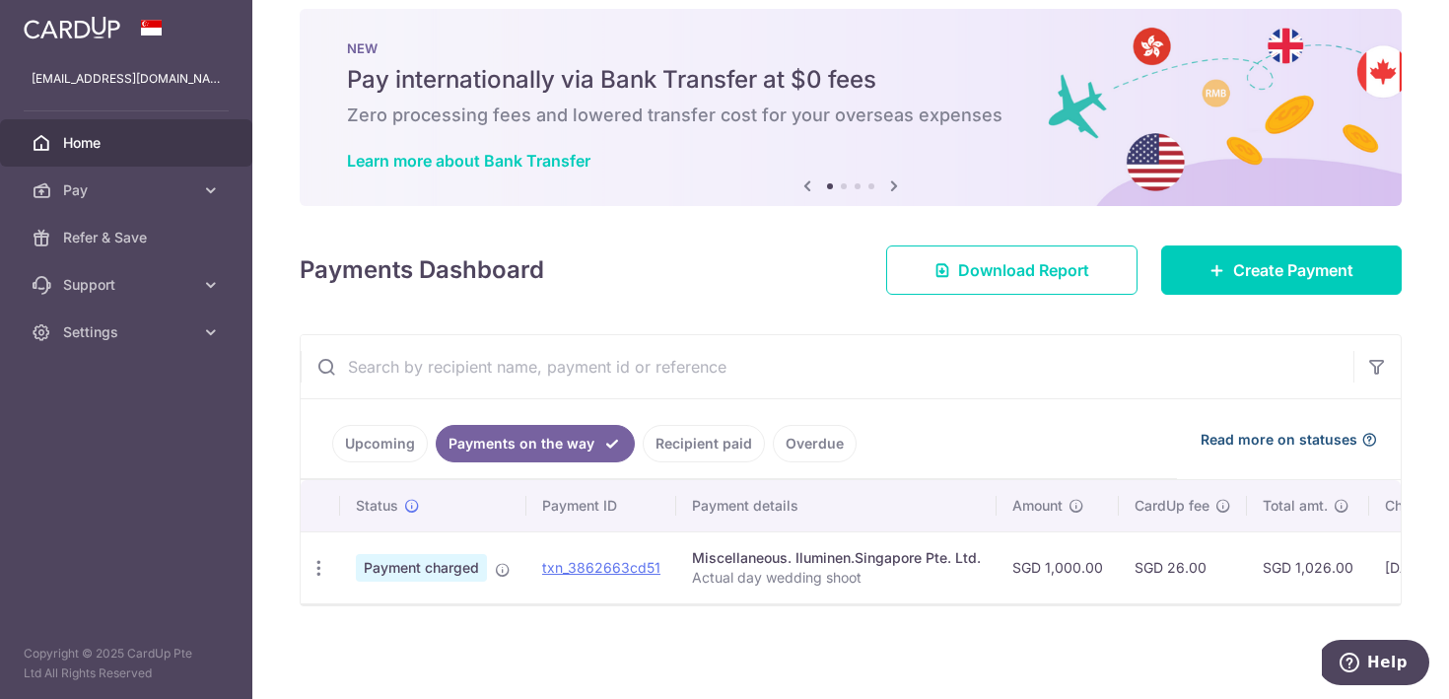
click at [1289, 442] on span "Read more on statuses" at bounding box center [1279, 440] width 157 height 20
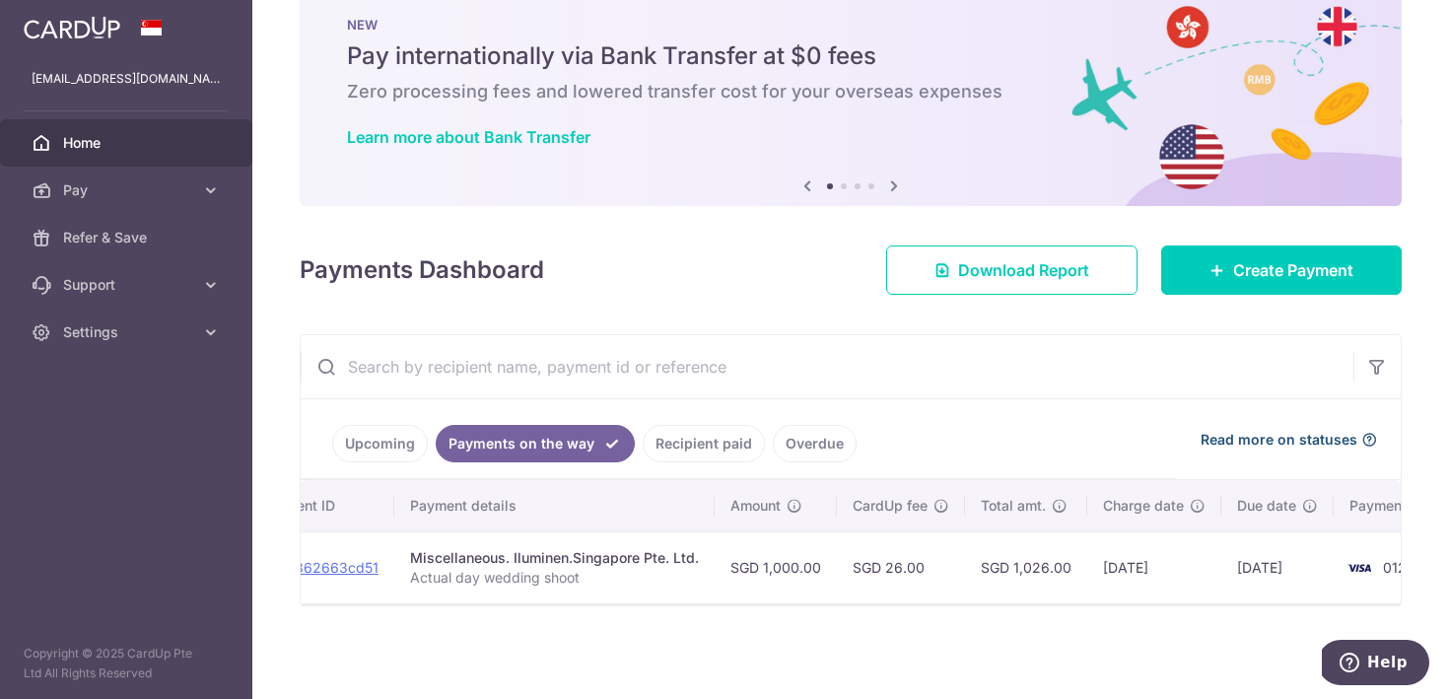
scroll to position [0, 350]
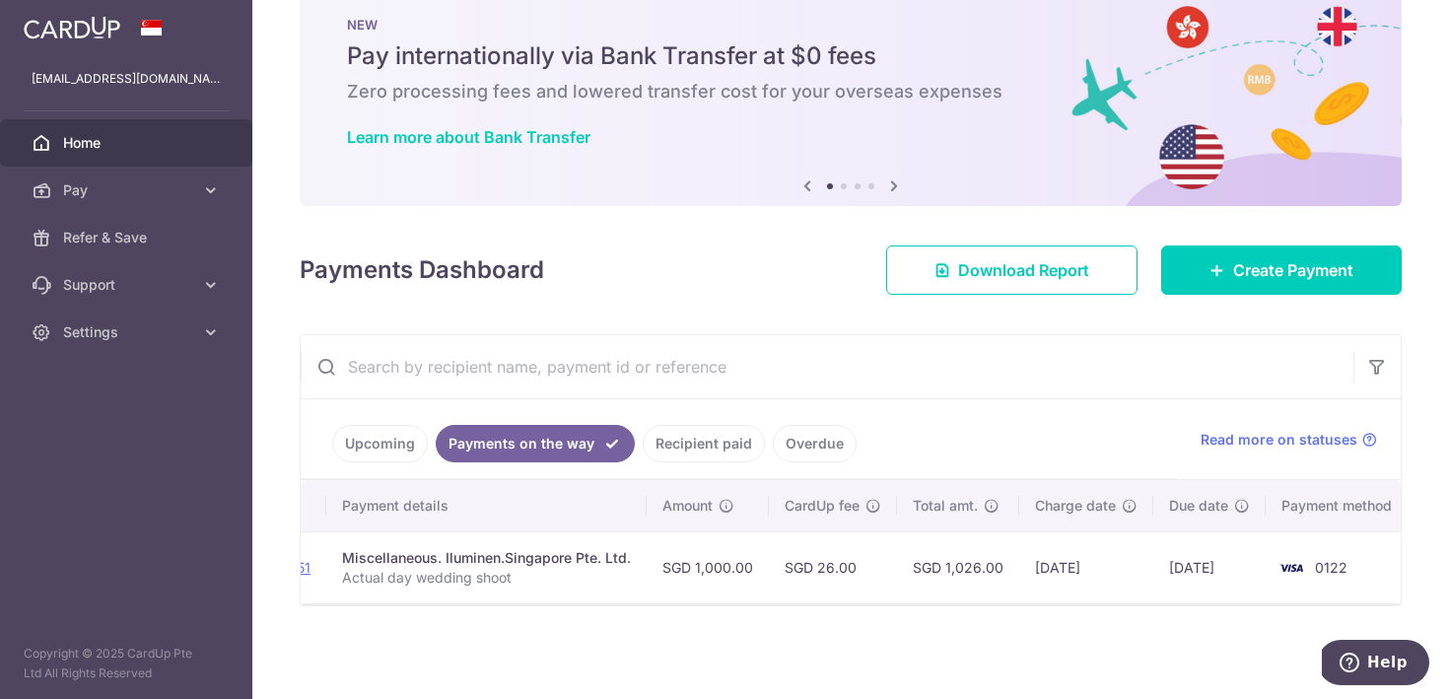
click at [393, 445] on link "Upcoming" at bounding box center [380, 443] width 96 height 37
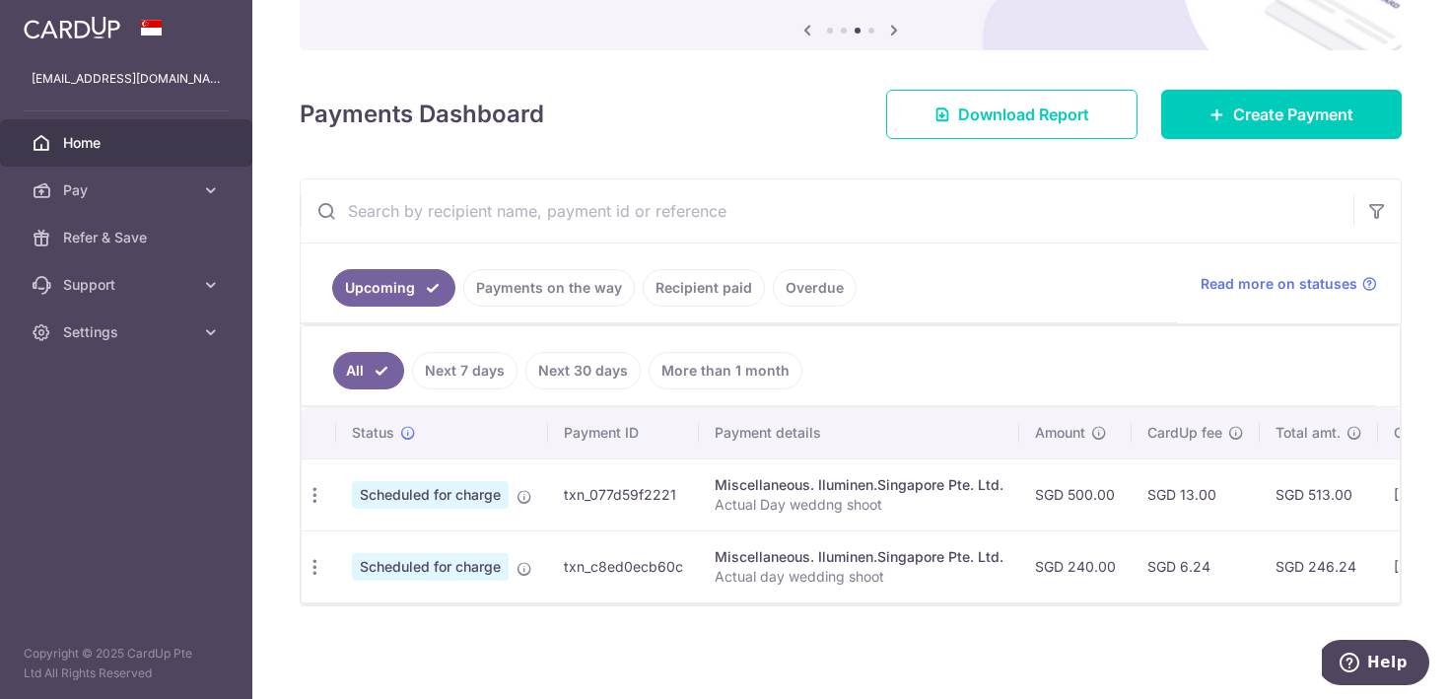
scroll to position [0, 0]
click at [549, 284] on link "Payments on the way" at bounding box center [549, 287] width 172 height 37
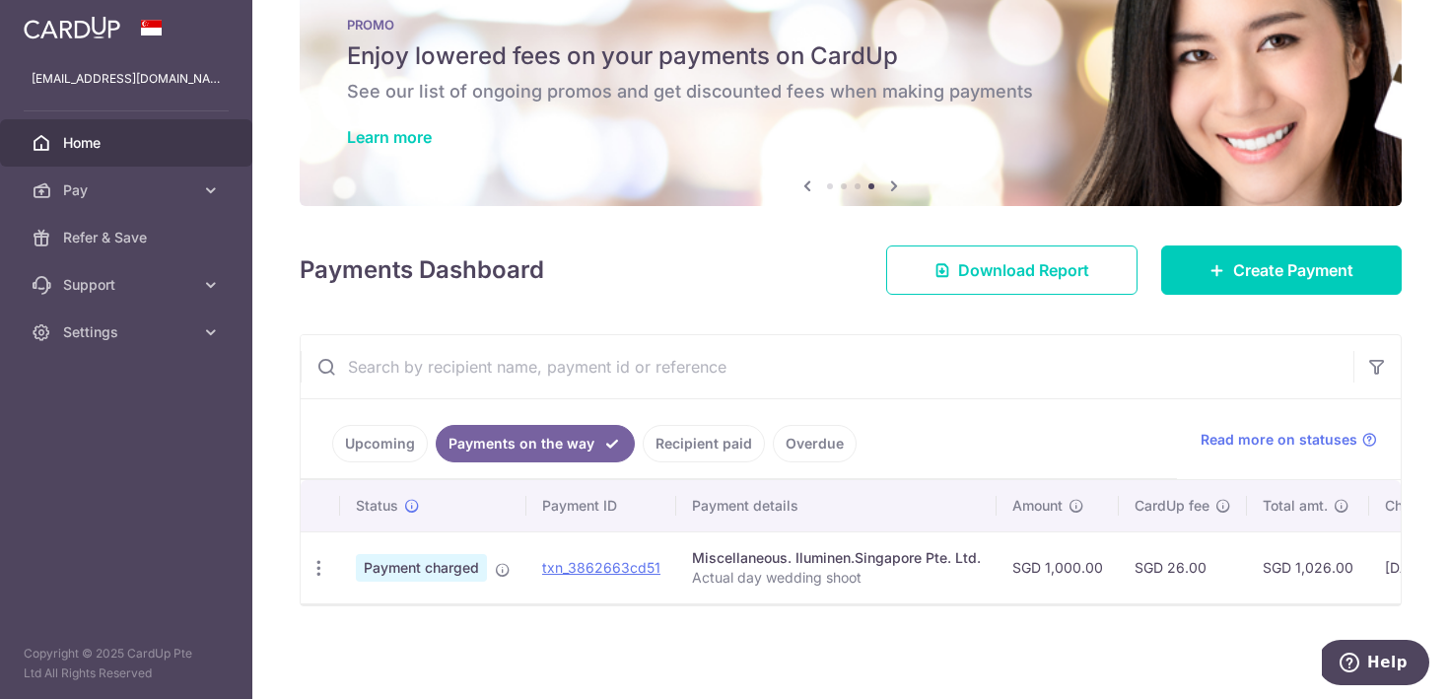
click at [376, 454] on link "Upcoming" at bounding box center [380, 443] width 96 height 37
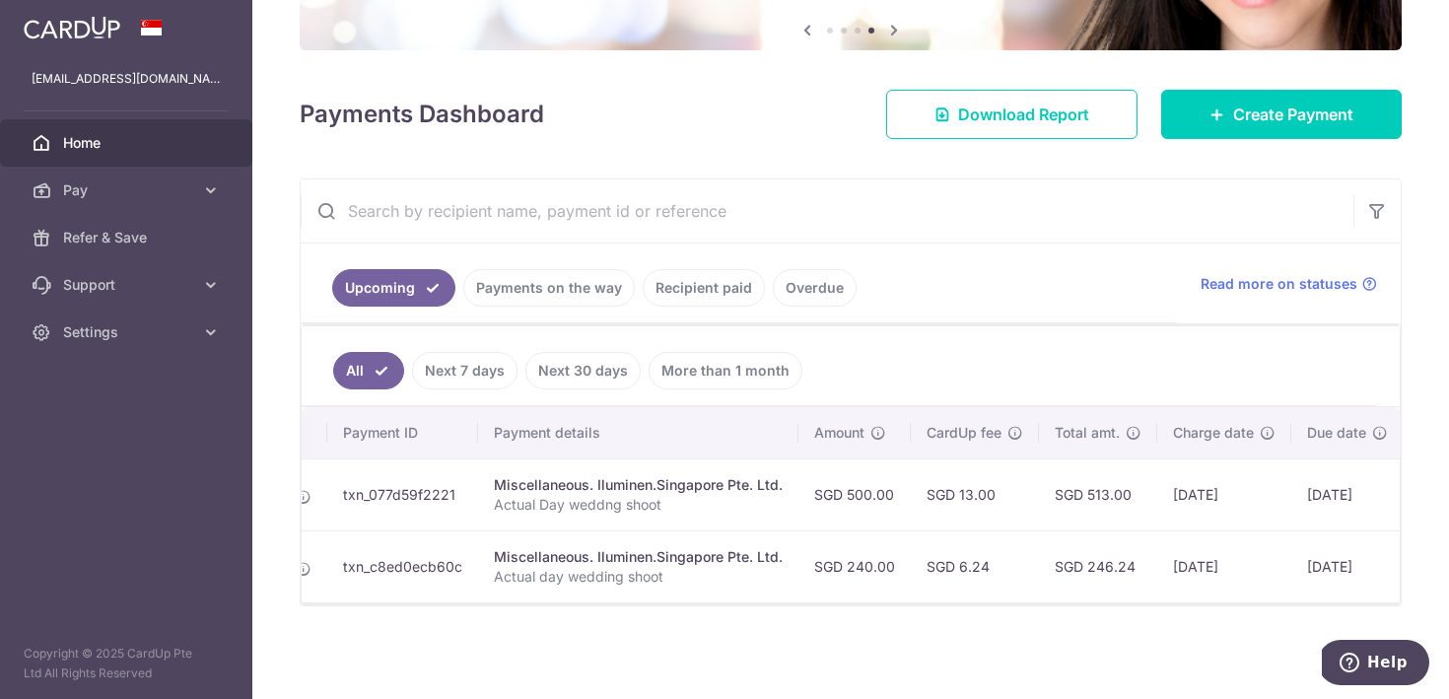
scroll to position [0, 225]
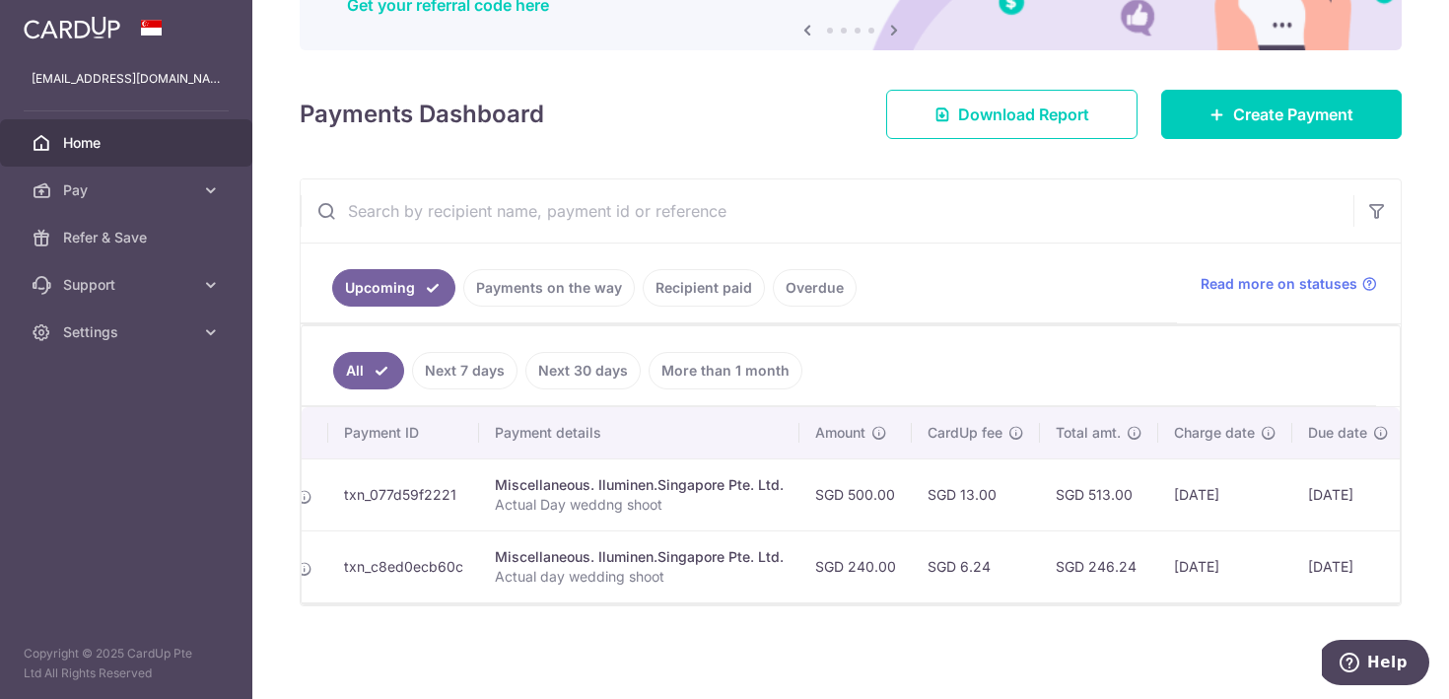
click link "Payments on the way"
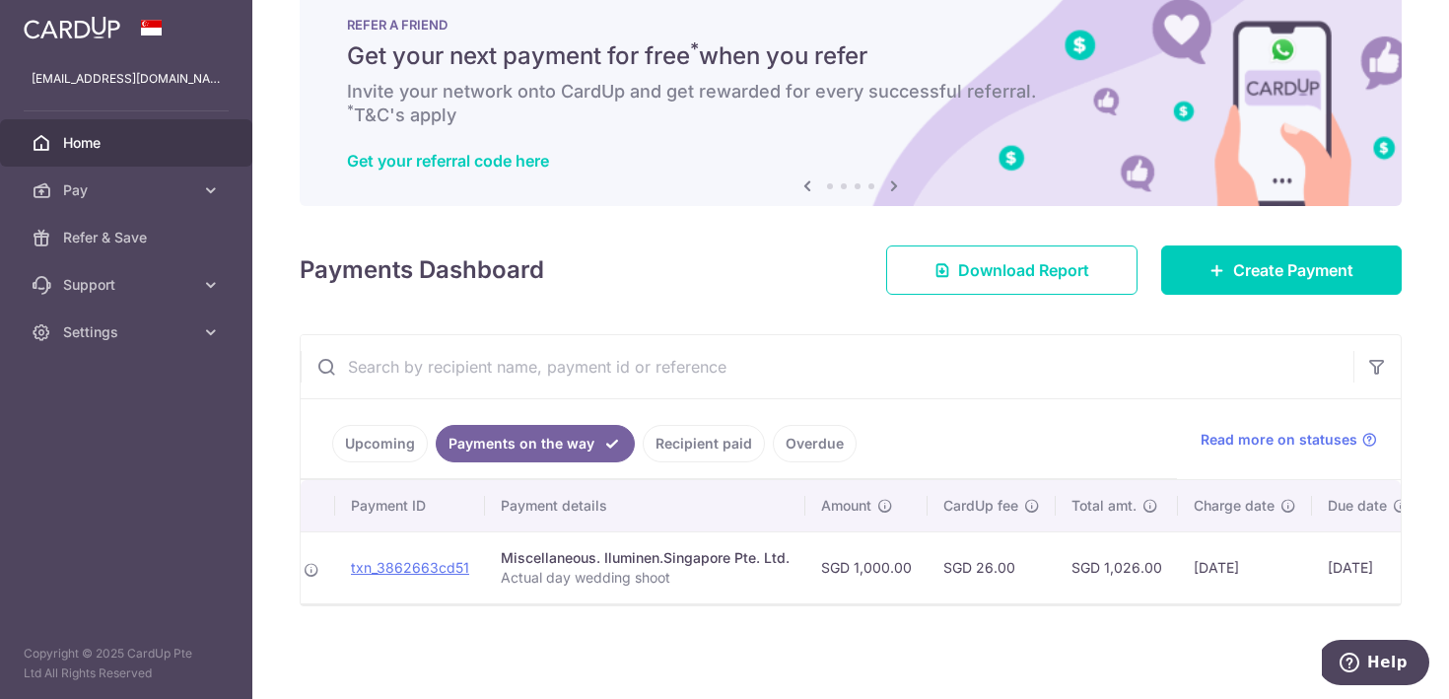
scroll to position [0, 190]
